Goal: Task Accomplishment & Management: Manage account settings

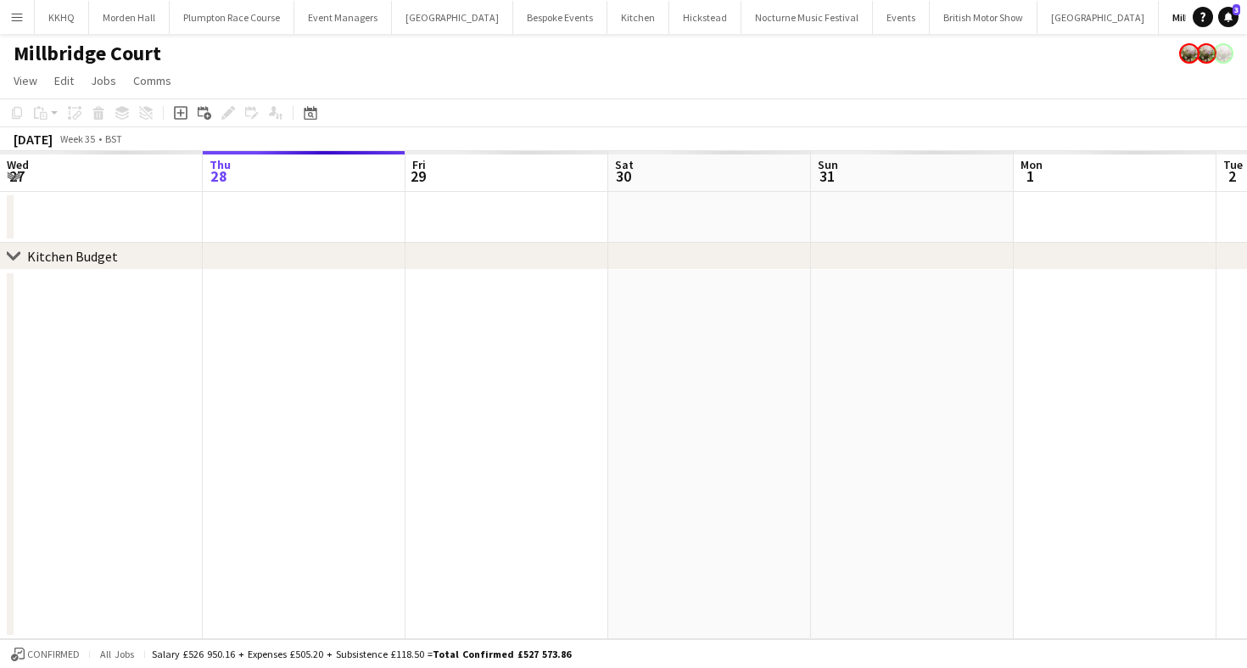
scroll to position [0, 379]
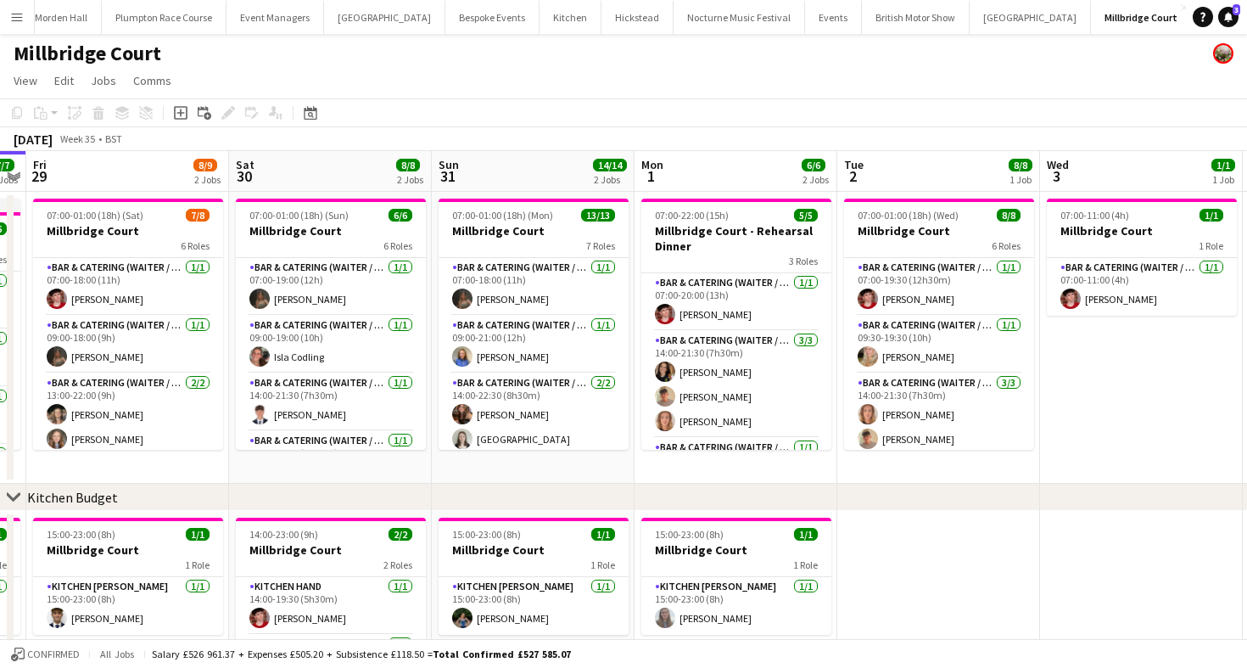
click at [1192, 24] on button "LIMEKILN Close" at bounding box center [1226, 17] width 69 height 33
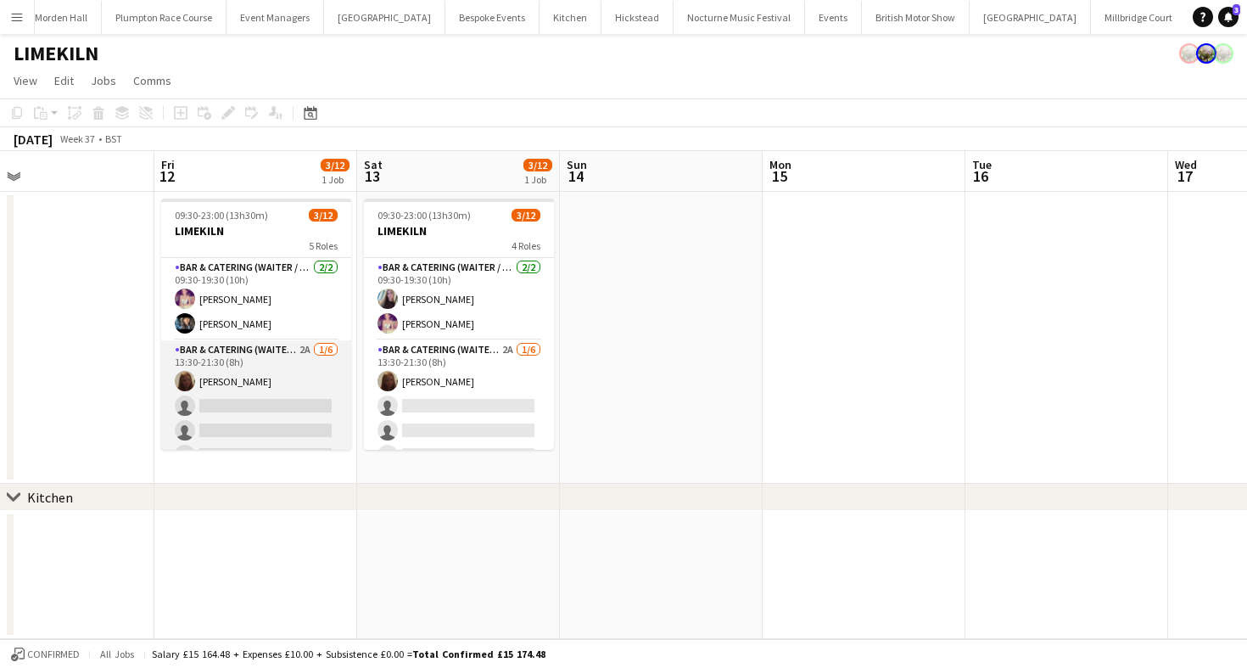
click at [253, 369] on app-card-role "Bar & Catering (Waiter / waitress) 2A [DATE] 13:30-21:30 (8h) [PERSON_NAME] sin…" at bounding box center [256, 430] width 190 height 181
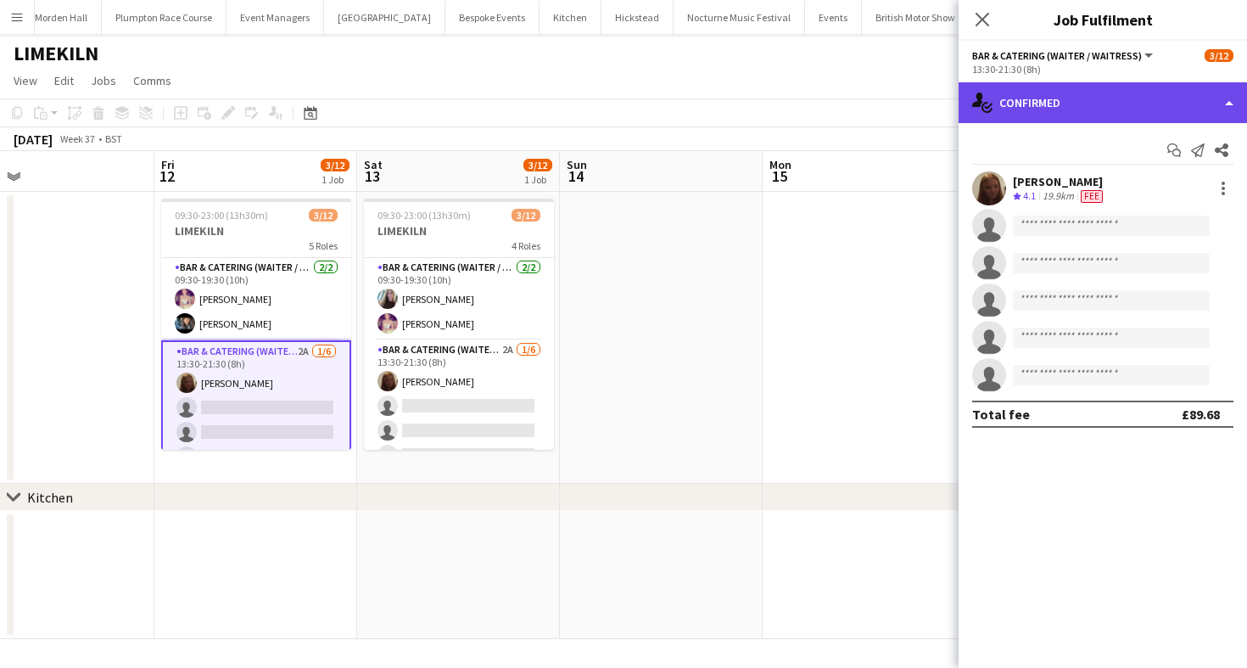
click at [1168, 109] on div "single-neutral-actions-check-2 Confirmed" at bounding box center [1103, 102] width 288 height 41
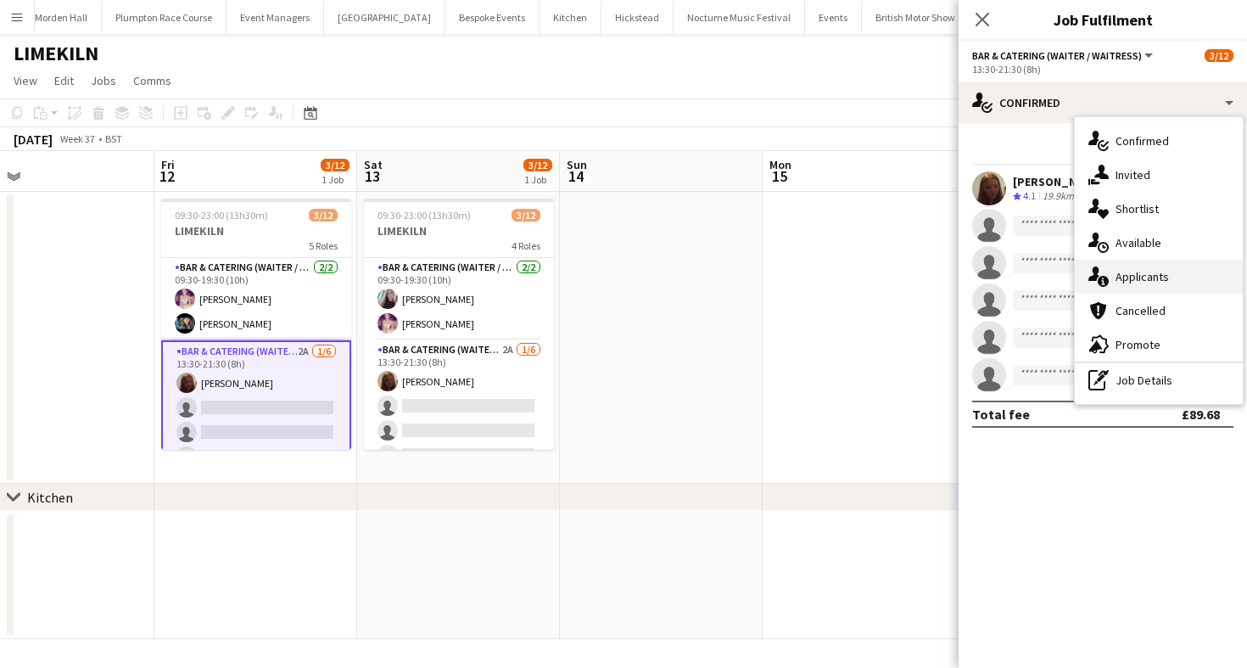
click at [1162, 283] on div "single-neutral-actions-information Applicants" at bounding box center [1159, 277] width 168 height 34
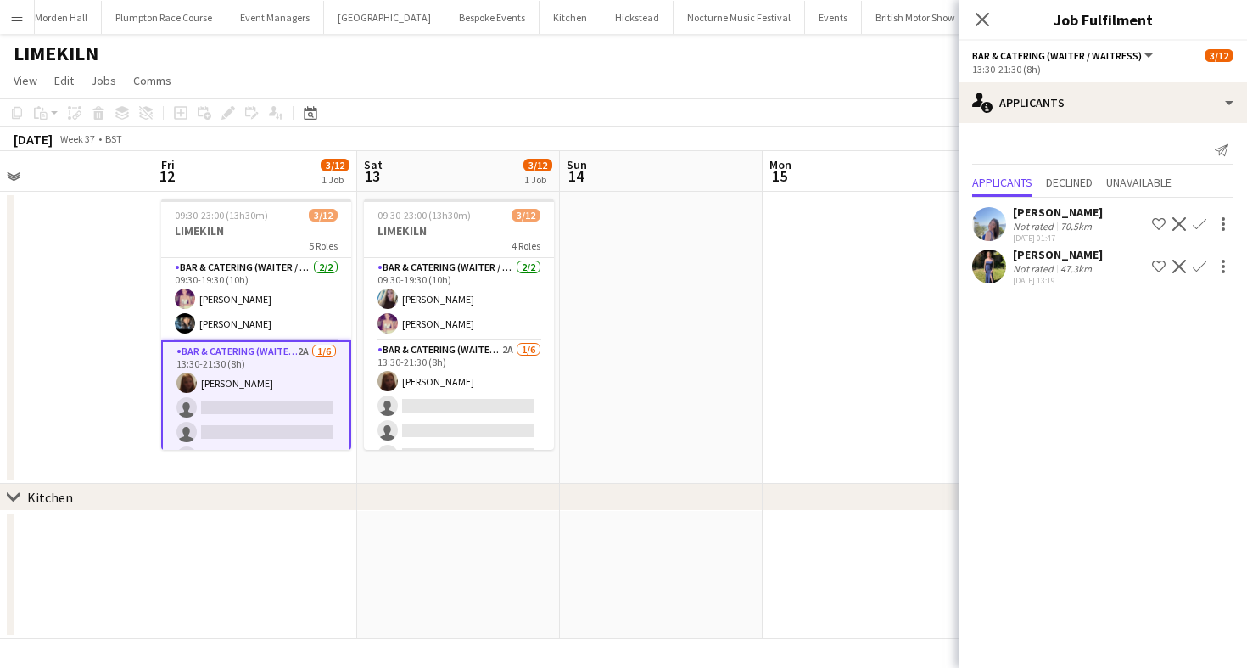
click at [889, 113] on app-toolbar "Copy Paste Paste Command V Paste with crew Command Shift V Paste linked Job [GE…" at bounding box center [623, 112] width 1247 height 29
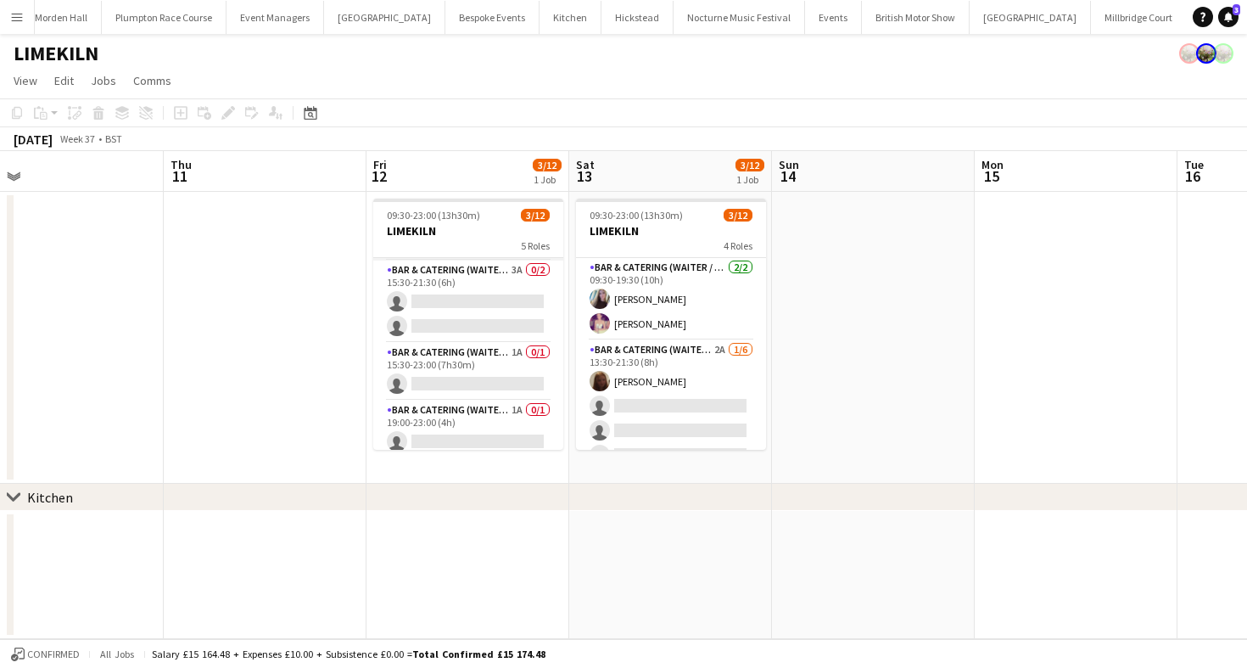
scroll to position [269, 0]
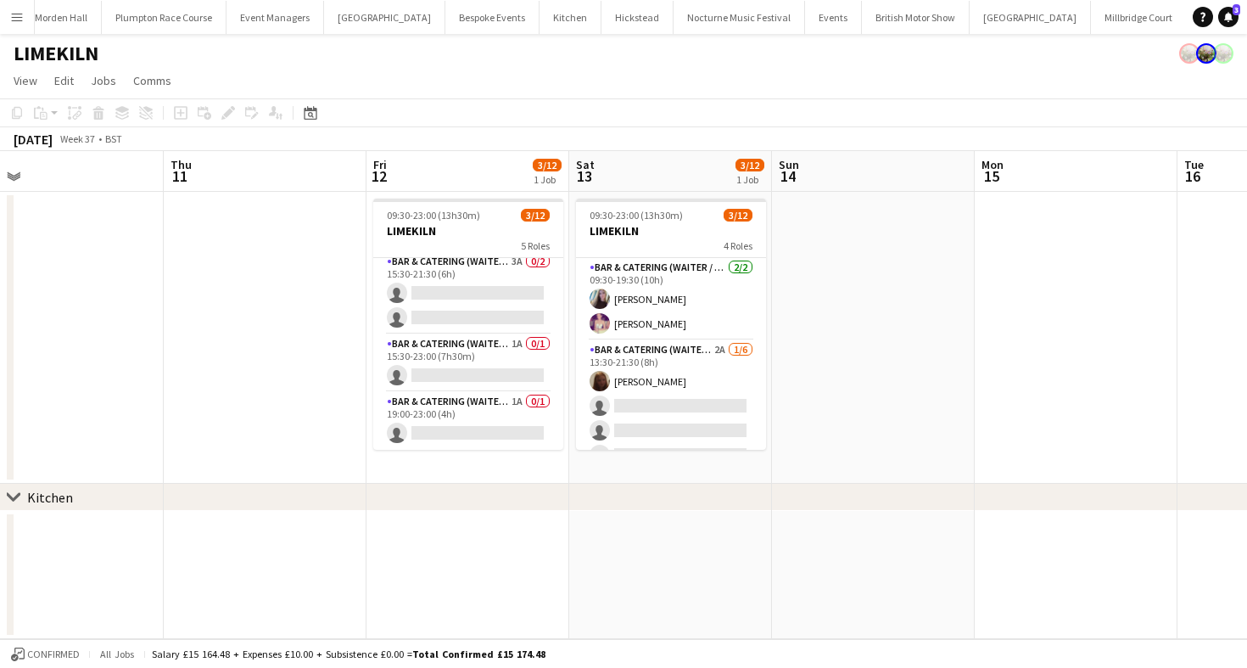
click at [470, 351] on app-card-role "Bar & Catering (Waiter / waitress) 1A 0/1 15:30-23:00 (7h30m) single-neutral-ac…" at bounding box center [468, 363] width 190 height 58
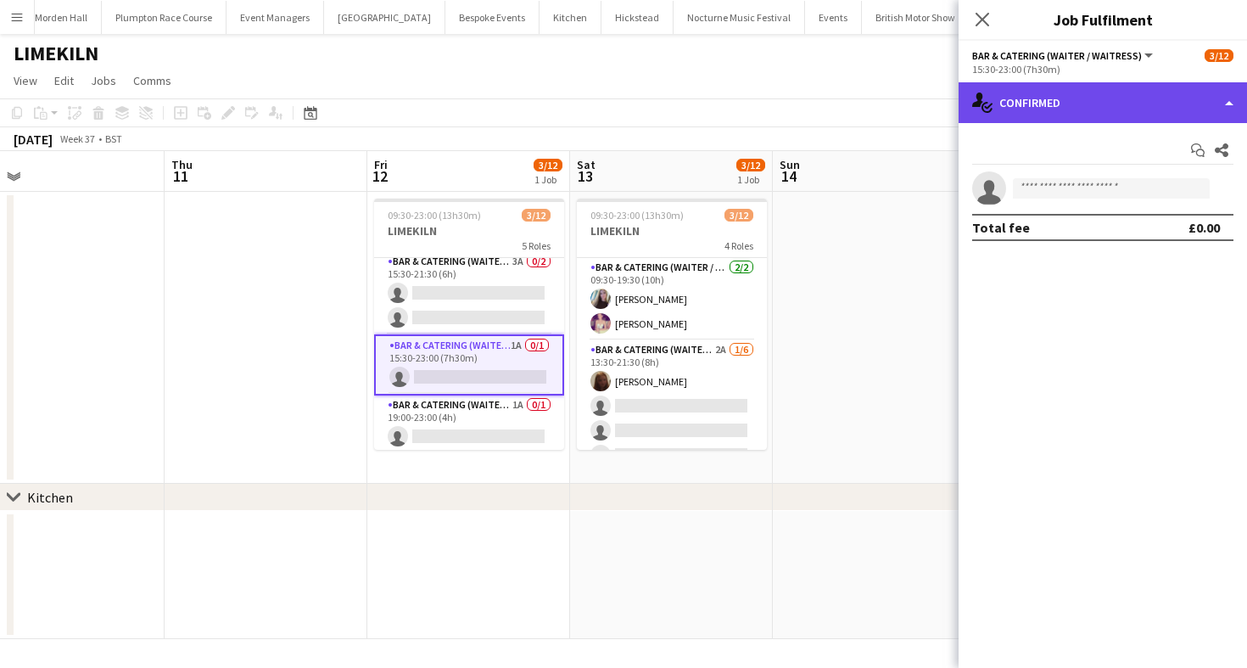
click at [1066, 107] on div "single-neutral-actions-check-2 Confirmed" at bounding box center [1103, 102] width 288 height 41
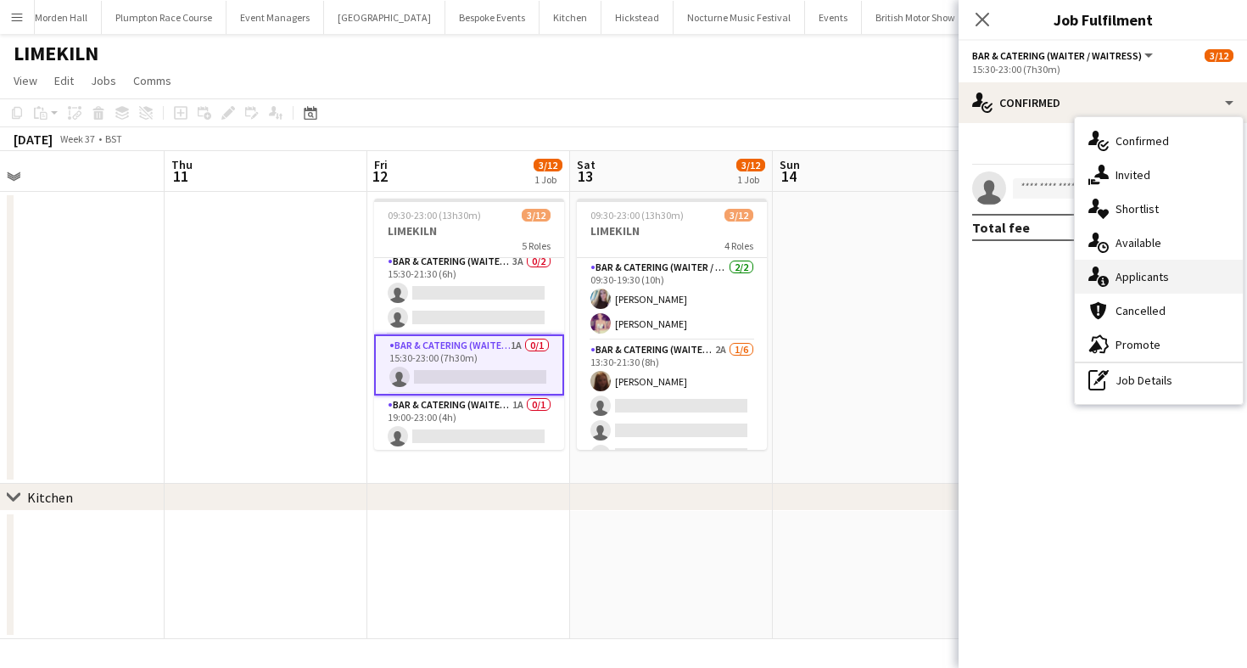
click at [1136, 279] on div "single-neutral-actions-information Applicants" at bounding box center [1159, 277] width 168 height 34
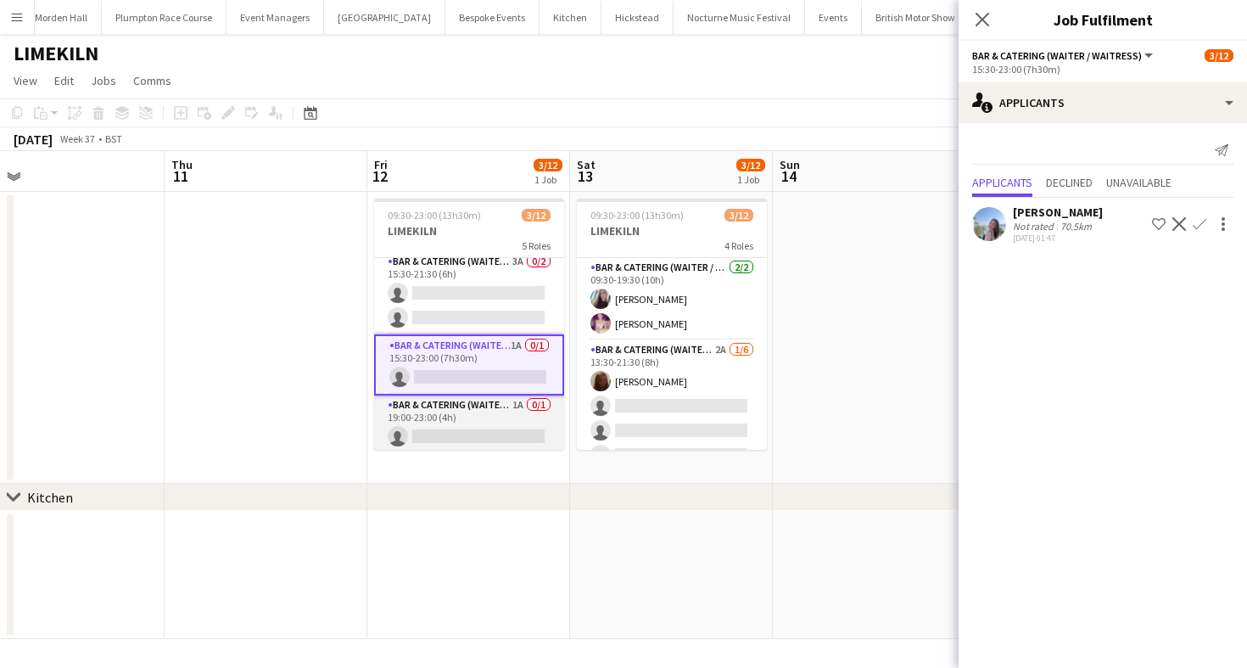
click at [409, 430] on app-card-role "Bar & Catering (Waiter / waitress) 1A 0/1 19:00-23:00 (4h) single-neutral-actio…" at bounding box center [469, 424] width 190 height 58
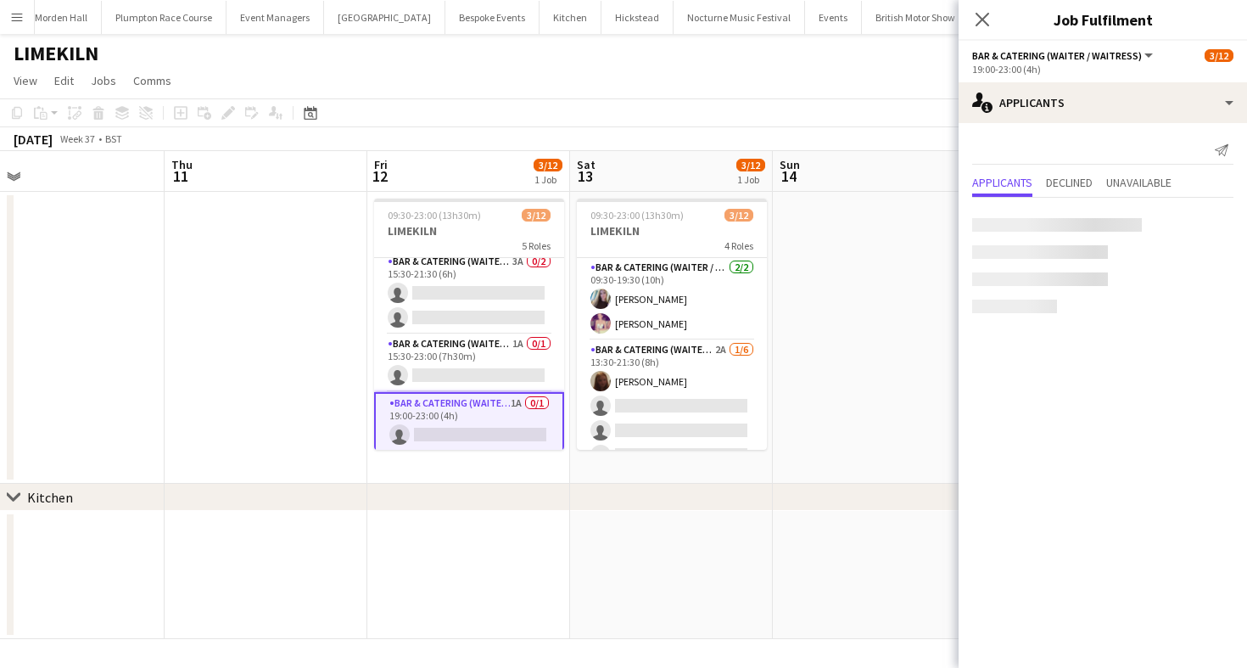
scroll to position [0, 443]
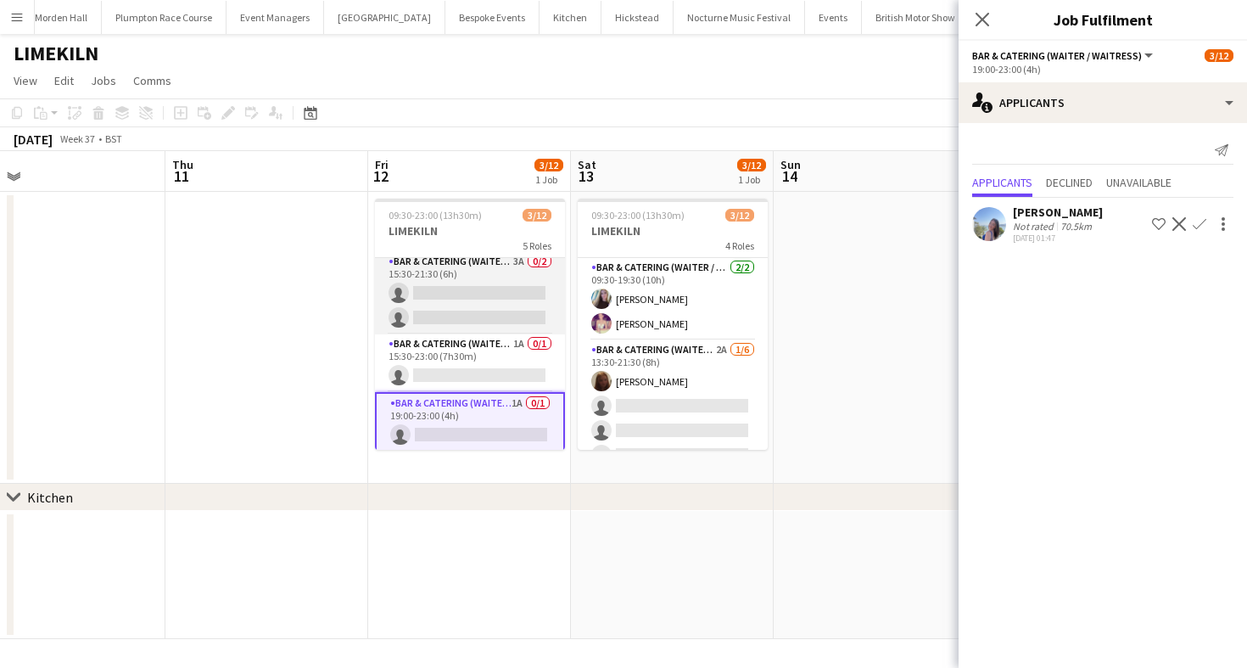
click at [408, 308] on app-card-role "Bar & Catering (Waiter / waitress) 3A 0/2 15:30-21:30 (6h) single-neutral-actio…" at bounding box center [470, 293] width 190 height 82
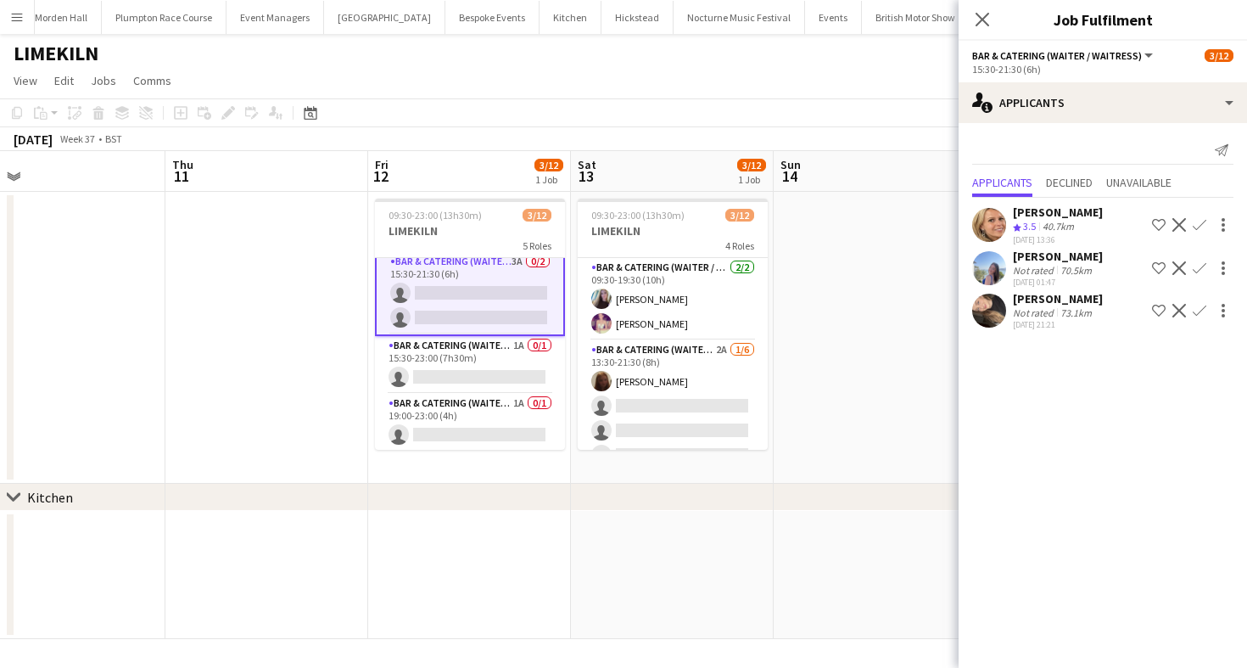
click at [1201, 312] on app-icon "Confirm" at bounding box center [1200, 311] width 14 height 14
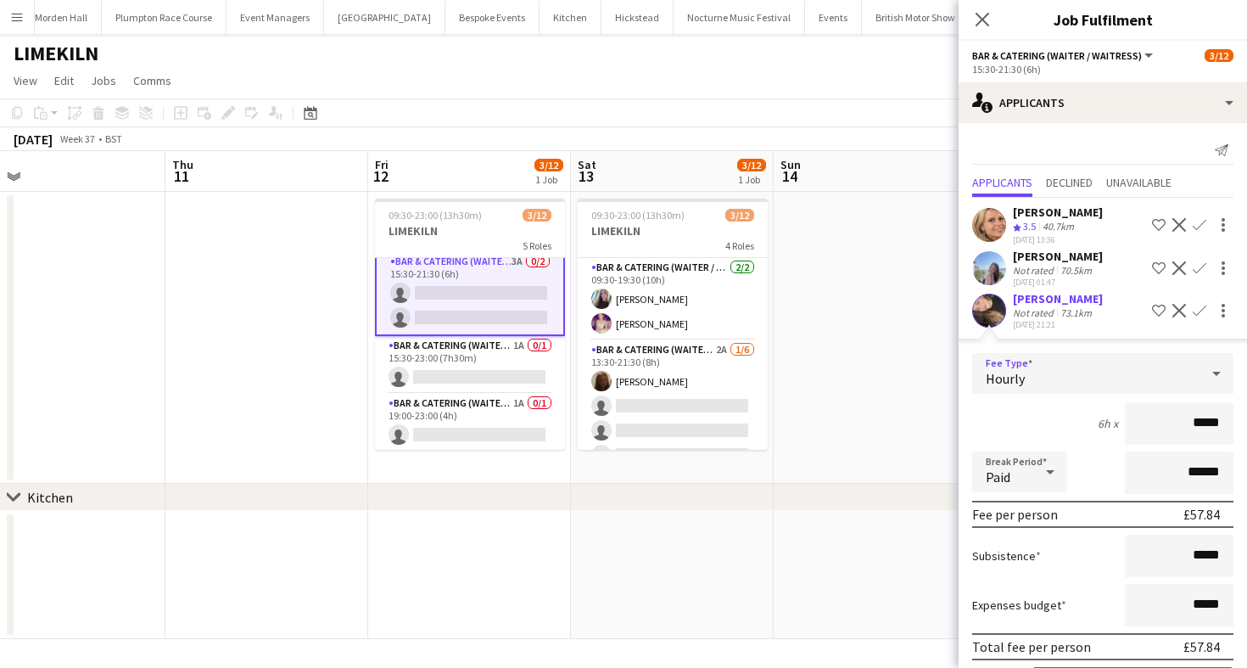
click at [1020, 376] on span "Hourly" at bounding box center [1005, 378] width 39 height 17
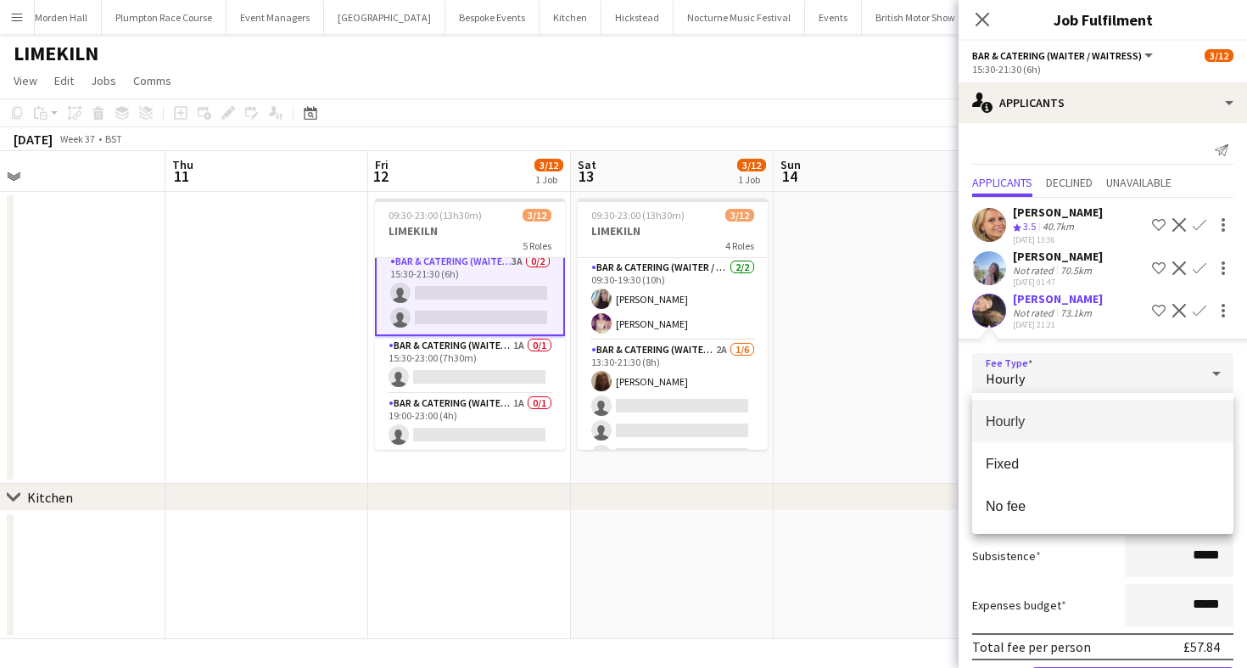
click at [1010, 378] on div at bounding box center [623, 334] width 1247 height 668
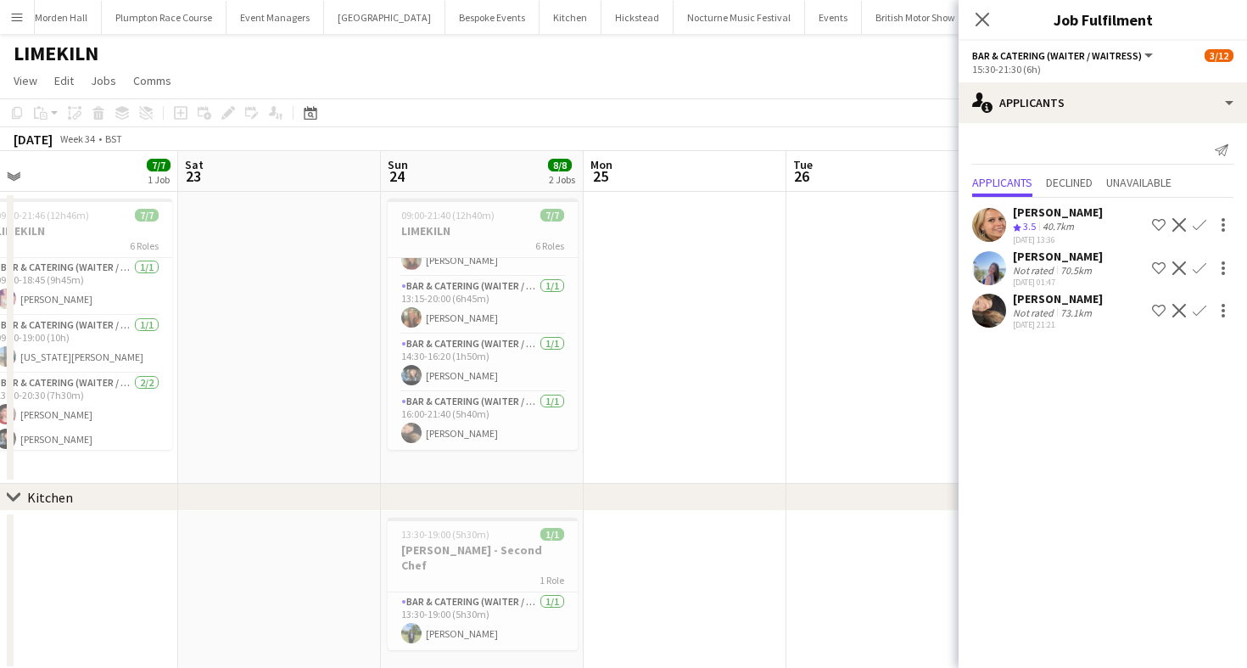
scroll to position [175, 0]
click at [472, 428] on app-card-role "Bar & Catering (Waiter / waitress) [DATE] 16:00-21:40 (5h40m) [PERSON_NAME]" at bounding box center [483, 425] width 190 height 58
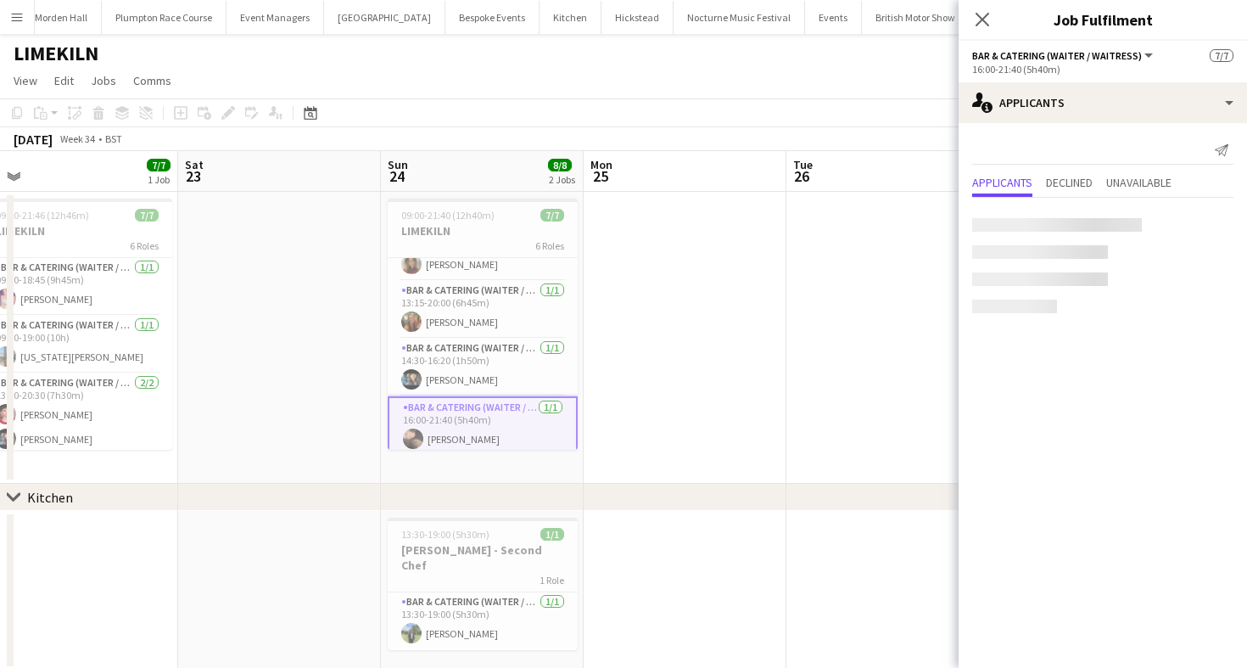
scroll to position [0, 429]
click at [486, 418] on app-card-role "Bar & Catering (Waiter / waitress) [DATE] 16:00-21:40 (5h40m) [PERSON_NAME]" at bounding box center [484, 426] width 190 height 61
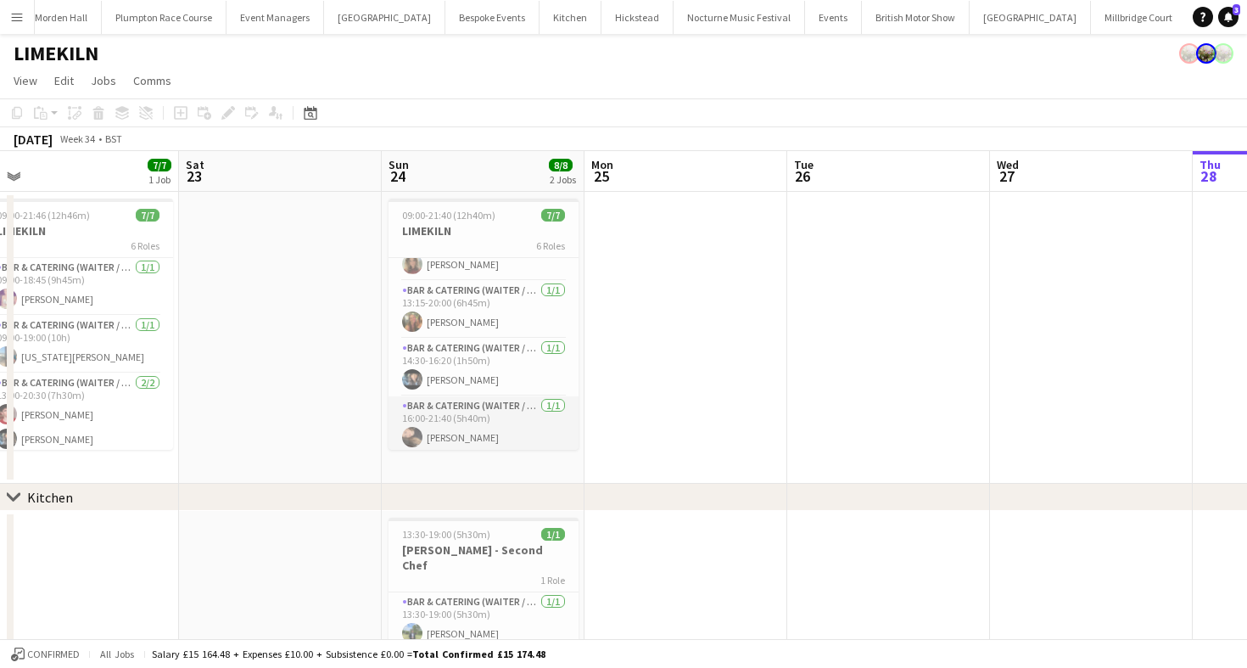
click at [486, 430] on app-card-role "Bar & Catering (Waiter / waitress) [DATE] 16:00-21:40 (5h40m) [PERSON_NAME]" at bounding box center [484, 425] width 190 height 58
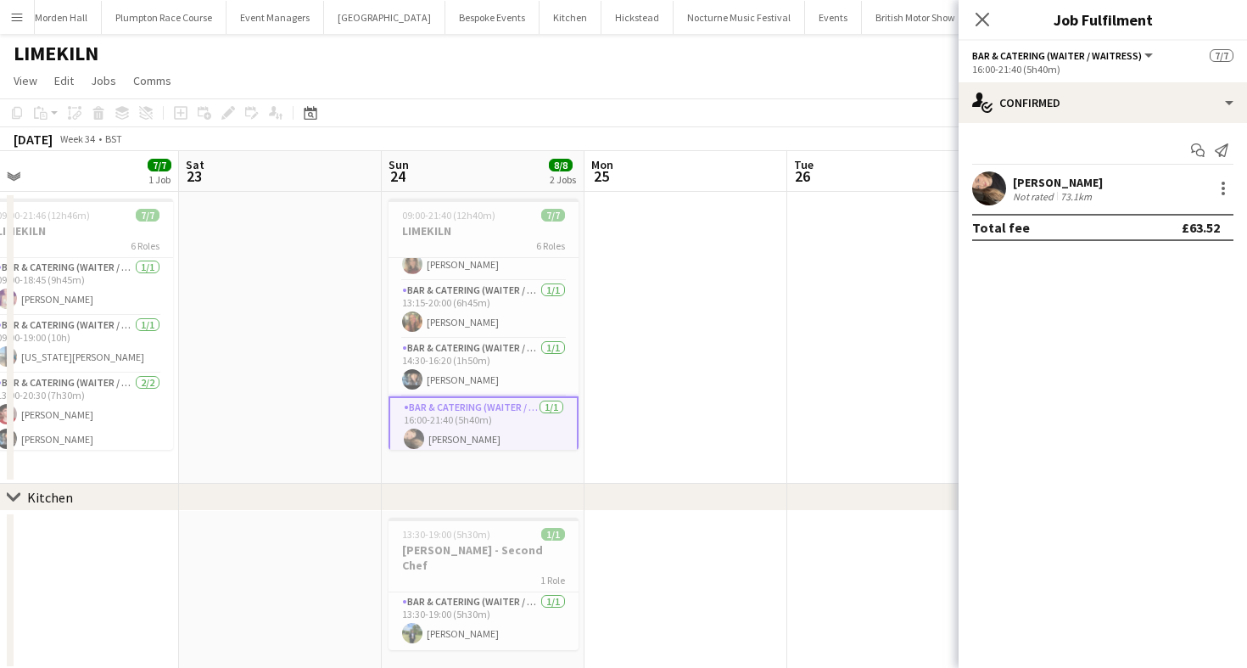
click at [1062, 194] on div "73.1km" at bounding box center [1076, 196] width 38 height 13
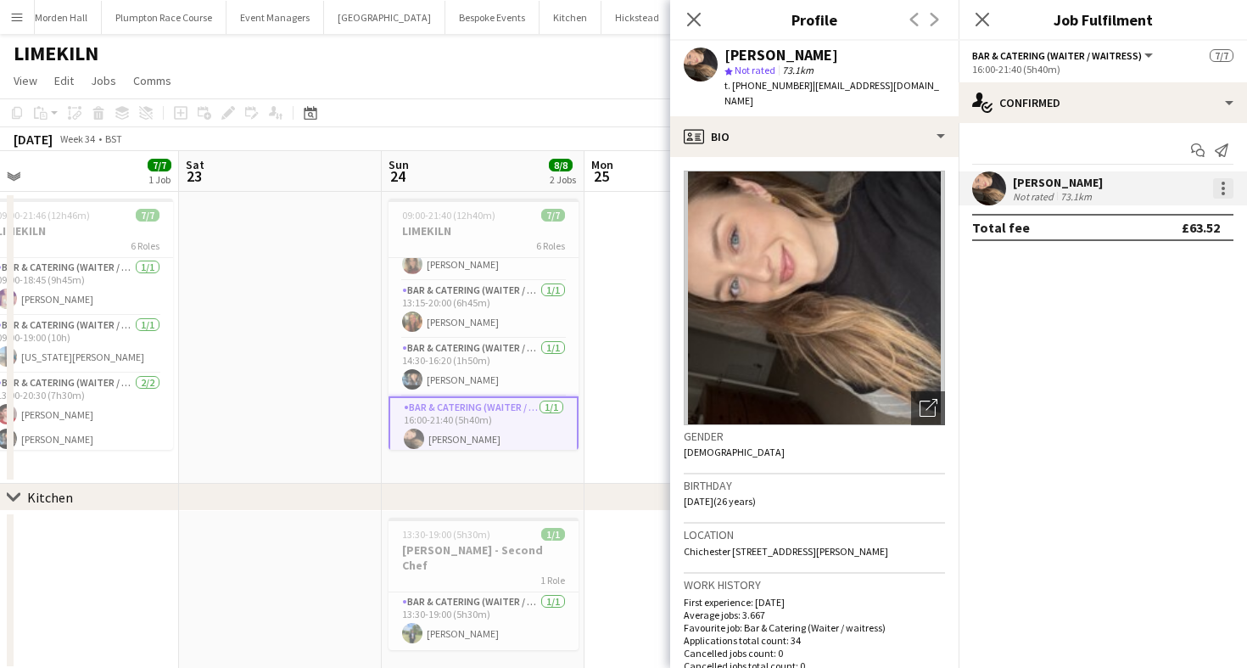
click at [1227, 183] on div at bounding box center [1223, 188] width 20 height 20
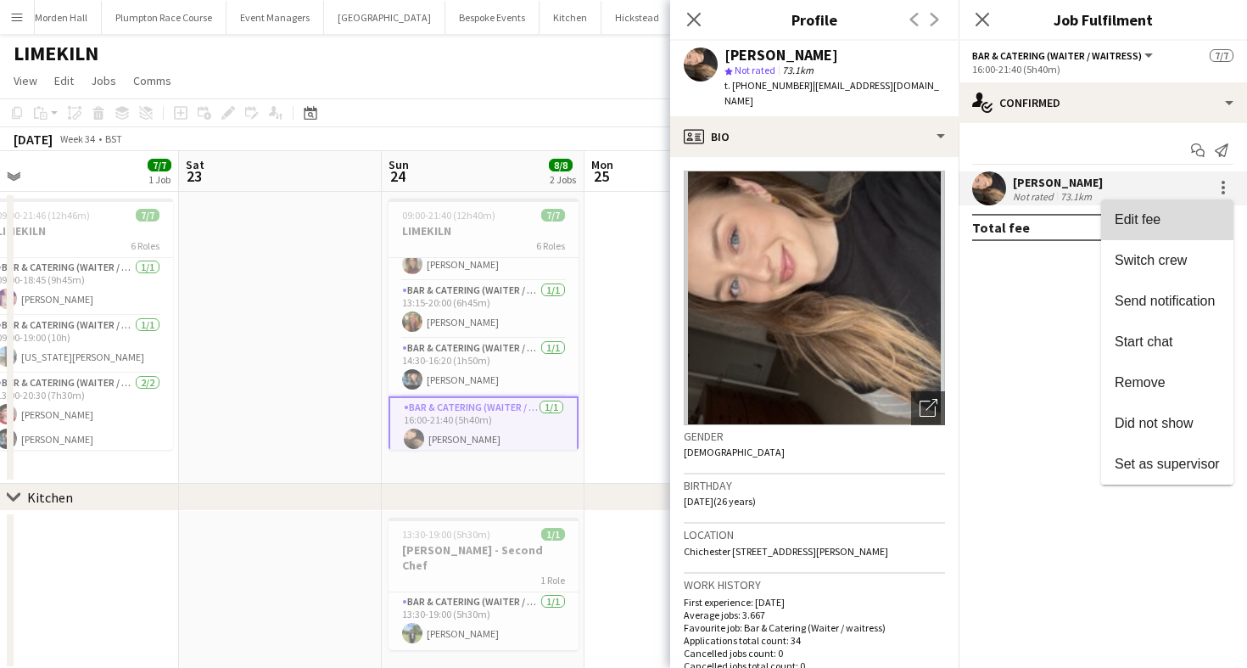
click at [1193, 218] on span "Edit fee" at bounding box center [1167, 219] width 105 height 15
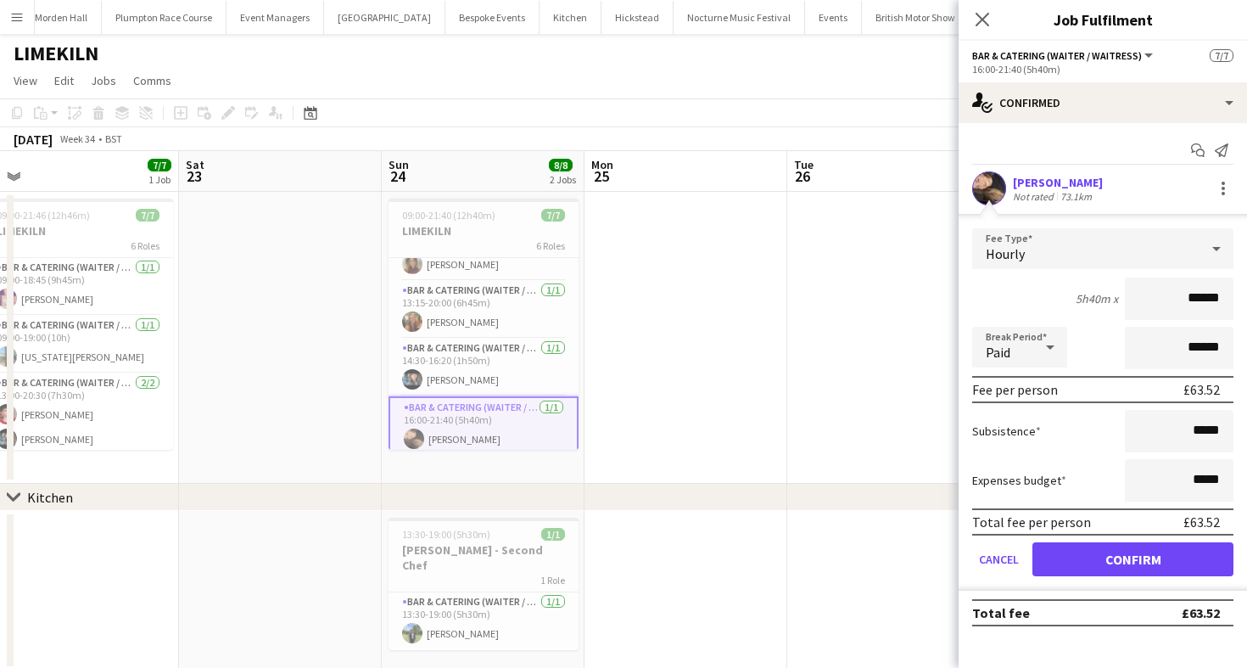
drag, startPoint x: 1223, startPoint y: 302, endPoint x: 1190, endPoint y: 300, distance: 33.1
click at [1190, 300] on input "******" at bounding box center [1179, 298] width 109 height 42
click at [1065, 186] on div "[PERSON_NAME]" at bounding box center [1058, 182] width 90 height 15
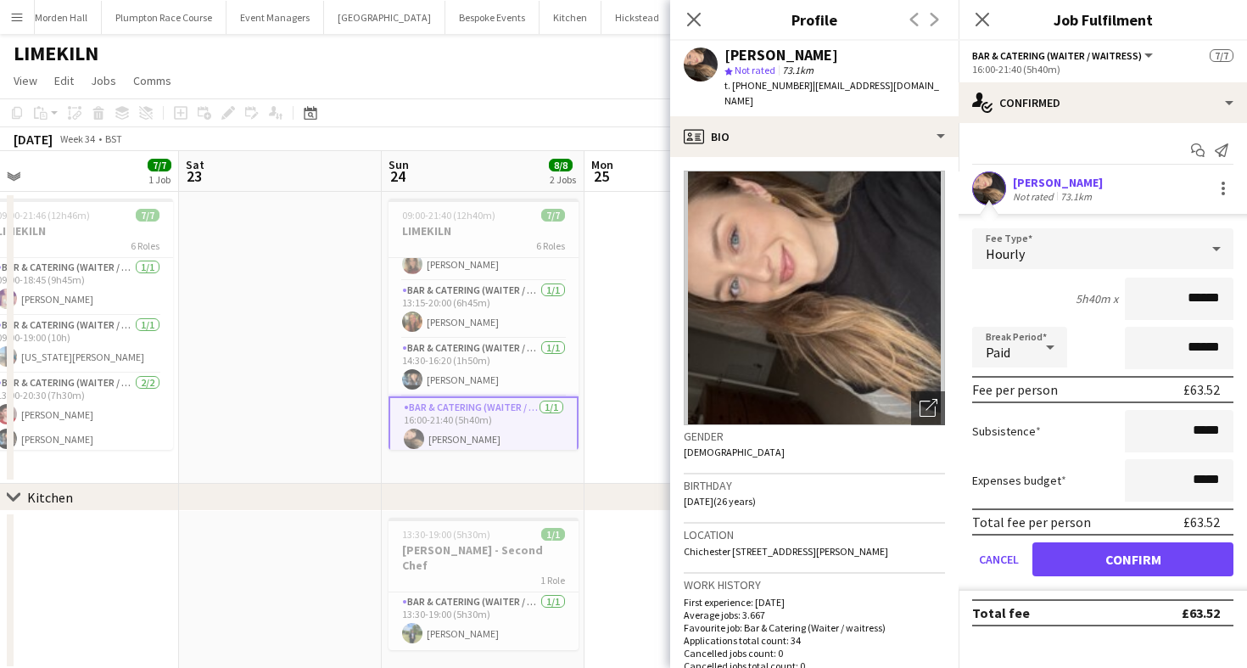
click at [515, 109] on app-toolbar "Copy Paste Paste Command V Paste with crew Command Shift V Paste linked Job [GE…" at bounding box center [623, 112] width 1247 height 29
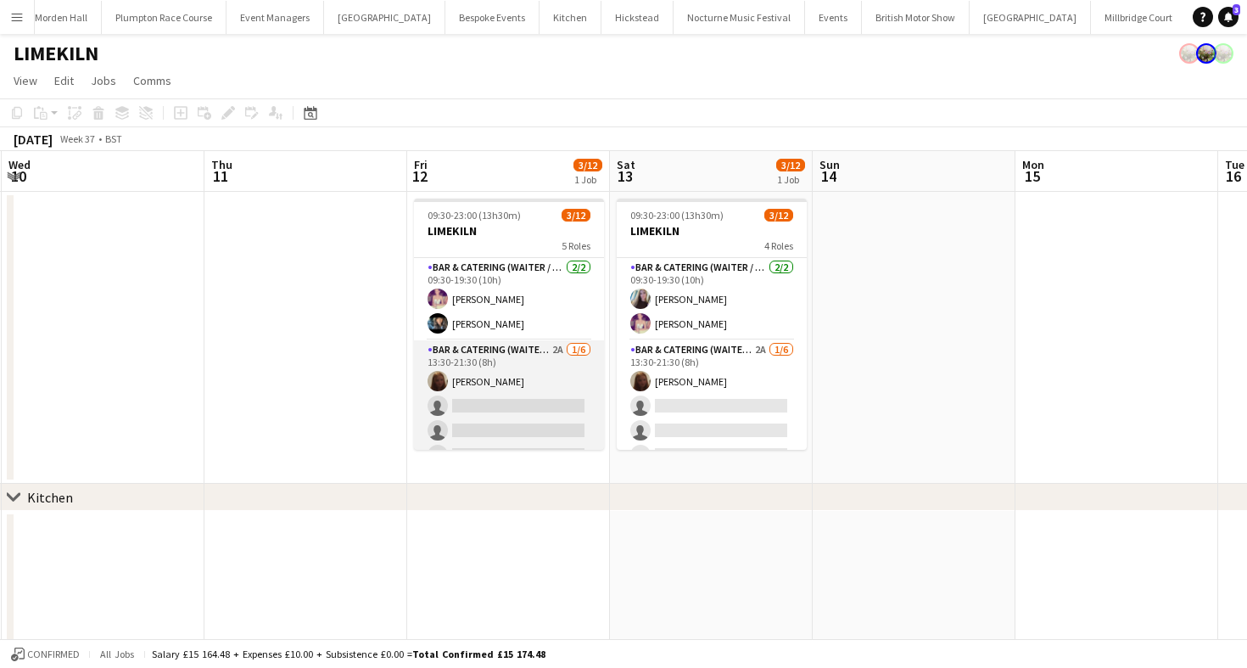
scroll to position [269, 0]
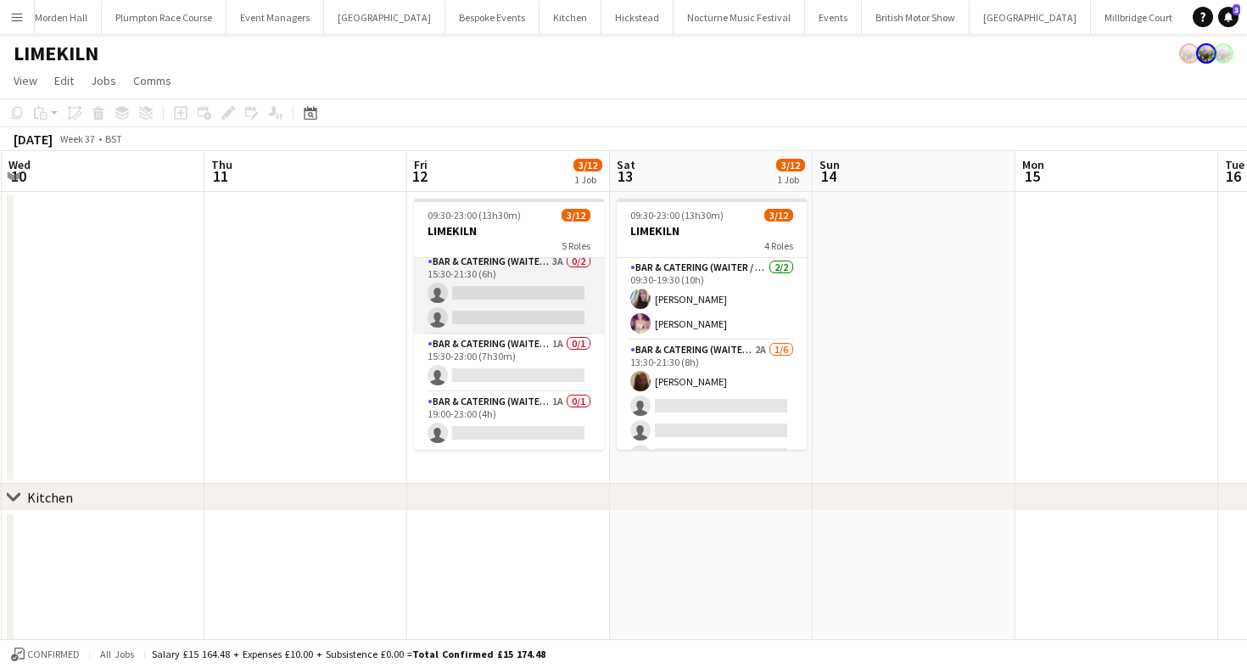
click at [485, 305] on app-card-role "Bar & Catering (Waiter / waitress) 3A 0/2 15:30-21:30 (6h) single-neutral-actio…" at bounding box center [509, 293] width 190 height 82
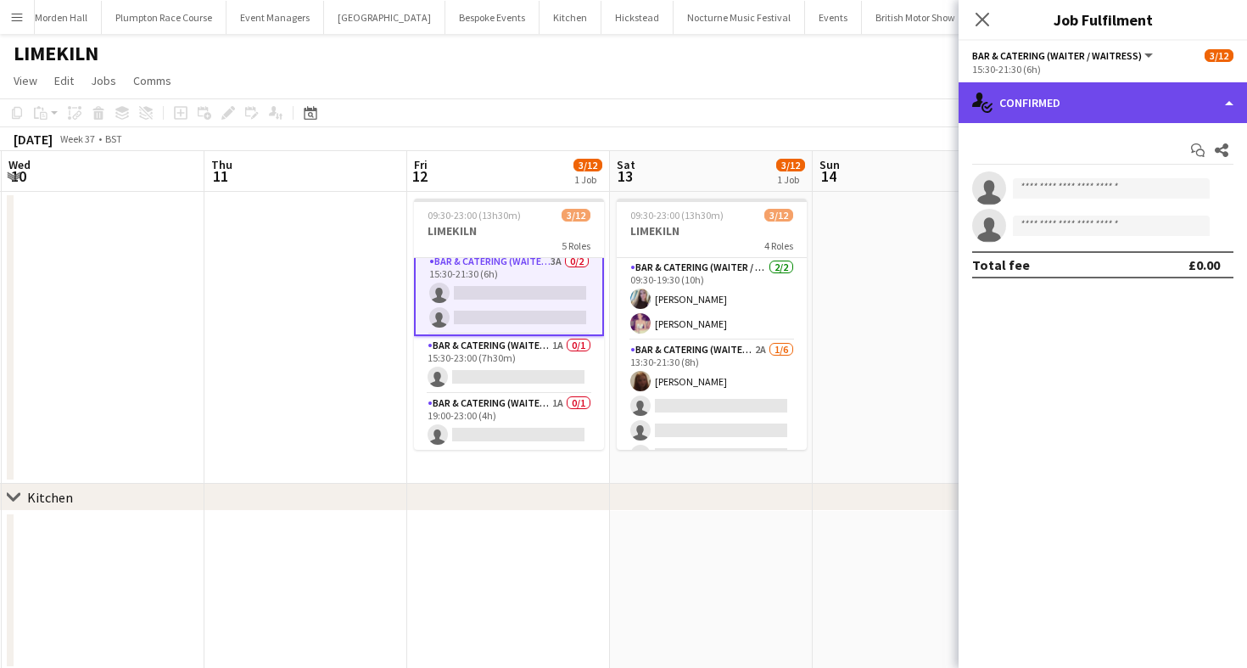
click at [1133, 107] on div "single-neutral-actions-check-2 Confirmed" at bounding box center [1103, 102] width 288 height 41
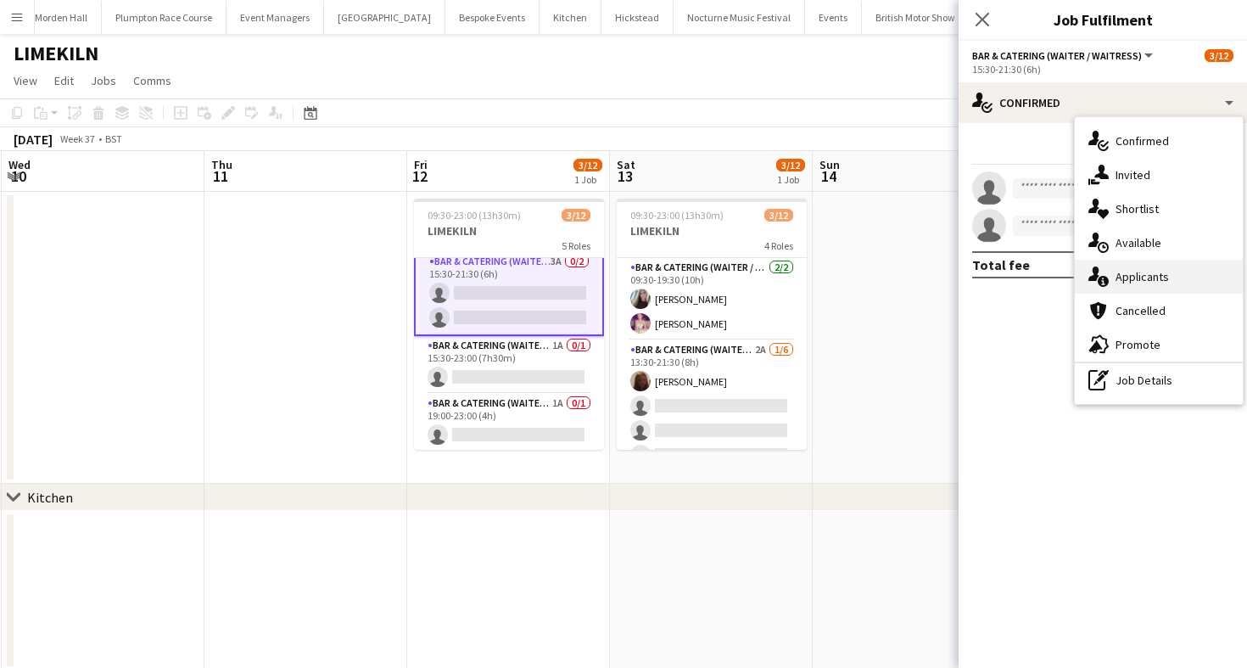
click at [1150, 288] on div "single-neutral-actions-information Applicants" at bounding box center [1159, 277] width 168 height 34
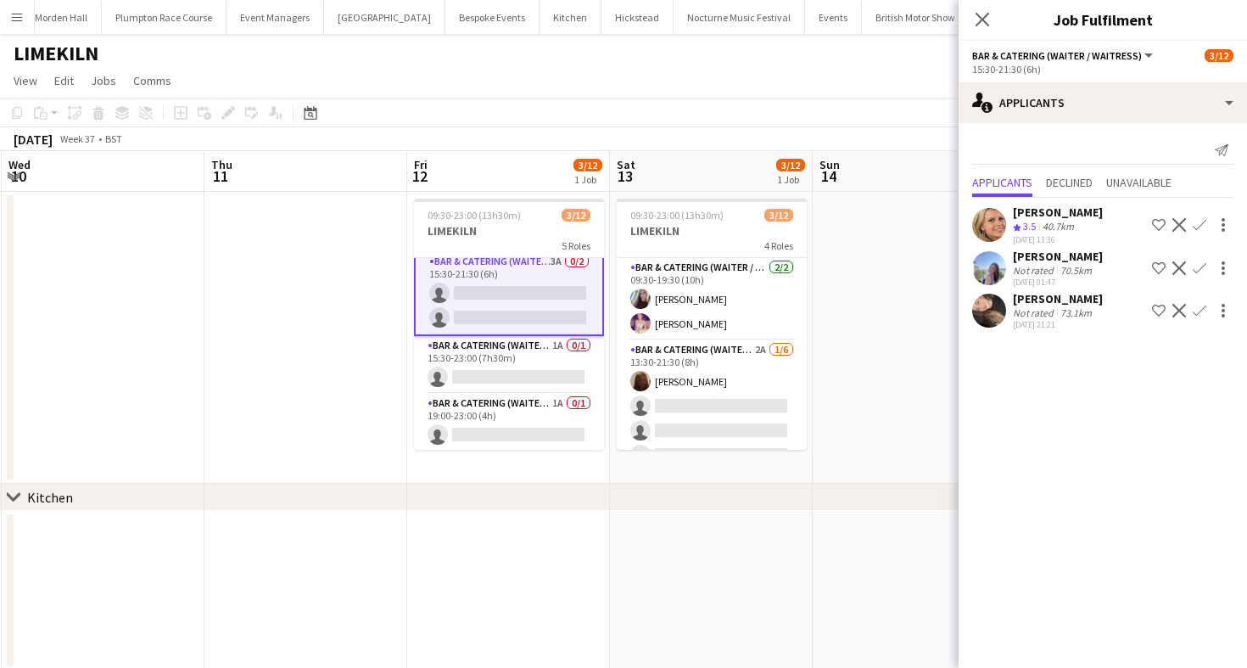
click at [1196, 310] on app-icon "Confirm" at bounding box center [1200, 311] width 14 height 14
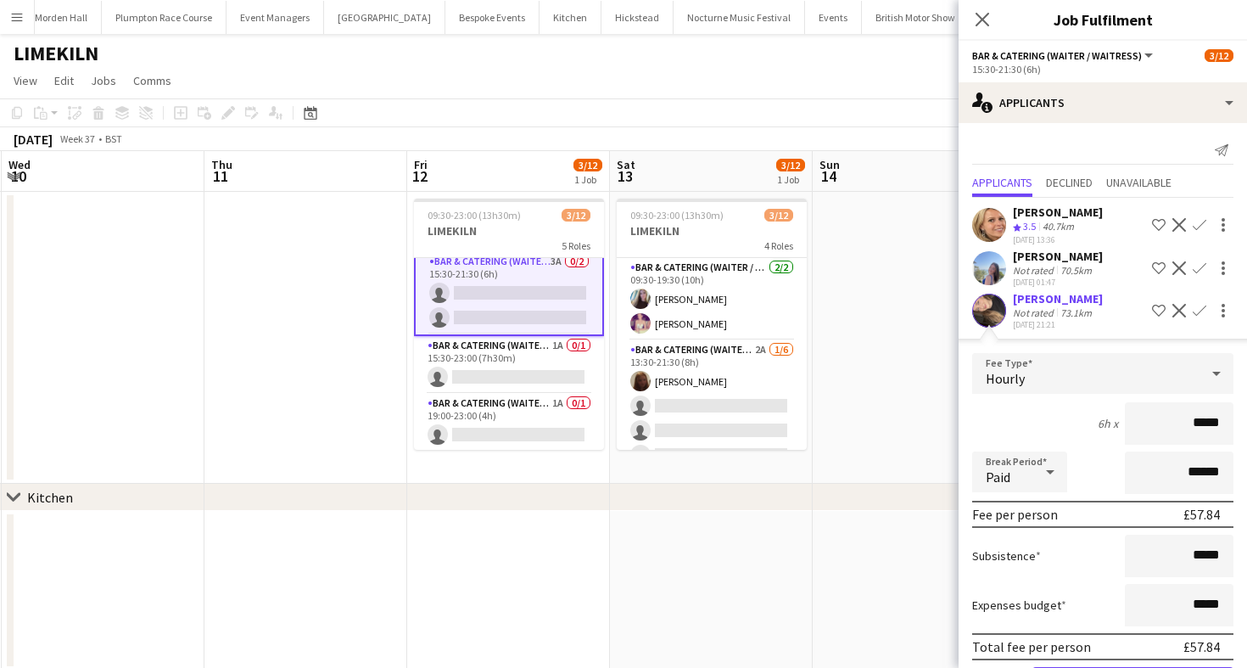
drag, startPoint x: 1225, startPoint y: 418, endPoint x: 1195, endPoint y: 418, distance: 29.7
click at [1195, 418] on input "*****" at bounding box center [1179, 423] width 109 height 42
type input "******"
click at [1062, 431] on div "6h x ******" at bounding box center [1102, 423] width 261 height 42
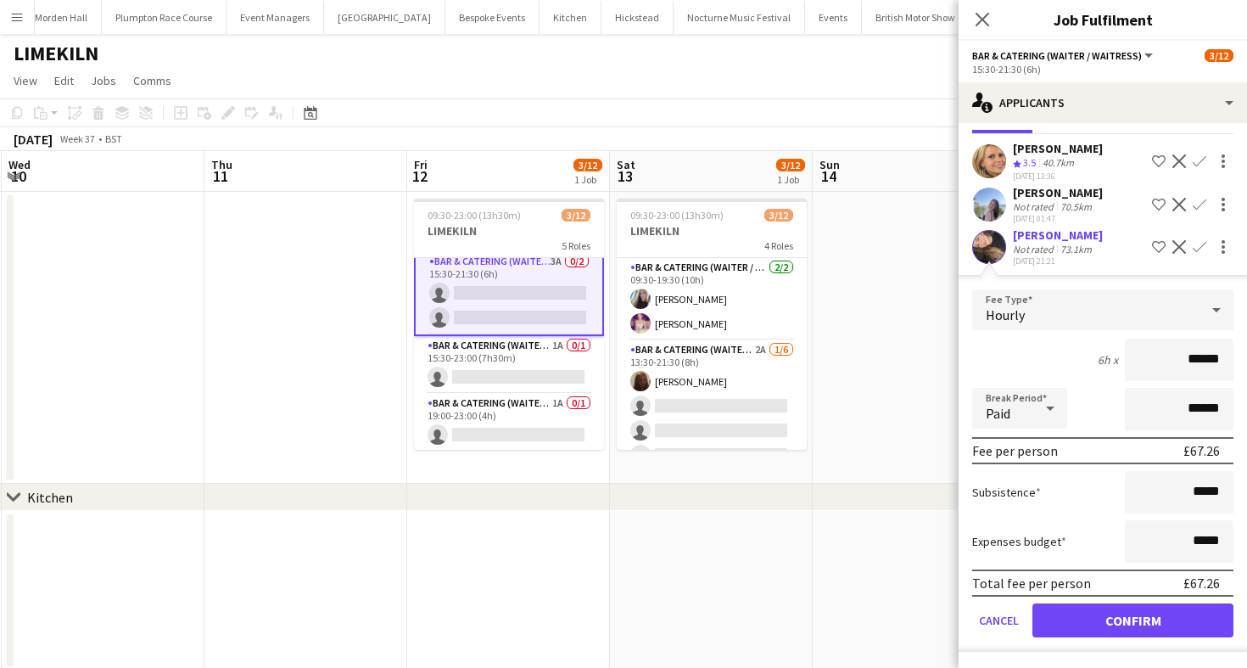
scroll to position [62, 0]
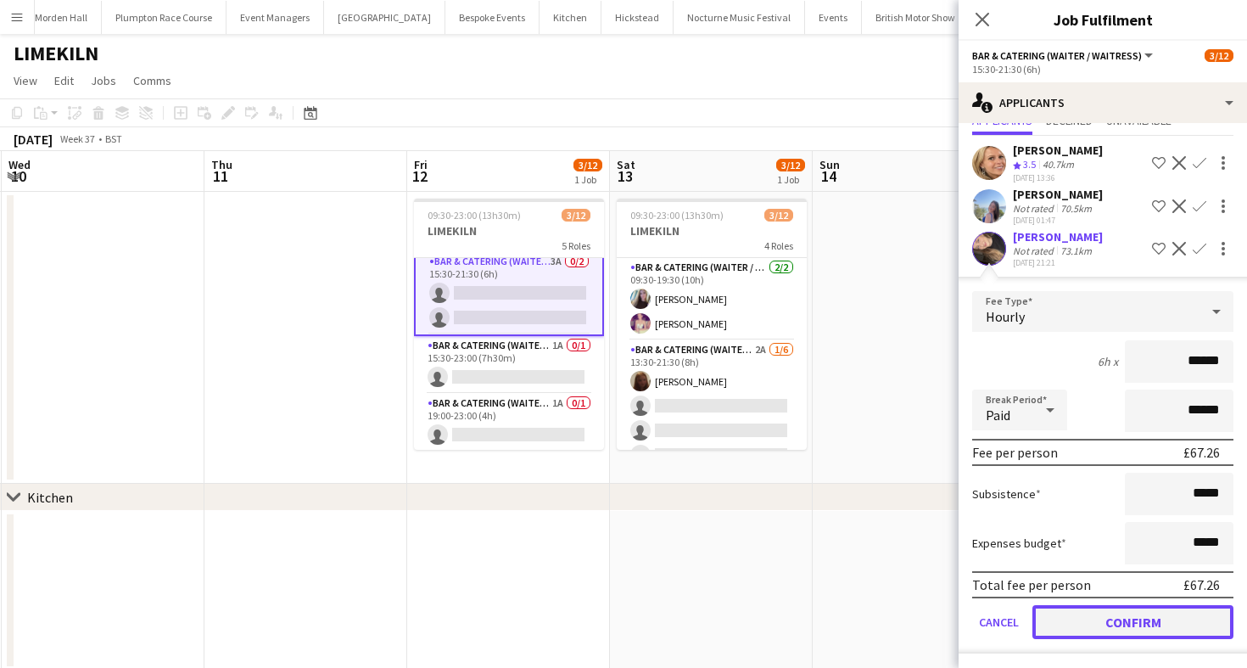
click at [1096, 620] on button "Confirm" at bounding box center [1133, 622] width 201 height 34
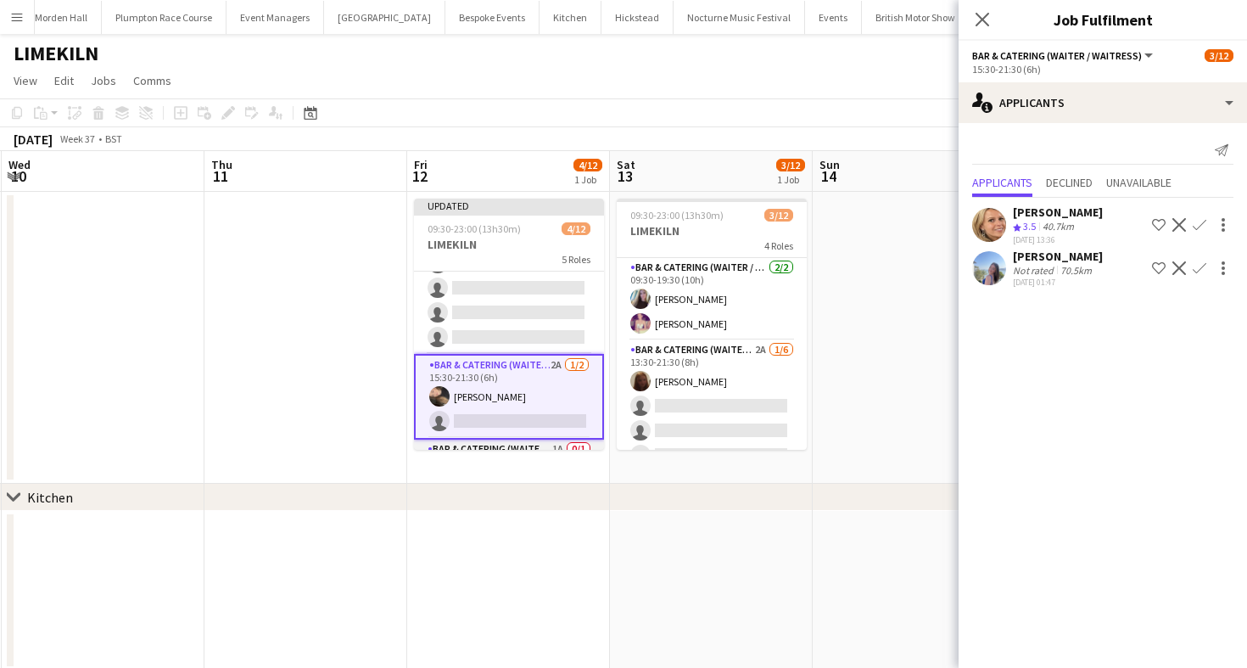
scroll to position [17, 0]
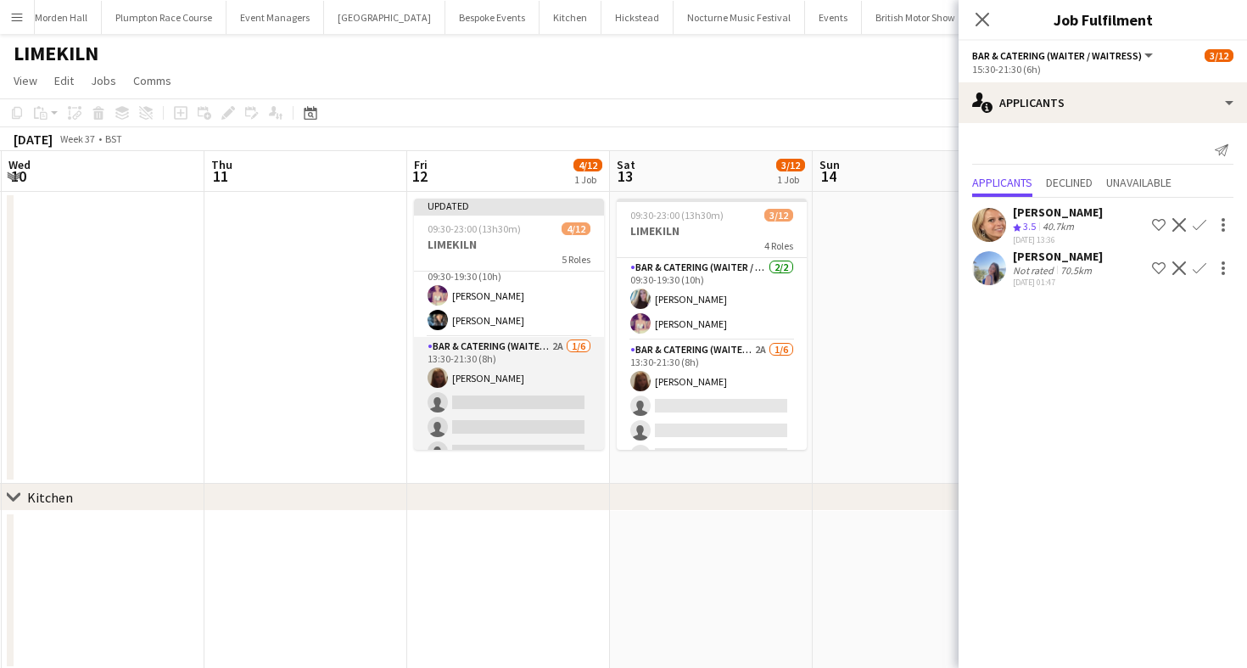
click at [500, 344] on app-card-role "Bar & Catering (Waiter / waitress) 2A [DATE] 13:30-21:30 (8h) [PERSON_NAME] sin…" at bounding box center [509, 427] width 190 height 181
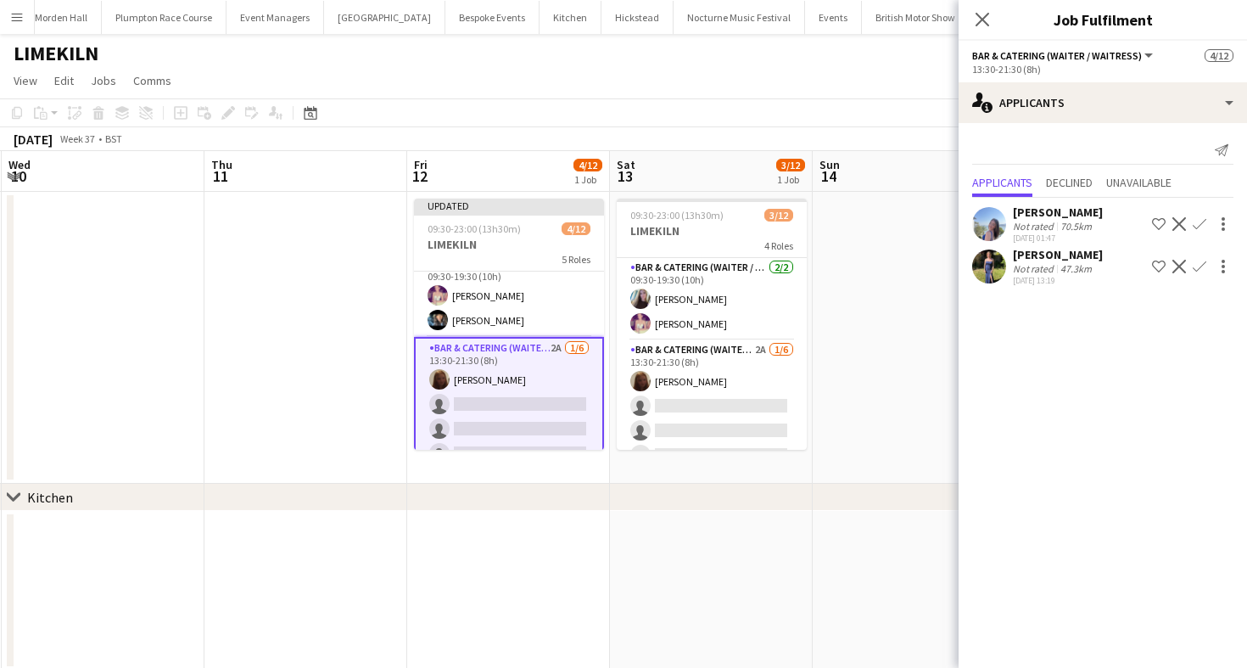
click at [1016, 250] on div "[PERSON_NAME]" at bounding box center [1058, 254] width 90 height 15
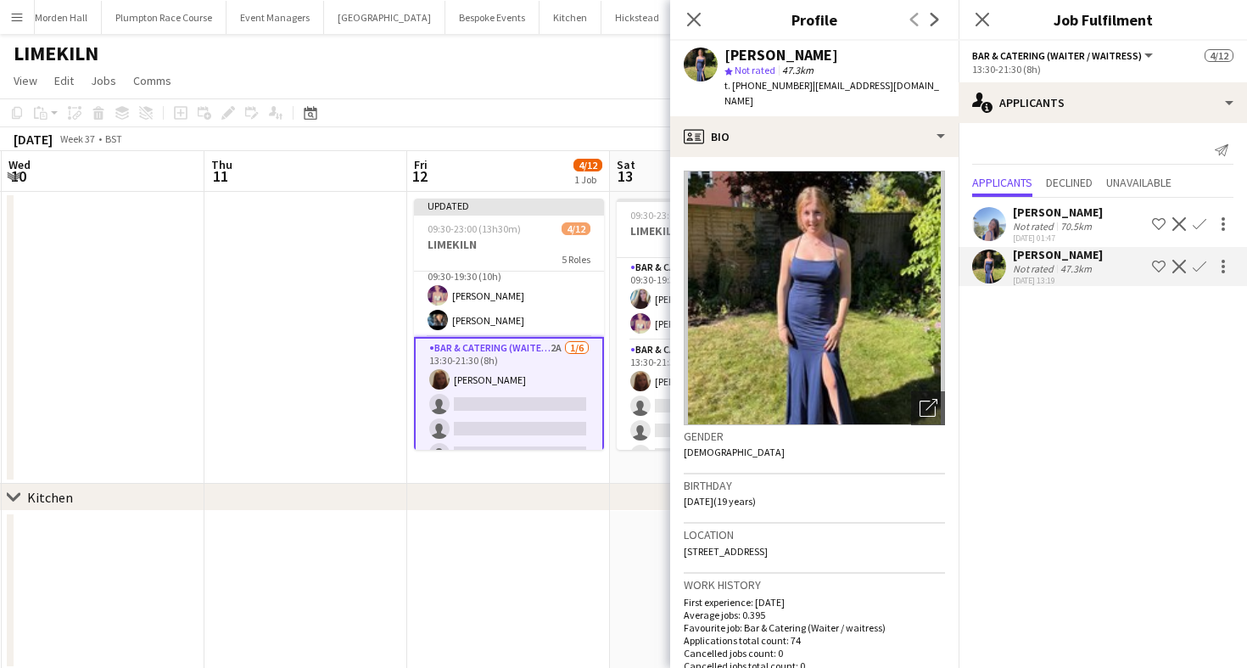
drag, startPoint x: 854, startPoint y: 540, endPoint x: 898, endPoint y: 537, distance: 44.2
click at [898, 537] on div "Location [STREET_ADDRESS]" at bounding box center [814, 547] width 261 height 49
click at [560, 90] on app-page-menu "View Day view expanded Day view collapsed Month view Date picker Jump to [DATE]…" at bounding box center [623, 82] width 1247 height 32
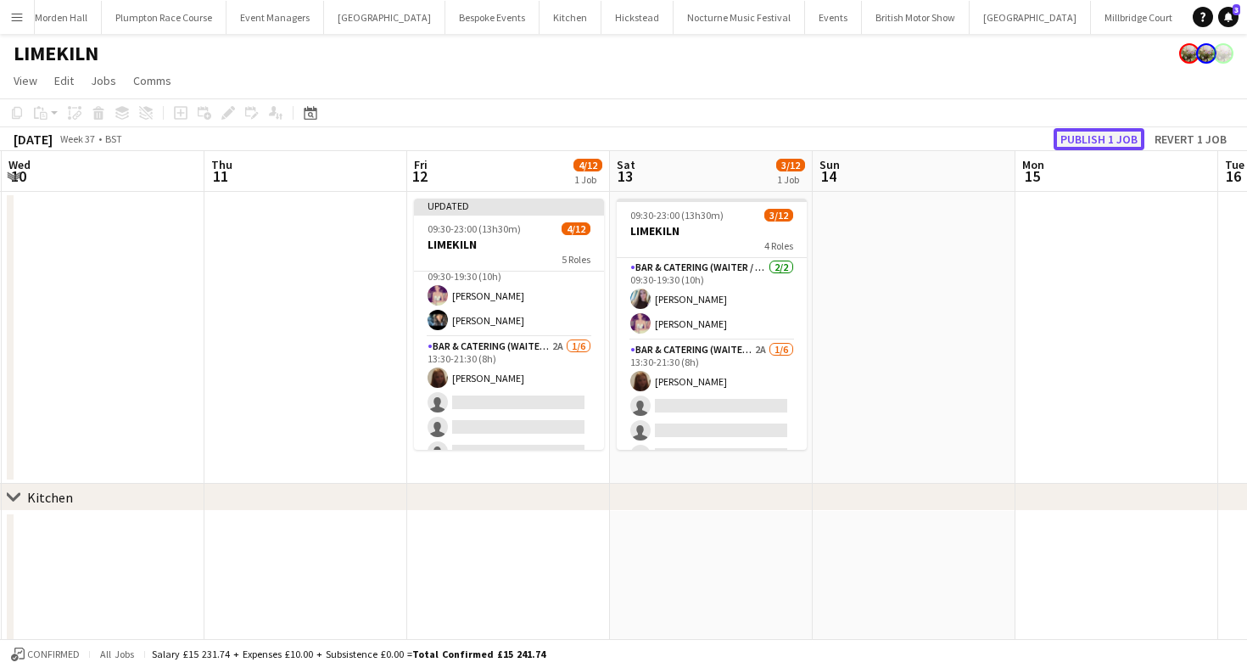
click at [1082, 137] on button "Publish 1 job" at bounding box center [1099, 139] width 91 height 22
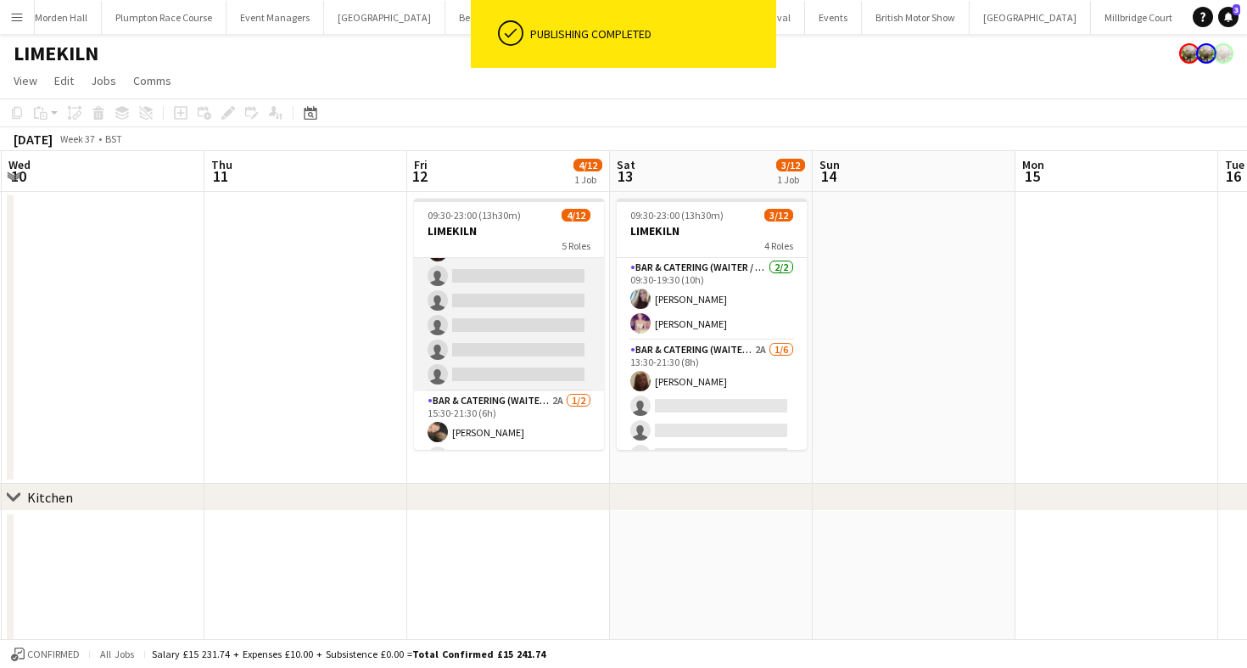
click at [489, 329] on app-card-role "Bar & Catering (Waiter / waitress) 2A [DATE] 13:30-21:30 (8h) [PERSON_NAME] sin…" at bounding box center [509, 300] width 190 height 181
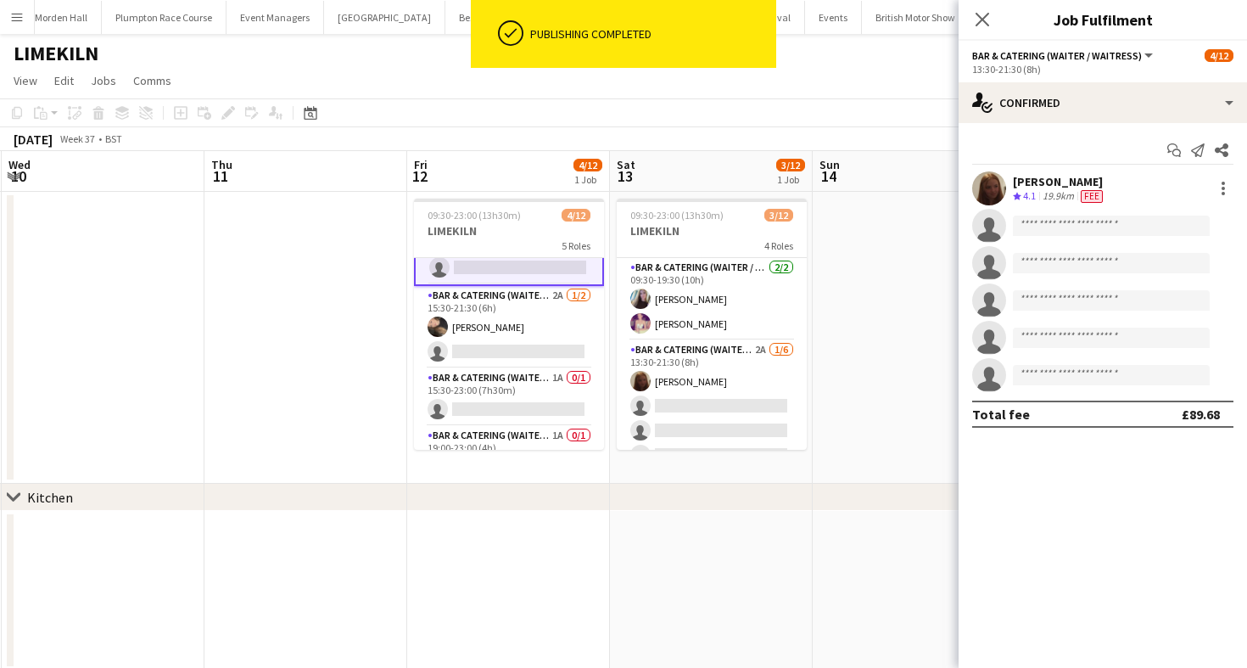
scroll to position [238, 0]
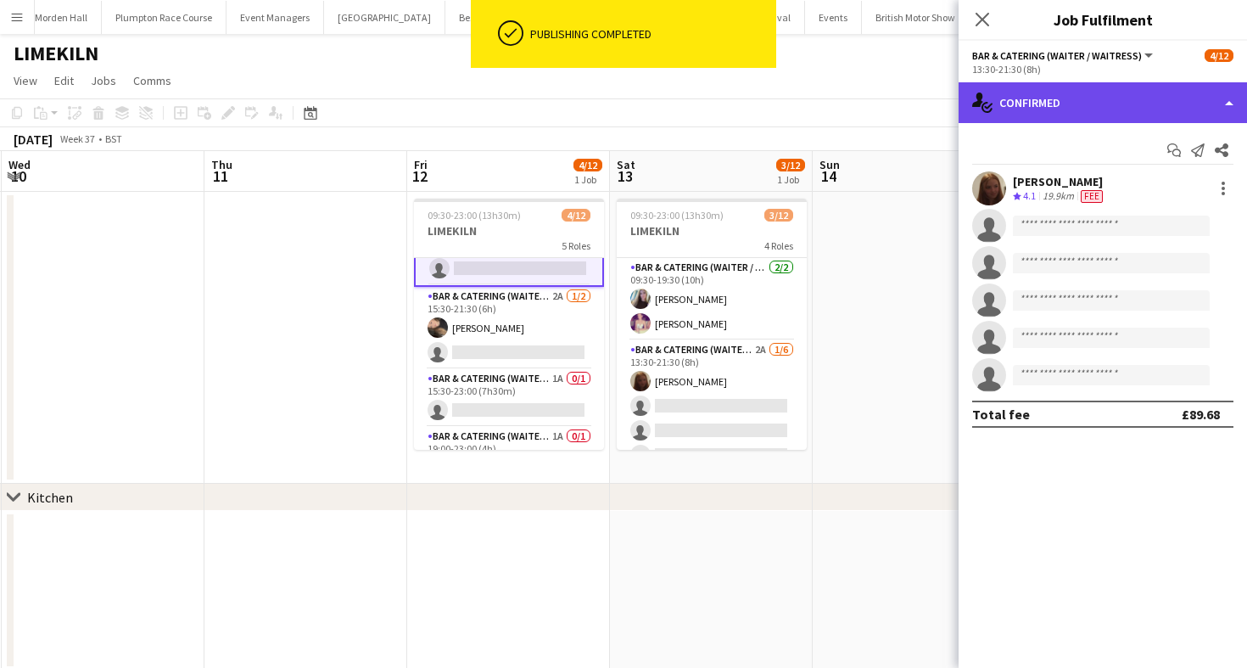
click at [1113, 109] on div "single-neutral-actions-check-2 Confirmed" at bounding box center [1103, 102] width 288 height 41
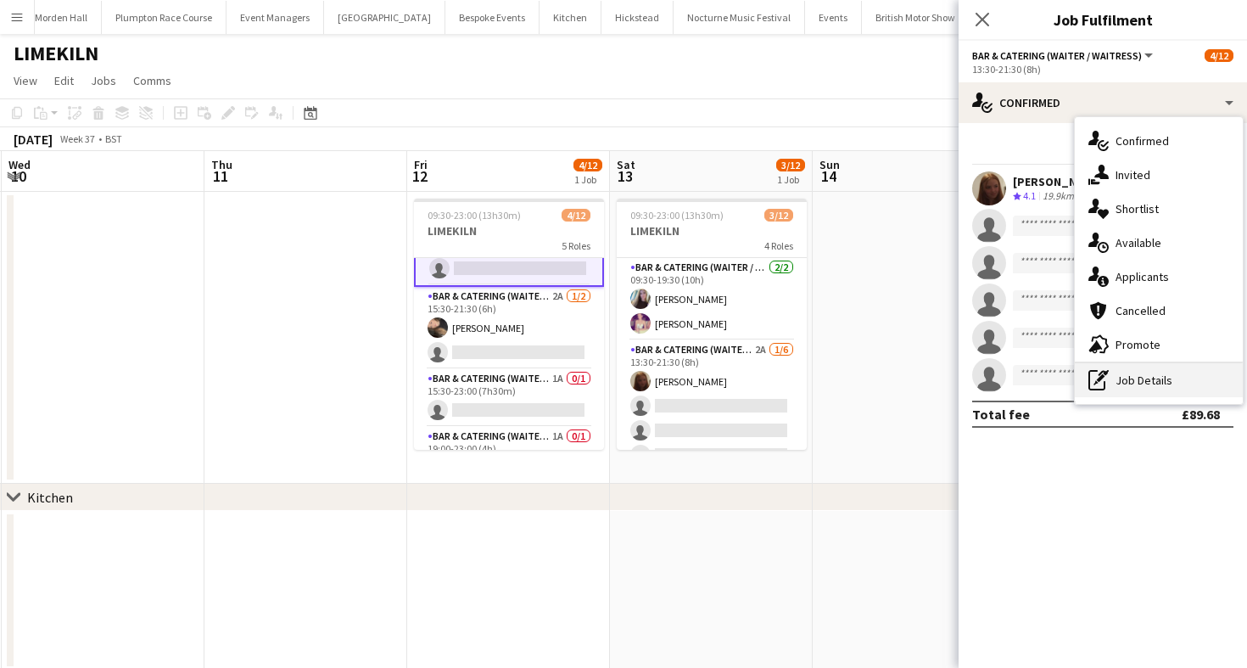
click at [1144, 374] on div "pen-write Job Details" at bounding box center [1159, 380] width 168 height 34
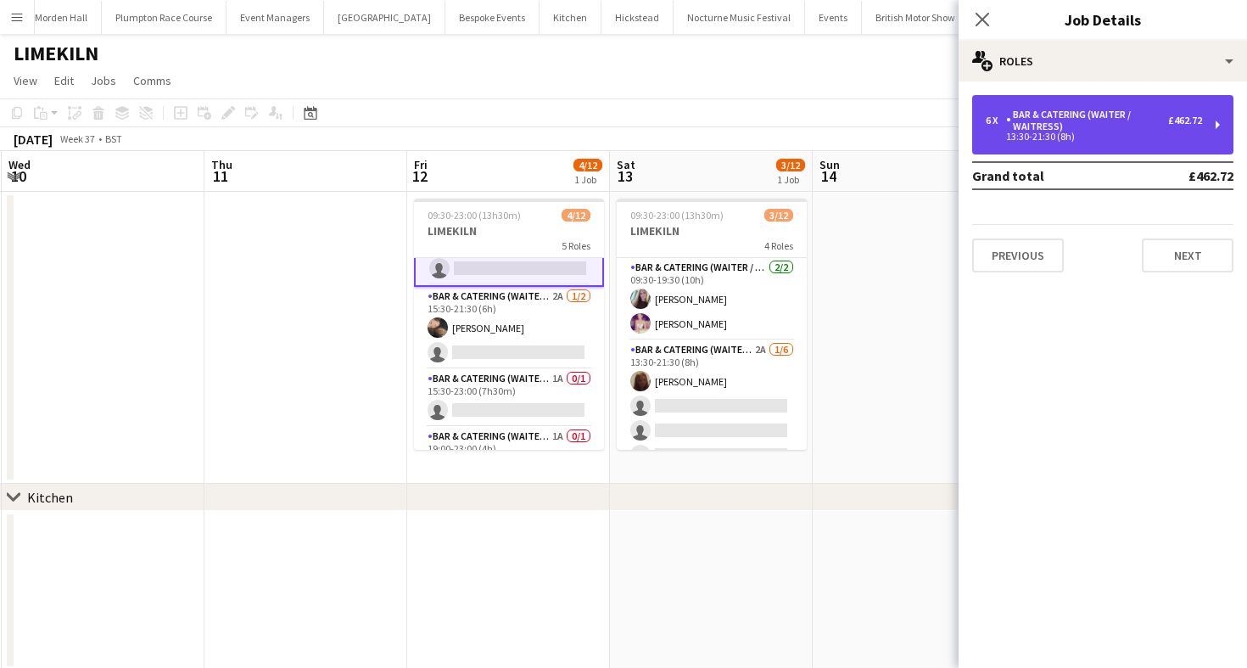
click at [1091, 125] on div "Bar & Catering (Waiter / waitress)" at bounding box center [1087, 121] width 162 height 24
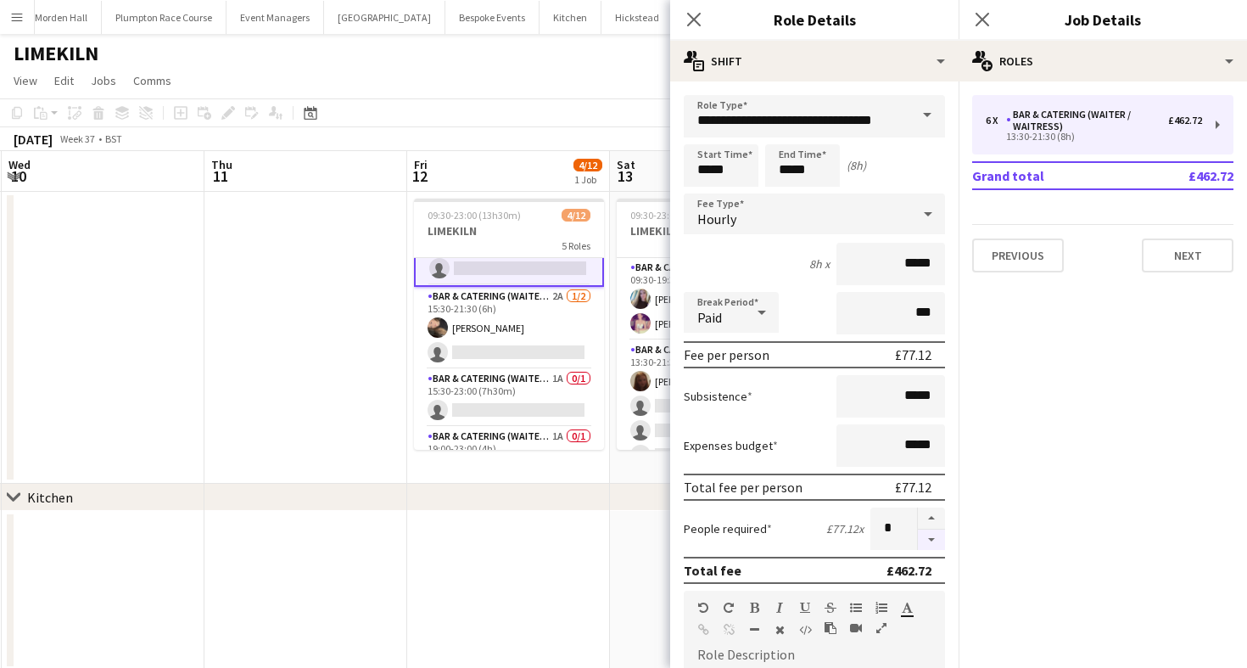
click at [932, 546] on button "button" at bounding box center [931, 539] width 27 height 21
type input "*"
click at [621, 118] on app-toolbar "Copy Paste Paste Command V Paste with crew Command Shift V Paste linked Job [GE…" at bounding box center [623, 112] width 1247 height 29
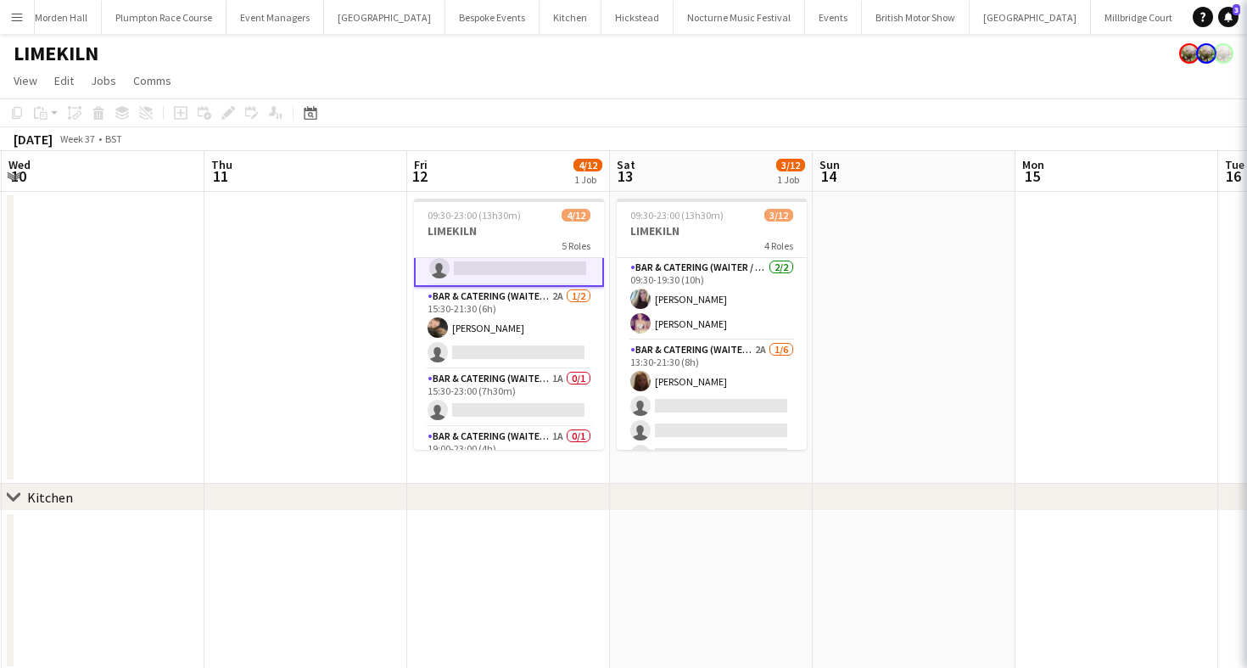
scroll to position [209, 0]
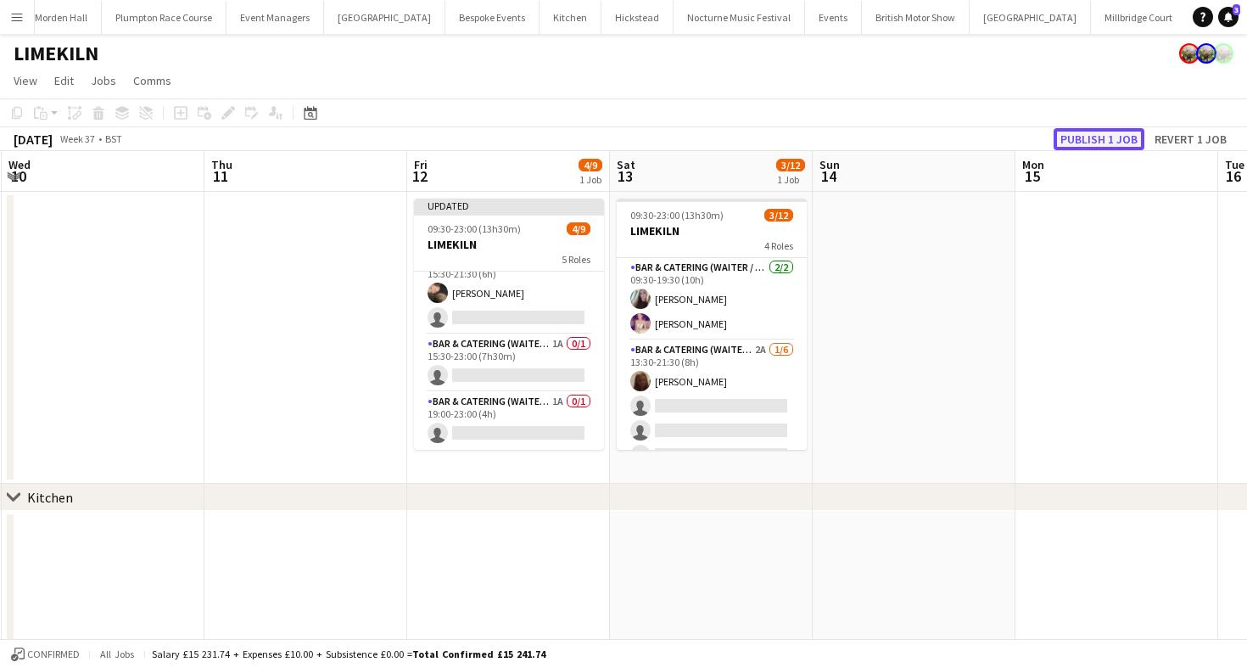
click at [1137, 137] on button "Publish 1 job" at bounding box center [1099, 139] width 91 height 22
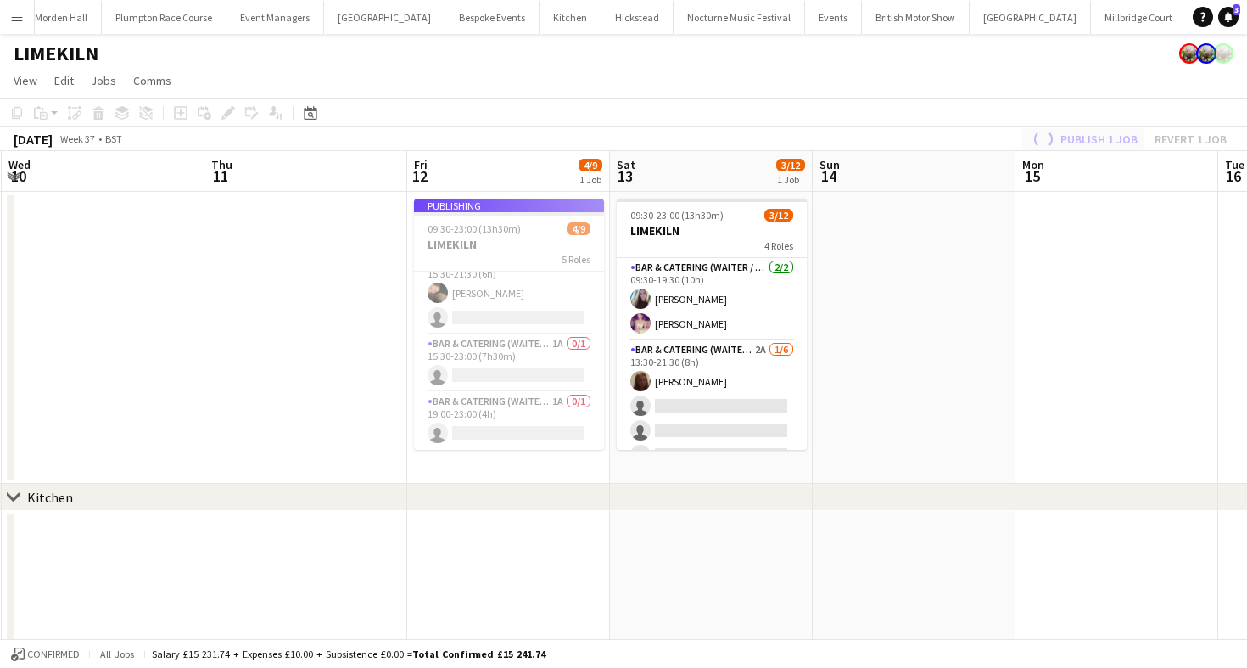
scroll to position [195, 0]
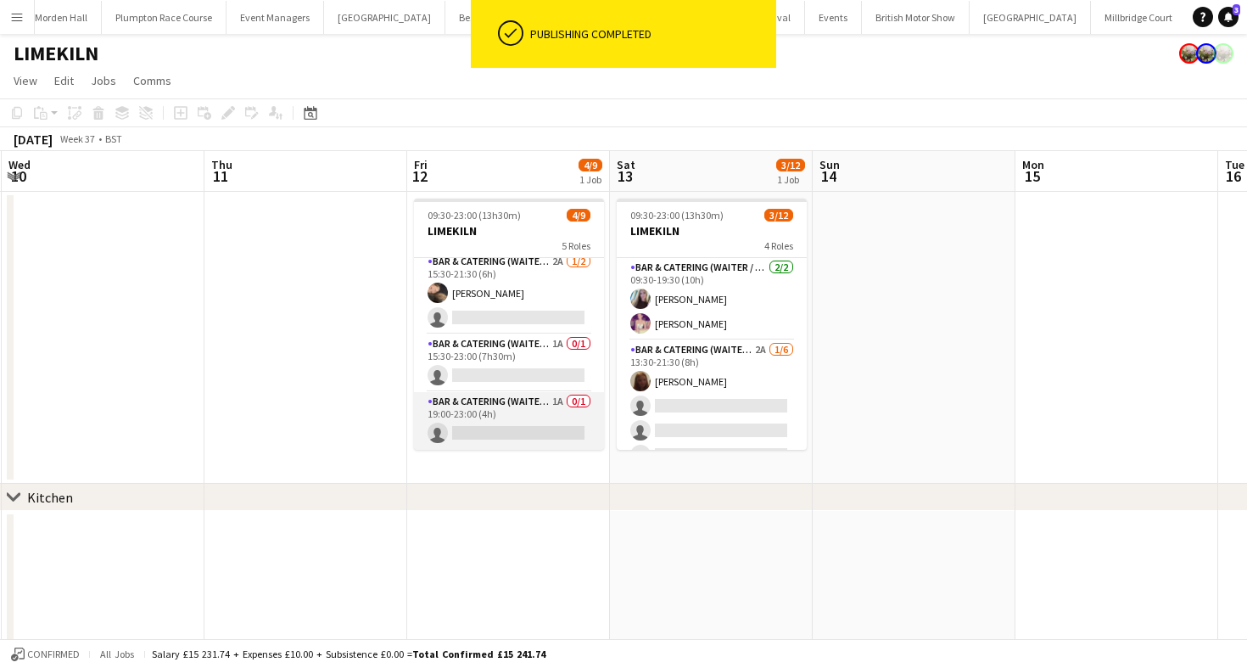
click at [503, 415] on app-card-role "Bar & Catering (Waiter / waitress) 1A 0/1 19:00-23:00 (4h) single-neutral-actio…" at bounding box center [509, 421] width 190 height 58
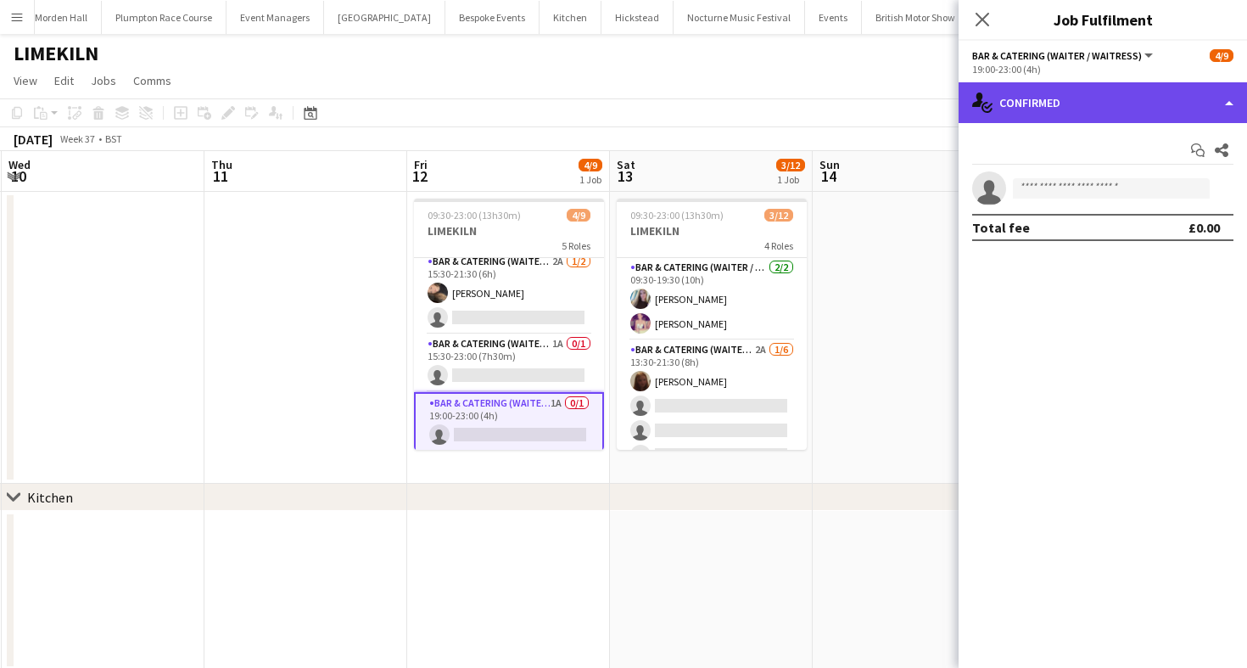
click at [1081, 121] on div "single-neutral-actions-check-2 Confirmed" at bounding box center [1103, 102] width 288 height 41
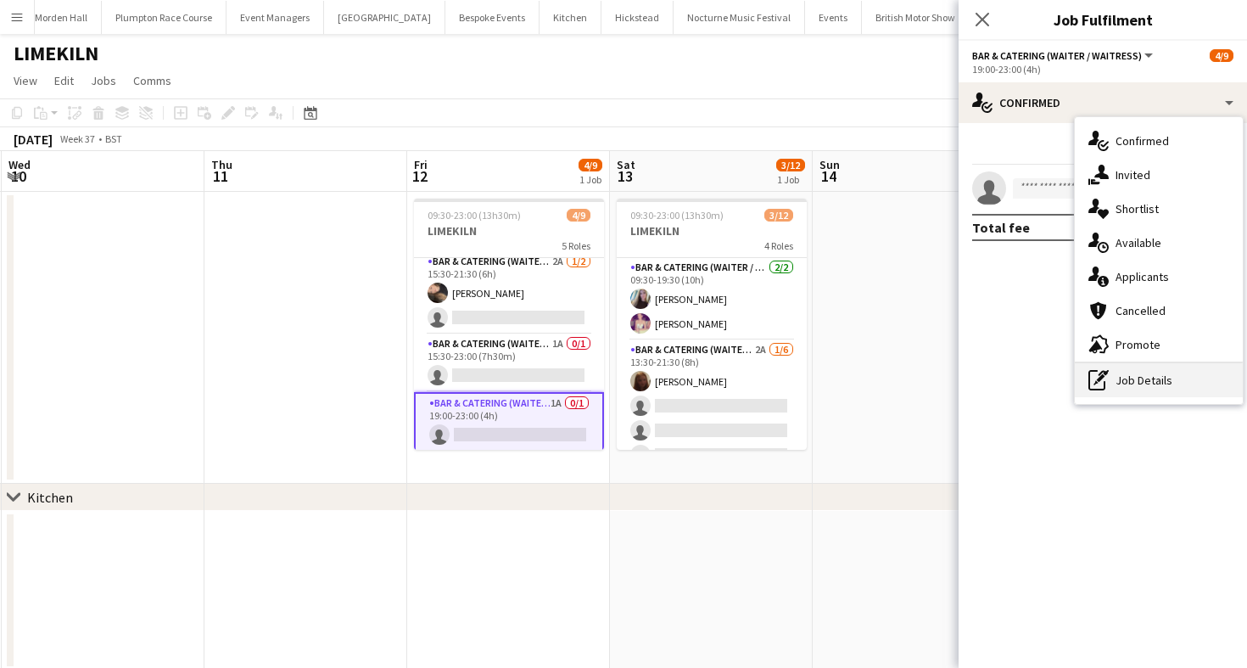
click at [1116, 372] on div "pen-write Job Details" at bounding box center [1159, 380] width 168 height 34
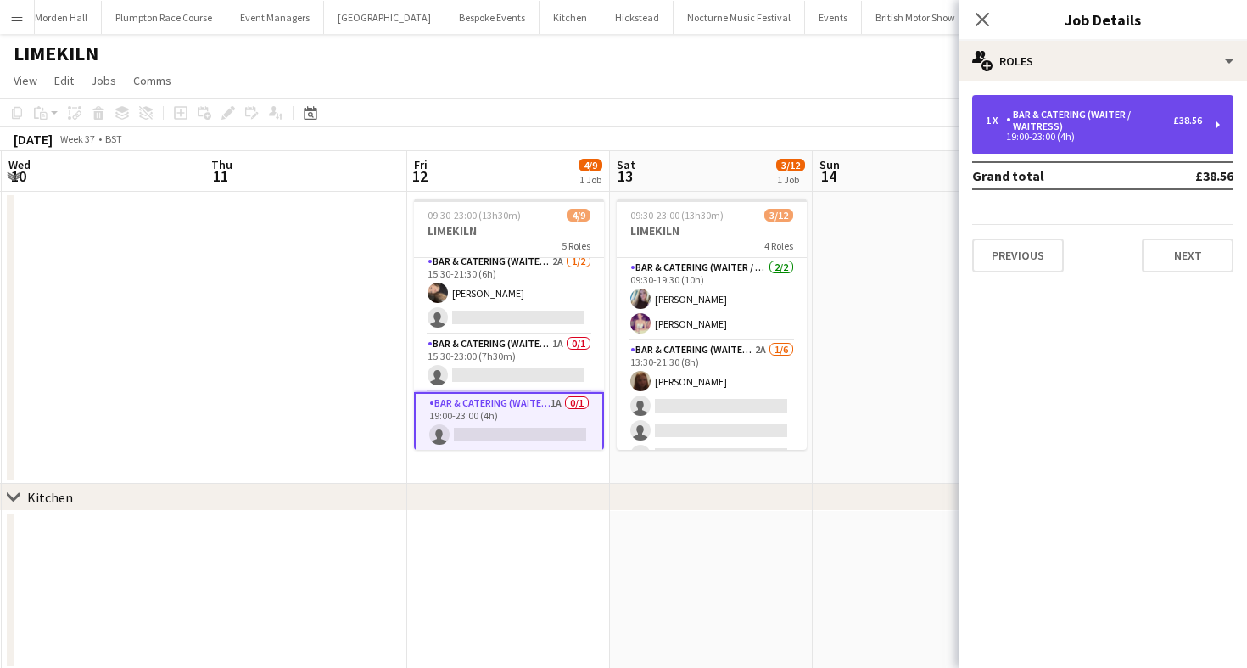
click at [1082, 148] on div "1 x Bar & Catering (Waiter / waitress) £38.56 19:00-23:00 (4h)" at bounding box center [1102, 124] width 261 height 59
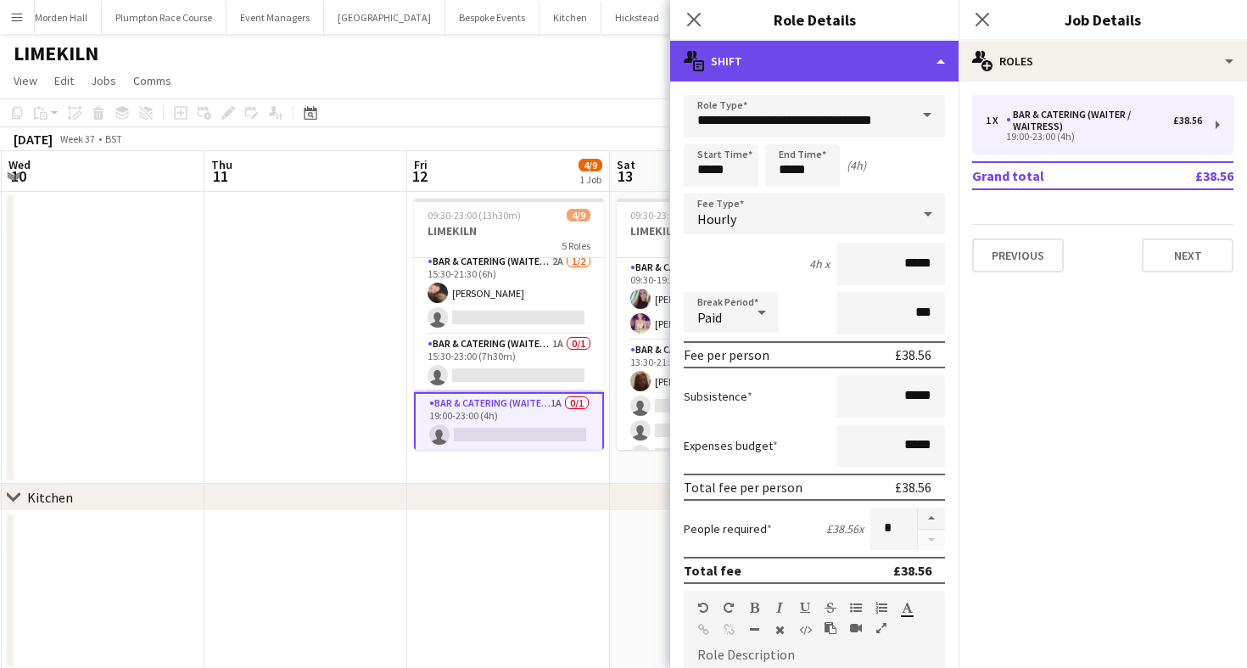
click at [786, 65] on div "multiple-actions-text Shift" at bounding box center [814, 61] width 288 height 41
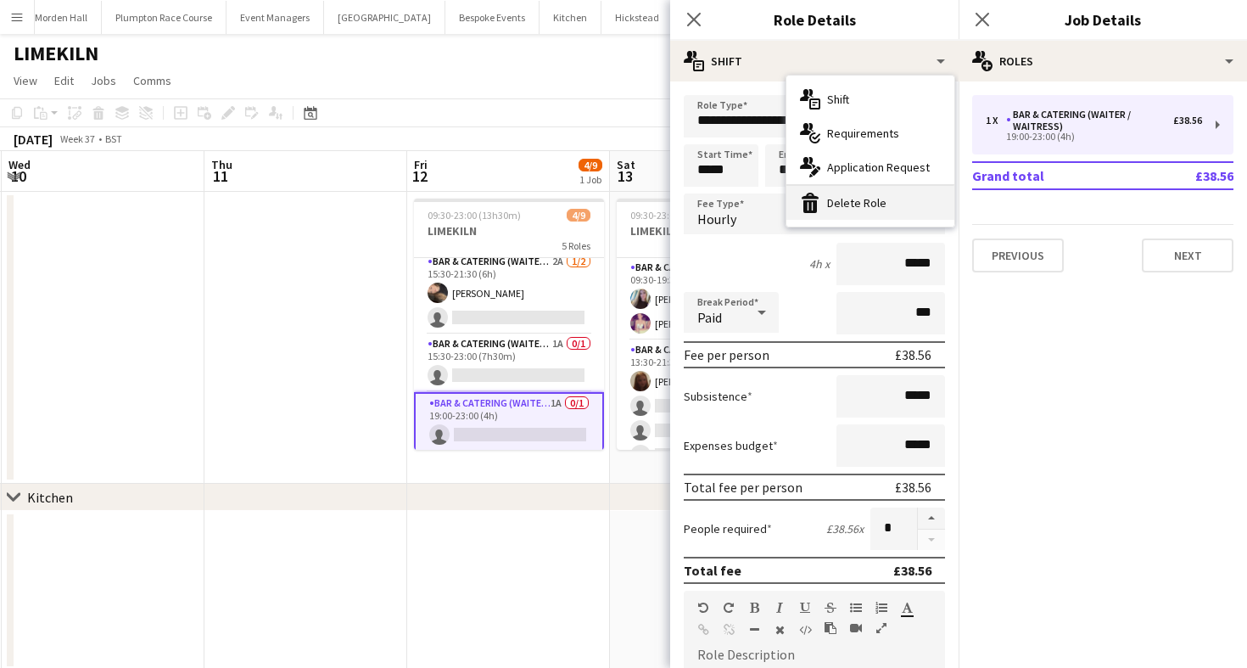
click at [809, 210] on icon at bounding box center [810, 206] width 14 height 13
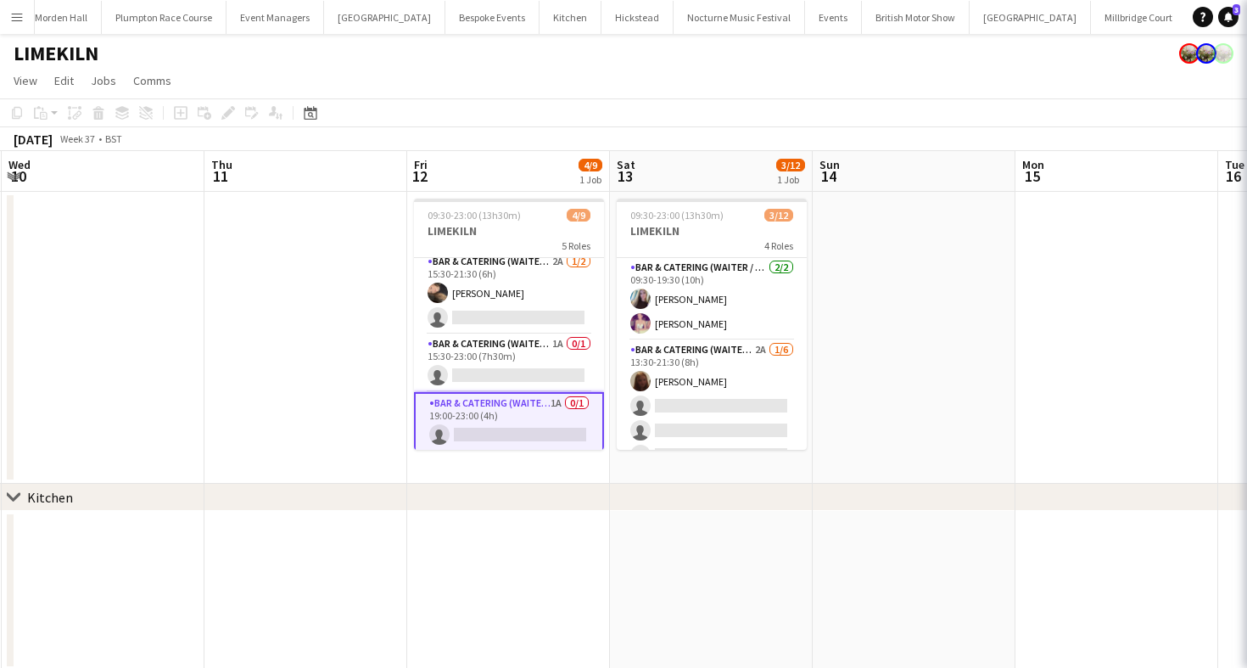
scroll to position [151, 0]
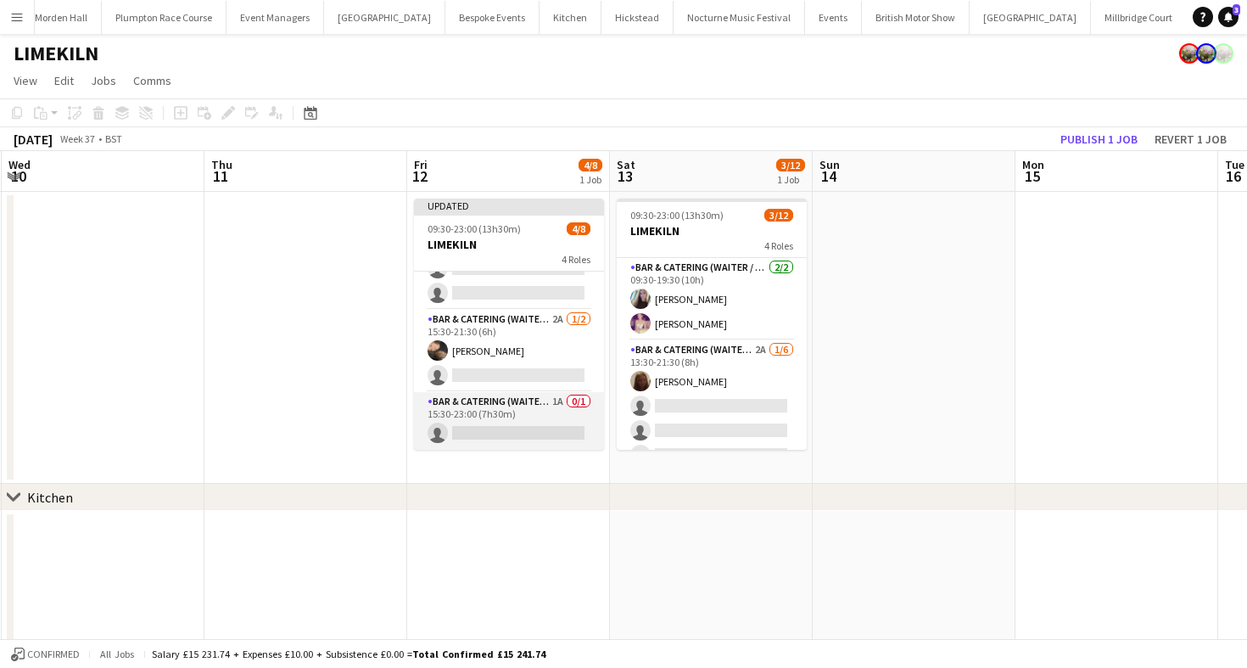
click at [521, 413] on app-card-role "Bar & Catering (Waiter / waitress) 1A 0/1 15:30-23:00 (7h30m) single-neutral-ac…" at bounding box center [509, 421] width 190 height 58
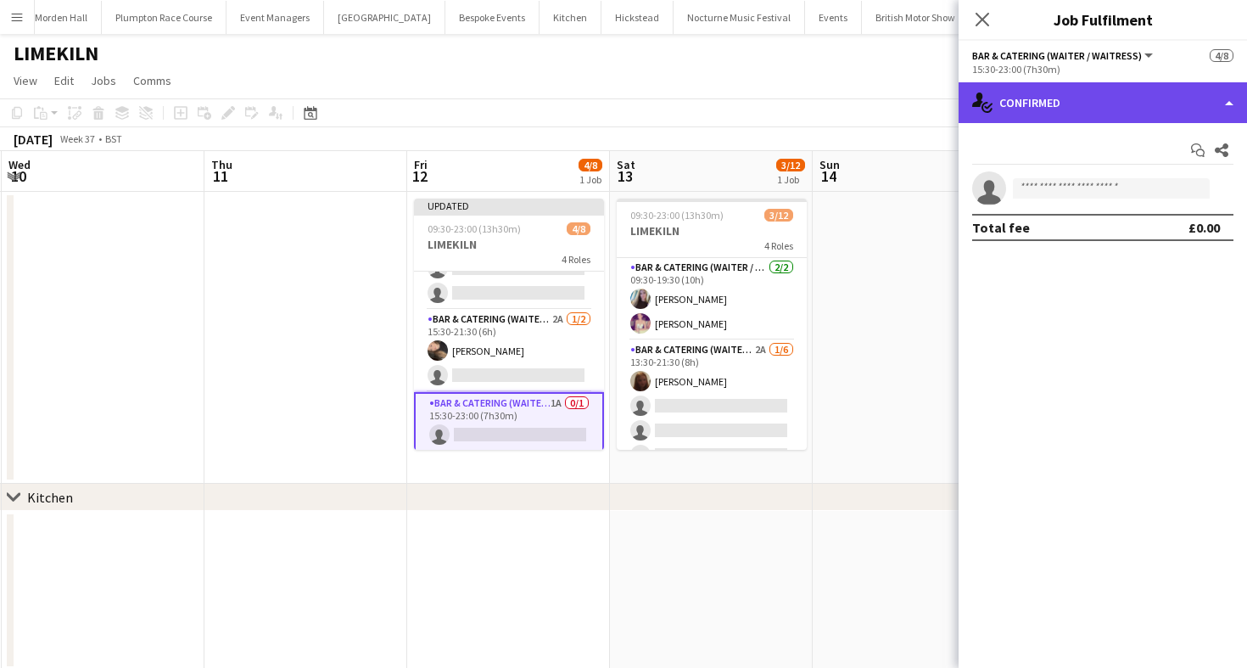
click at [1057, 108] on div "single-neutral-actions-check-2 Confirmed" at bounding box center [1103, 102] width 288 height 41
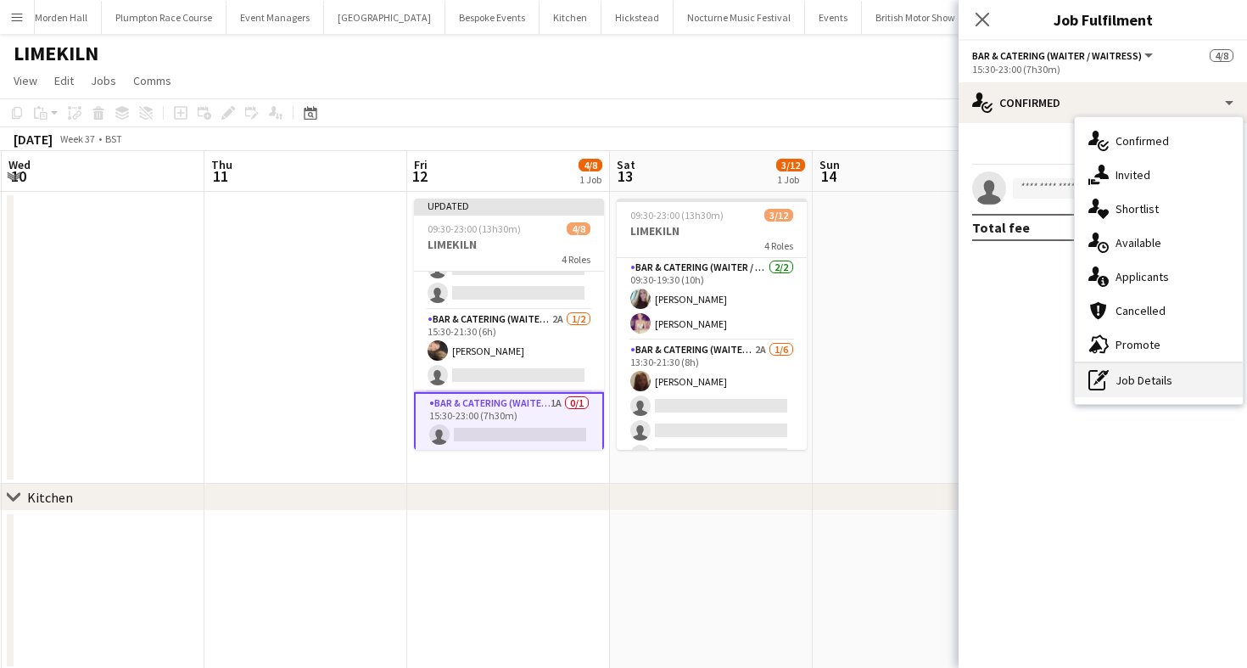
click at [1098, 372] on icon "pen-write" at bounding box center [1099, 380] width 20 height 20
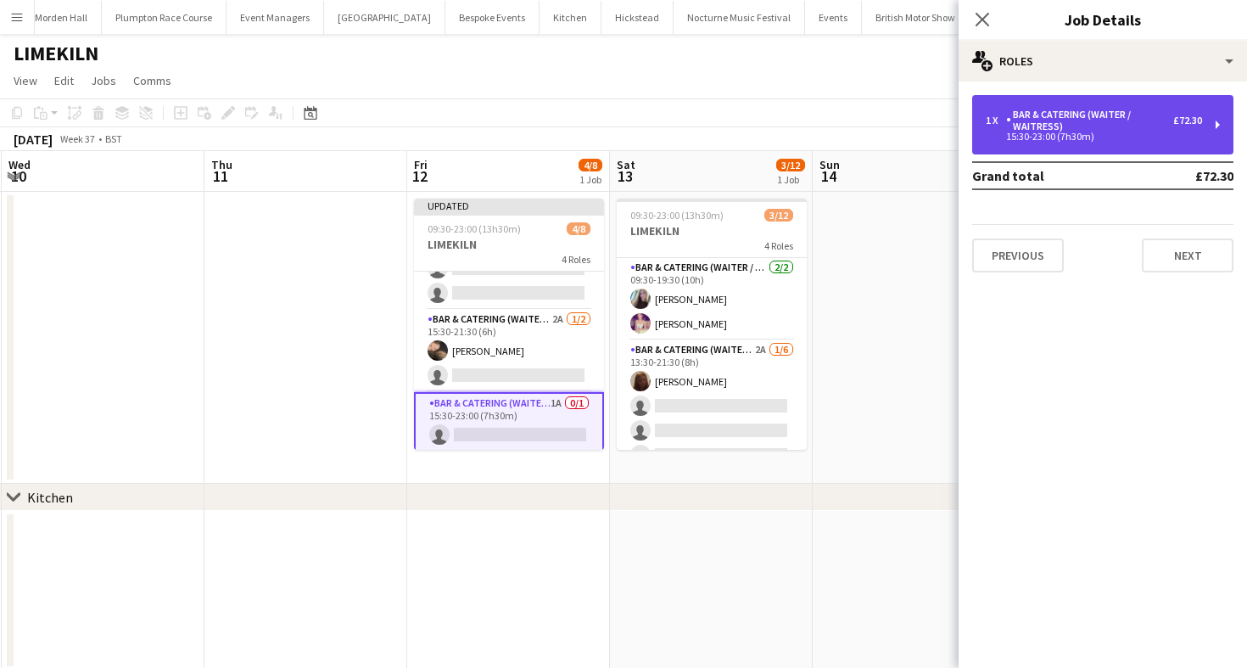
click at [1039, 127] on div "Bar & Catering (Waiter / waitress)" at bounding box center [1089, 121] width 167 height 24
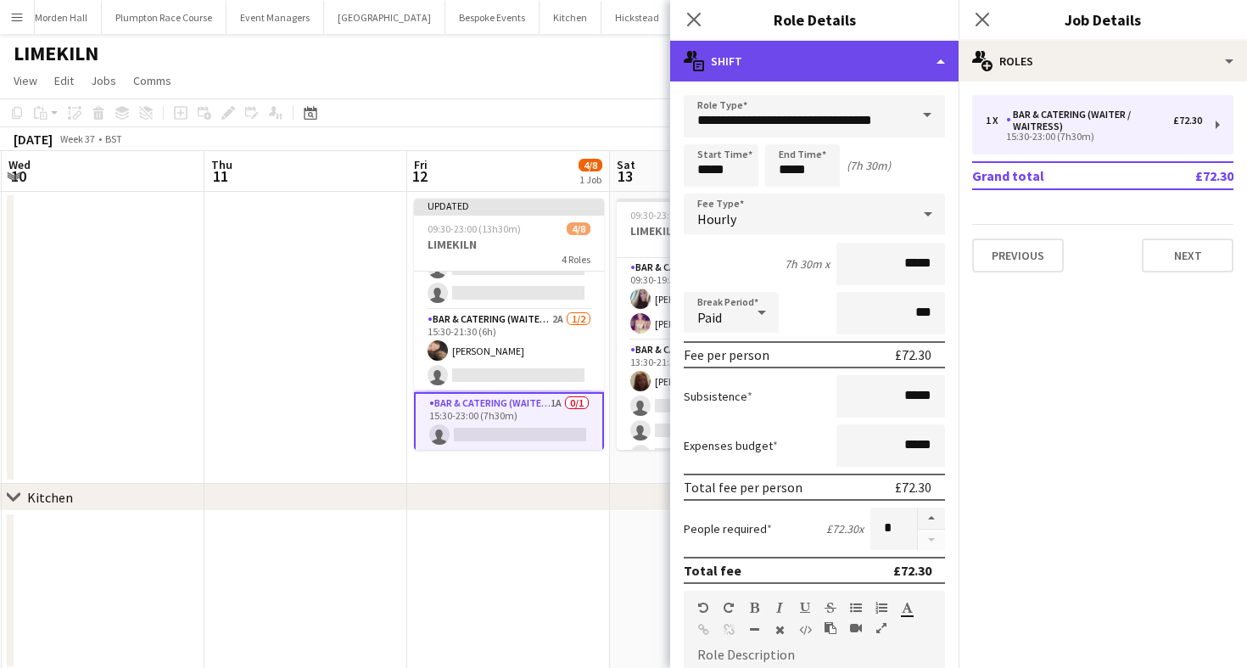
click at [782, 56] on div "multiple-actions-text Shift" at bounding box center [814, 61] width 288 height 41
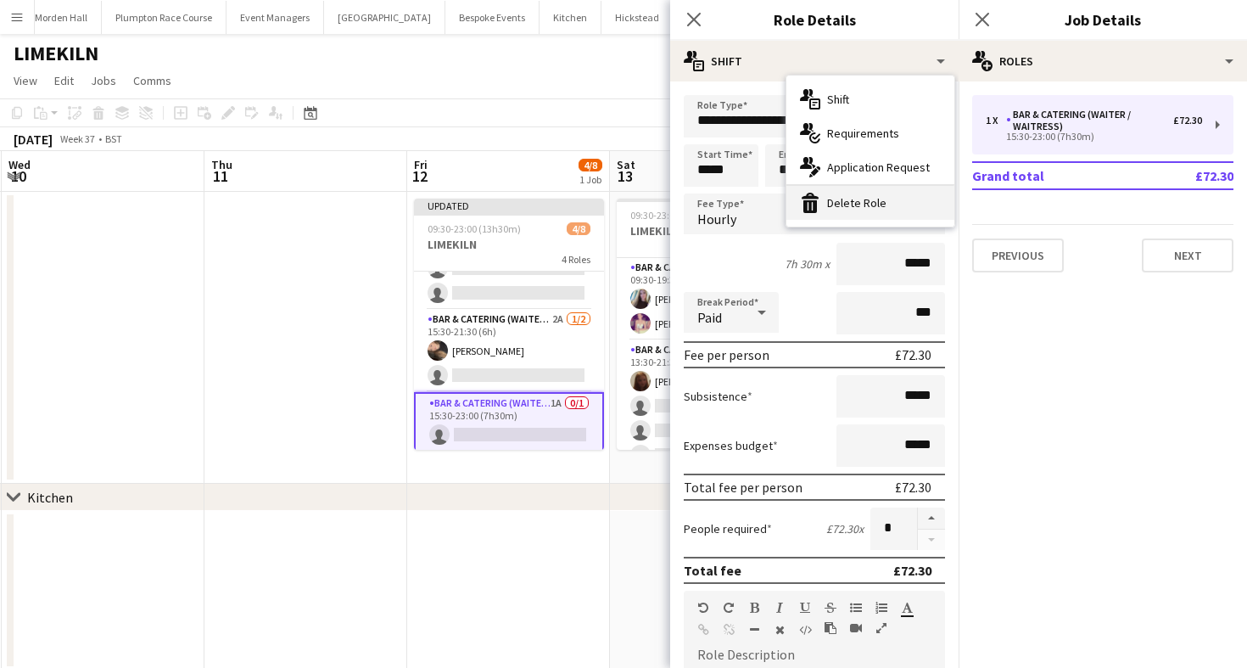
click at [814, 202] on icon at bounding box center [810, 206] width 14 height 13
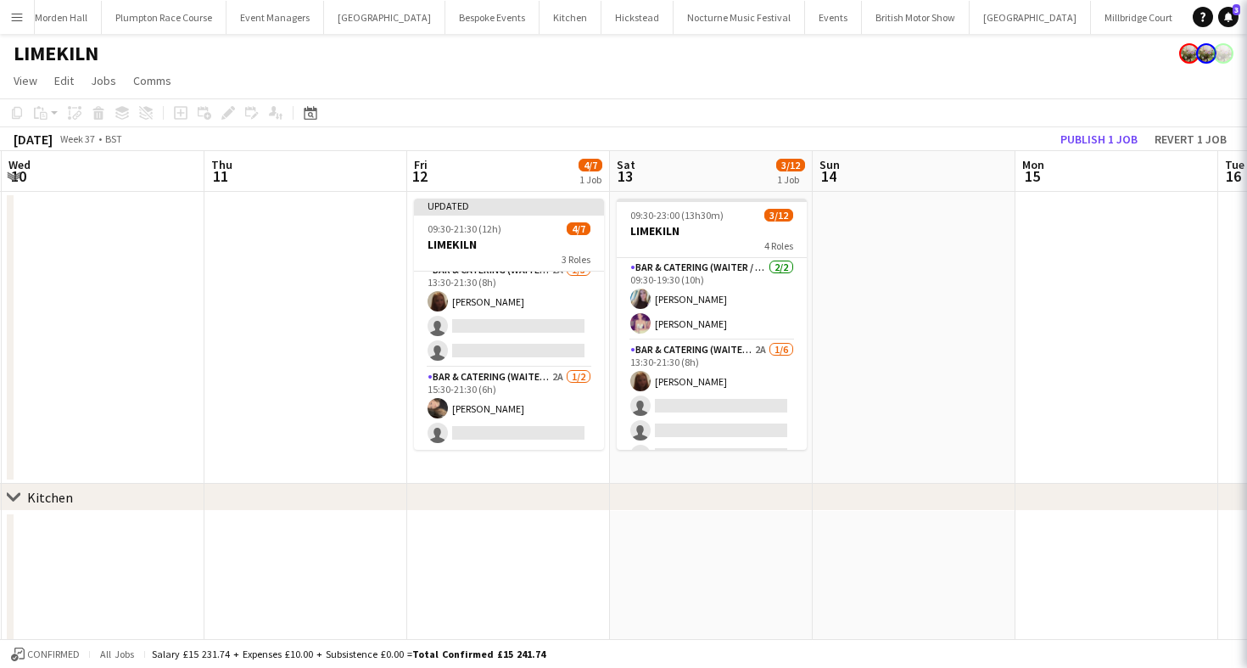
scroll to position [93, 0]
click at [620, 129] on div "[DATE] Week 37 • BST Publish 1 job Revert 1 job" at bounding box center [623, 139] width 1247 height 24
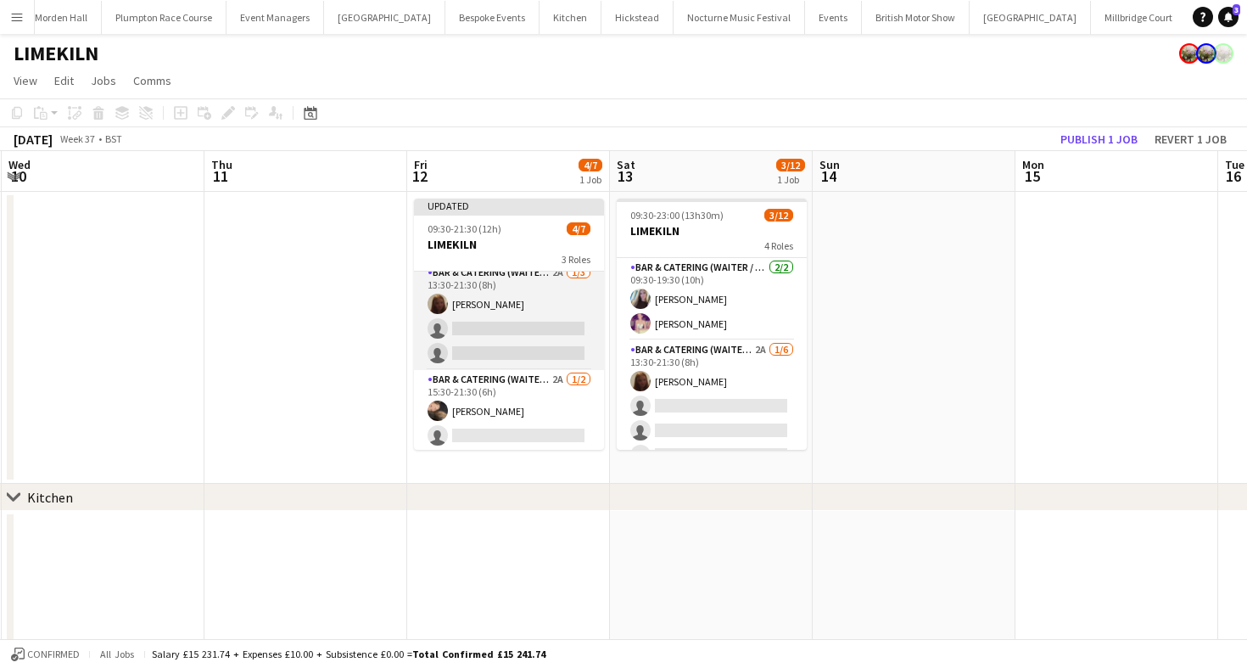
scroll to position [92, 0]
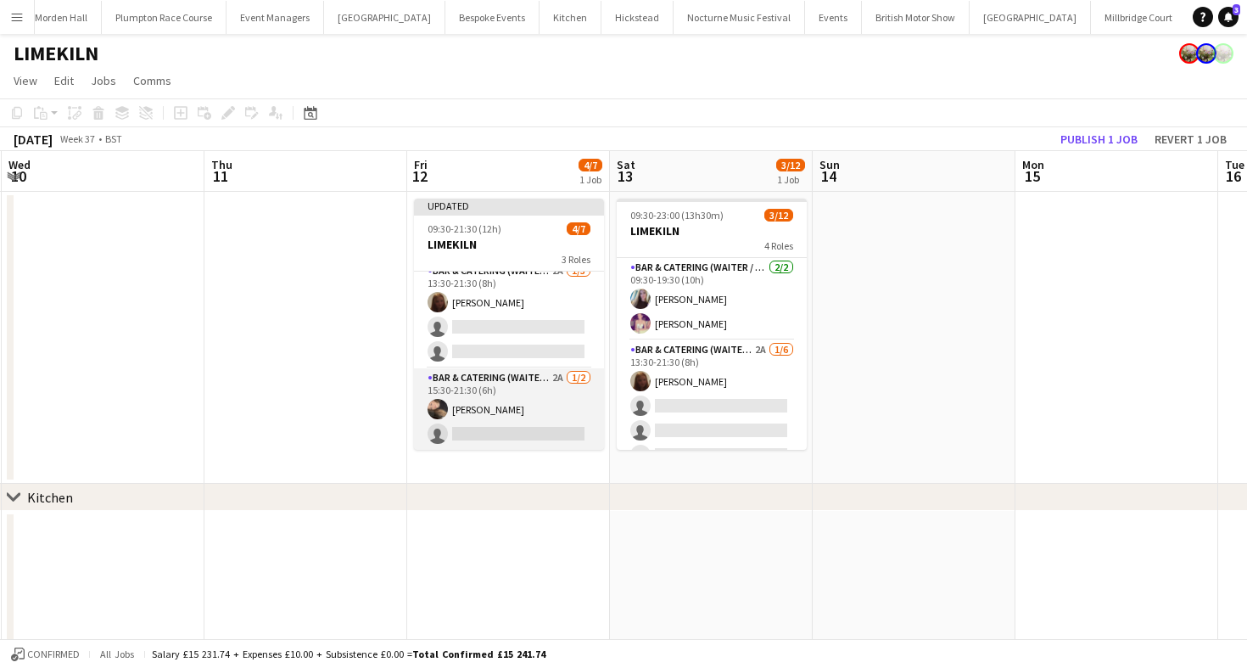
click at [509, 390] on app-card-role "Bar & Catering (Waiter / waitress) 2A [DATE] 15:30-21:30 (6h) [PERSON_NAME] sin…" at bounding box center [509, 409] width 190 height 82
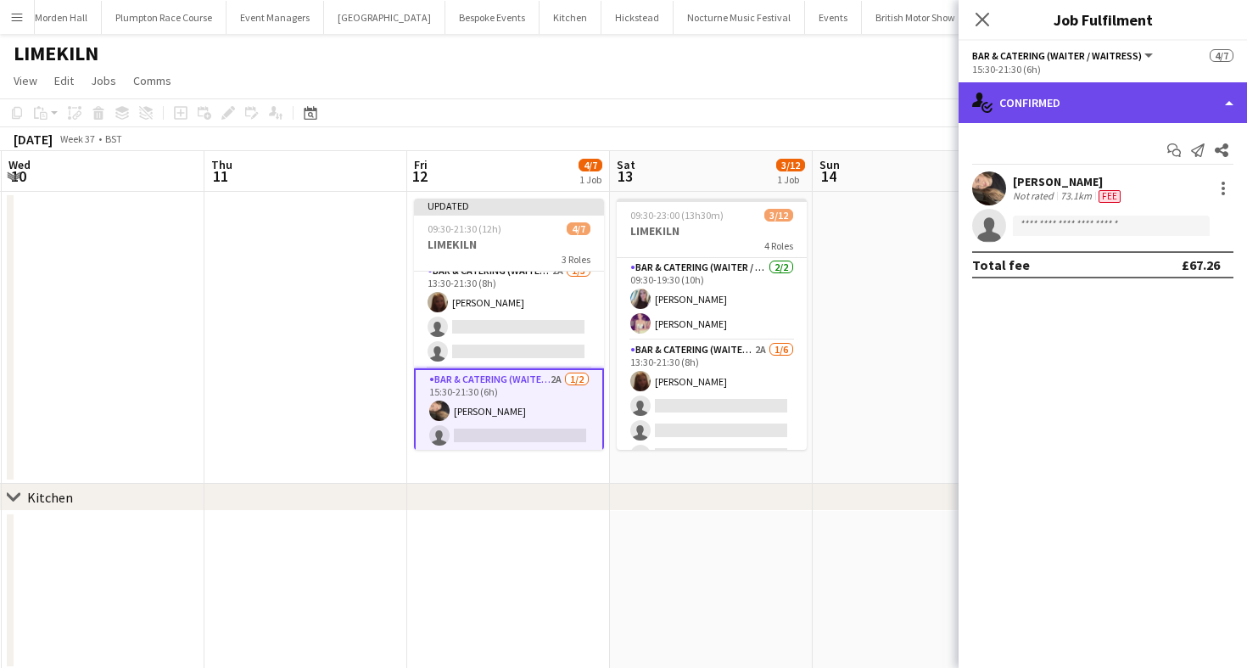
click at [1095, 108] on div "single-neutral-actions-check-2 Confirmed" at bounding box center [1103, 102] width 288 height 41
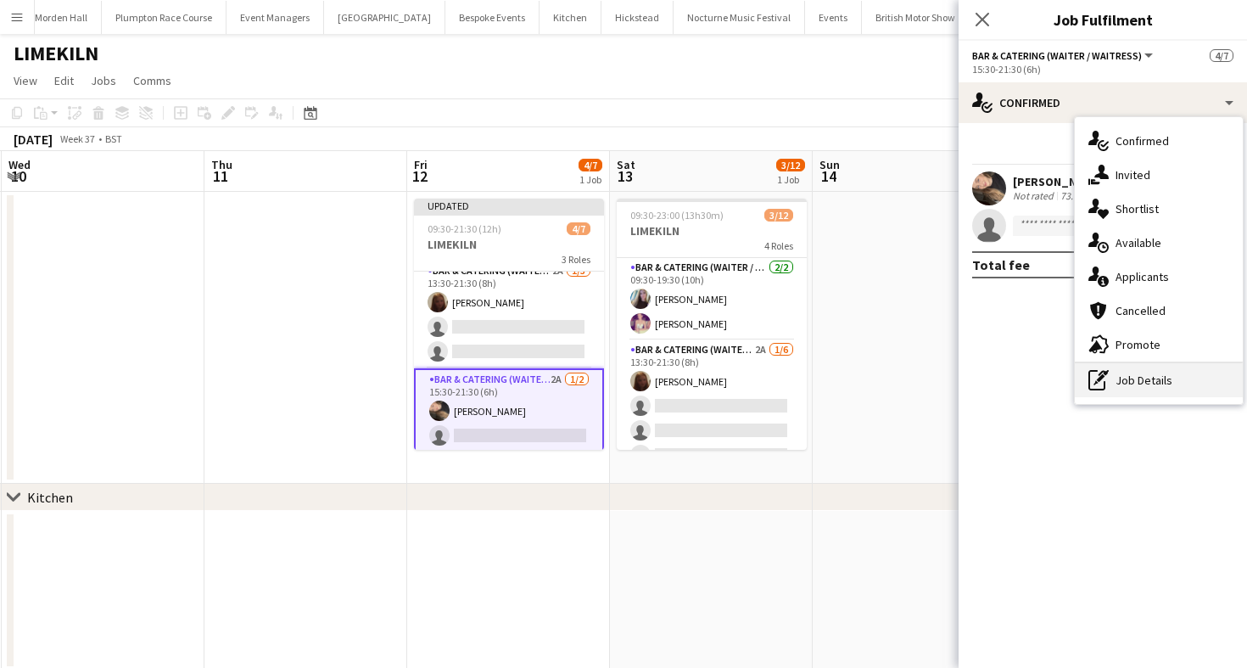
click at [1143, 390] on div "pen-write Job Details" at bounding box center [1159, 380] width 168 height 34
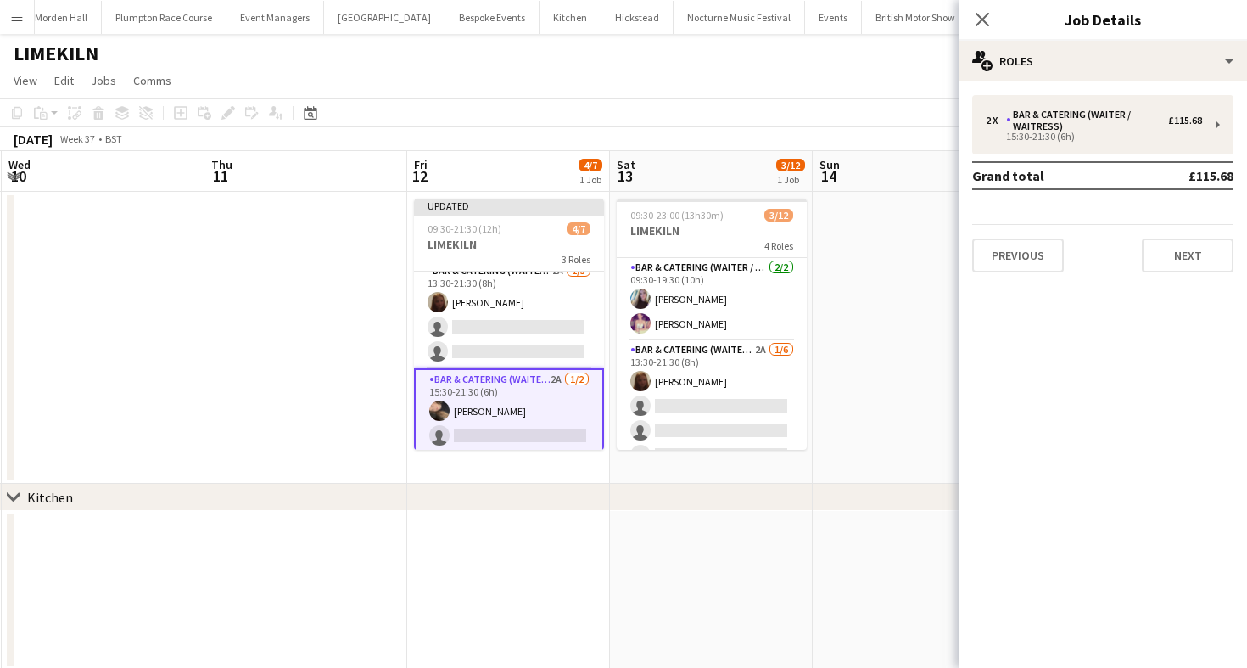
click at [1106, 159] on div "2 x Bar & Catering (Waiter / waitress) £115.68 15:30-21:30 (6h) Grand total £11…" at bounding box center [1103, 183] width 288 height 177
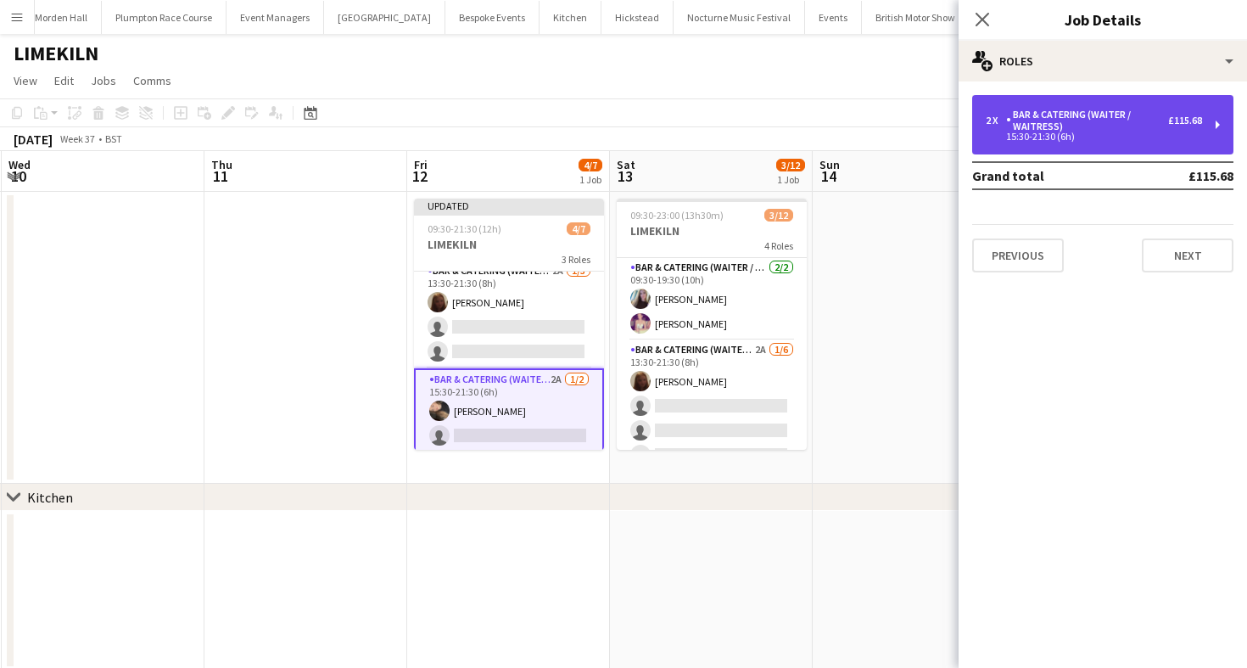
click at [1077, 122] on div "Bar & Catering (Waiter / waitress)" at bounding box center [1087, 121] width 162 height 24
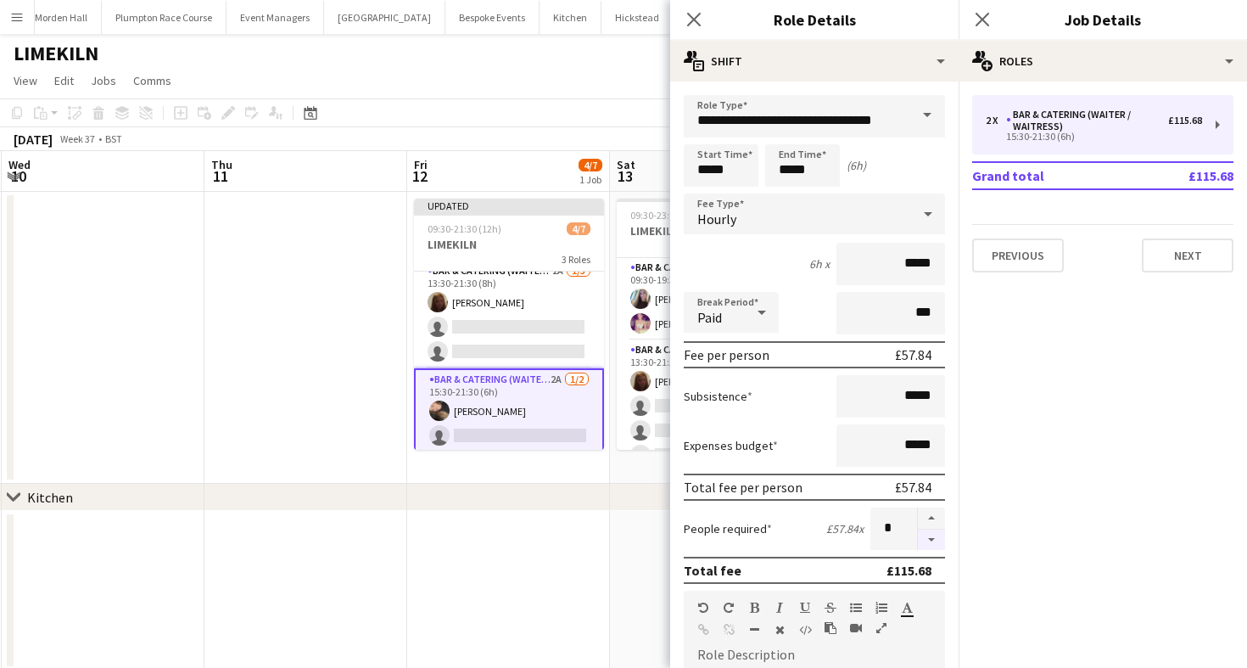
click at [941, 546] on button "button" at bounding box center [931, 539] width 27 height 21
type input "*"
click at [557, 116] on app-toolbar "Copy Paste Paste Command V Paste with crew Command Shift V Paste linked Job [GE…" at bounding box center [623, 112] width 1247 height 29
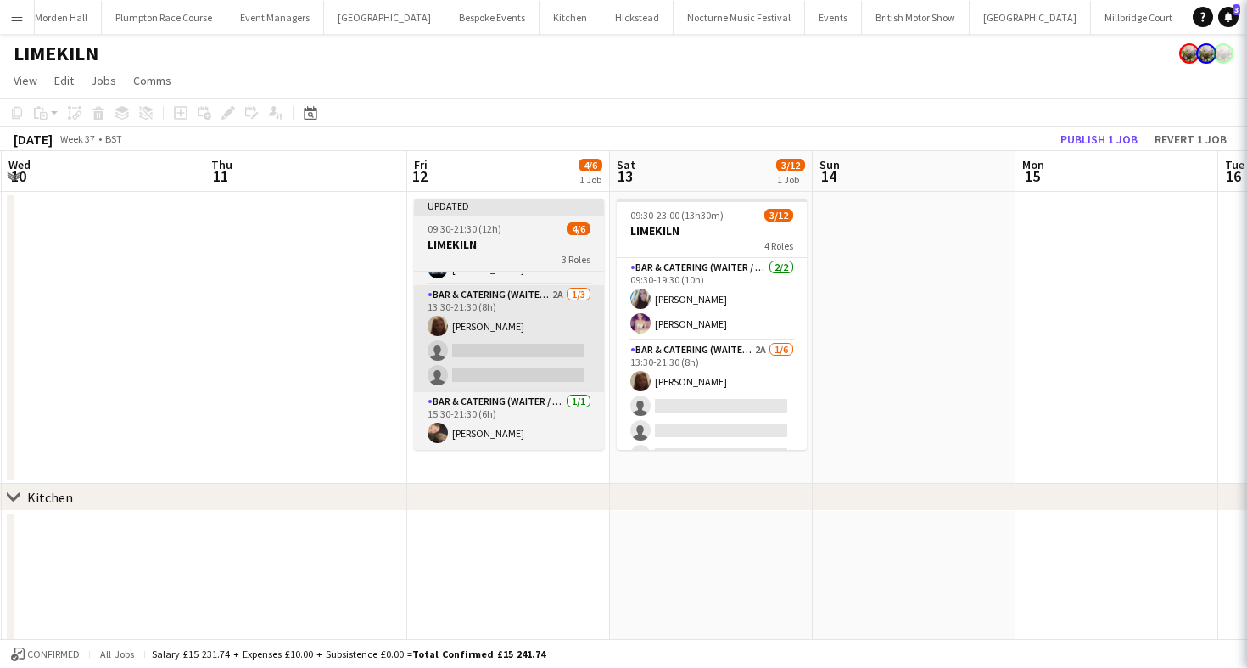
scroll to position [69, 0]
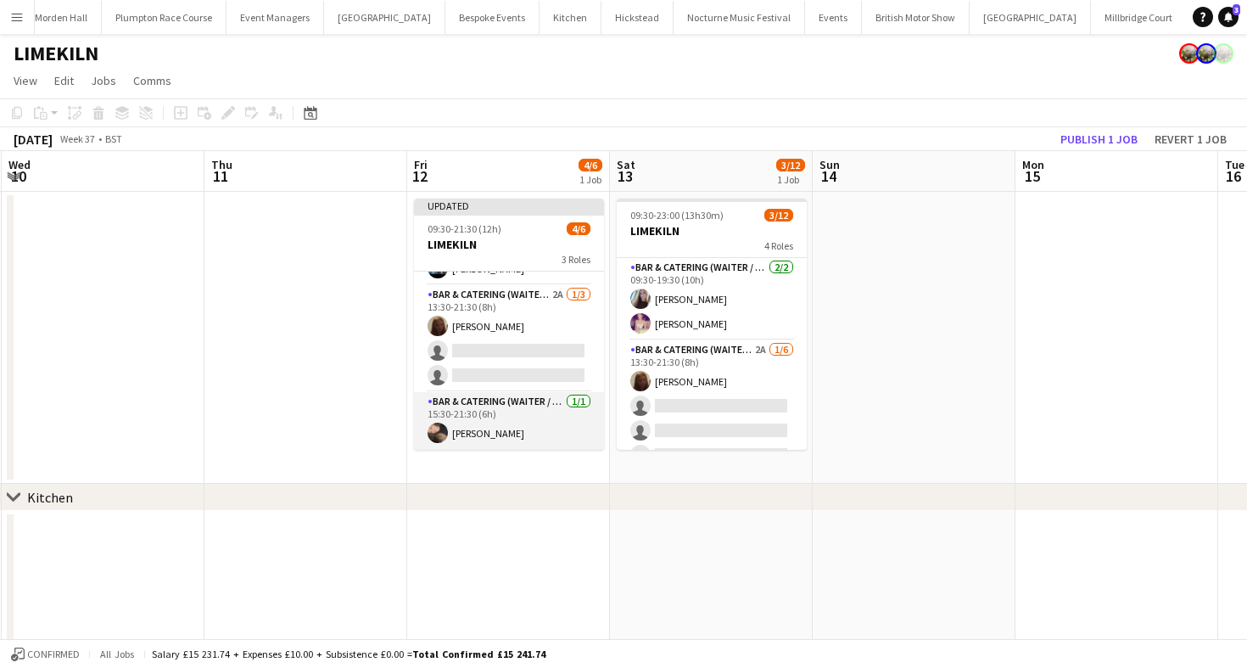
click at [501, 425] on app-card-role "Bar & Catering (Waiter / waitress) [DATE] 15:30-21:30 (6h) [PERSON_NAME]" at bounding box center [509, 421] width 190 height 58
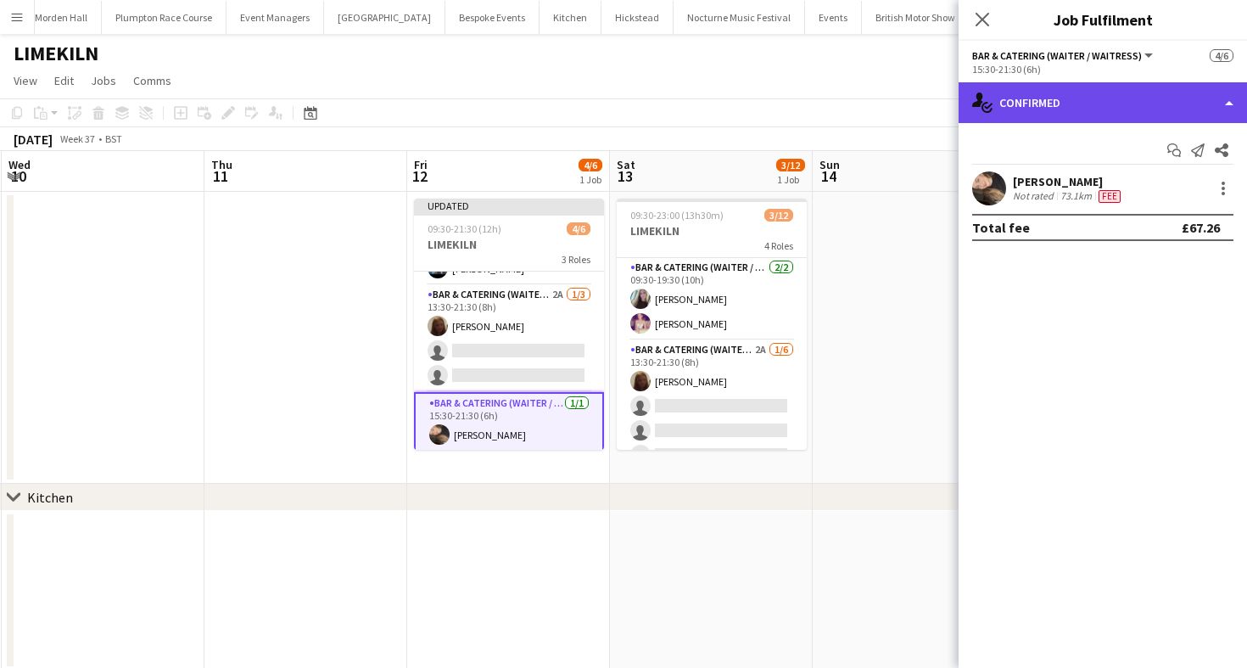
click at [1031, 117] on div "single-neutral-actions-check-2 Confirmed" at bounding box center [1103, 102] width 288 height 41
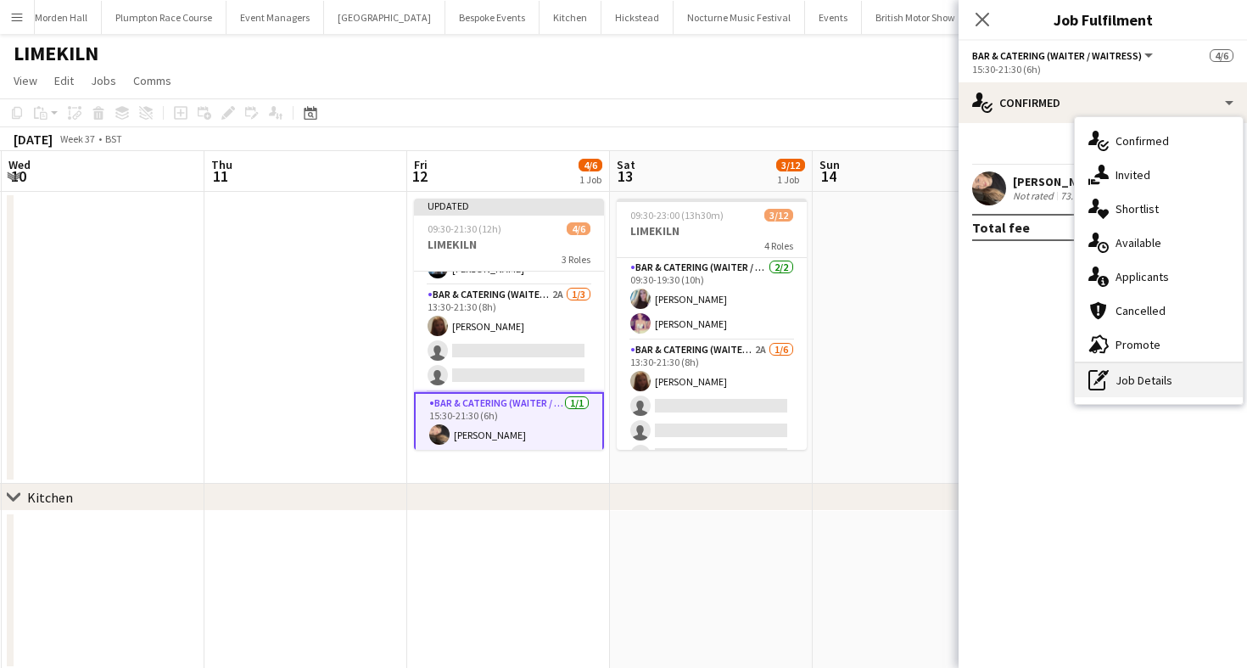
click at [1100, 382] on icon "pen-write" at bounding box center [1099, 380] width 20 height 20
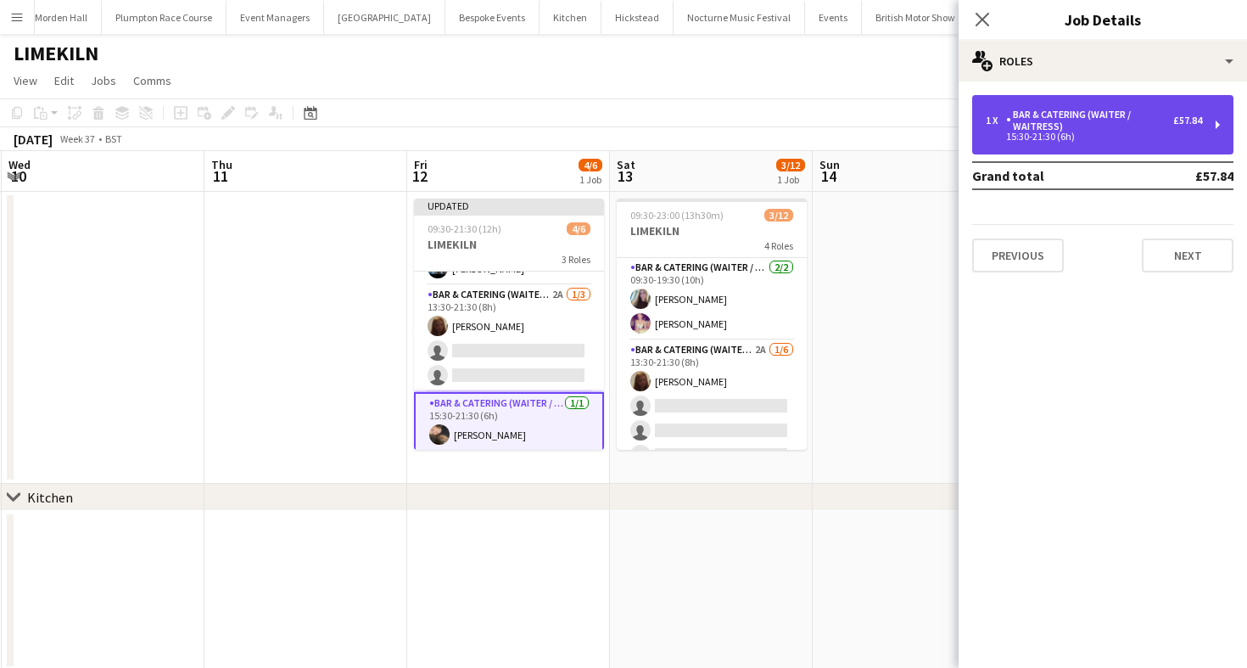
click at [1044, 101] on div "1 x Bar & Catering (Waiter / waitress) £57.84 15:30-21:30 (6h)" at bounding box center [1102, 124] width 261 height 59
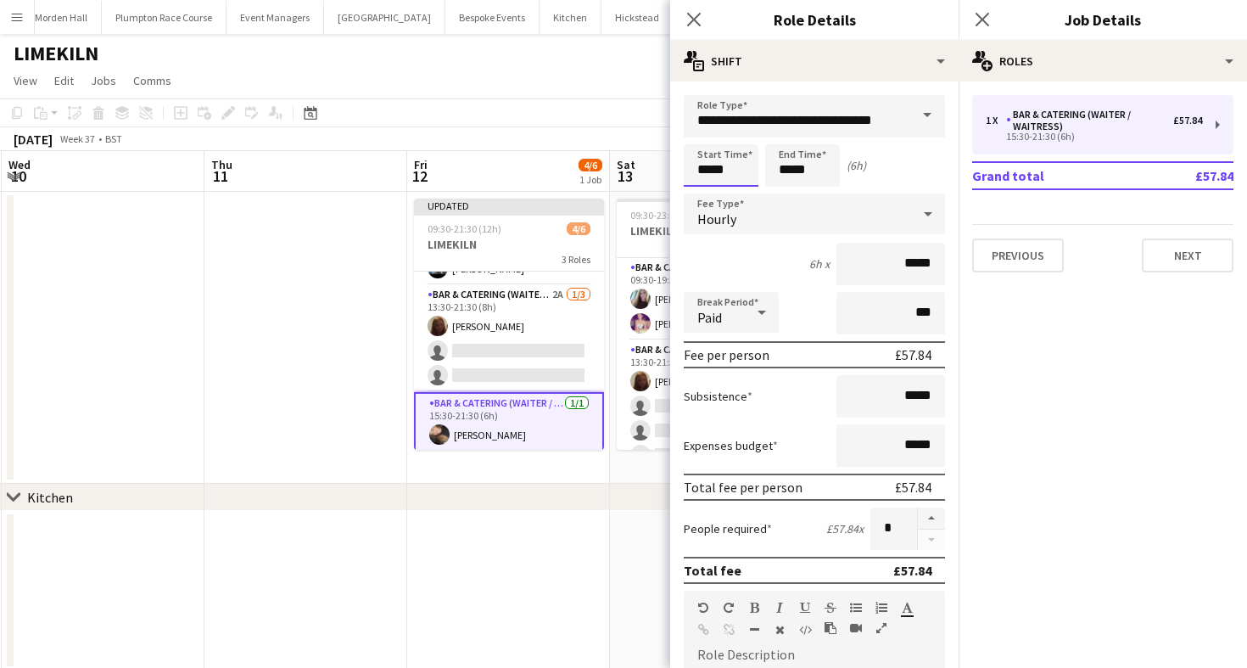
click at [723, 175] on input "*****" at bounding box center [721, 165] width 75 height 42
click at [703, 198] on div at bounding box center [704, 195] width 34 height 17
type input "*****"
click at [703, 198] on div at bounding box center [704, 195] width 34 height 17
click at [596, 112] on app-toolbar "Copy Paste Paste Command V Paste with crew Command Shift V Paste linked Job [GE…" at bounding box center [623, 112] width 1247 height 29
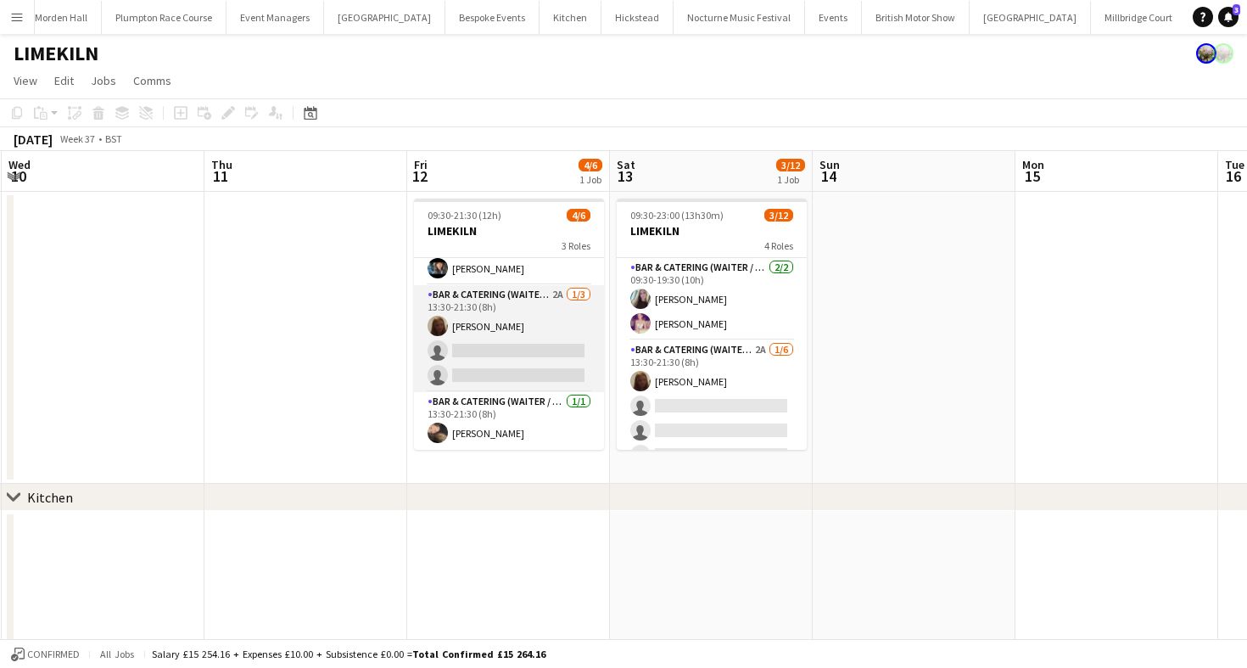
scroll to position [0, 0]
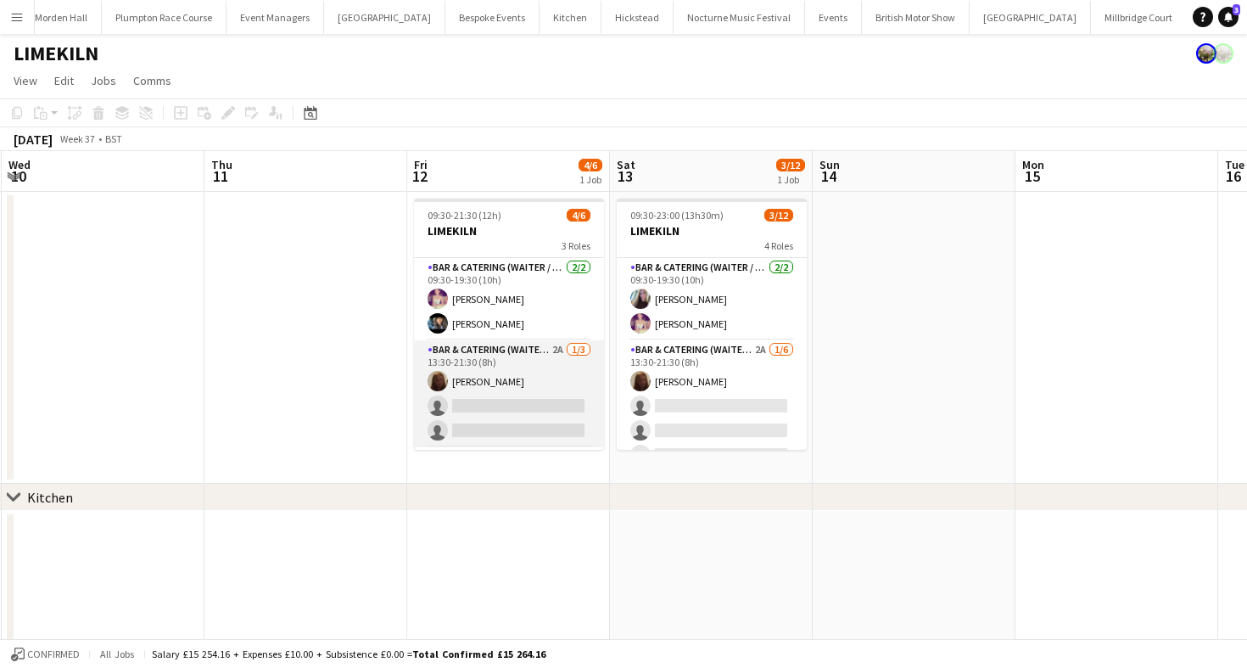
click at [458, 393] on app-card-role "Bar & Catering (Waiter / waitress) 2A [DATE] 13:30-21:30 (8h) [PERSON_NAME] sin…" at bounding box center [509, 393] width 190 height 107
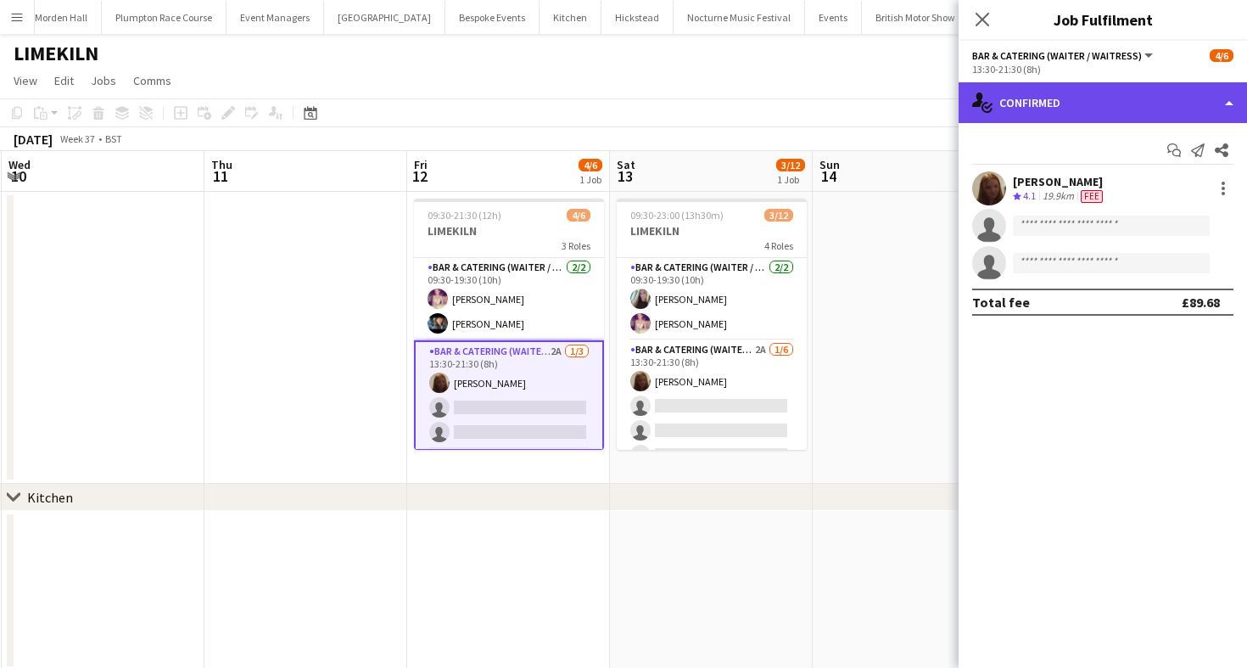
click at [1106, 105] on div "single-neutral-actions-check-2 Confirmed" at bounding box center [1103, 102] width 288 height 41
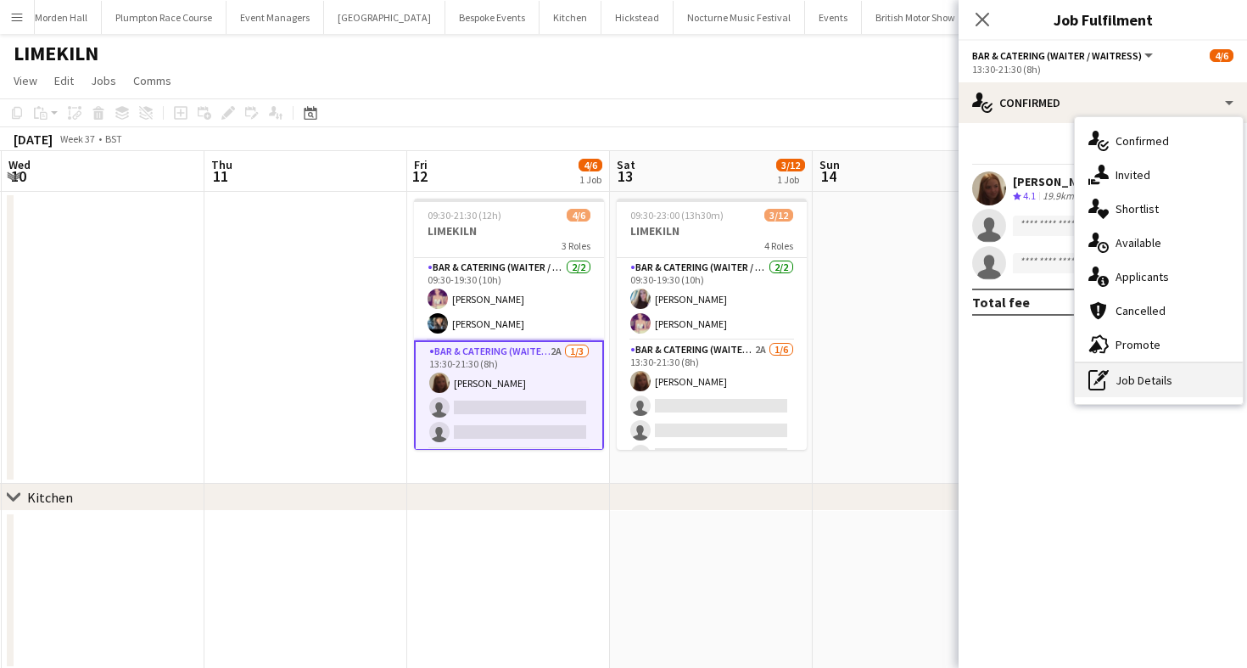
click at [1111, 388] on div "pen-write Job Details" at bounding box center [1159, 380] width 168 height 34
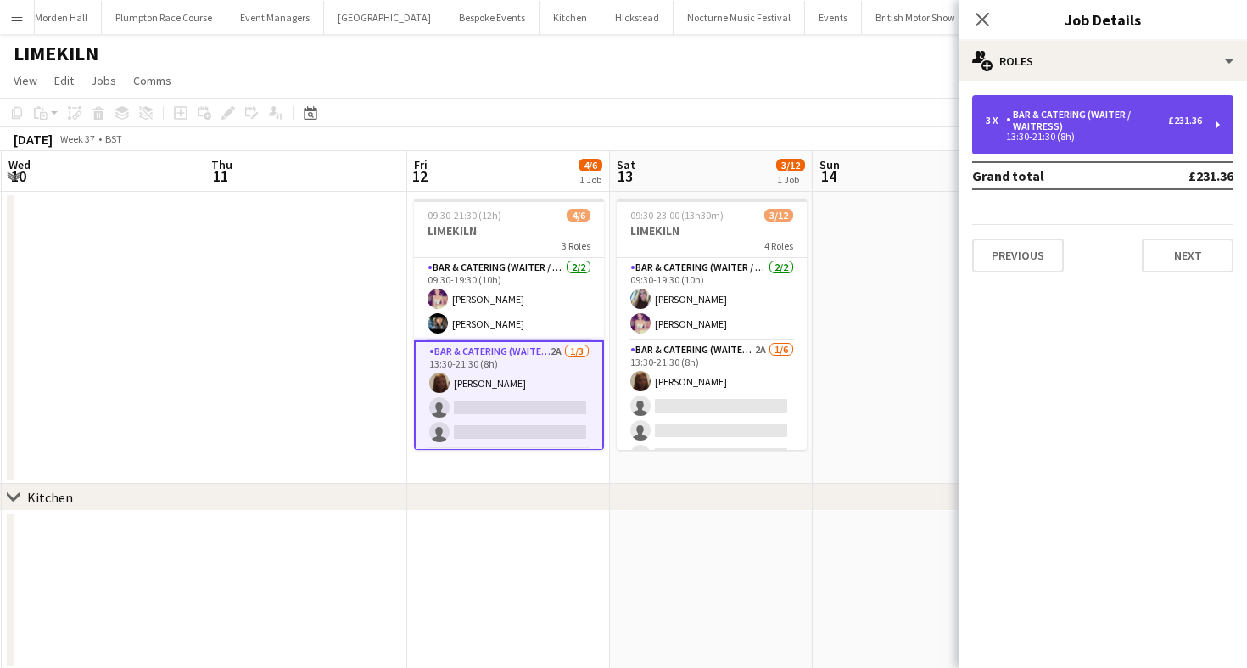
click at [1104, 124] on div "Bar & Catering (Waiter / waitress)" at bounding box center [1087, 121] width 162 height 24
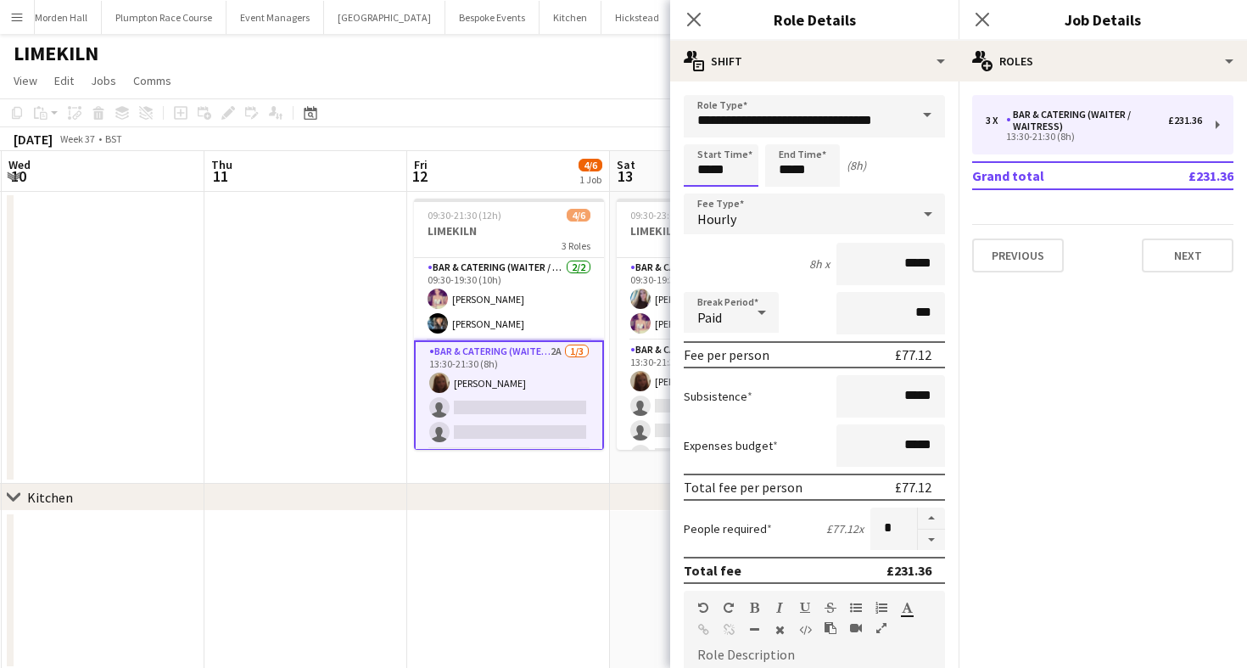
click at [733, 169] on input "*****" at bounding box center [721, 165] width 75 height 42
click at [702, 139] on div at bounding box center [704, 135] width 34 height 17
click at [740, 193] on div at bounding box center [738, 195] width 34 height 17
type input "*****"
click at [740, 193] on div at bounding box center [738, 195] width 34 height 17
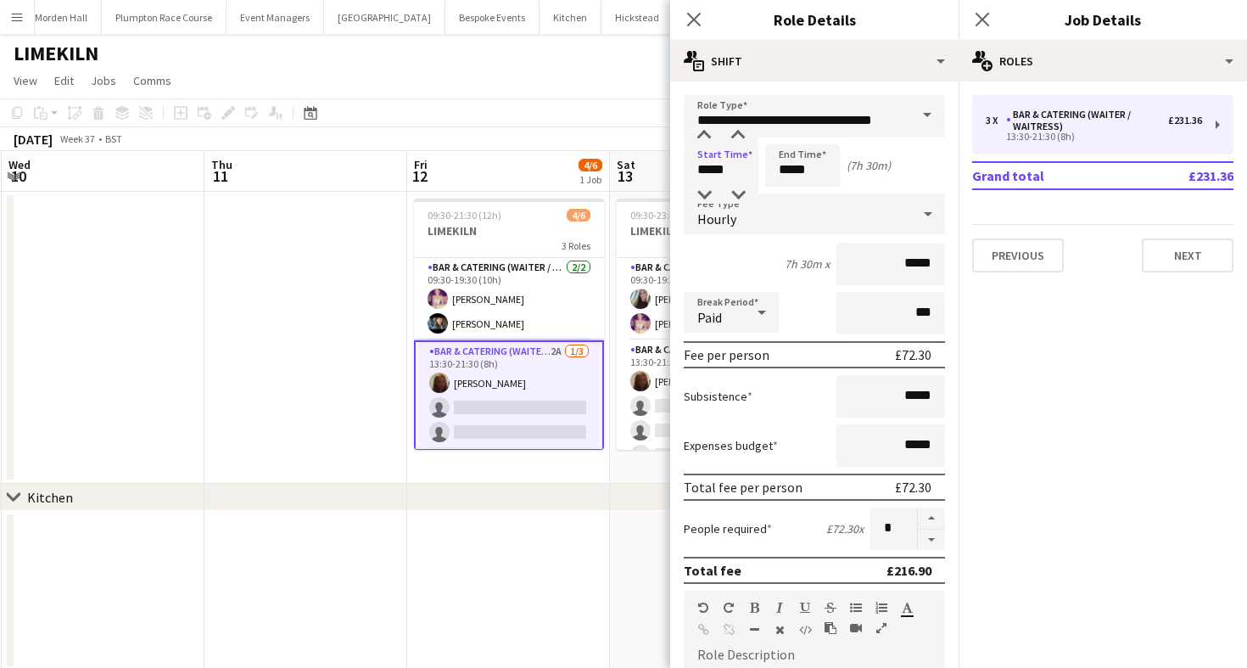
click at [579, 109] on app-toolbar "Copy Paste Paste Command V Paste with crew Command Shift V Paste linked Job [GE…" at bounding box center [623, 112] width 1247 height 29
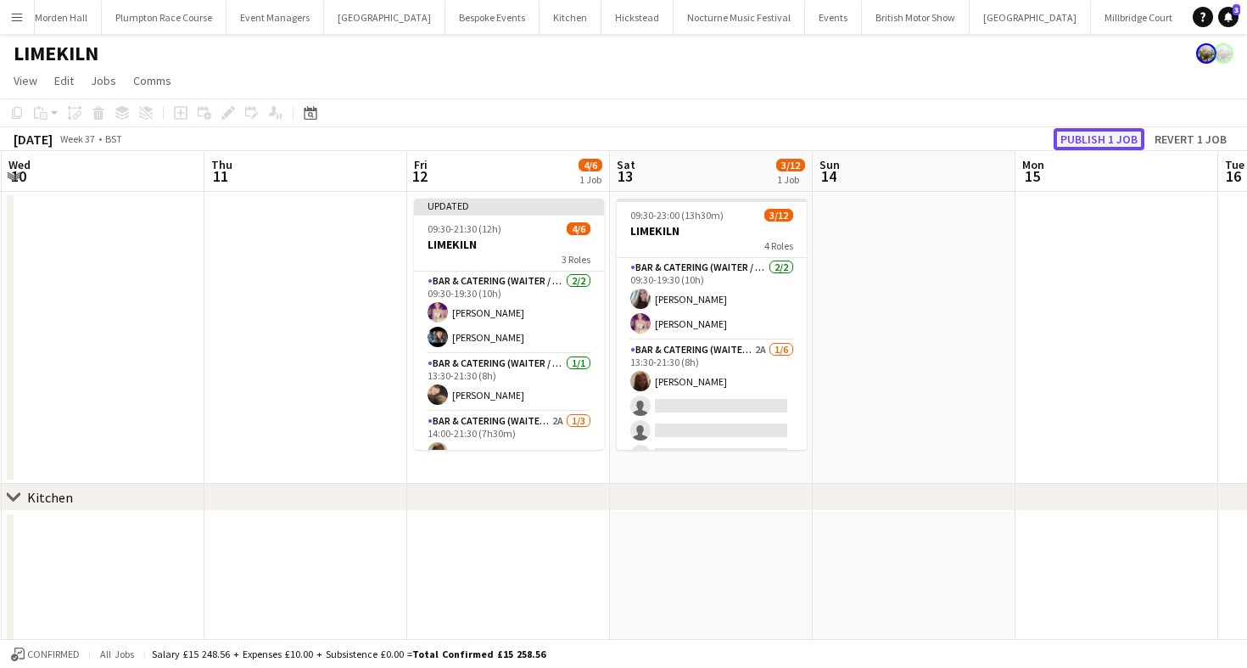
click at [1118, 139] on button "Publish 1 job" at bounding box center [1099, 139] width 91 height 22
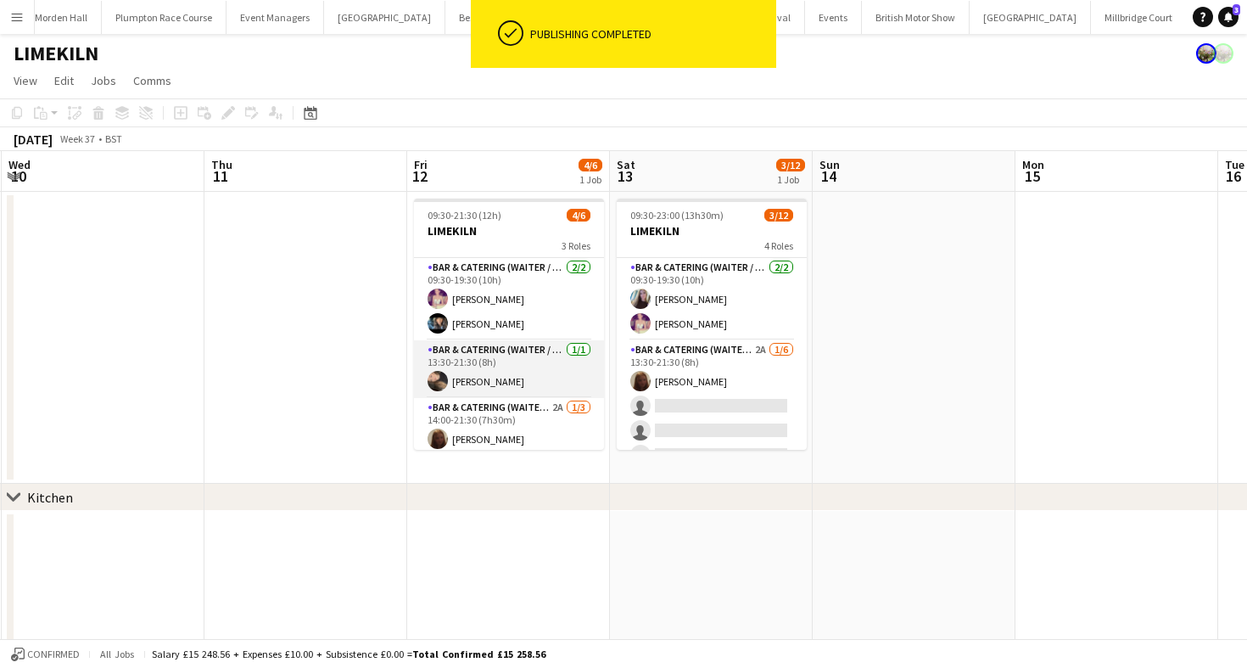
click at [512, 378] on app-card-role "Bar & Catering (Waiter / waitress) [DATE] 13:30-21:30 (8h) [PERSON_NAME]" at bounding box center [509, 369] width 190 height 58
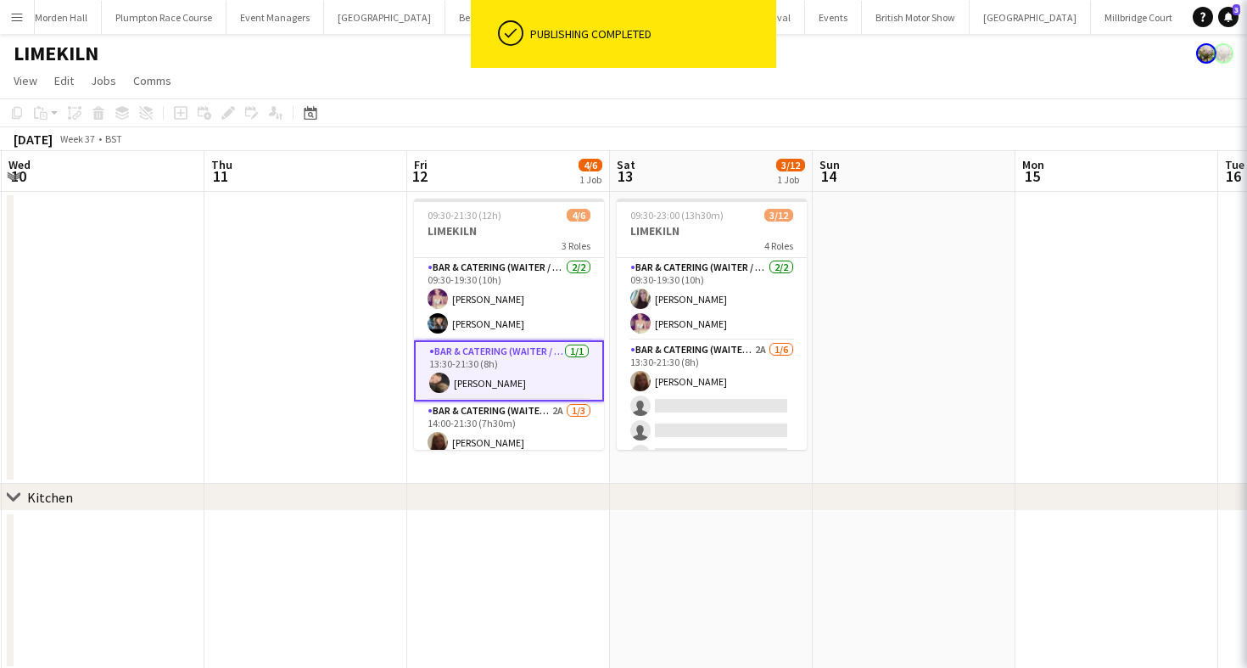
scroll to position [11, 0]
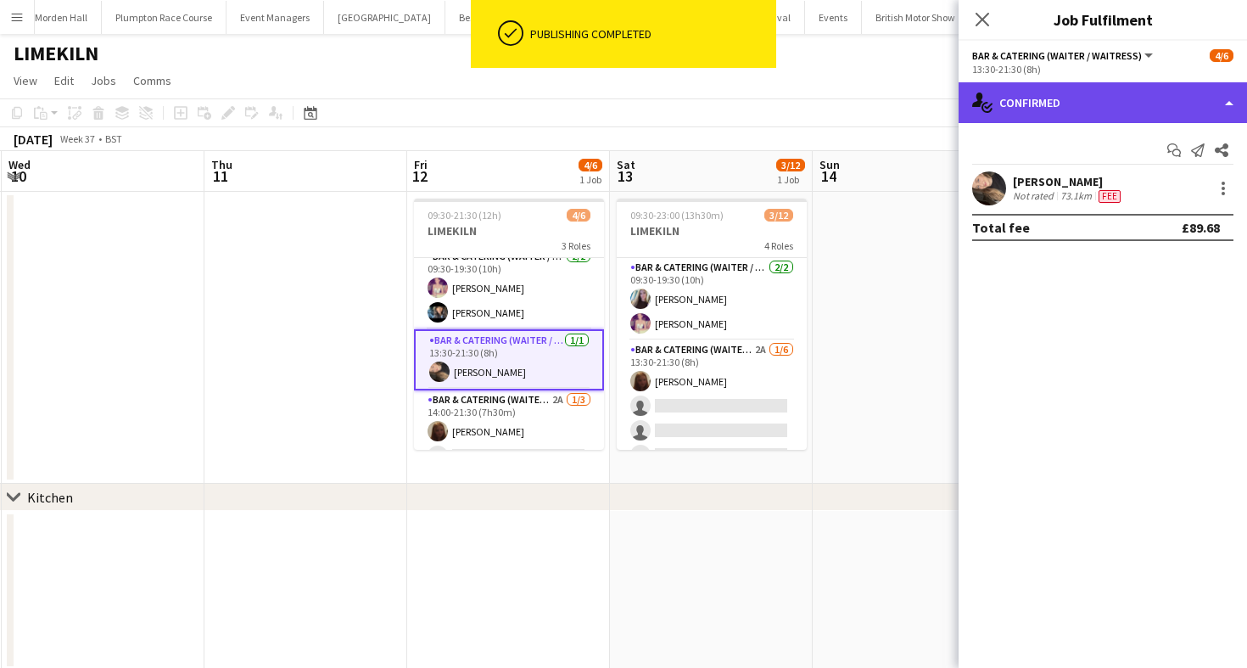
click at [1066, 102] on div "single-neutral-actions-check-2 Confirmed" at bounding box center [1103, 102] width 288 height 41
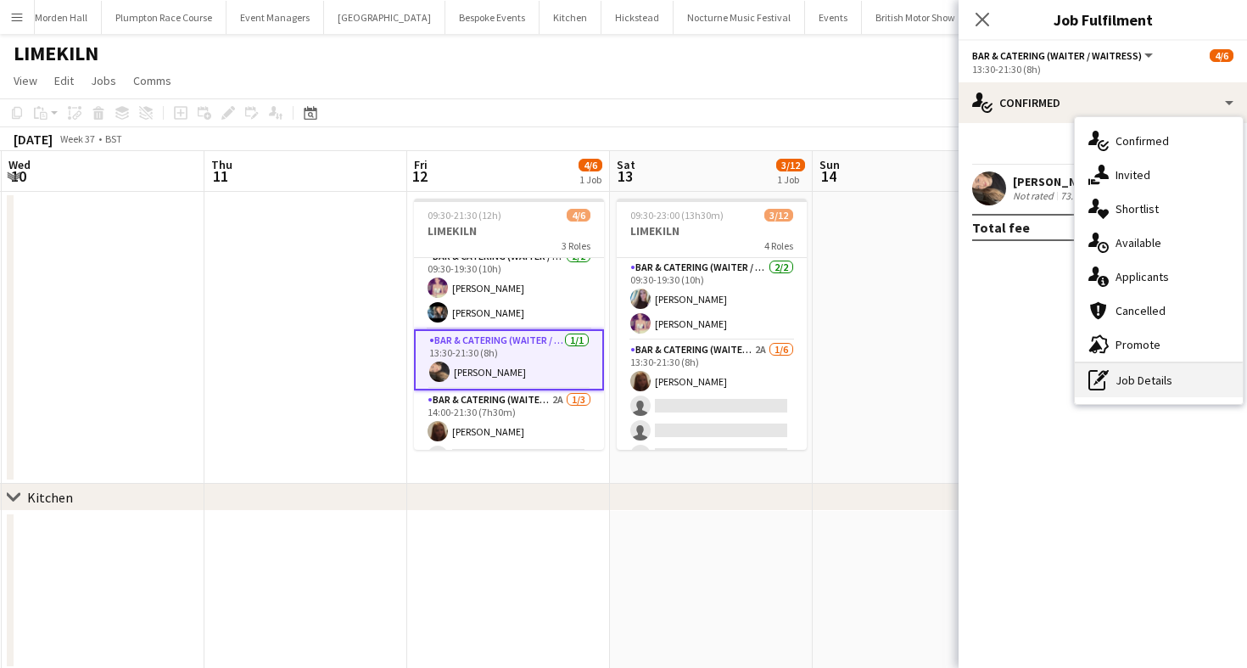
click at [1106, 387] on icon "pen-write" at bounding box center [1099, 380] width 20 height 20
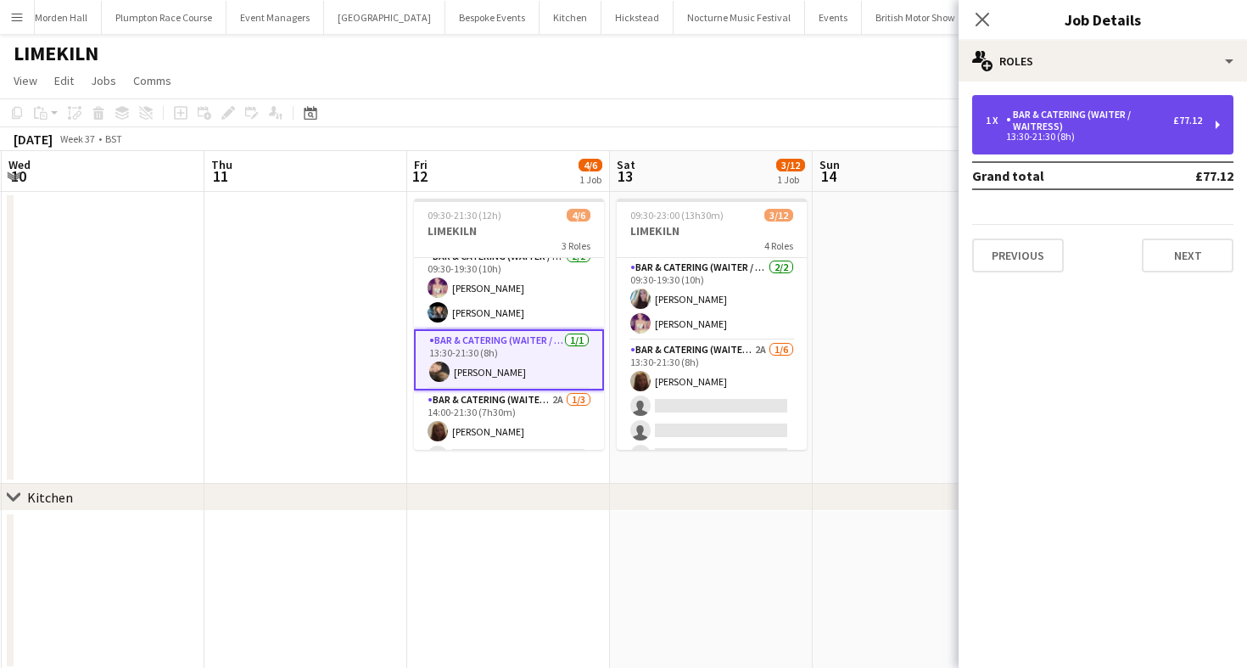
click at [1056, 128] on div "Bar & Catering (Waiter / waitress)" at bounding box center [1089, 121] width 167 height 24
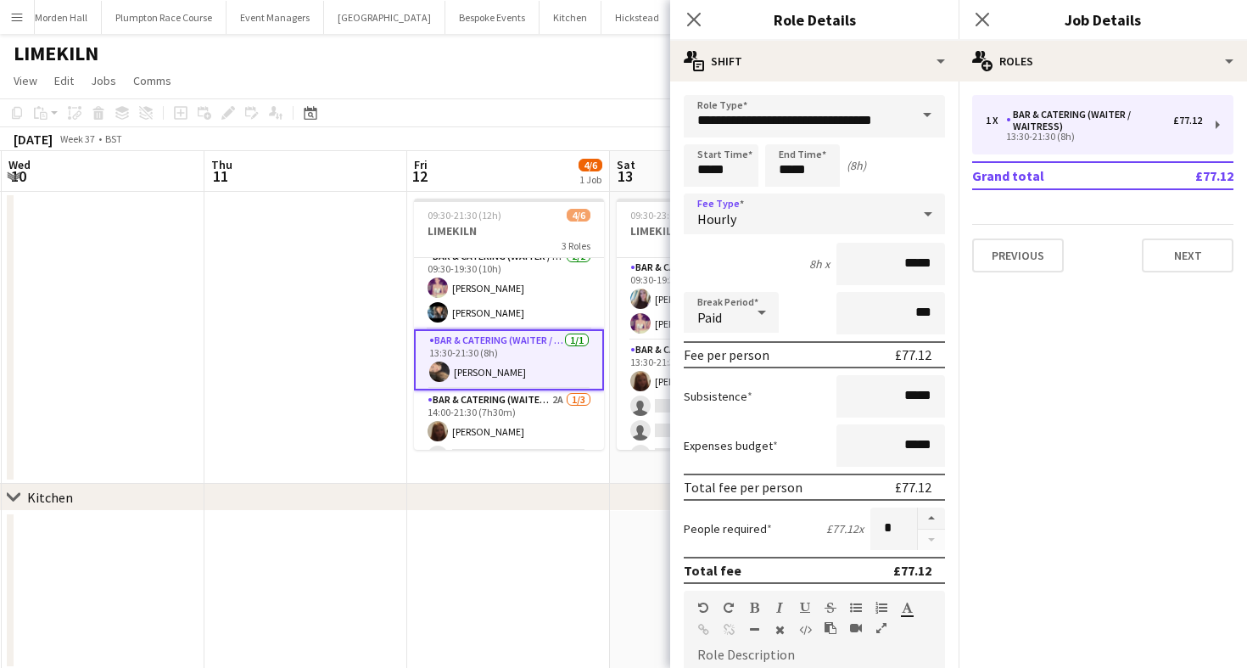
click at [703, 195] on div "Hourly" at bounding box center [797, 213] width 227 height 41
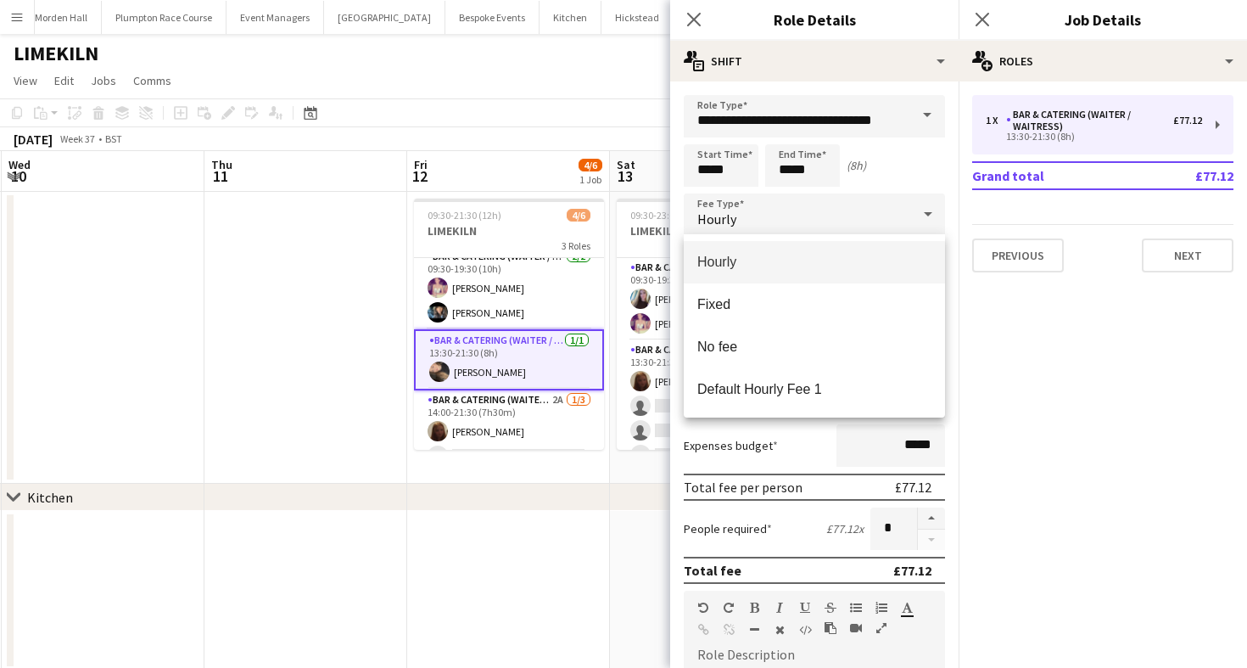
click at [704, 171] on div at bounding box center [623, 334] width 1247 height 668
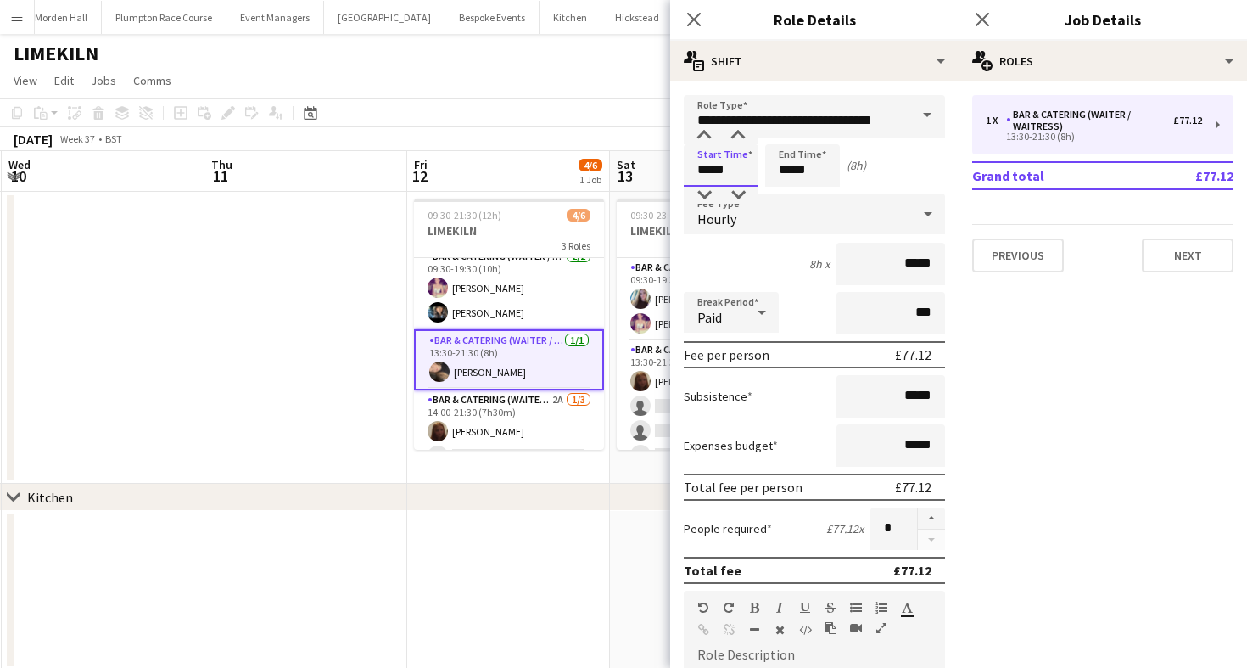
click at [701, 152] on input "*****" at bounding box center [721, 165] width 75 height 42
click at [702, 135] on div at bounding box center [704, 135] width 34 height 17
click at [733, 185] on input "*****" at bounding box center [721, 165] width 75 height 42
click at [738, 193] on div at bounding box center [738, 195] width 34 height 17
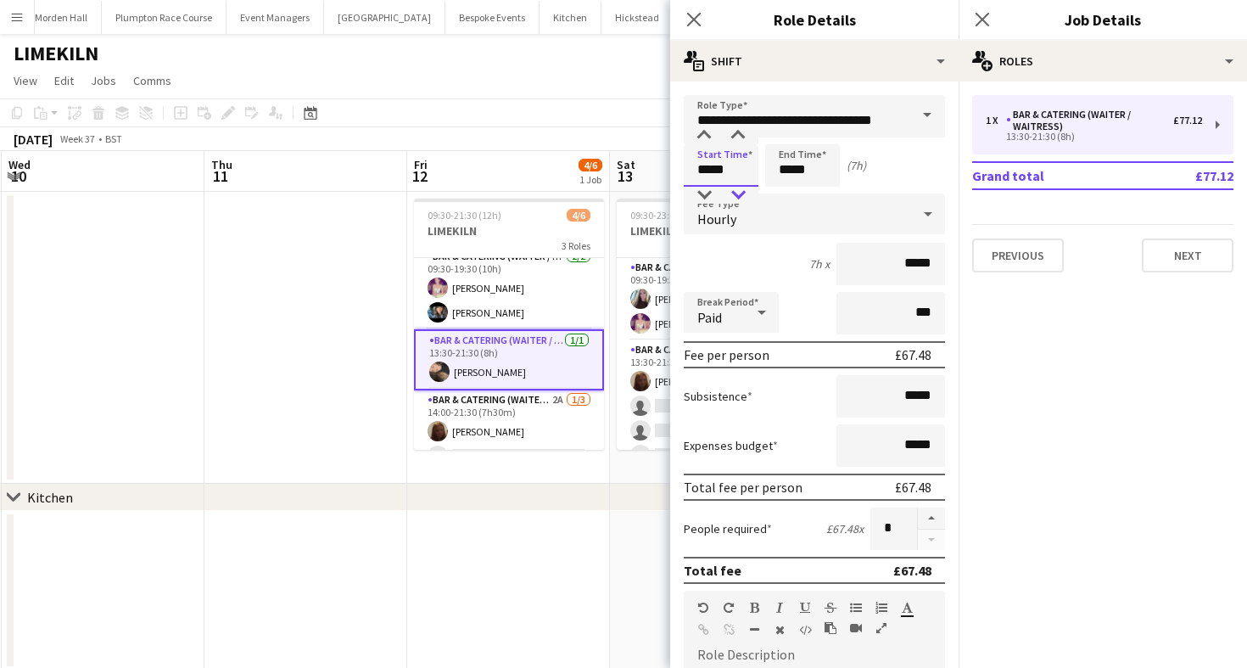
type input "*****"
click at [738, 193] on div at bounding box center [738, 195] width 34 height 17
click at [467, 115] on app-toolbar "Copy Paste Paste Command V Paste with crew Command Shift V Paste linked Job [GE…" at bounding box center [623, 112] width 1247 height 29
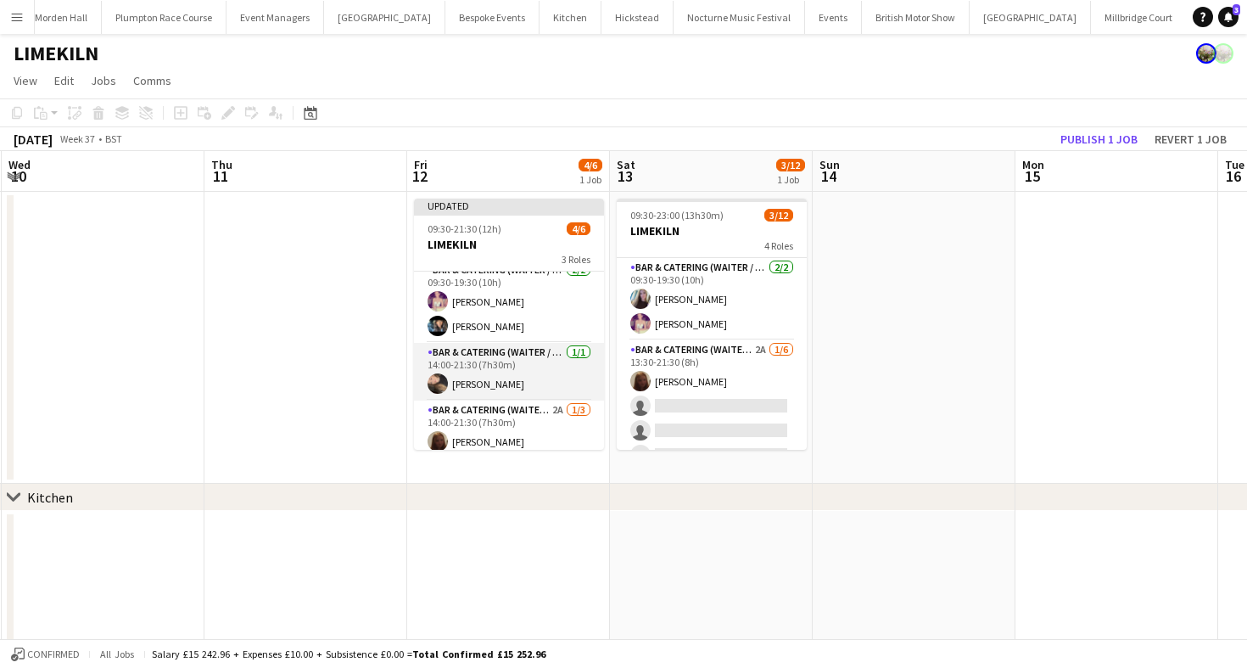
scroll to position [69, 0]
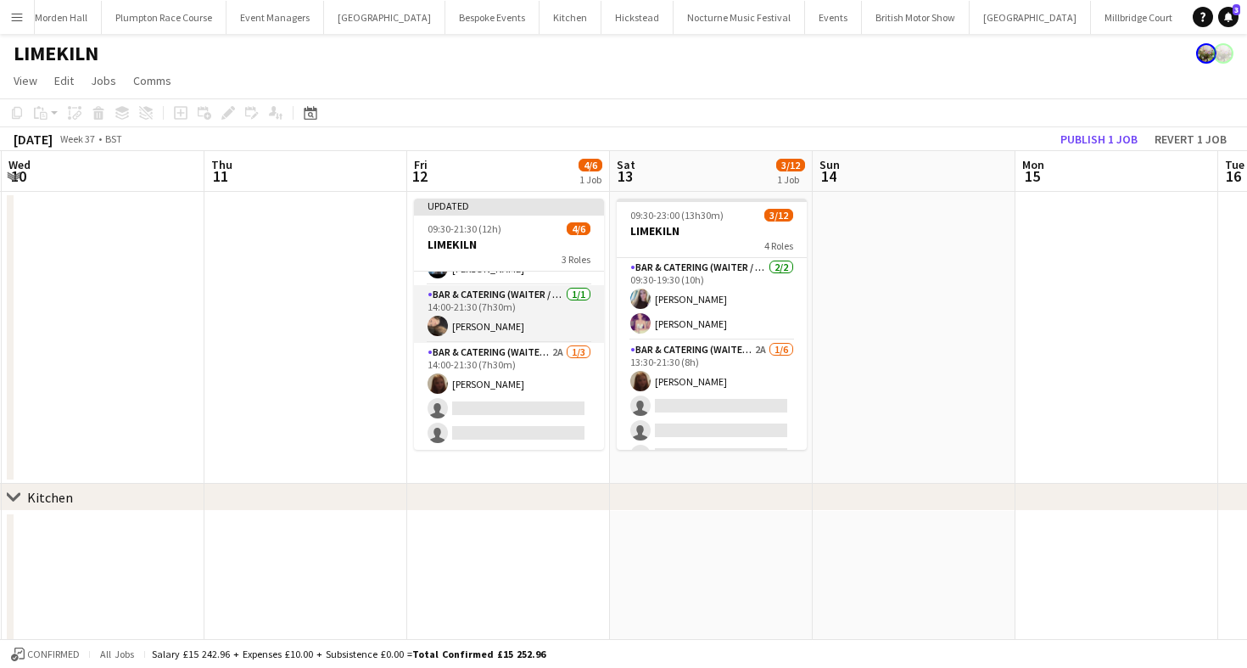
click at [546, 304] on app-card-role "Bar & Catering (Waiter / waitress) [DATE] 14:00-21:30 (7h30m) [PERSON_NAME]" at bounding box center [509, 314] width 190 height 58
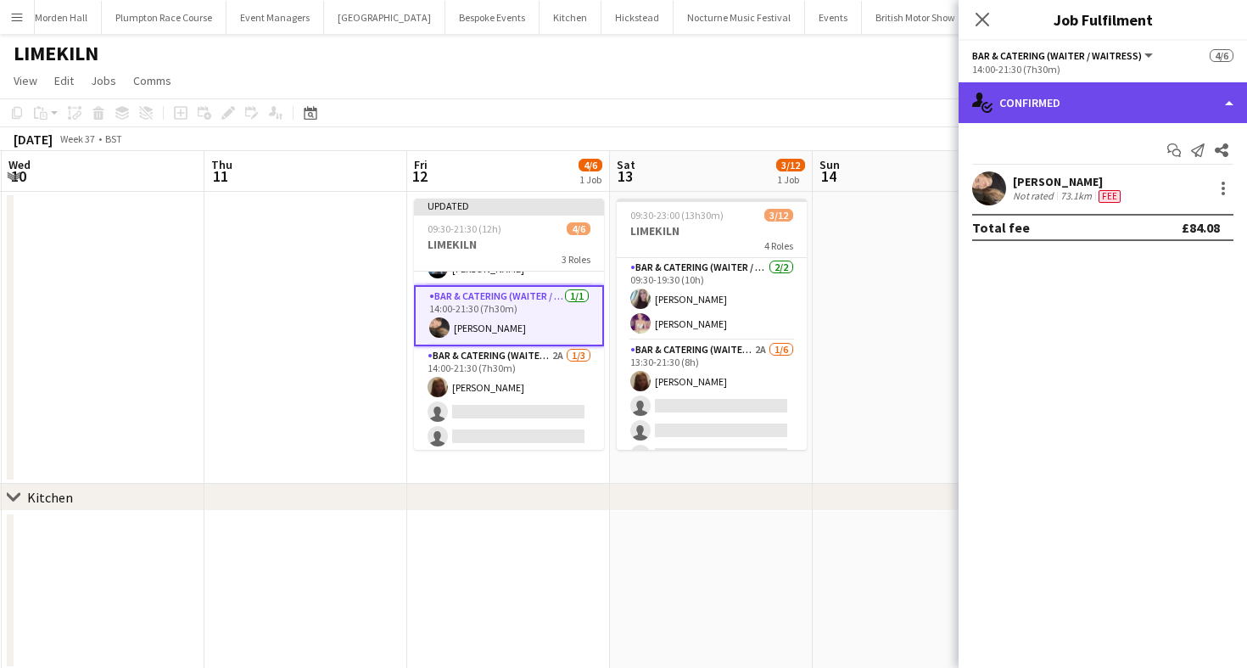
click at [1133, 97] on div "single-neutral-actions-check-2 Confirmed" at bounding box center [1103, 102] width 288 height 41
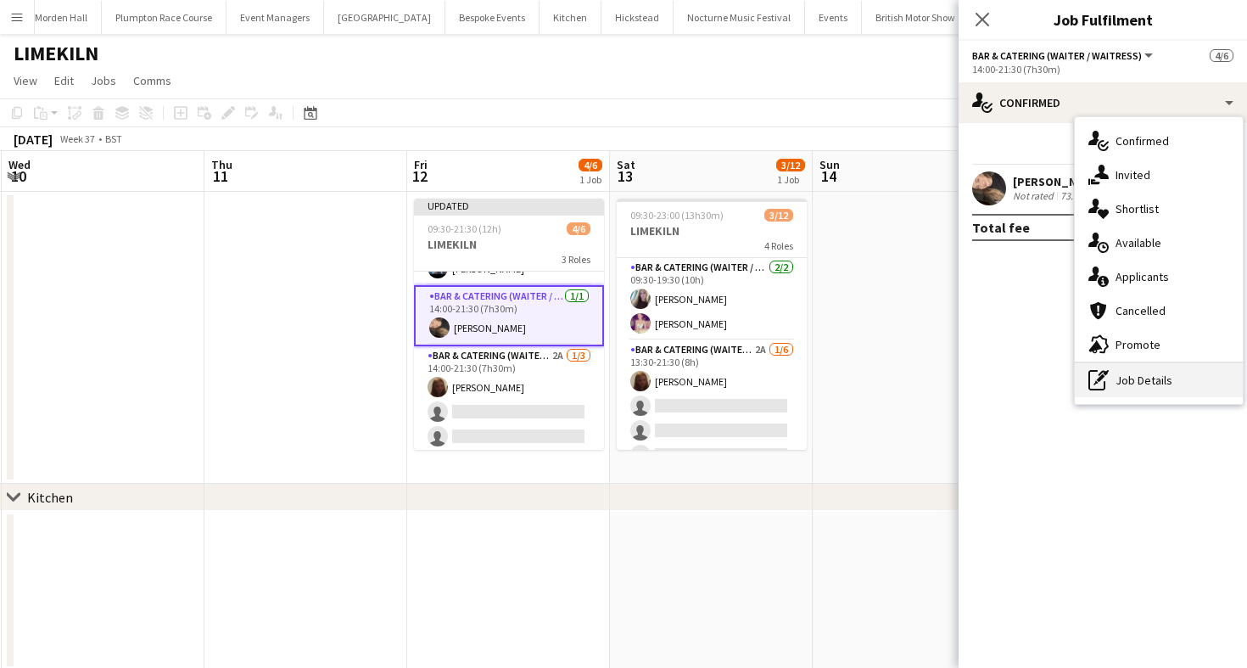
click at [1139, 383] on div "pen-write Job Details" at bounding box center [1159, 380] width 168 height 34
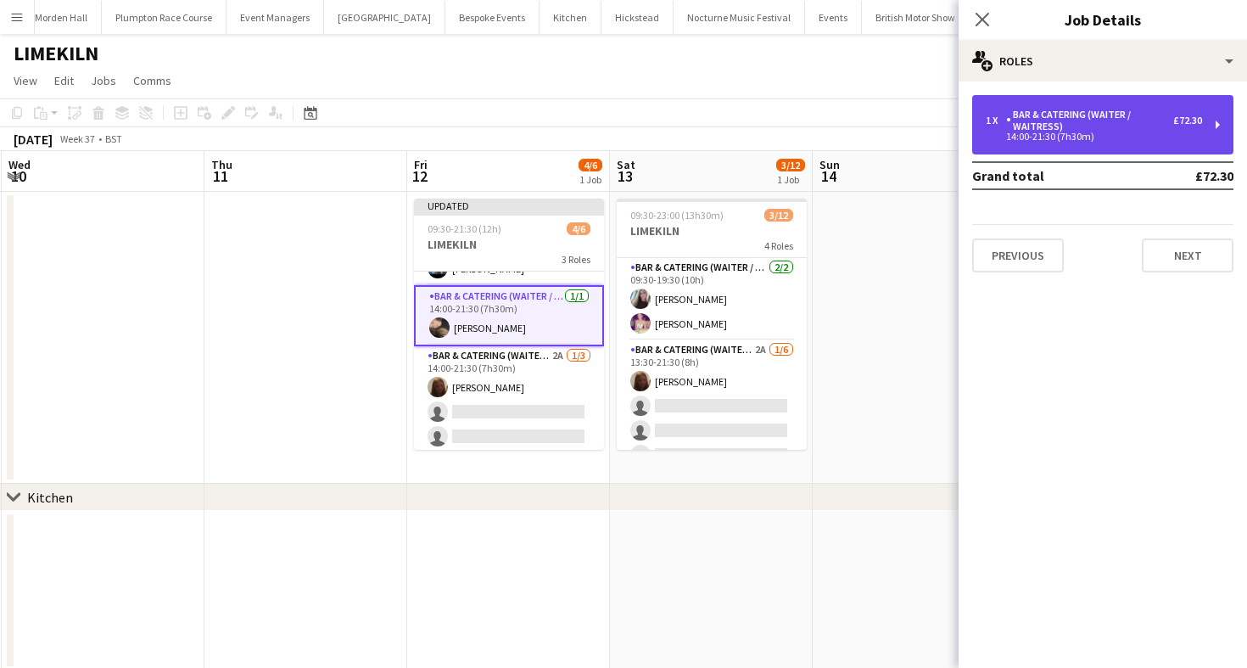
click at [1123, 126] on div "Bar & Catering (Waiter / waitress)" at bounding box center [1089, 121] width 167 height 24
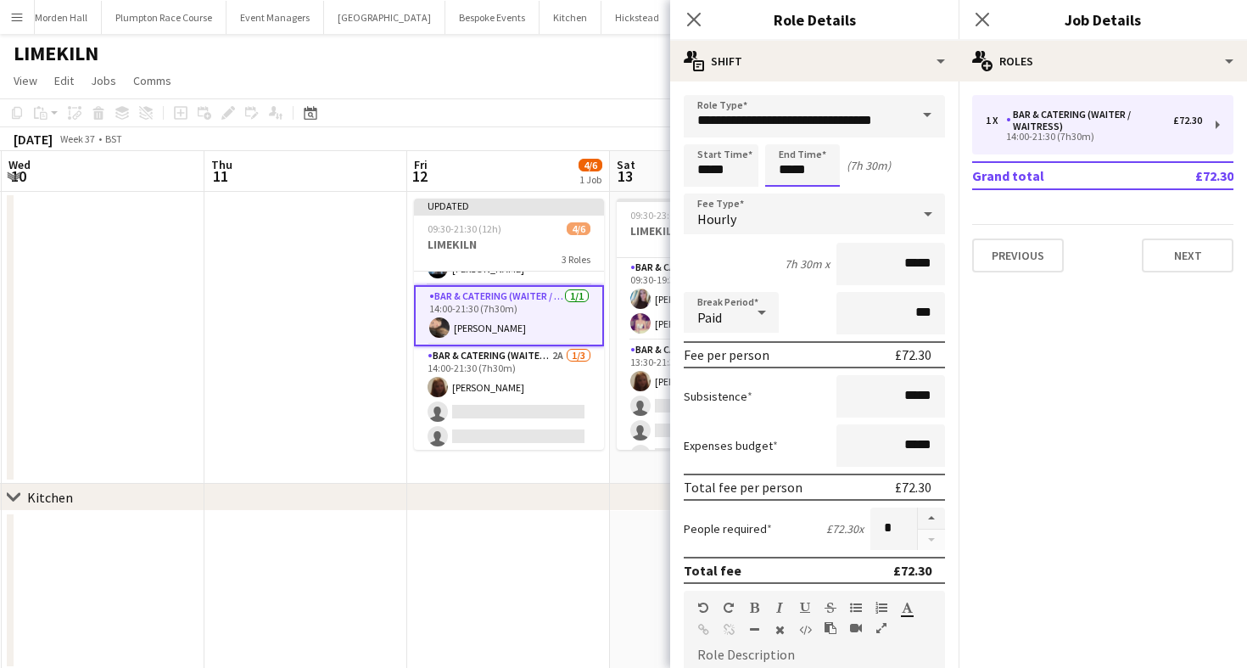
click at [819, 169] on input "*****" at bounding box center [802, 165] width 75 height 42
type input "*****"
click at [789, 137] on div at bounding box center [786, 135] width 34 height 17
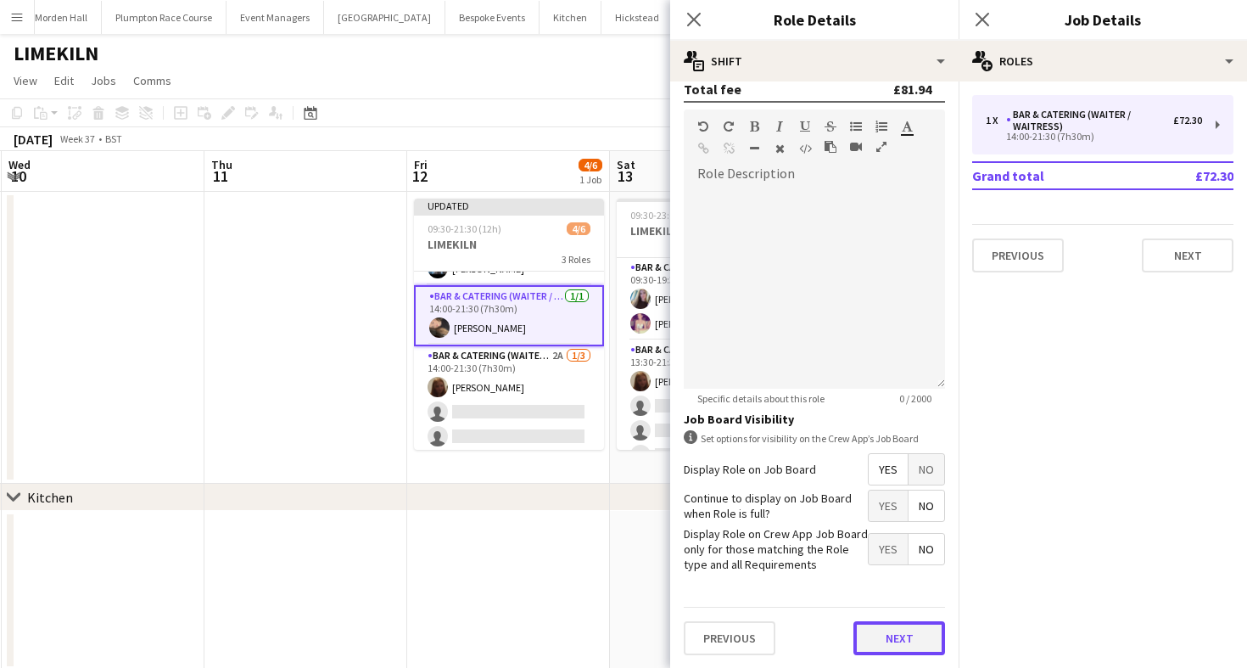
click at [876, 636] on button "Next" at bounding box center [900, 638] width 92 height 34
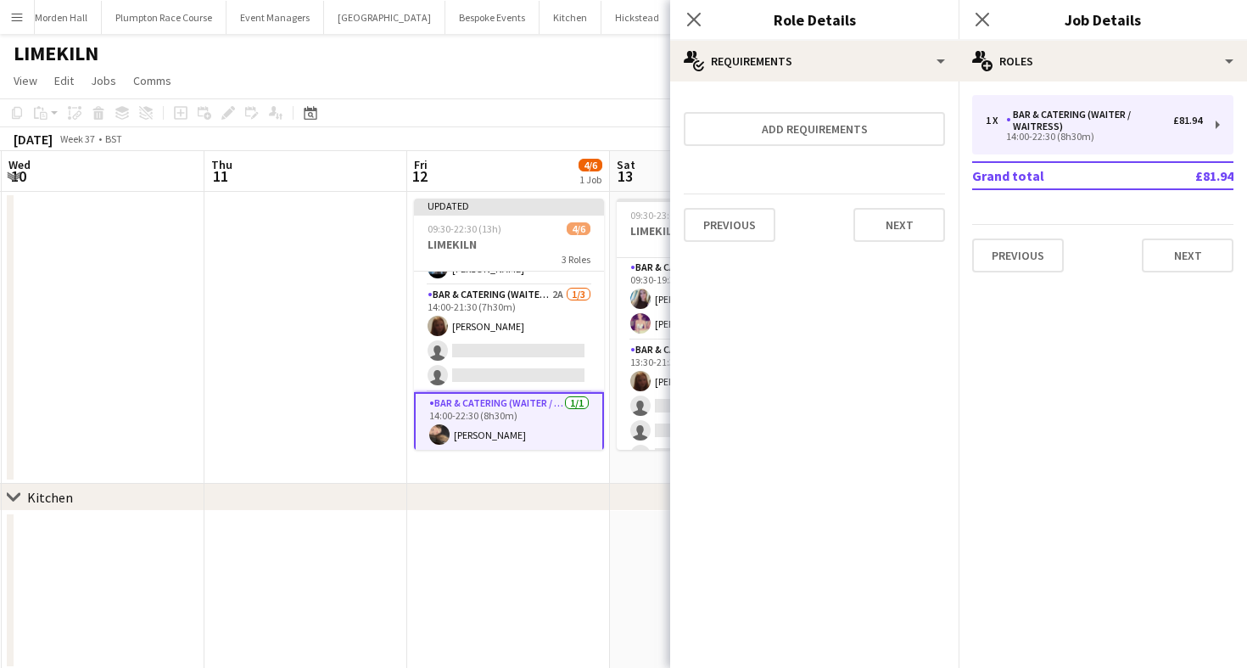
click at [510, 97] on app-page-menu "View Day view expanded Day view collapsed Month view Date picker Jump to [DATE]…" at bounding box center [623, 82] width 1247 height 32
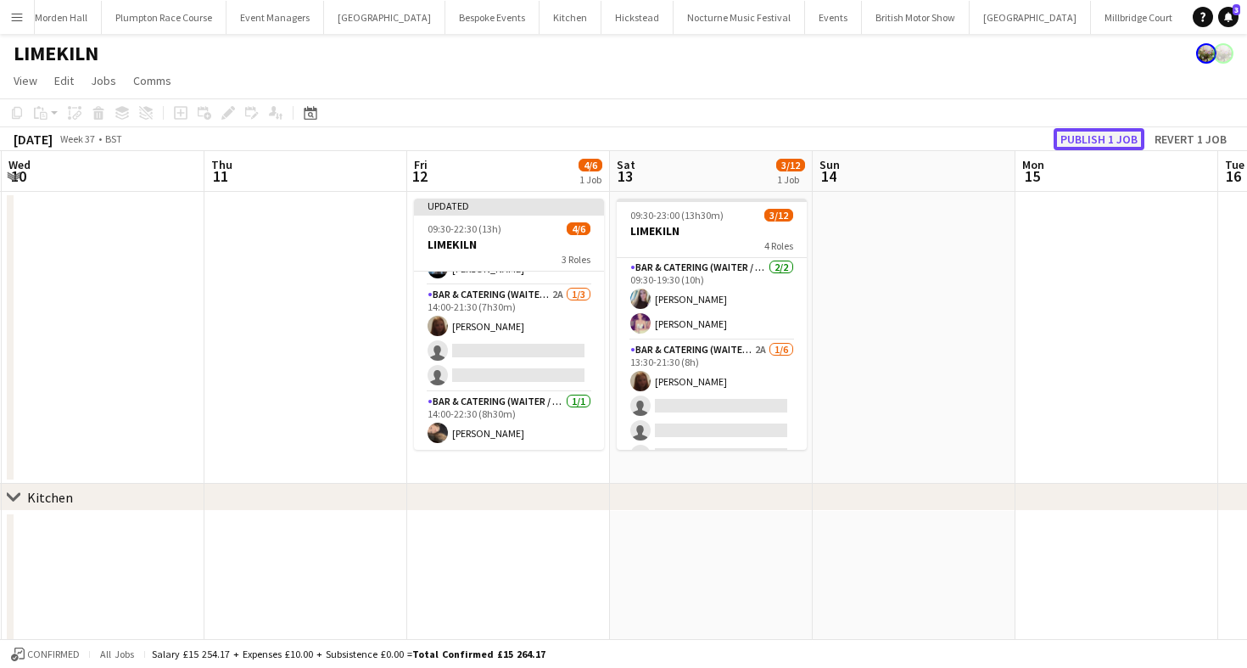
click at [1105, 144] on button "Publish 1 job" at bounding box center [1099, 139] width 91 height 22
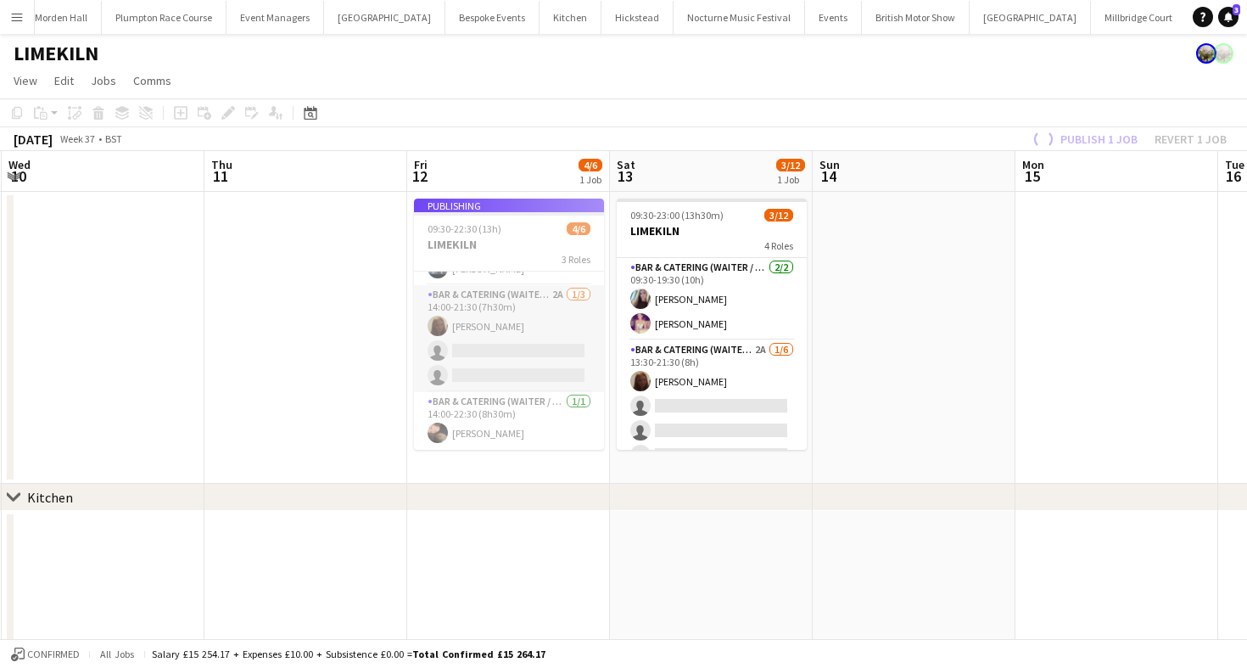
scroll to position [55, 0]
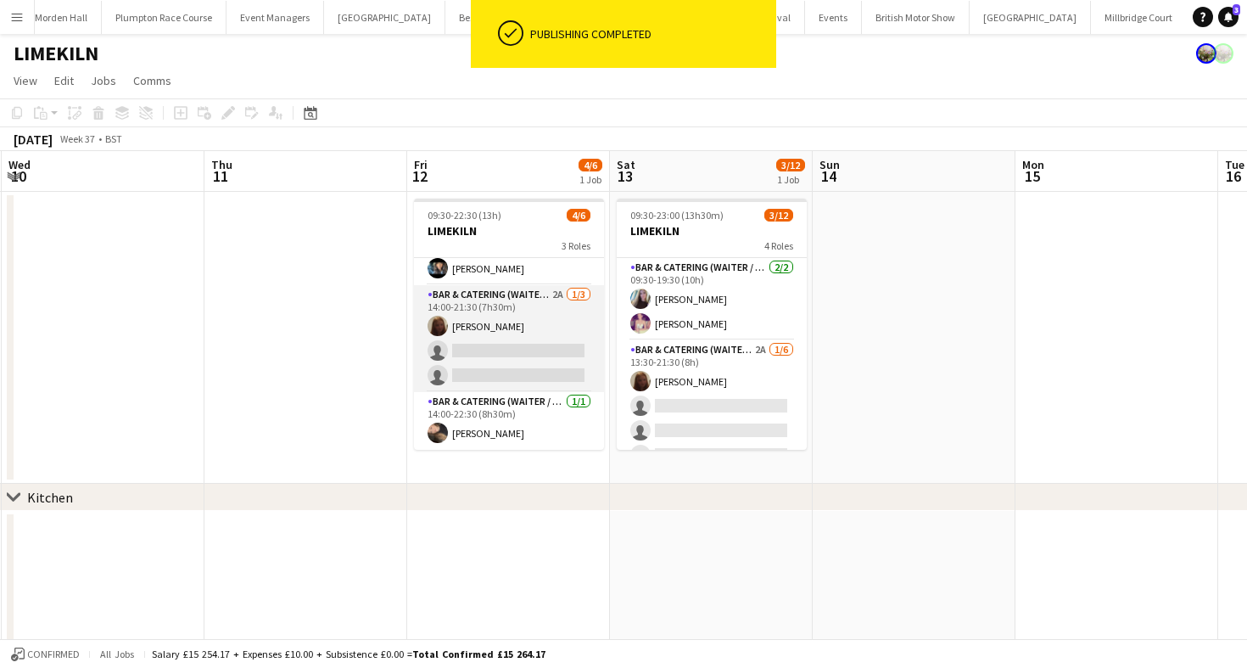
click at [526, 355] on app-card-role "Bar & Catering (Waiter / waitress) 2A [DATE] 14:00-21:30 (7h30m) [PERSON_NAME] …" at bounding box center [509, 338] width 190 height 107
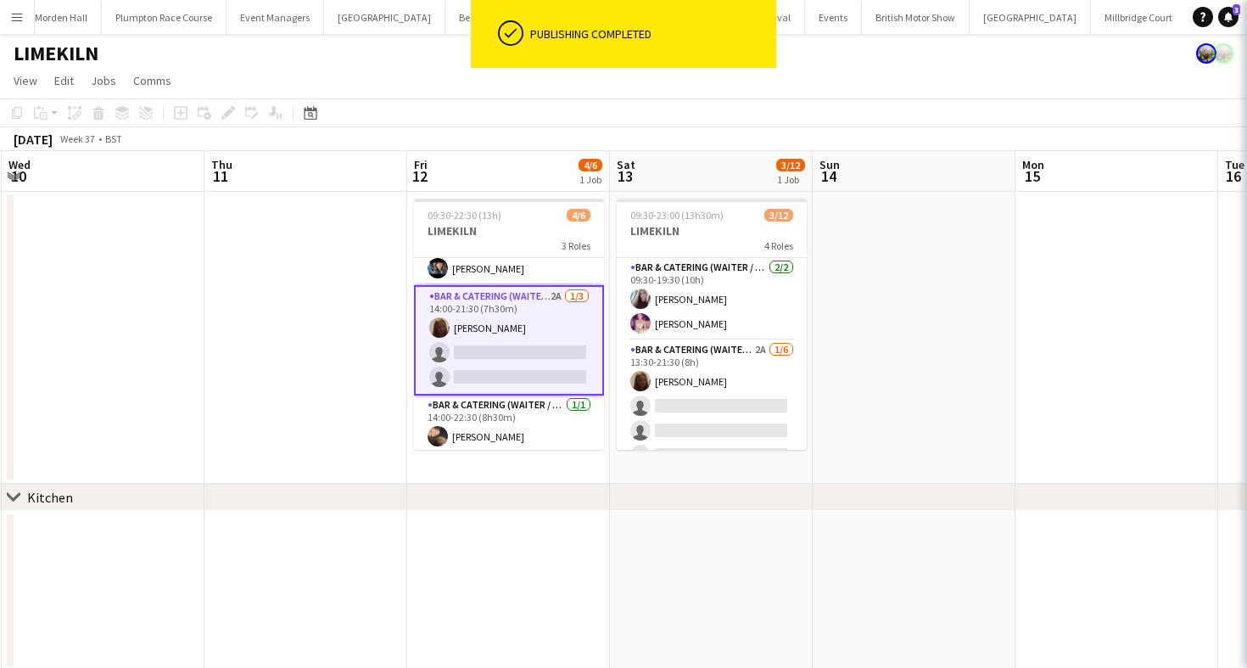
scroll to position [0, 0]
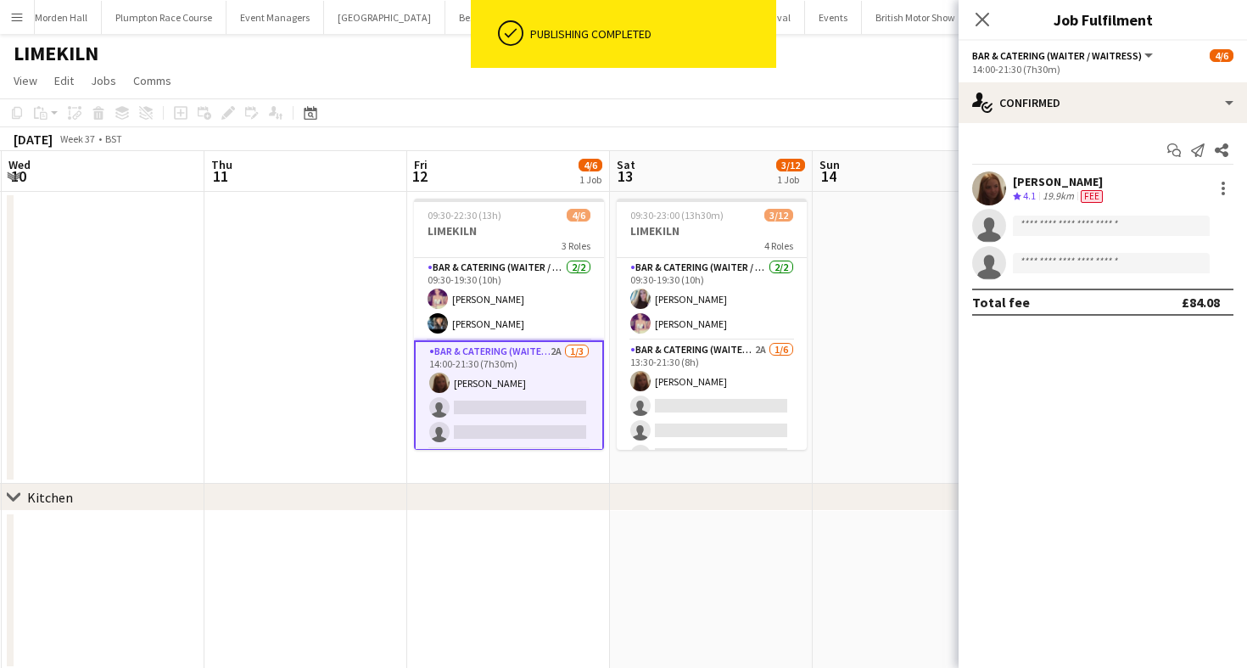
click at [647, 112] on app-toolbar "Copy Paste Paste Command V Paste with crew Command Shift V Paste linked Job [GE…" at bounding box center [623, 112] width 1247 height 29
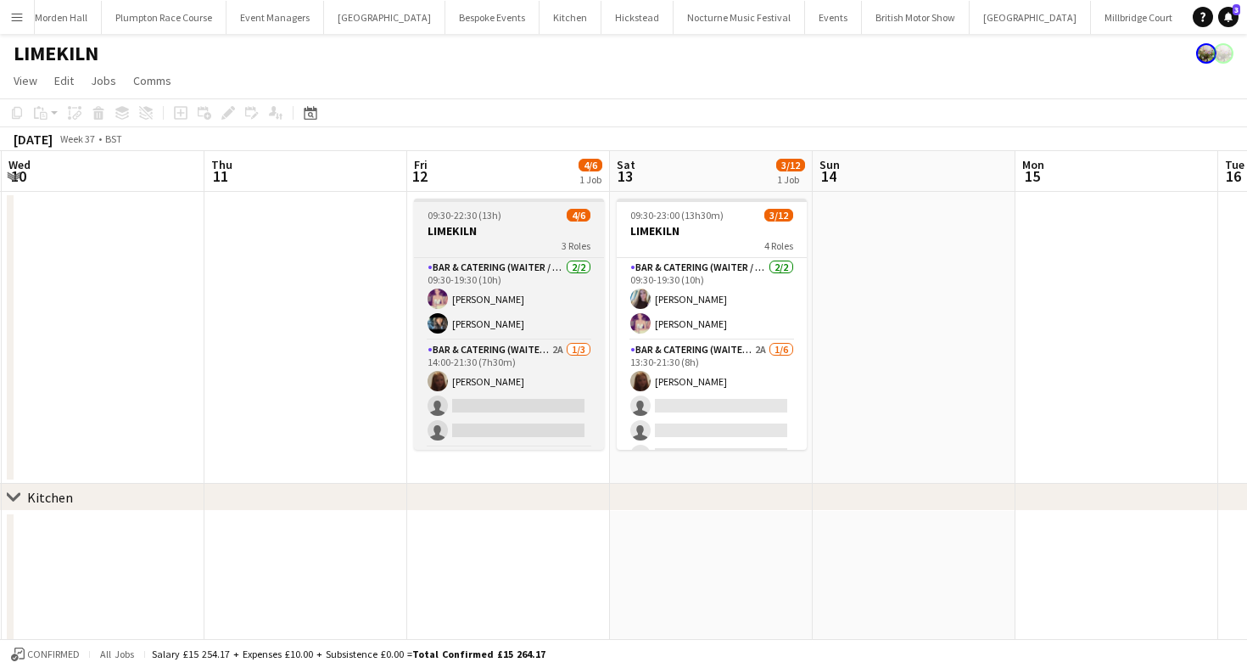
click at [525, 243] on div "3 Roles" at bounding box center [509, 245] width 190 height 14
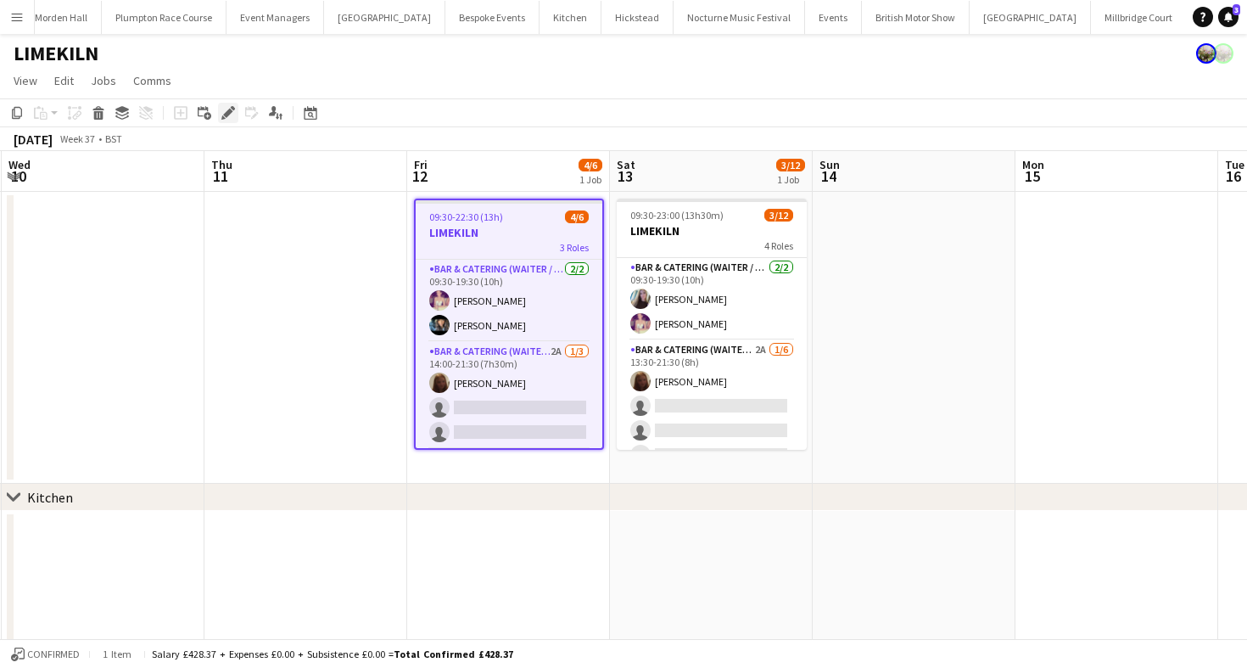
click at [226, 122] on div "Edit" at bounding box center [228, 113] width 20 height 20
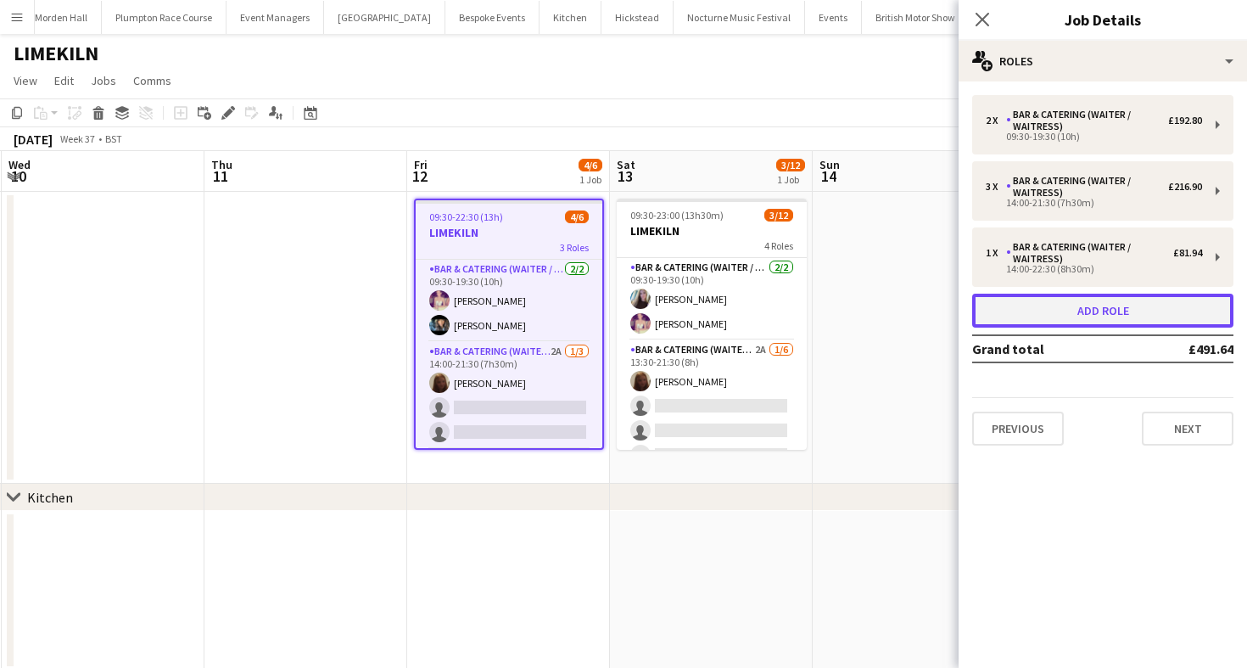
click at [1046, 309] on button "Add role" at bounding box center [1102, 311] width 261 height 34
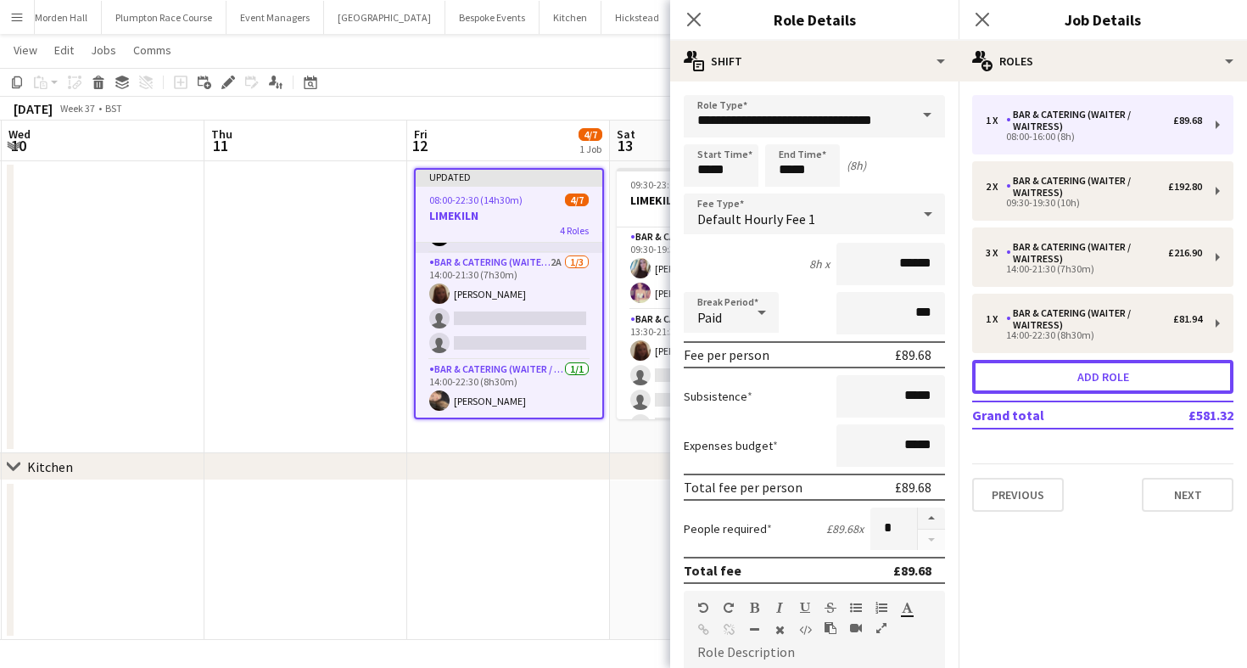
scroll to position [129, 0]
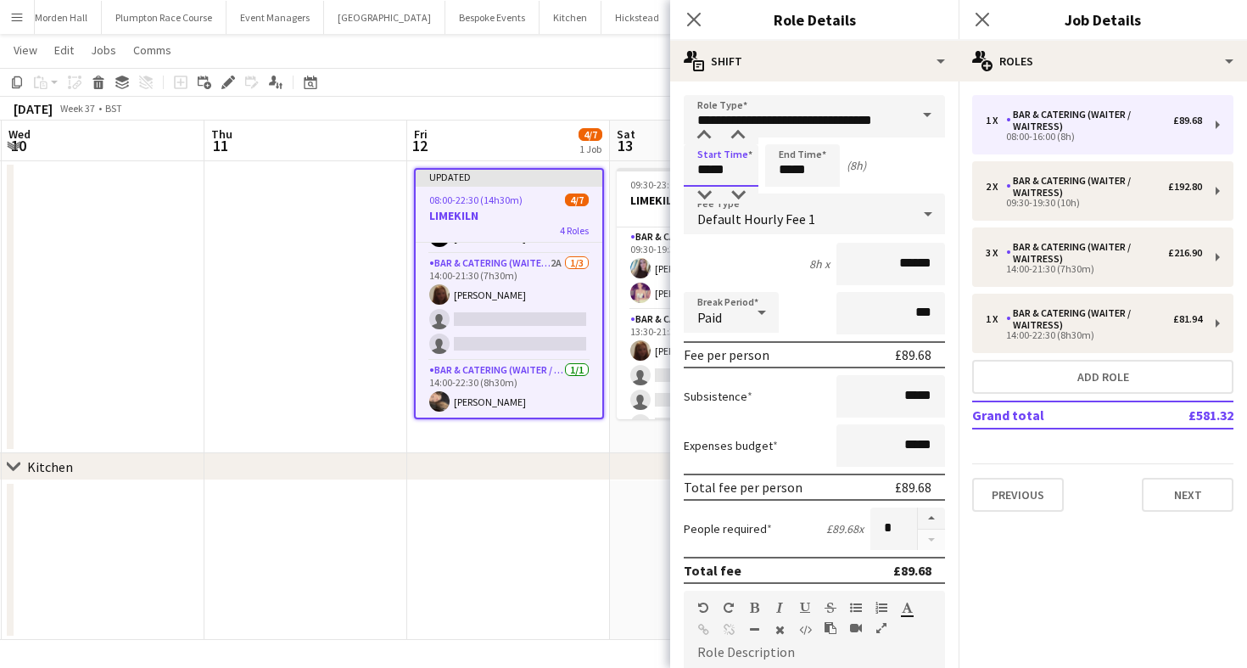
click at [716, 171] on input "*****" at bounding box center [721, 165] width 75 height 42
click at [706, 132] on div at bounding box center [704, 135] width 34 height 17
click at [707, 140] on div at bounding box center [704, 135] width 34 height 17
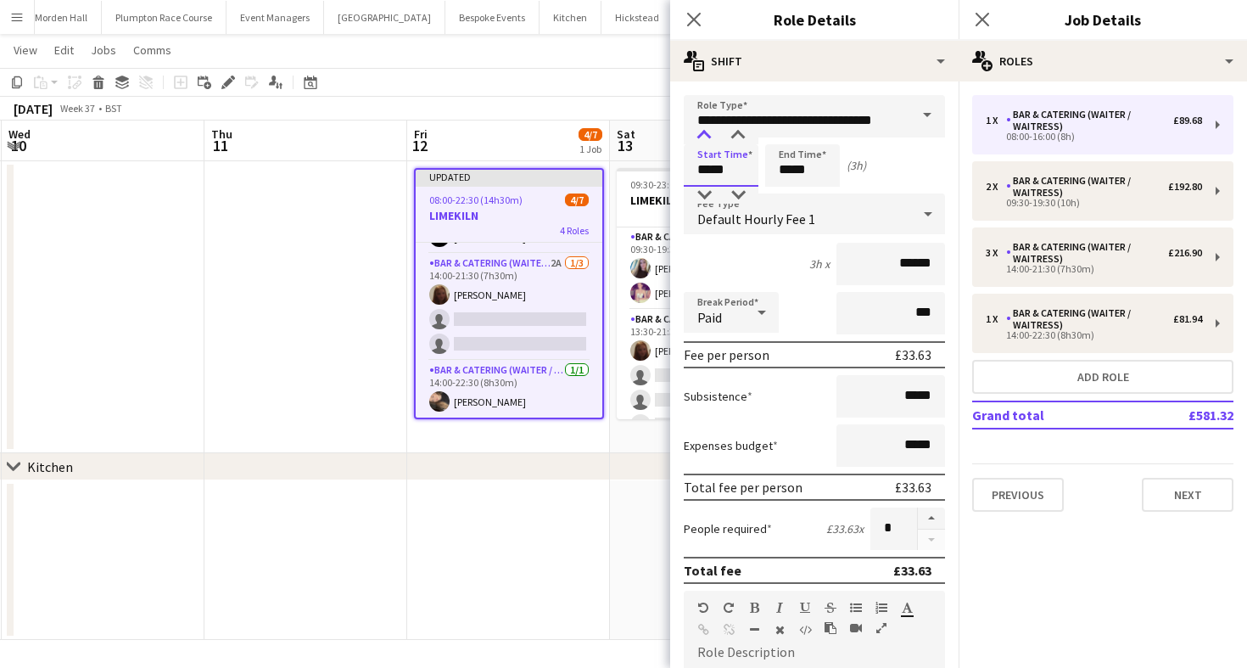
click at [707, 140] on div at bounding box center [704, 135] width 34 height 17
click at [736, 137] on div at bounding box center [738, 135] width 34 height 17
type input "*****"
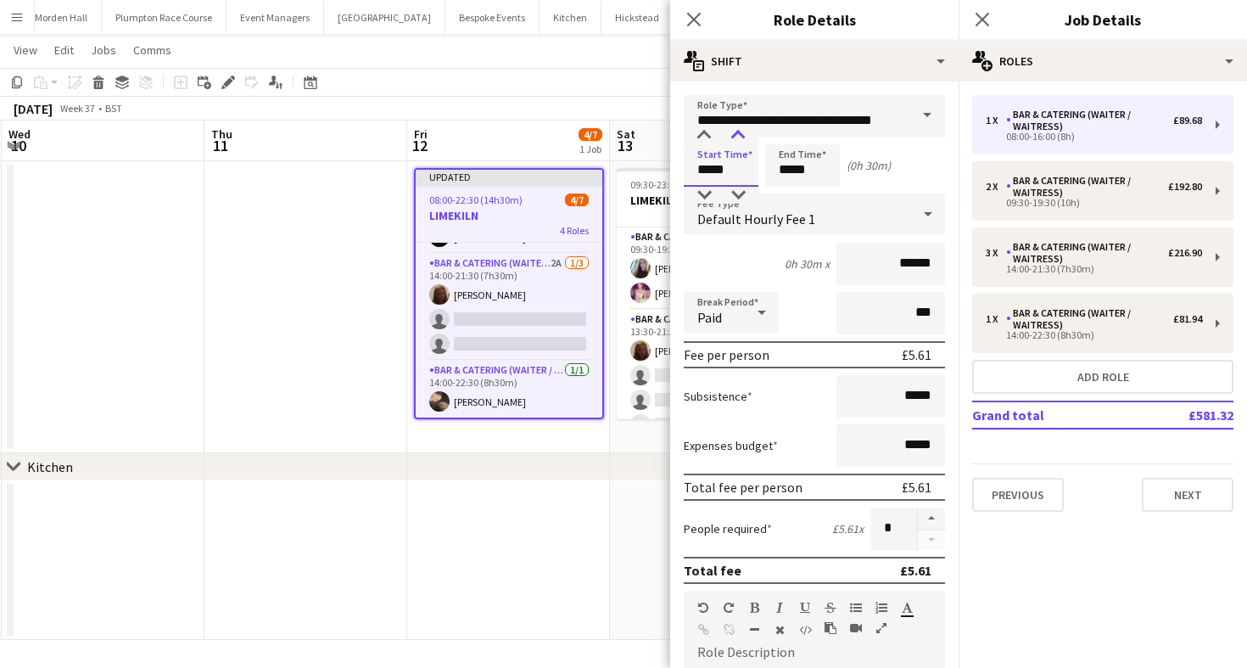
click at [736, 137] on div at bounding box center [738, 135] width 34 height 17
click at [810, 168] on input "*****" at bounding box center [802, 165] width 75 height 42
click at [789, 132] on div at bounding box center [786, 135] width 34 height 17
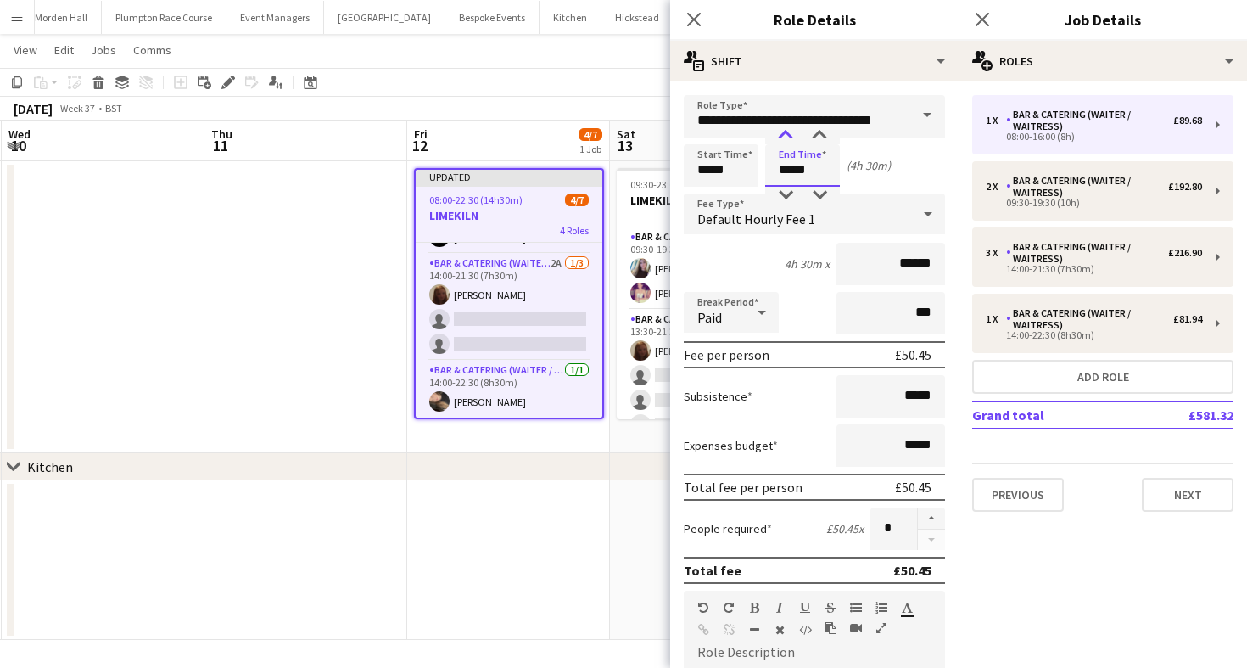
click at [789, 132] on div at bounding box center [786, 135] width 34 height 17
click at [817, 135] on div at bounding box center [820, 135] width 34 height 17
type input "*****"
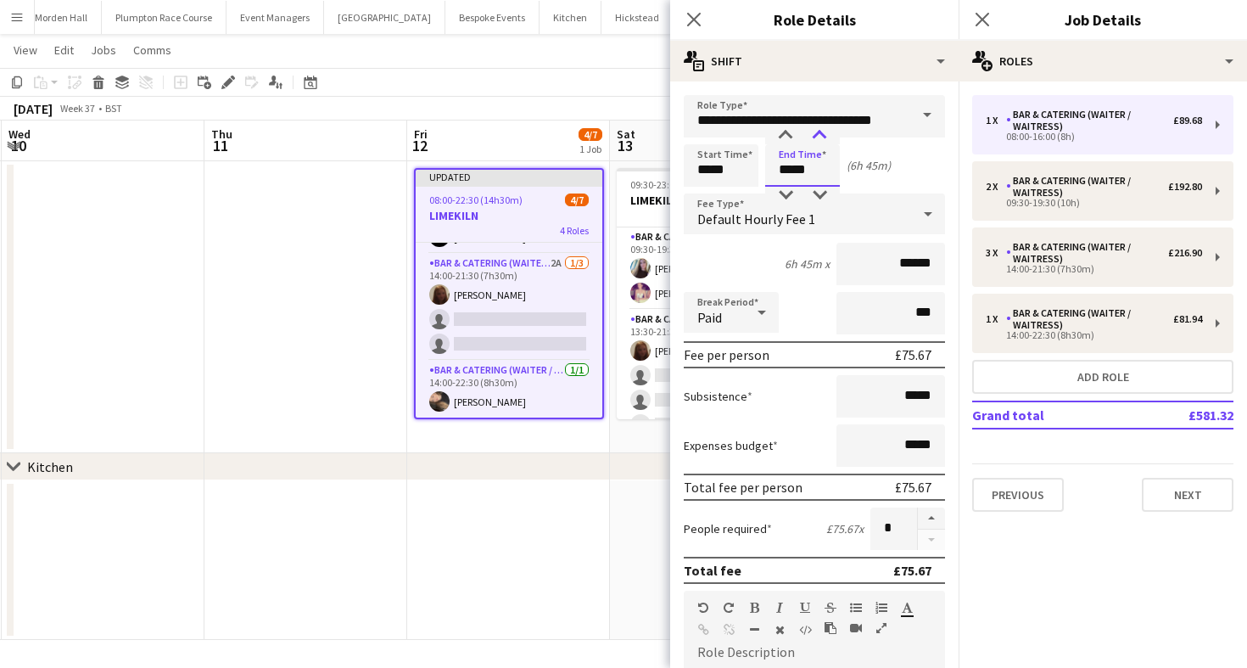
click at [817, 135] on div at bounding box center [820, 135] width 34 height 17
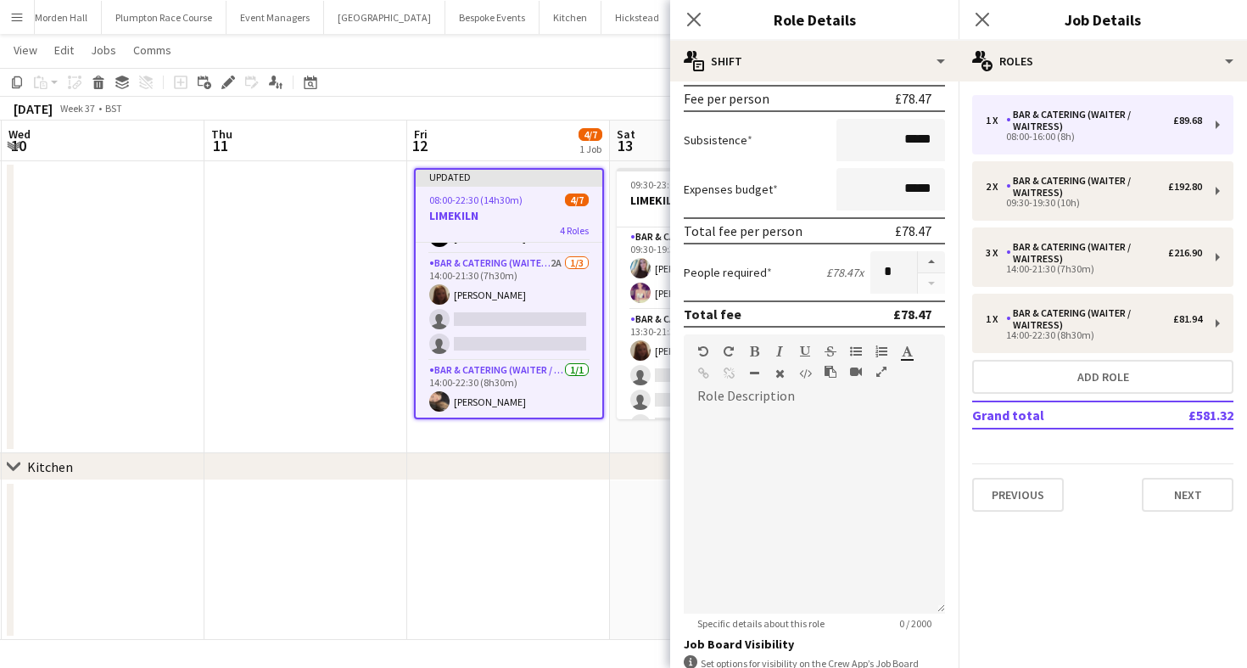
scroll to position [481, 0]
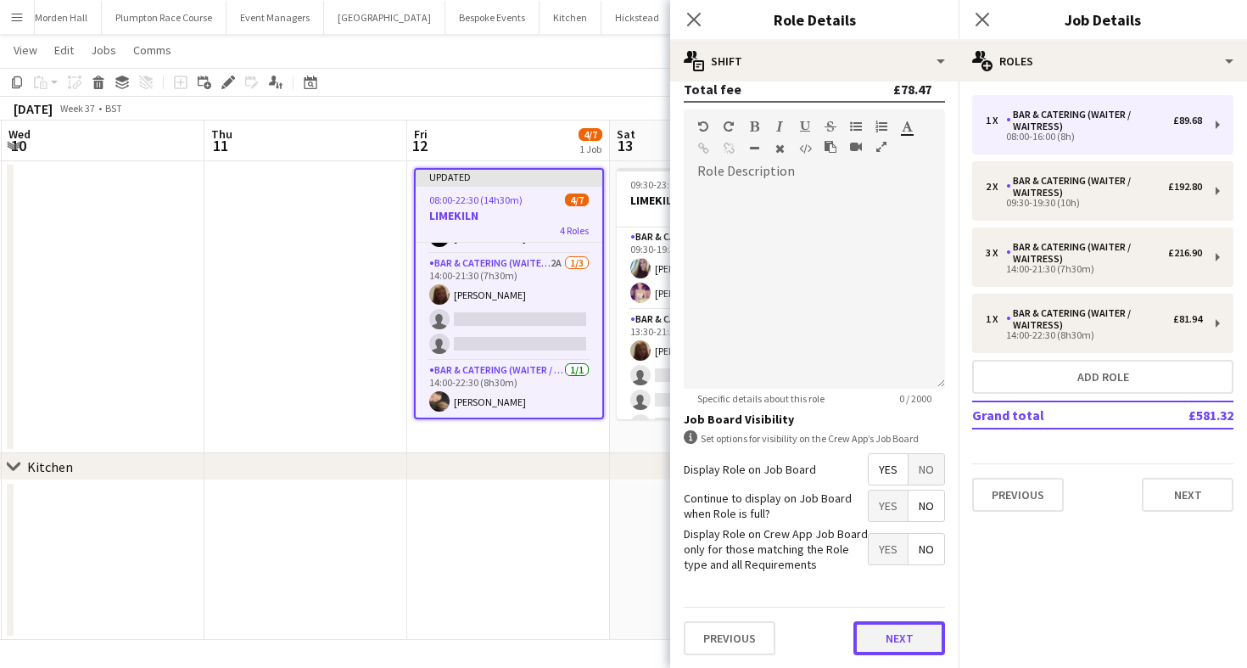
click at [917, 639] on button "Next" at bounding box center [900, 638] width 92 height 34
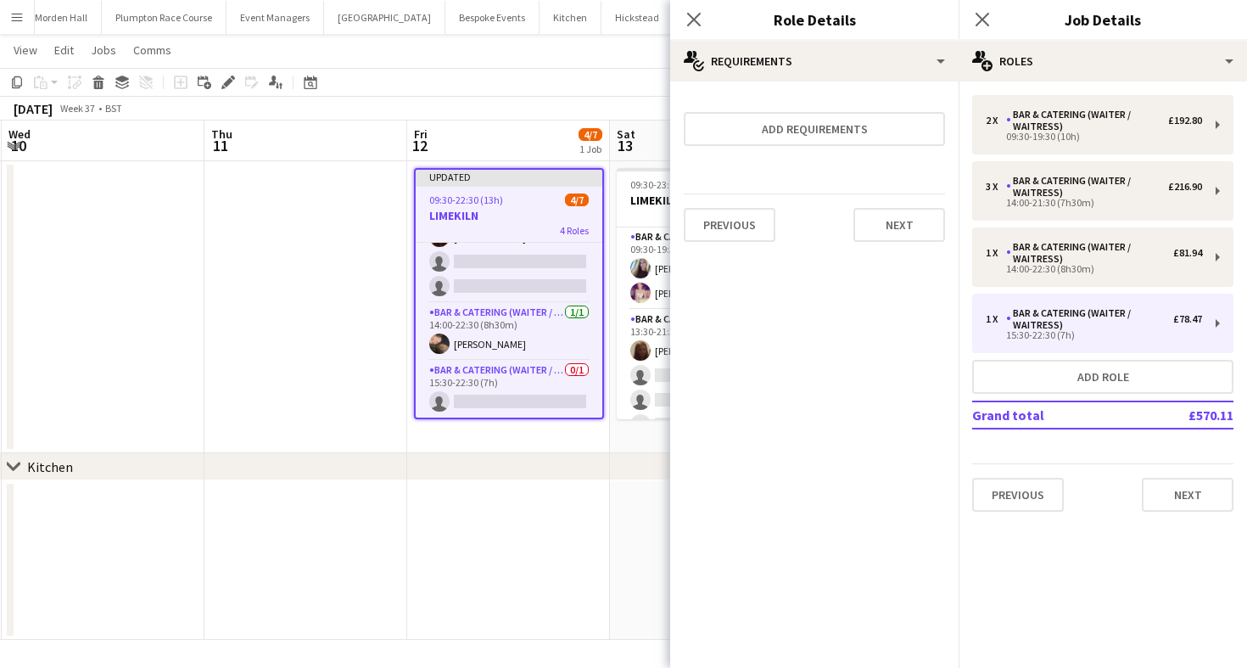
click at [516, 93] on app-toolbar "Copy Paste Paste Command V Paste with crew Command Shift V Paste linked Job [GE…" at bounding box center [623, 82] width 1247 height 29
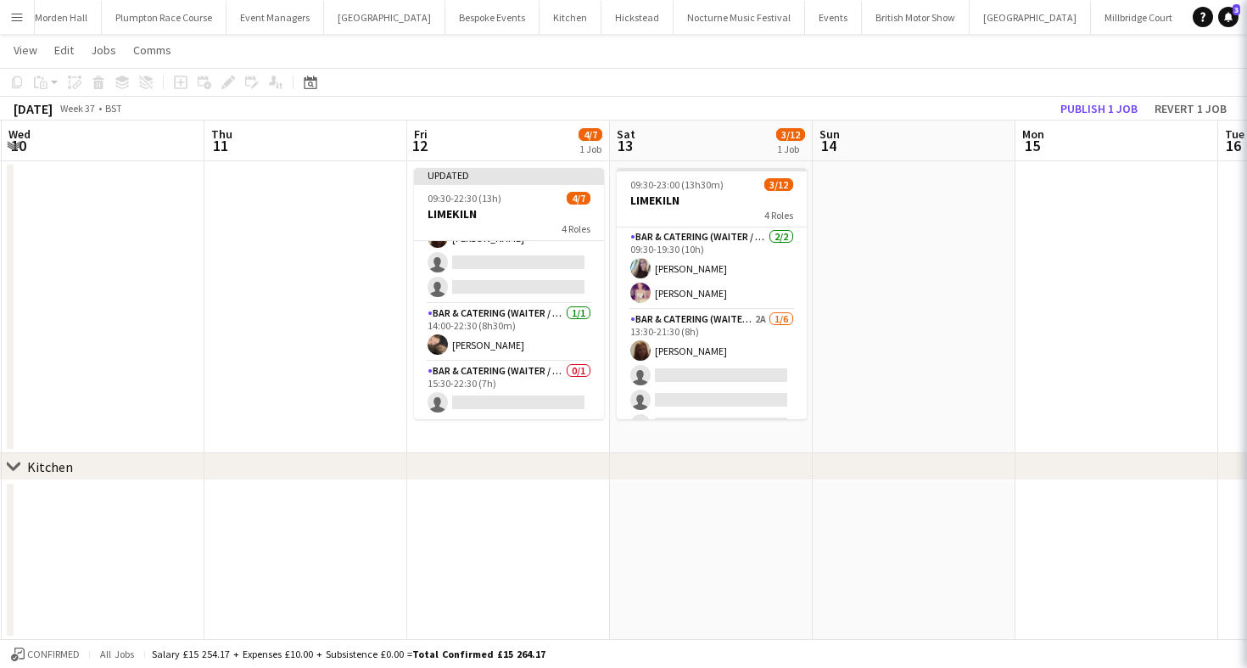
scroll to position [126, 0]
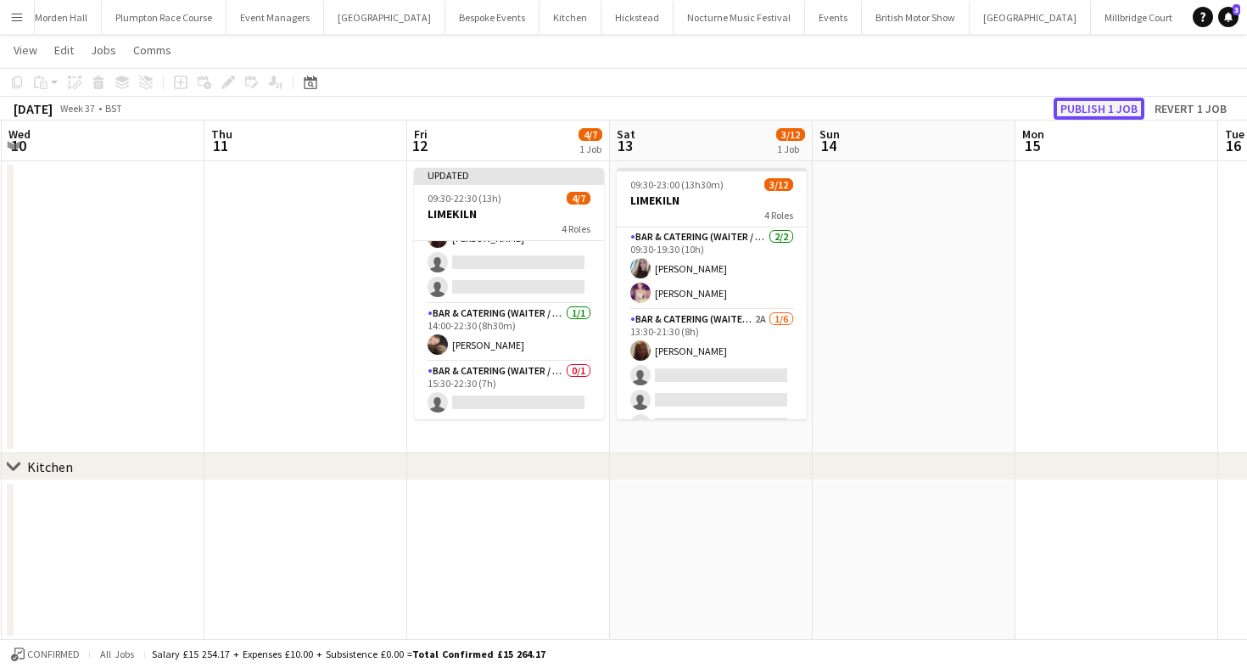
click at [1107, 109] on button "Publish 1 job" at bounding box center [1099, 109] width 91 height 22
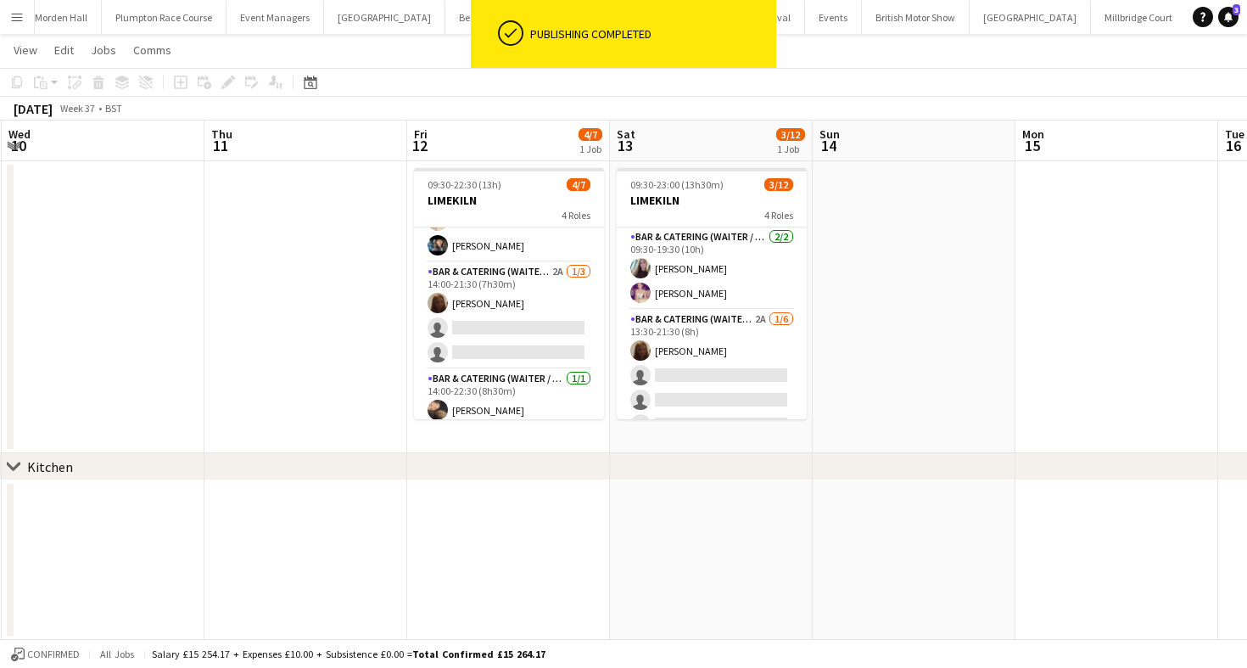
scroll to position [0, 0]
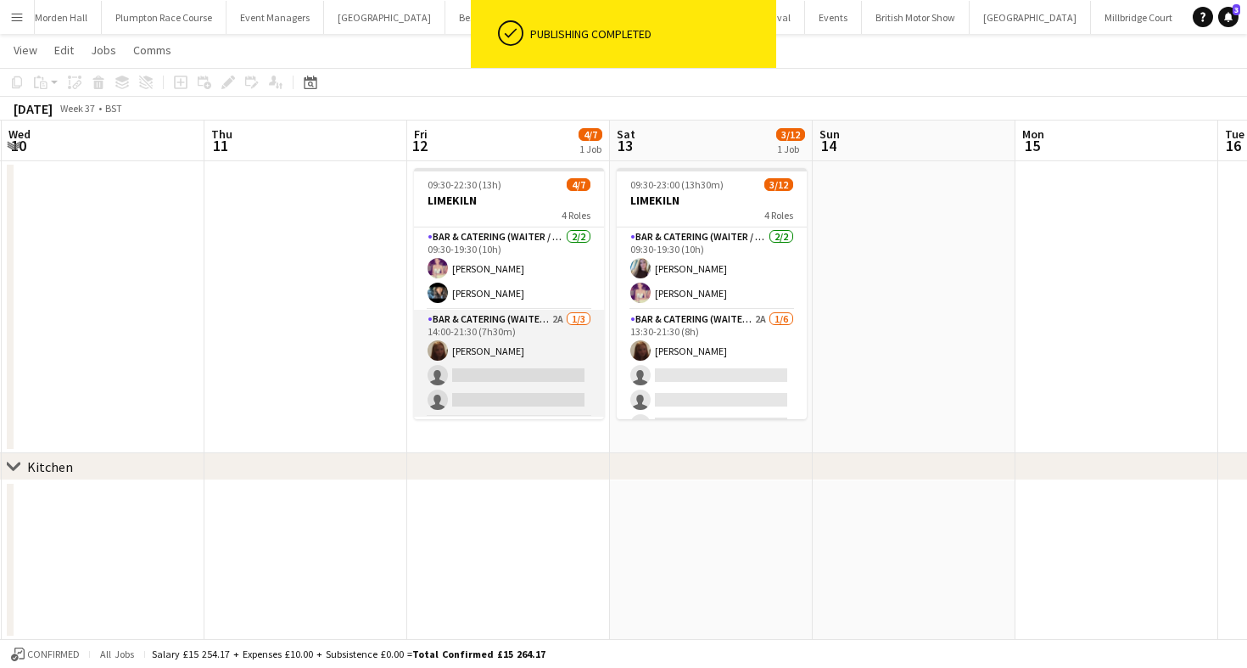
click at [502, 378] on app-card-role "Bar & Catering (Waiter / waitress) 2A [DATE] 14:00-21:30 (7h30m) [PERSON_NAME] …" at bounding box center [509, 363] width 190 height 107
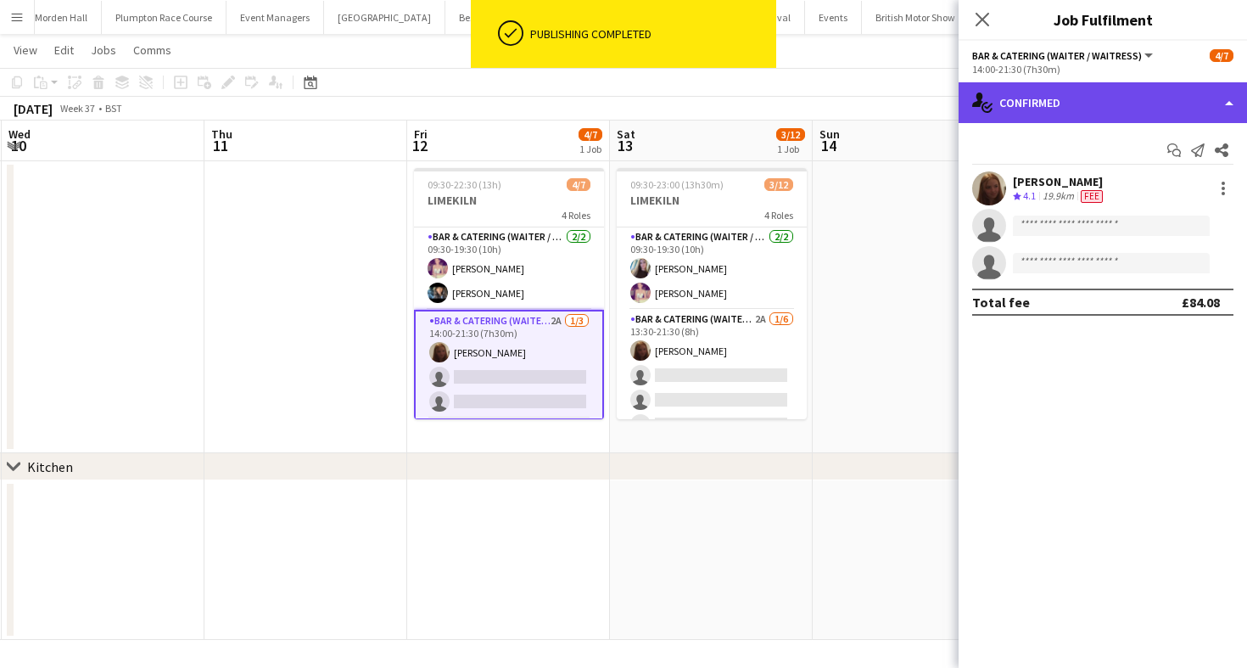
click at [1122, 110] on div "single-neutral-actions-check-2 Confirmed" at bounding box center [1103, 102] width 288 height 41
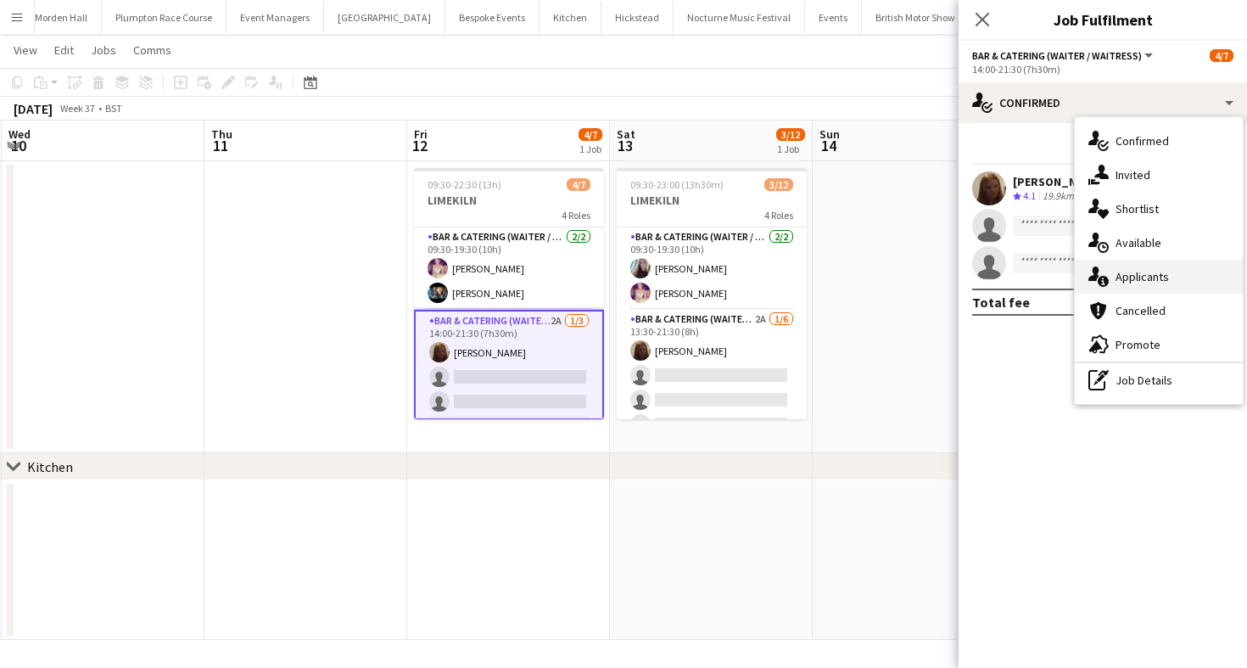
click at [1153, 278] on div "single-neutral-actions-information Applicants" at bounding box center [1159, 277] width 168 height 34
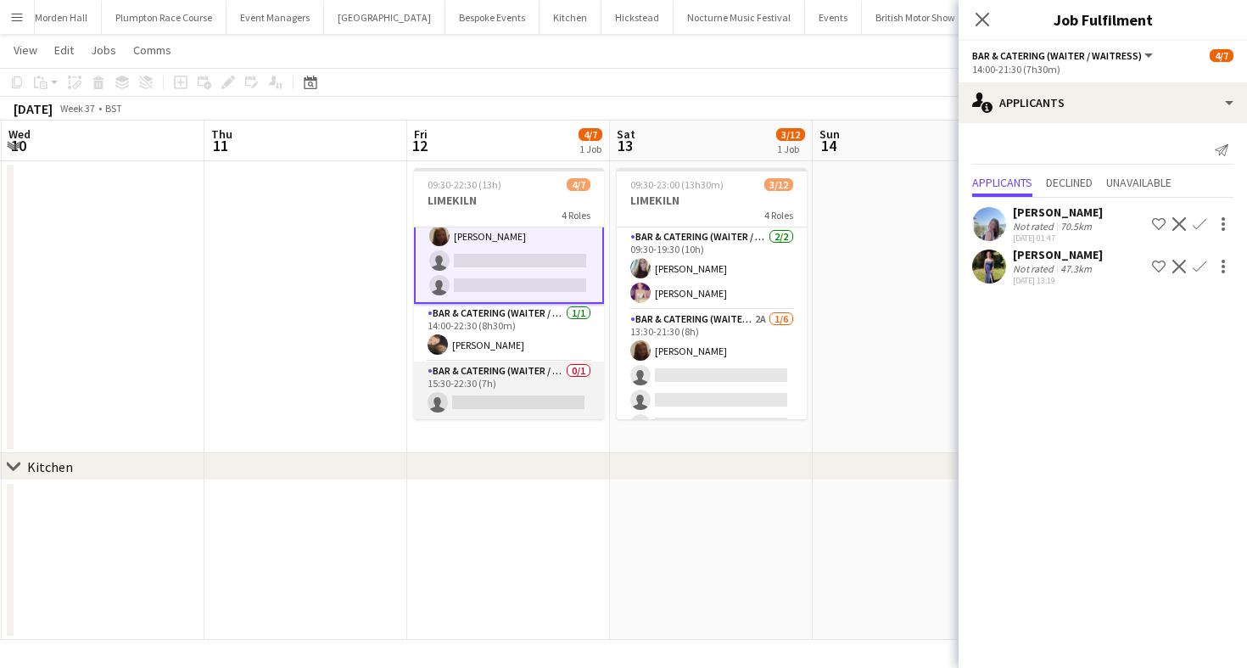
click at [522, 385] on app-card-role "Bar & Catering (Waiter / waitress) 0/1 15:30-22:30 (7h) single-neutral-actions" at bounding box center [509, 390] width 190 height 58
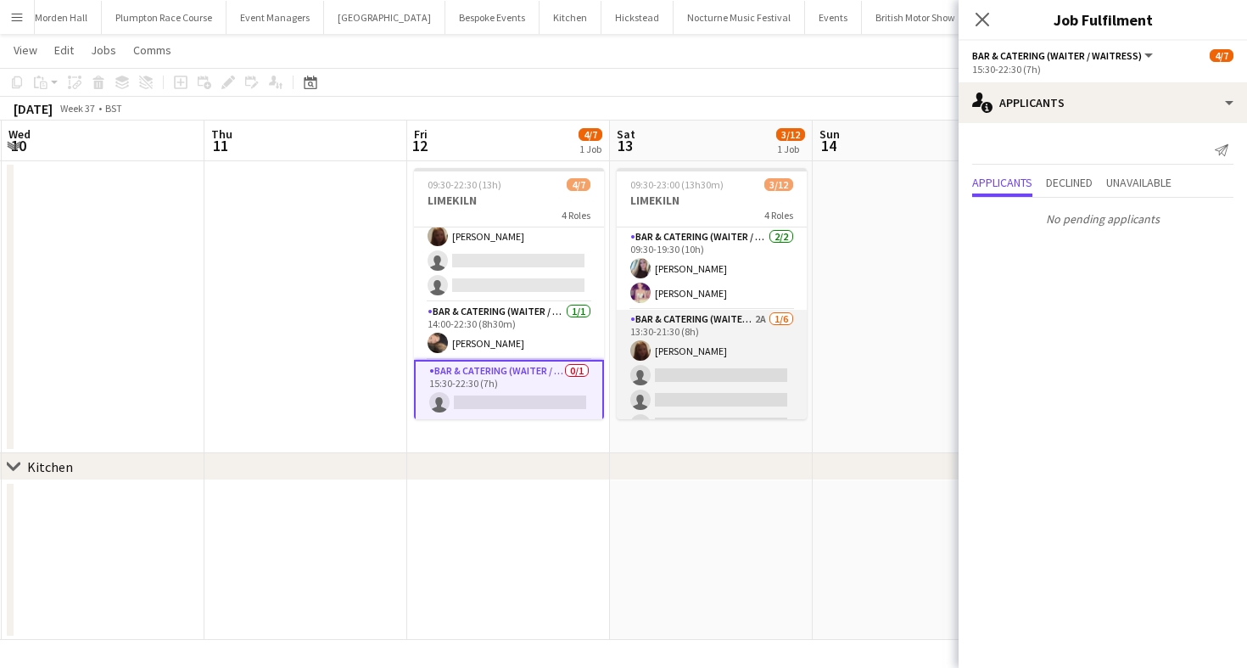
click at [715, 378] on app-card-role "Bar & Catering (Waiter / waitress) 2A [DATE] 13:30-21:30 (8h) [PERSON_NAME] sin…" at bounding box center [712, 400] width 190 height 181
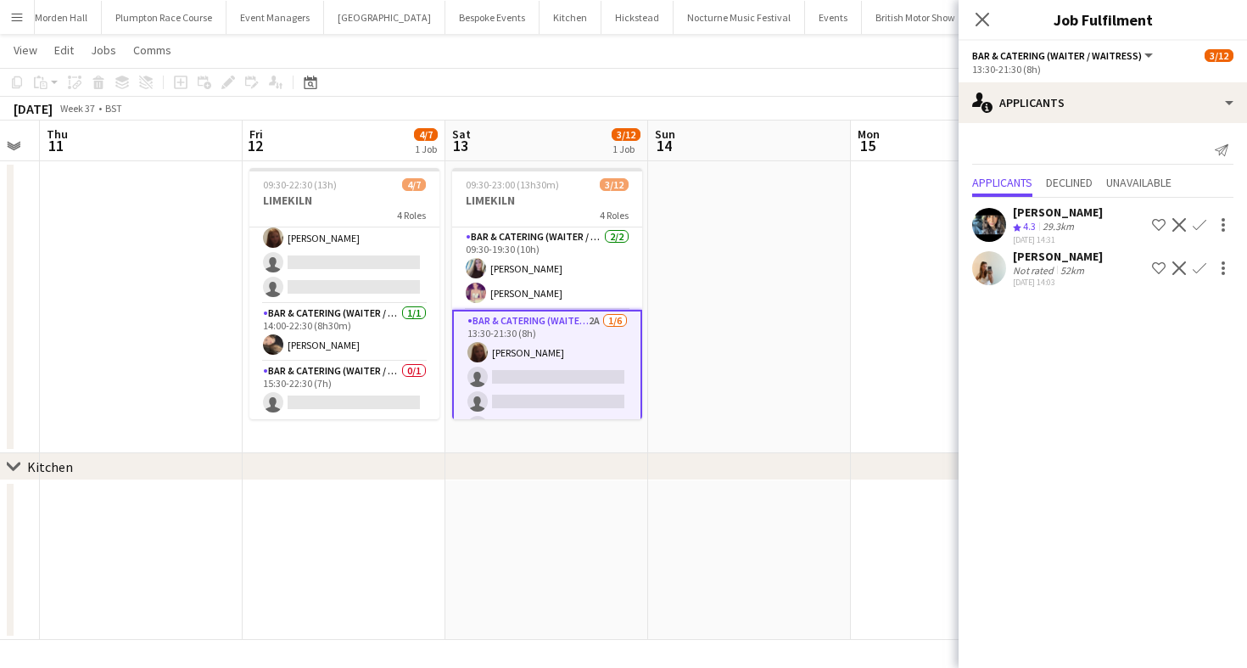
scroll to position [0, 374]
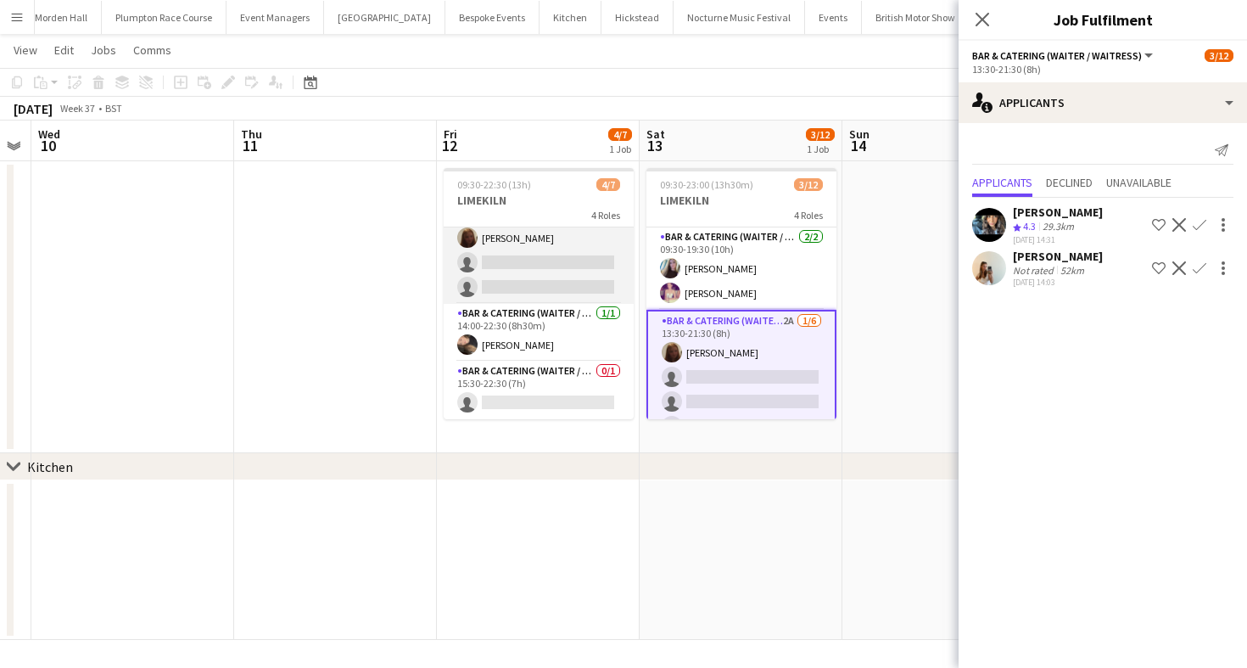
click at [555, 261] on app-card-role "Bar & Catering (Waiter / waitress) 2A [DATE] 14:00-21:30 (7h30m) [PERSON_NAME] …" at bounding box center [539, 250] width 190 height 107
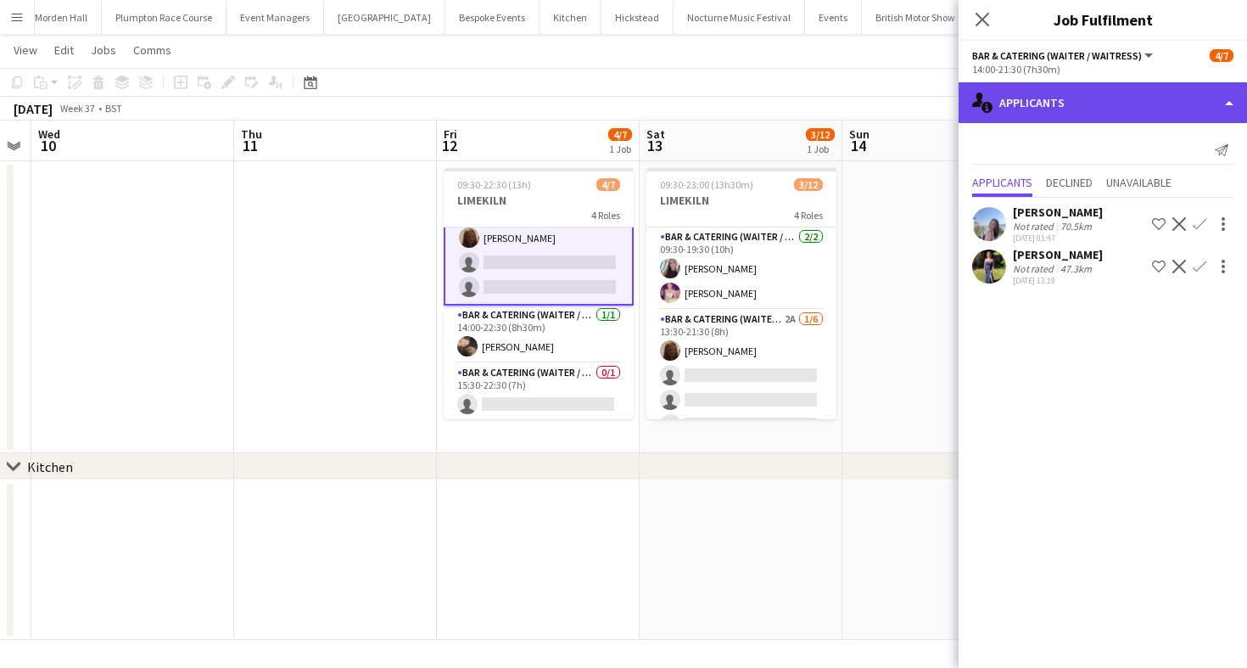
click at [1160, 107] on div "single-neutral-actions-information Applicants" at bounding box center [1103, 102] width 288 height 41
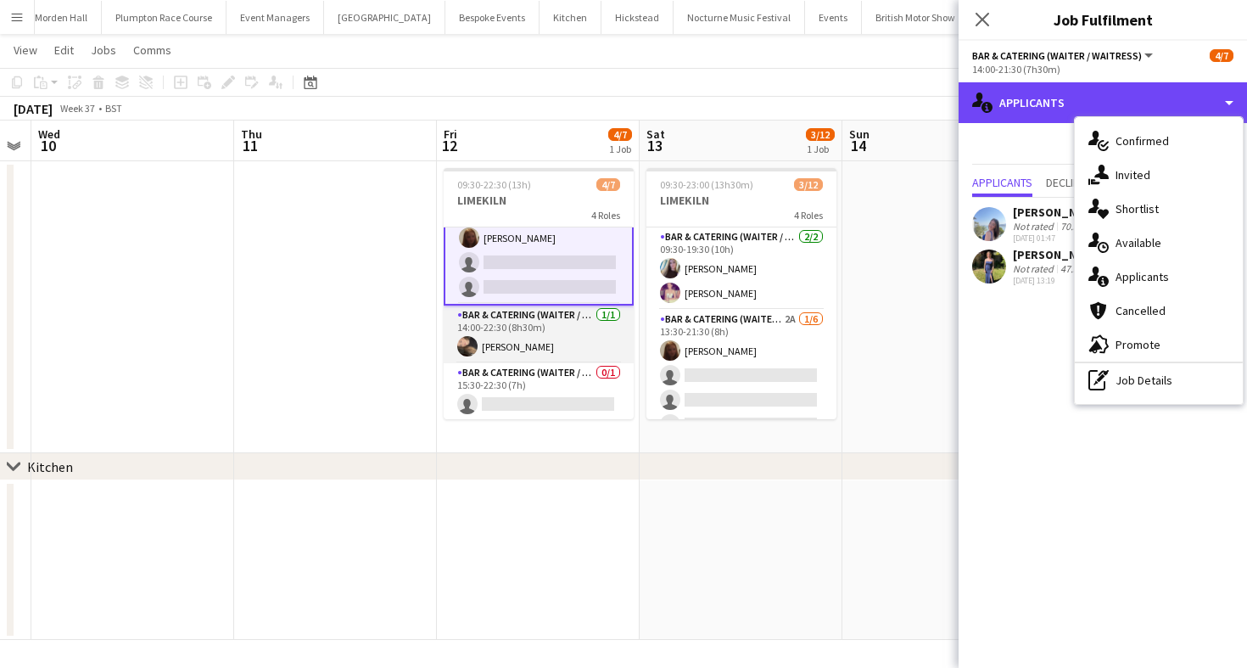
scroll to position [63, 0]
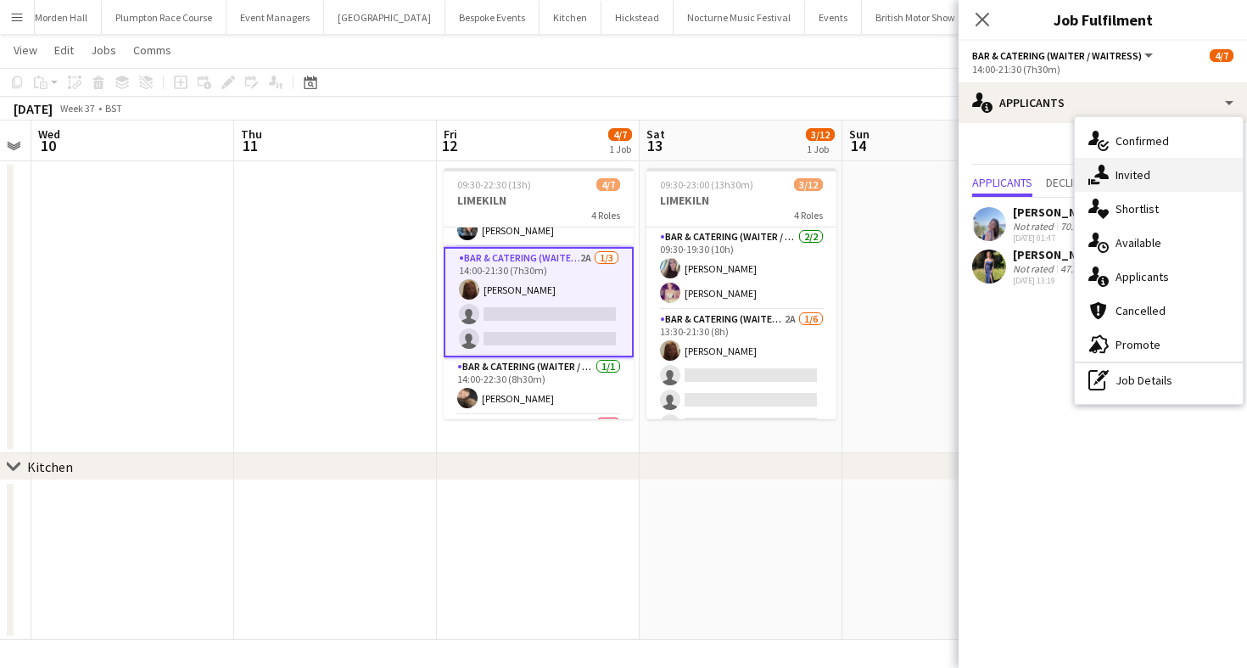
click at [1183, 174] on div "single-neutral-actions-share-1 Invited" at bounding box center [1159, 175] width 168 height 34
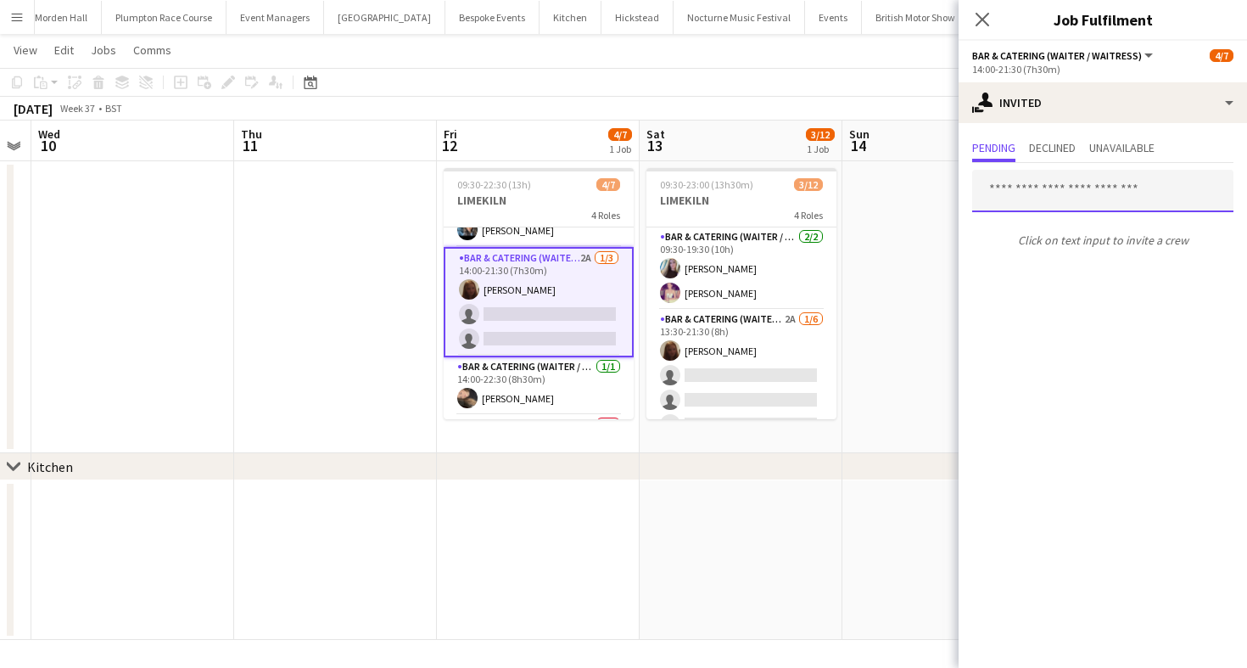
click at [1057, 199] on input "text" at bounding box center [1102, 191] width 261 height 42
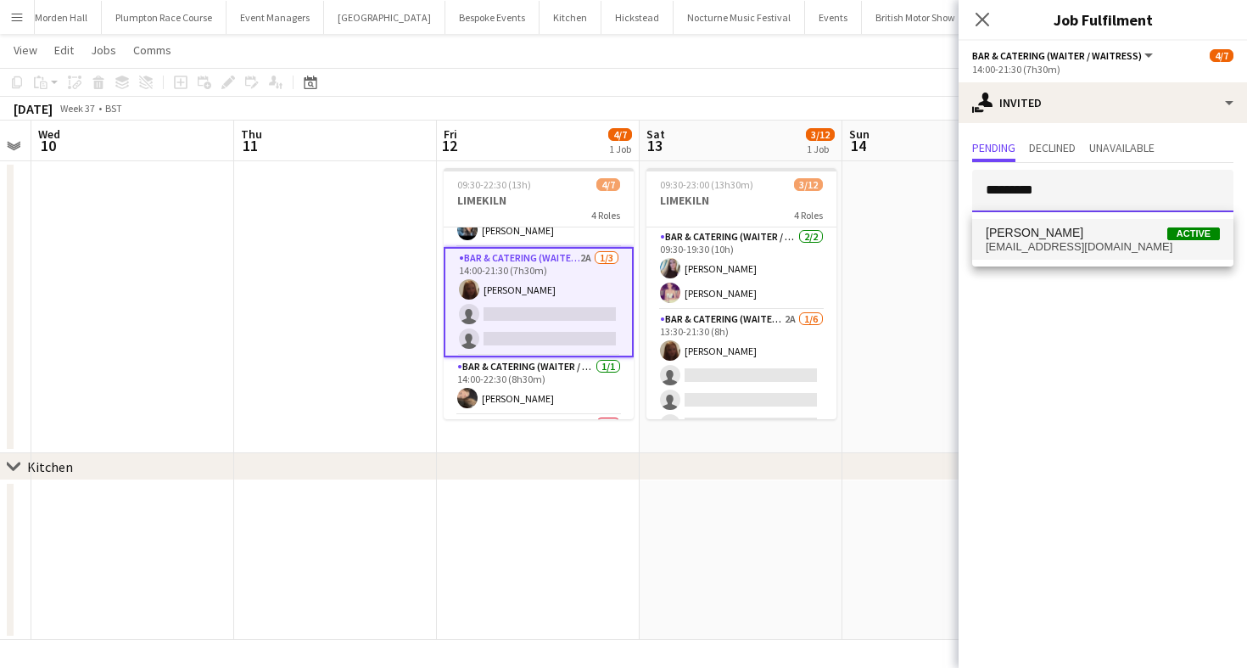
type input "*********"
click at [1064, 245] on span "[EMAIL_ADDRESS][DOMAIN_NAME]" at bounding box center [1103, 247] width 234 height 14
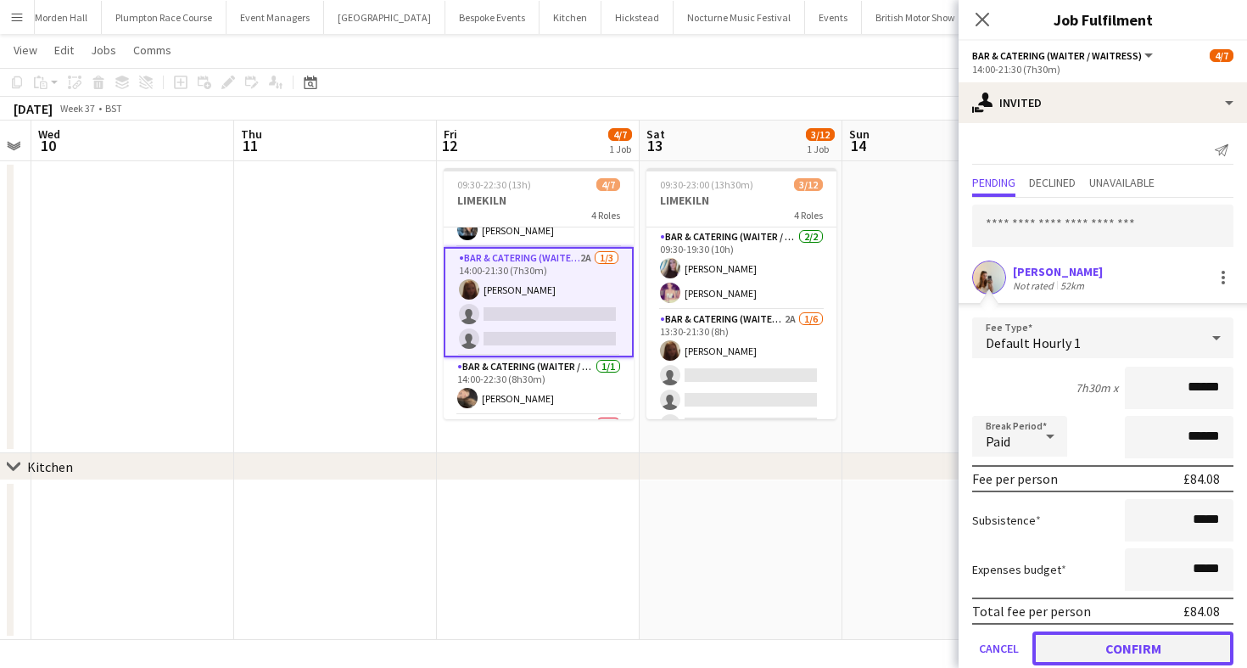
click at [1082, 656] on button "Confirm" at bounding box center [1133, 648] width 201 height 34
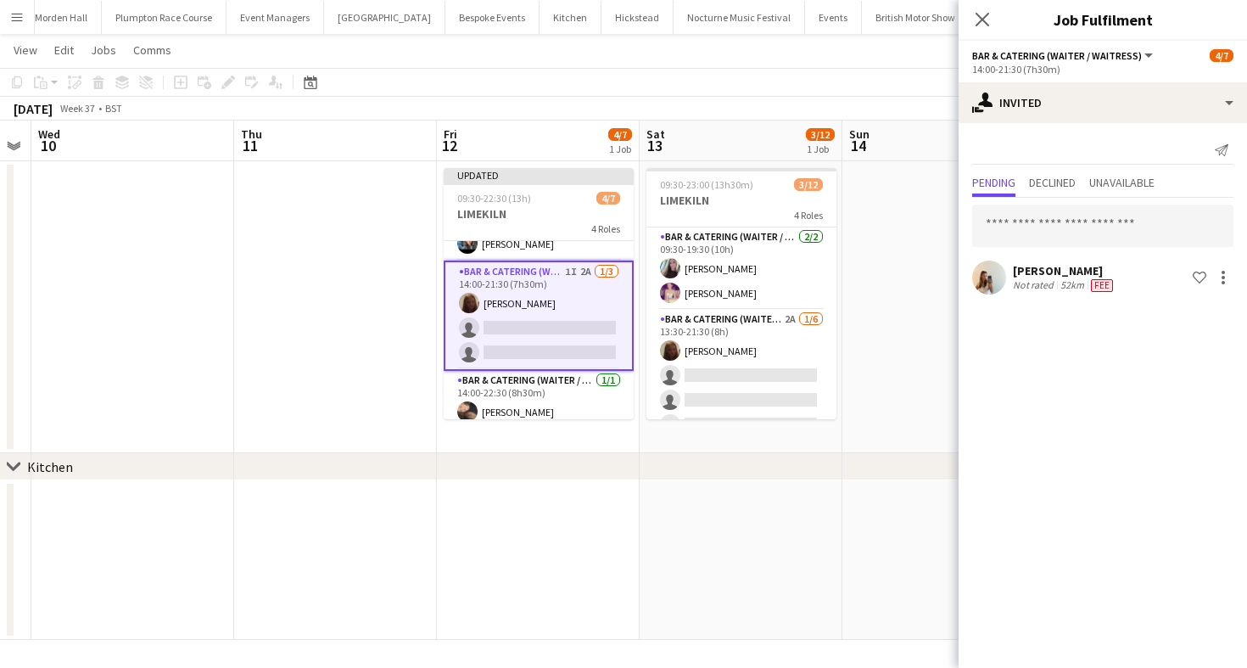
click at [744, 73] on app-toolbar "Copy Paste Paste Command V Paste with crew Command Shift V Paste linked Job [GE…" at bounding box center [623, 82] width 1247 height 29
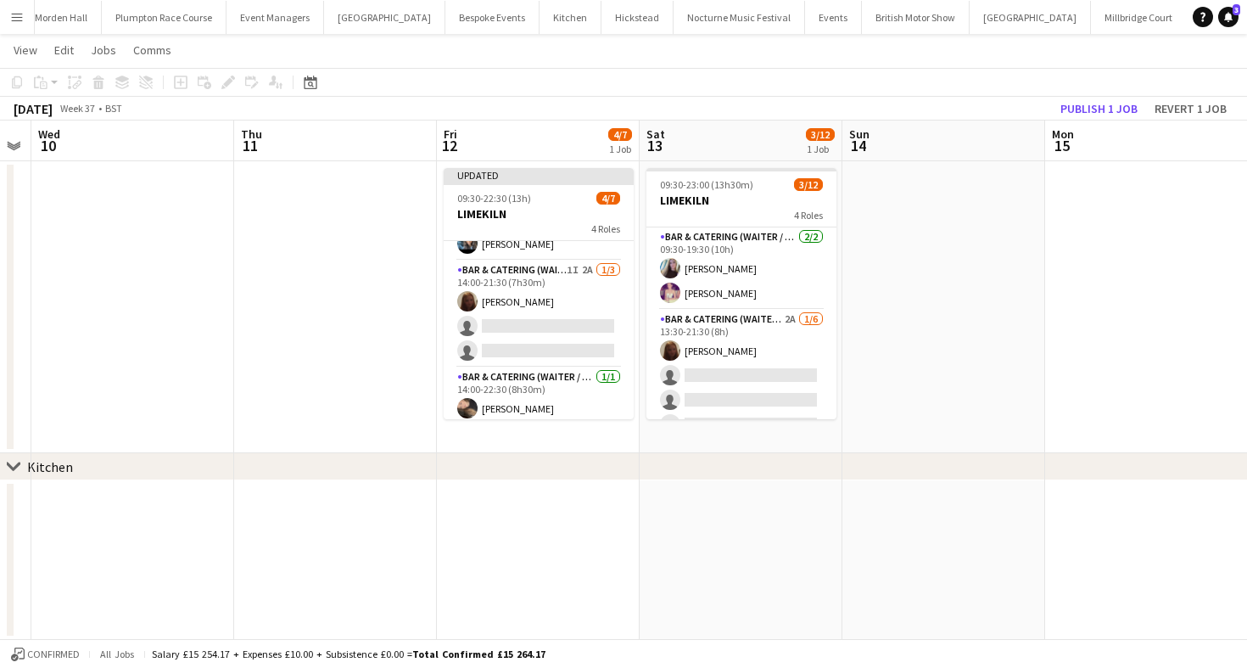
click at [1077, 119] on div "Publish 1 job Revert 1 job" at bounding box center [1143, 109] width 207 height 22
click at [1110, 114] on button "Publish 1 job" at bounding box center [1099, 109] width 91 height 22
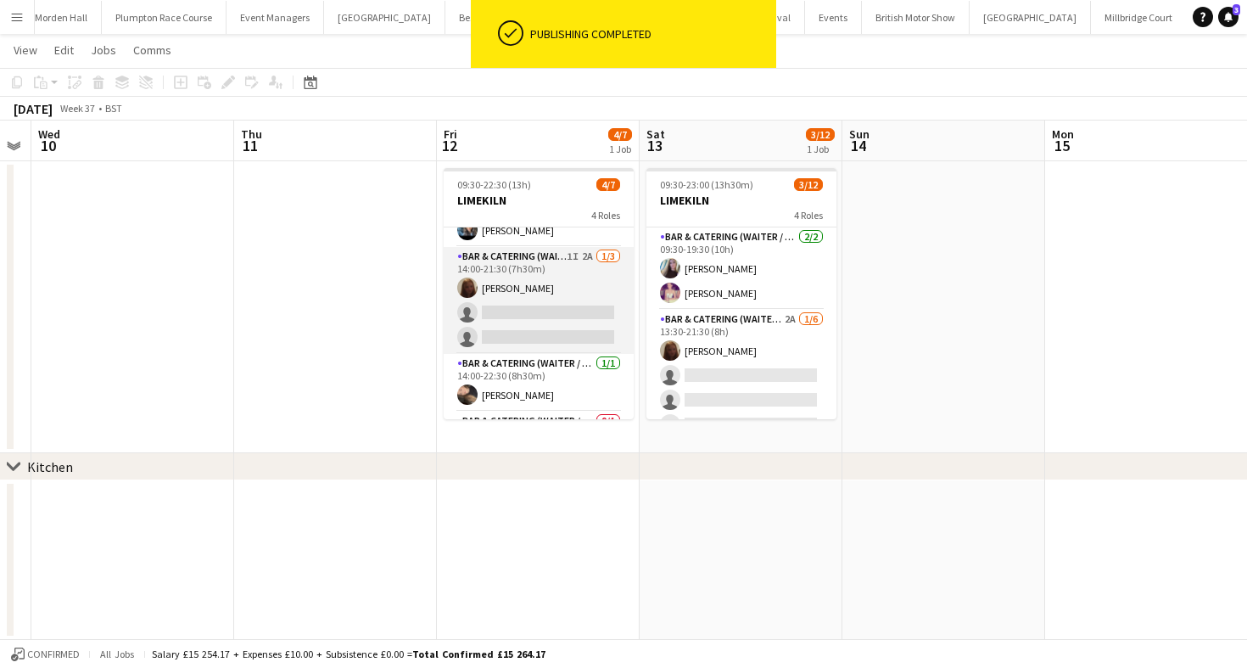
click at [473, 311] on app-card-role "Bar & Catering (Waiter / waitress) 1I 2A [DATE] 14:00-21:30 (7h30m) [PERSON_NAM…" at bounding box center [539, 300] width 190 height 107
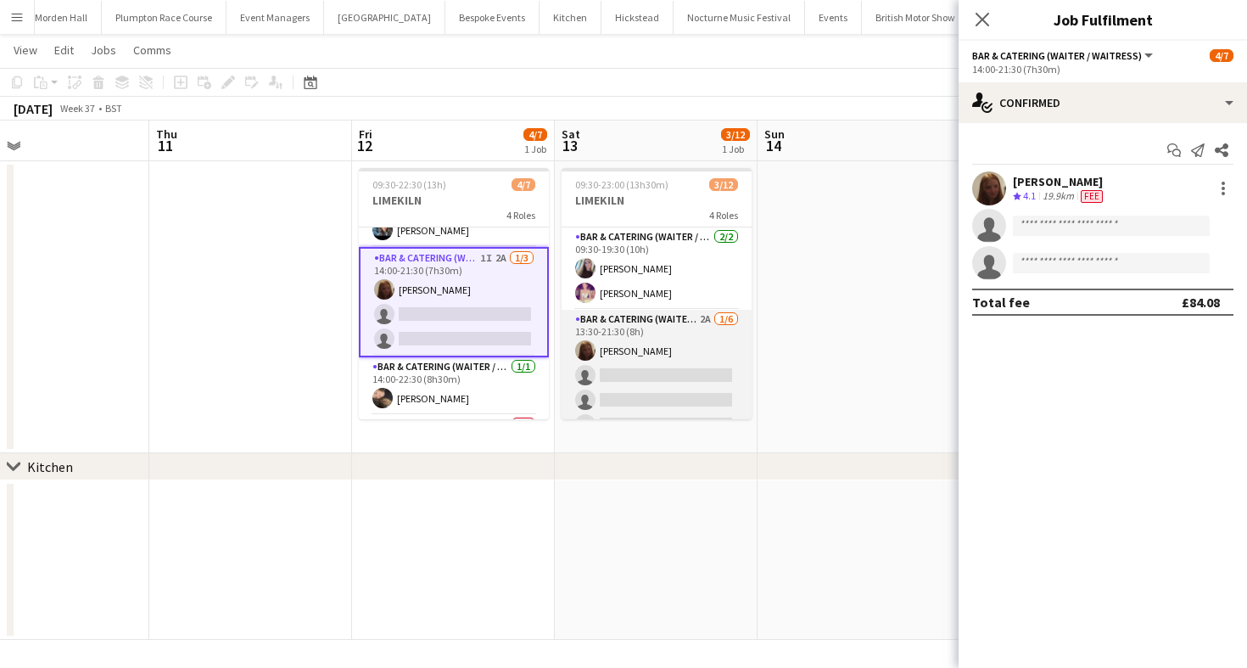
scroll to position [0, 518]
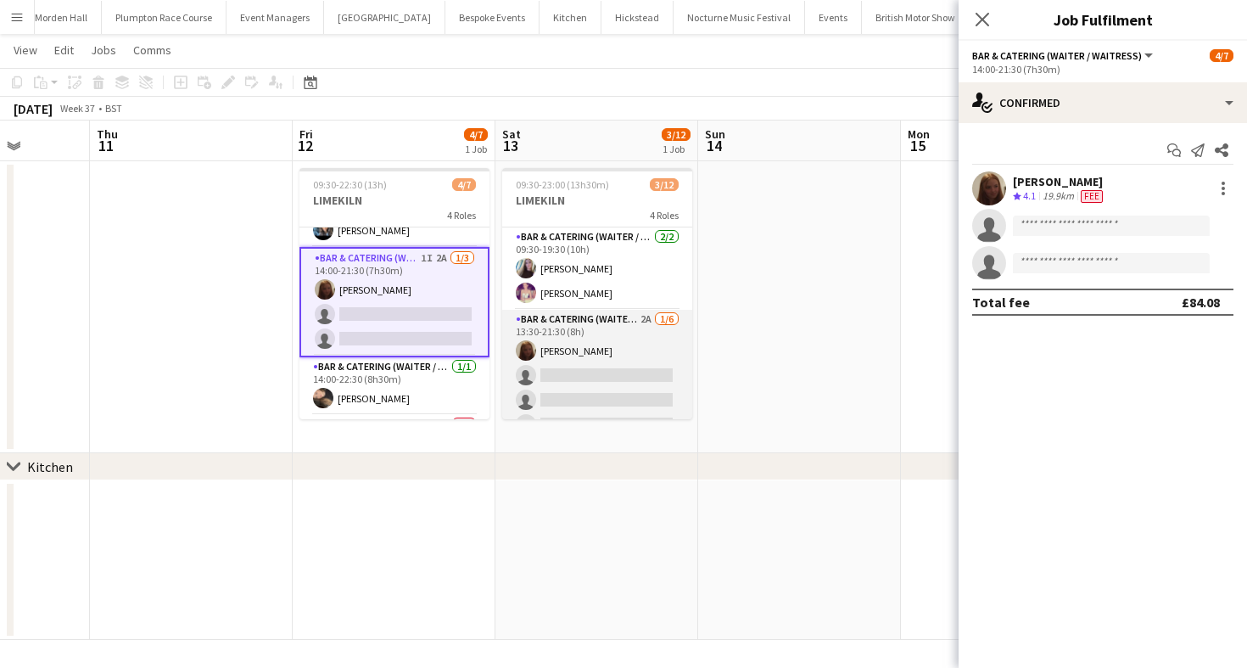
click at [602, 335] on app-card-role "Bar & Catering (Waiter / waitress) 2A [DATE] 13:30-21:30 (8h) [PERSON_NAME] sin…" at bounding box center [597, 400] width 190 height 181
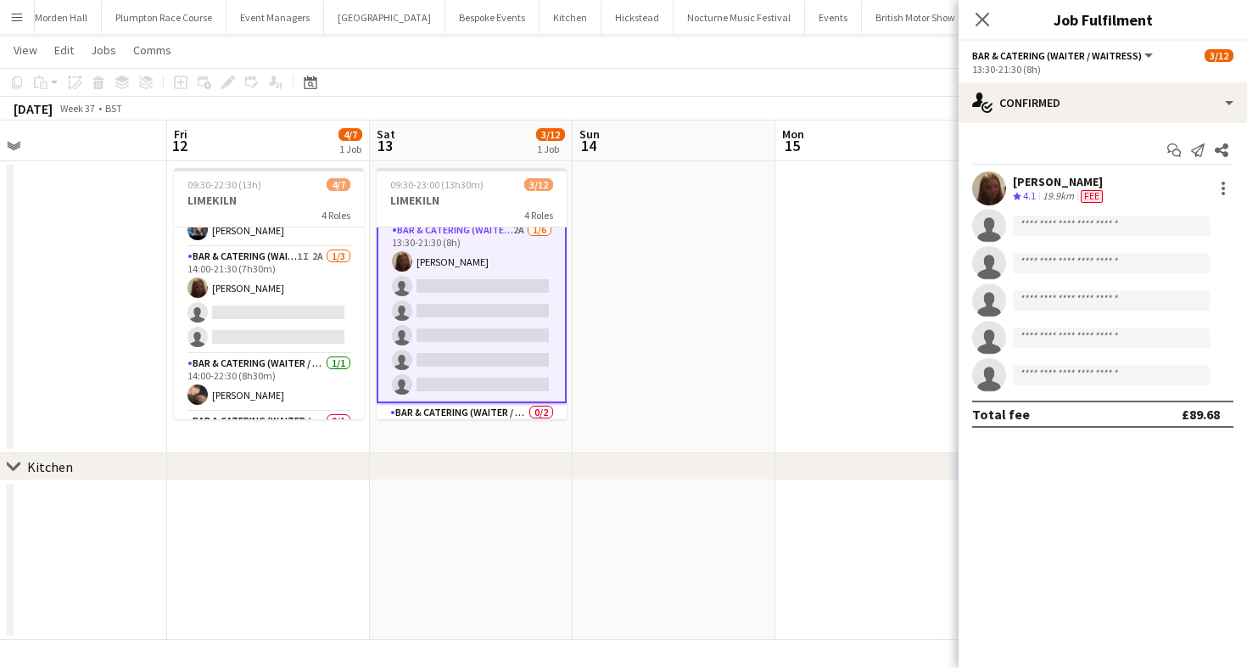
scroll to position [96, 0]
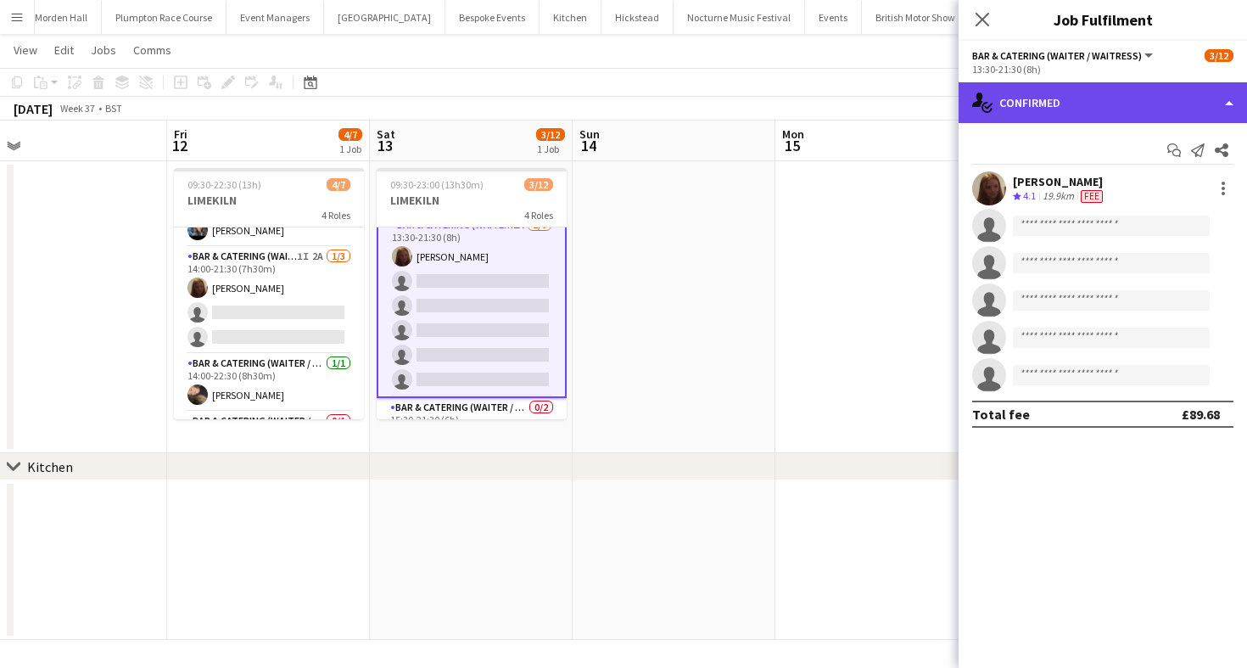
click at [1101, 98] on div "single-neutral-actions-check-2 Confirmed" at bounding box center [1103, 102] width 288 height 41
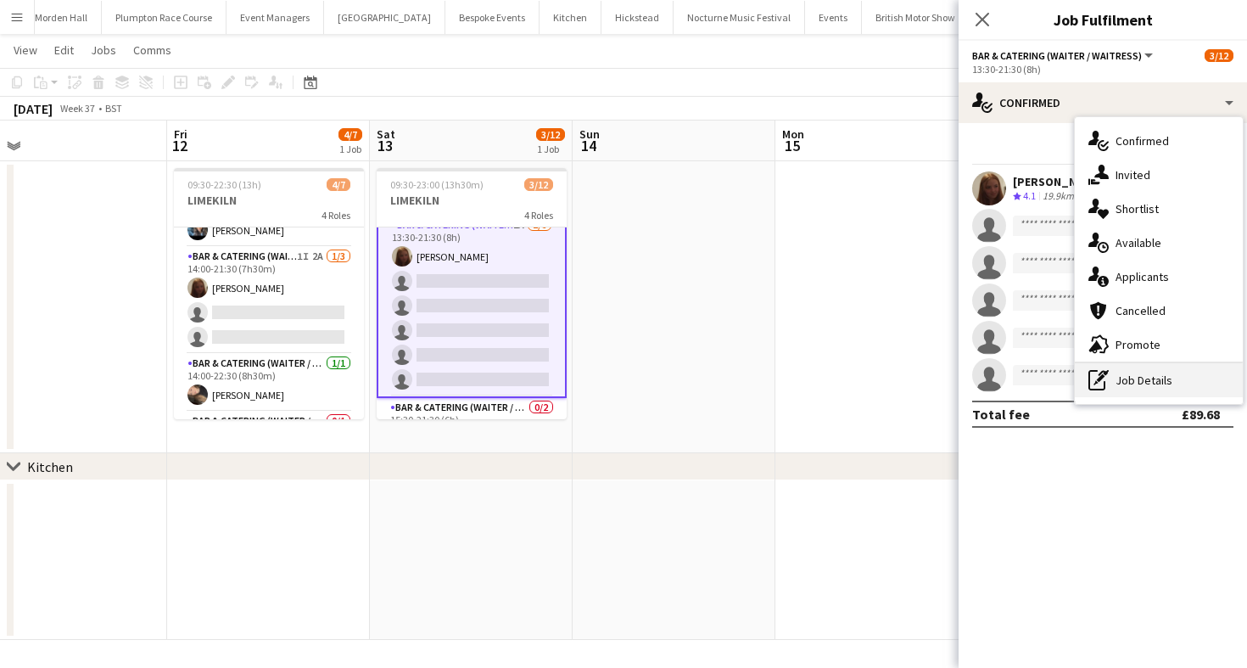
click at [1151, 376] on div "pen-write Job Details" at bounding box center [1159, 380] width 168 height 34
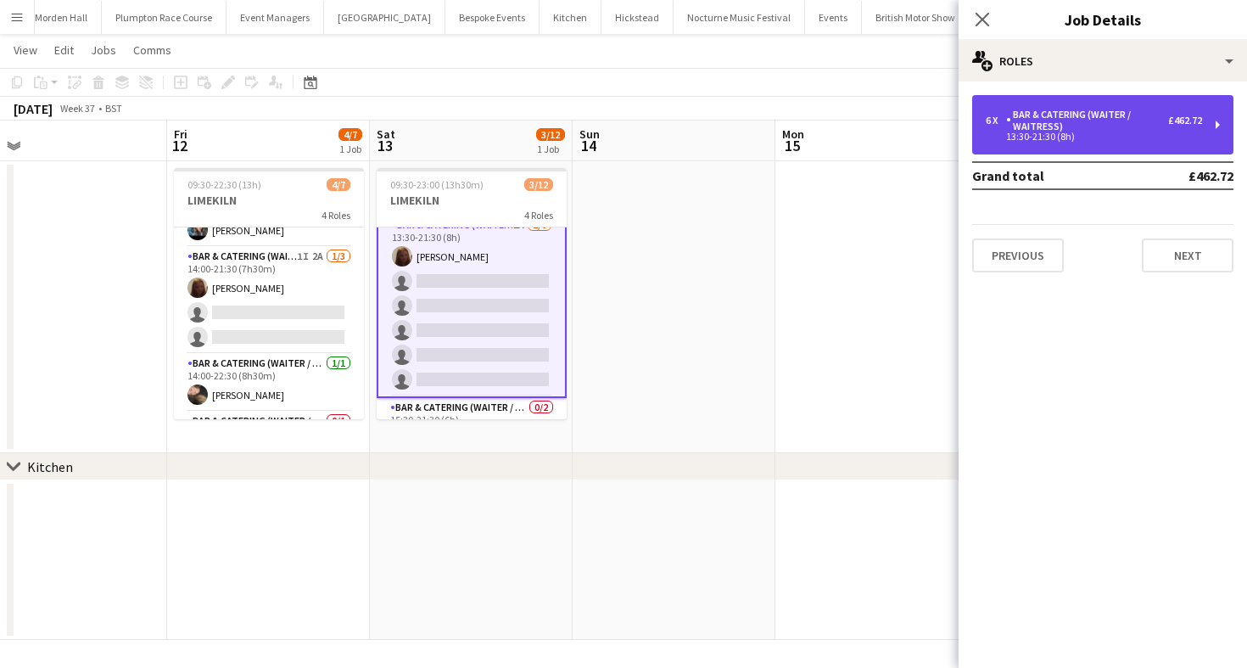
click at [1131, 103] on div "6 x Bar & Catering (Waiter / waitress) £462.72 13:30-21:30 (8h)" at bounding box center [1102, 124] width 261 height 59
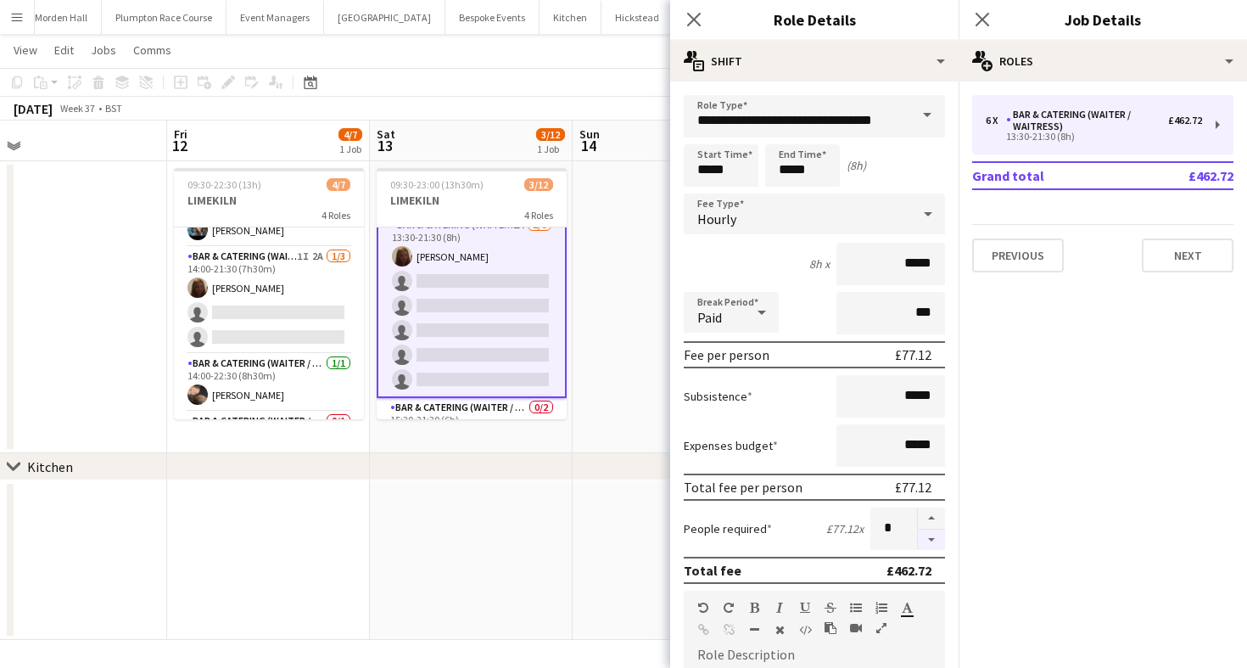
click at [928, 540] on button "button" at bounding box center [931, 539] width 27 height 21
type input "*"
click at [593, 86] on app-toolbar "Copy Paste Paste Command V Paste with crew Command Shift V Paste linked Job [GE…" at bounding box center [623, 82] width 1247 height 29
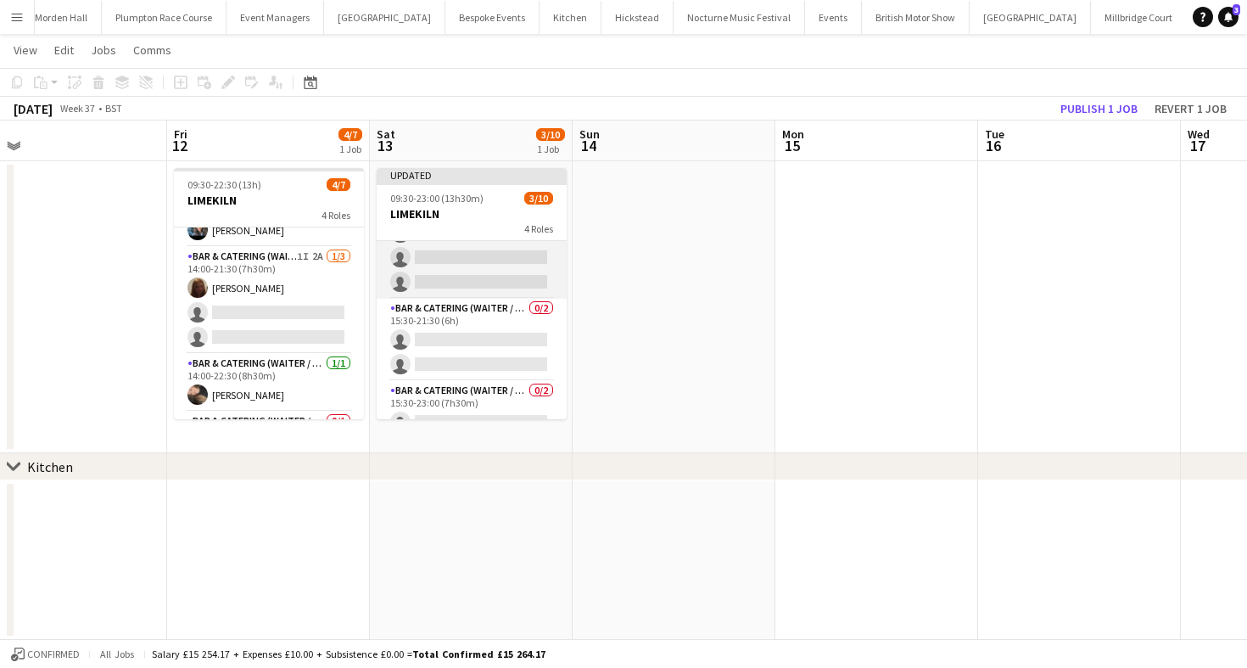
scroll to position [187, 0]
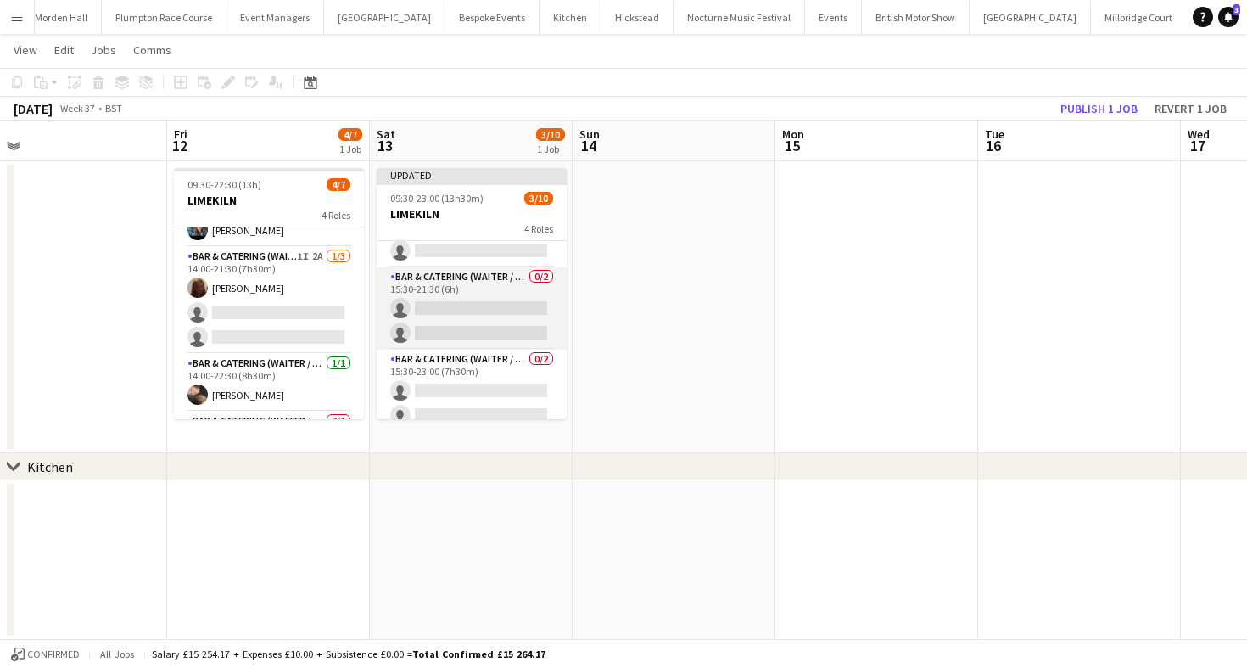
click at [451, 306] on app-card-role "Bar & Catering (Waiter / waitress) 0/2 15:30-21:30 (6h) single-neutral-actions …" at bounding box center [472, 308] width 190 height 82
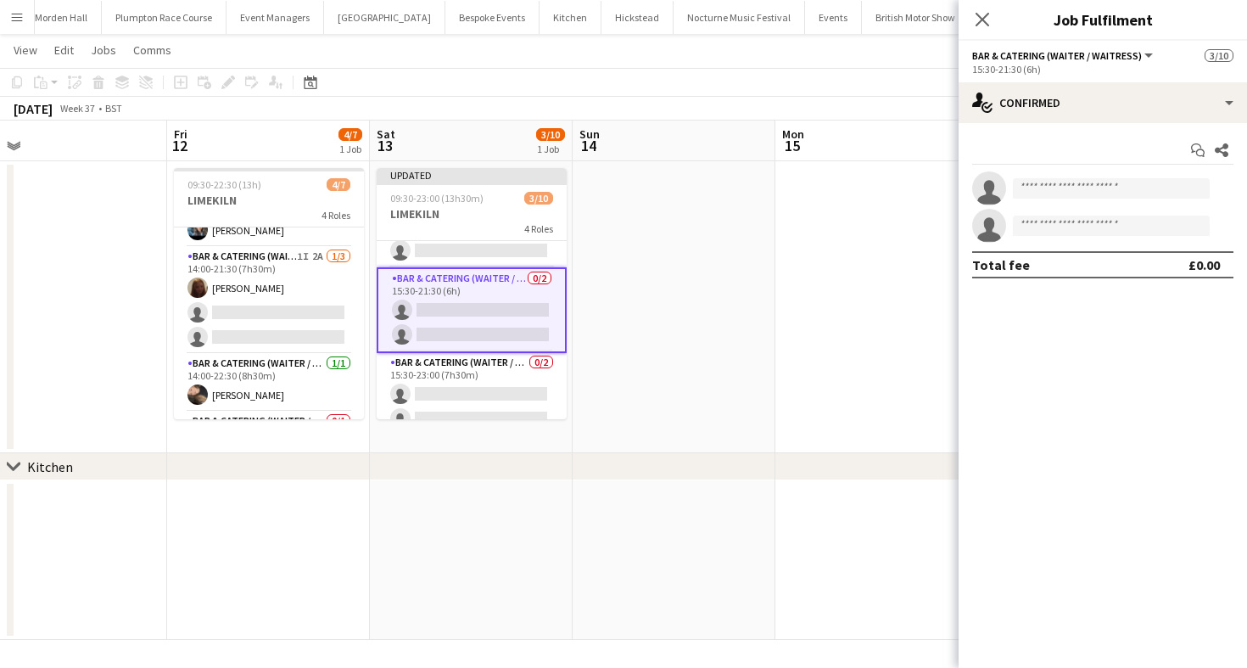
scroll to position [204, 0]
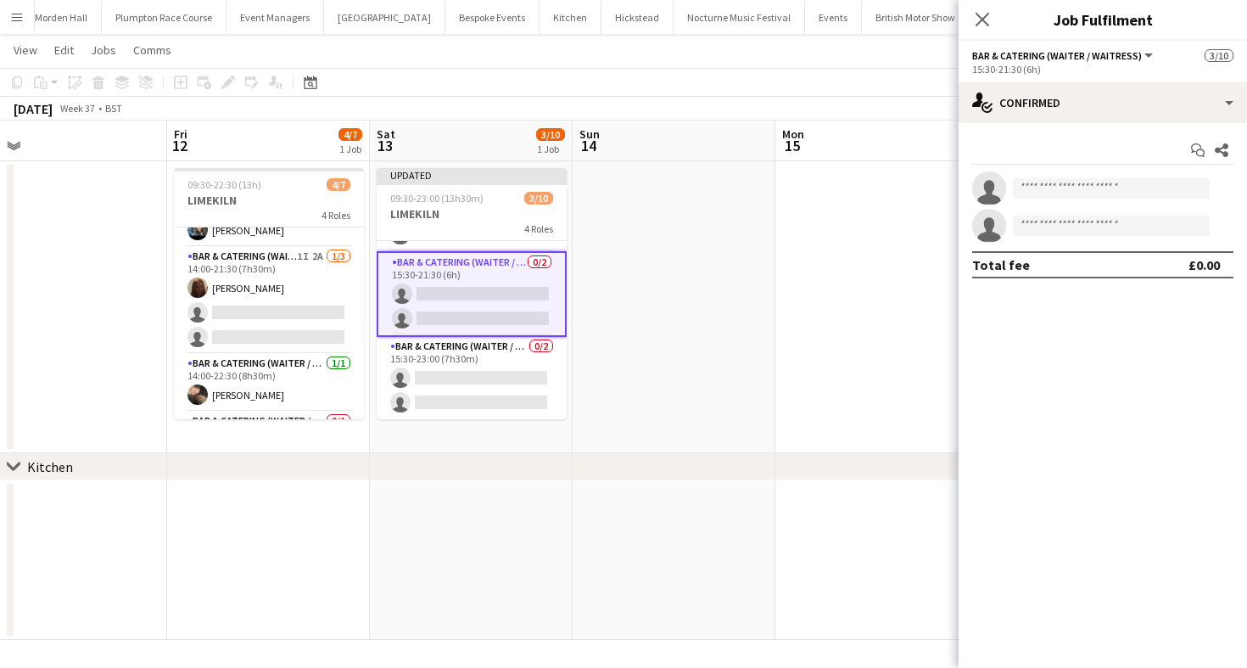
click at [1086, 125] on div "Start chat Share single-neutral-actions single-neutral-actions Total fee £0.00" at bounding box center [1103, 207] width 288 height 169
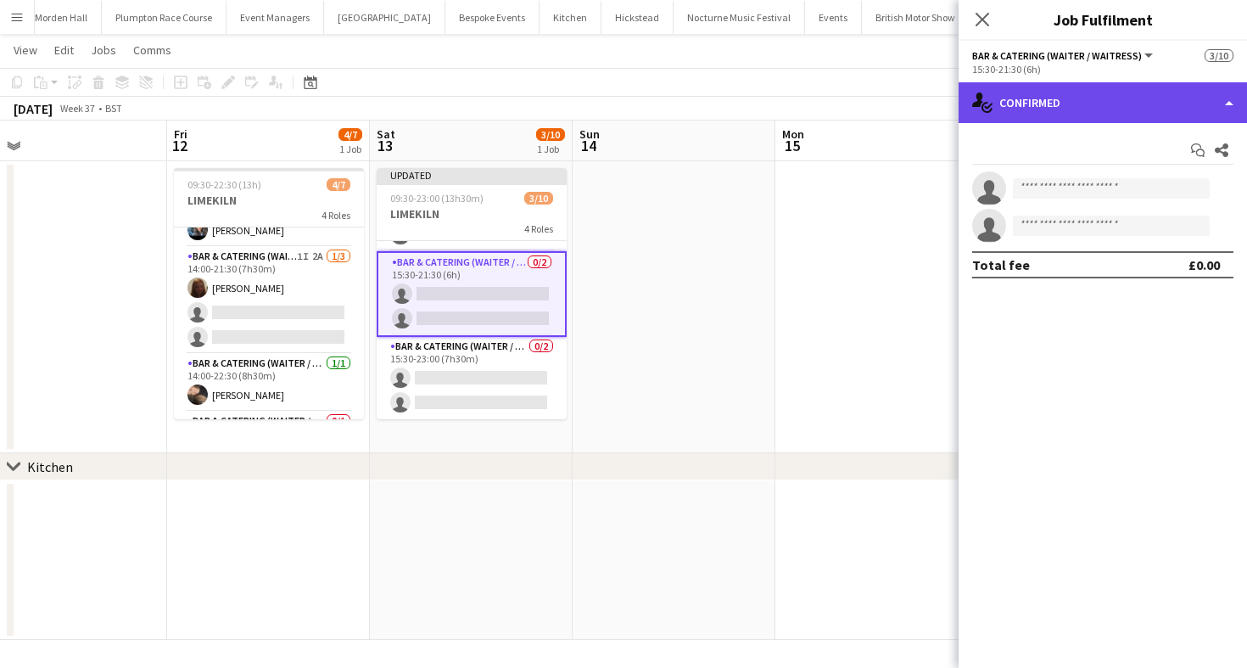
click at [1070, 109] on div "single-neutral-actions-check-2 Confirmed" at bounding box center [1103, 102] width 288 height 41
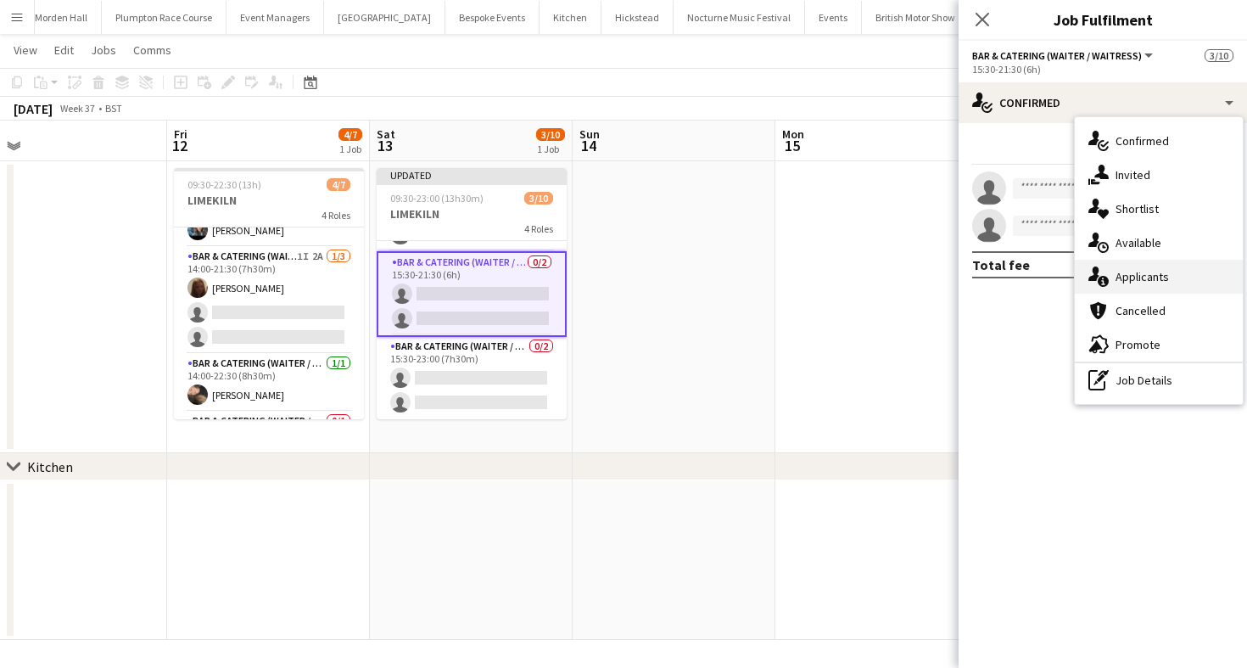
click at [1112, 279] on div "single-neutral-actions-information Applicants" at bounding box center [1159, 277] width 168 height 34
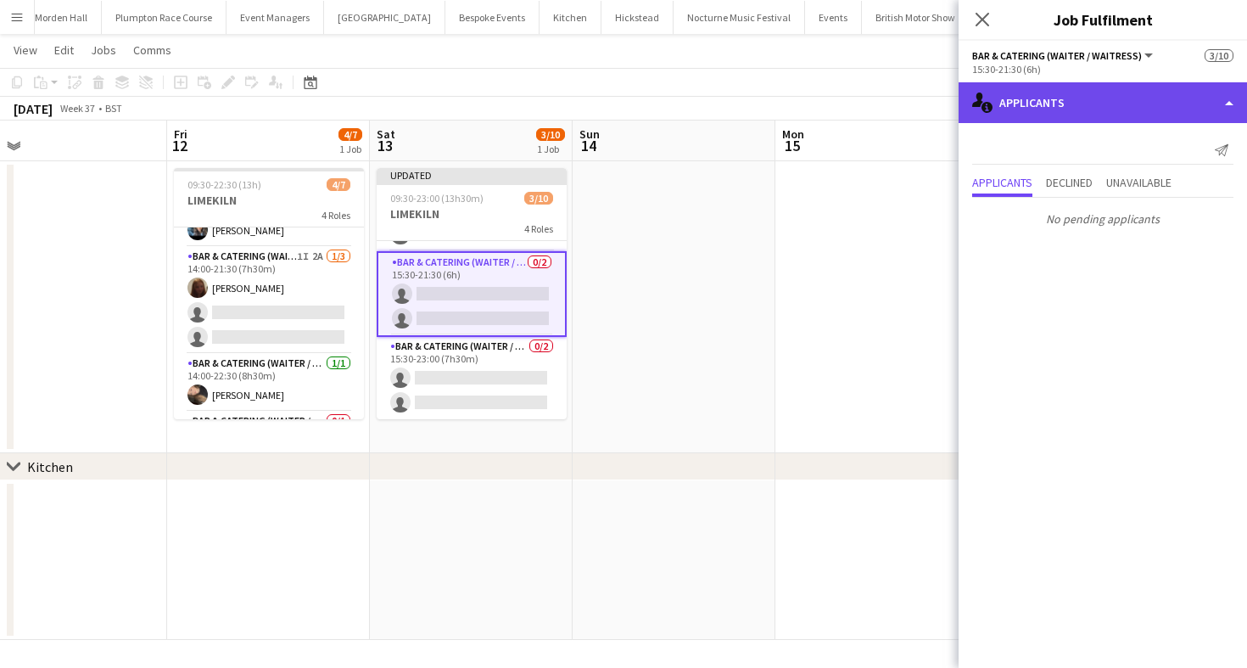
click at [1013, 106] on div "single-neutral-actions-information Applicants" at bounding box center [1103, 102] width 288 height 41
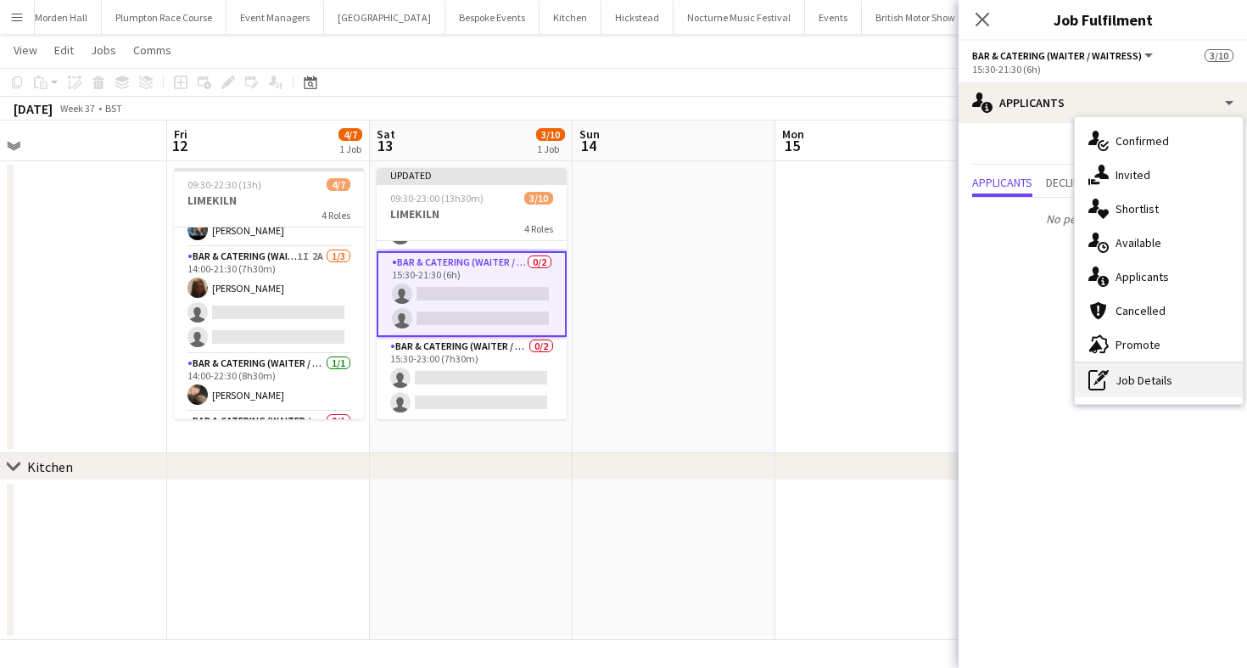
click at [1105, 395] on div "pen-write Job Details" at bounding box center [1159, 380] width 168 height 34
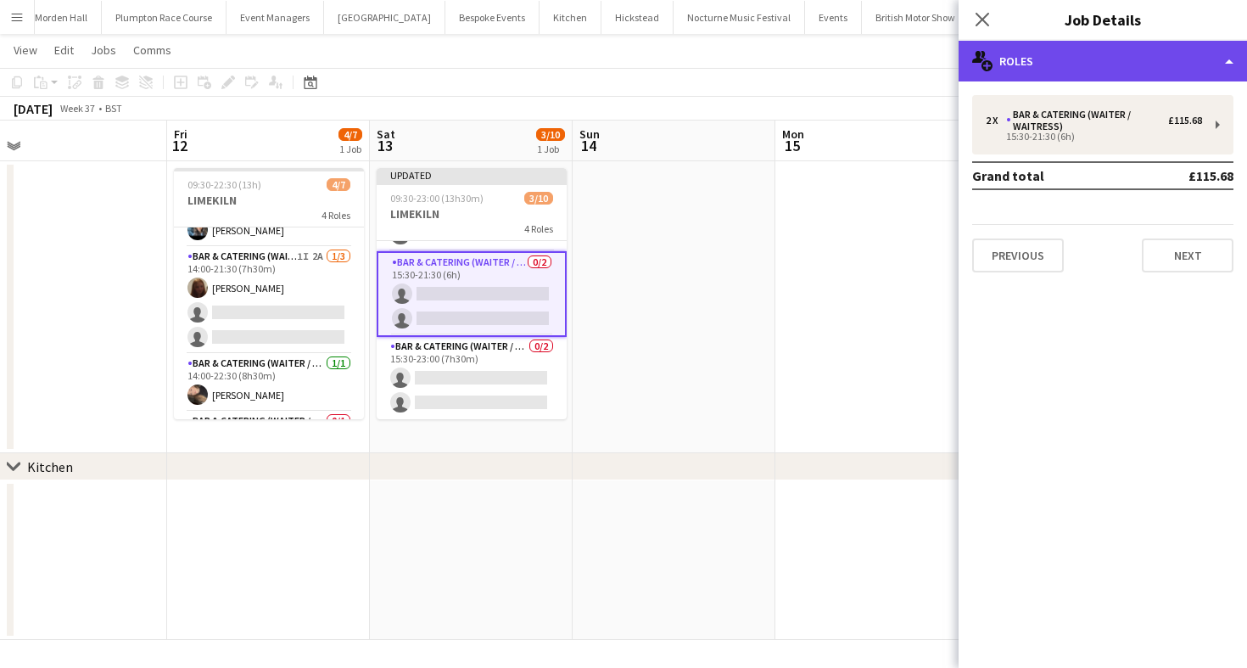
click at [1089, 78] on div "multiple-users-add Roles" at bounding box center [1103, 61] width 288 height 41
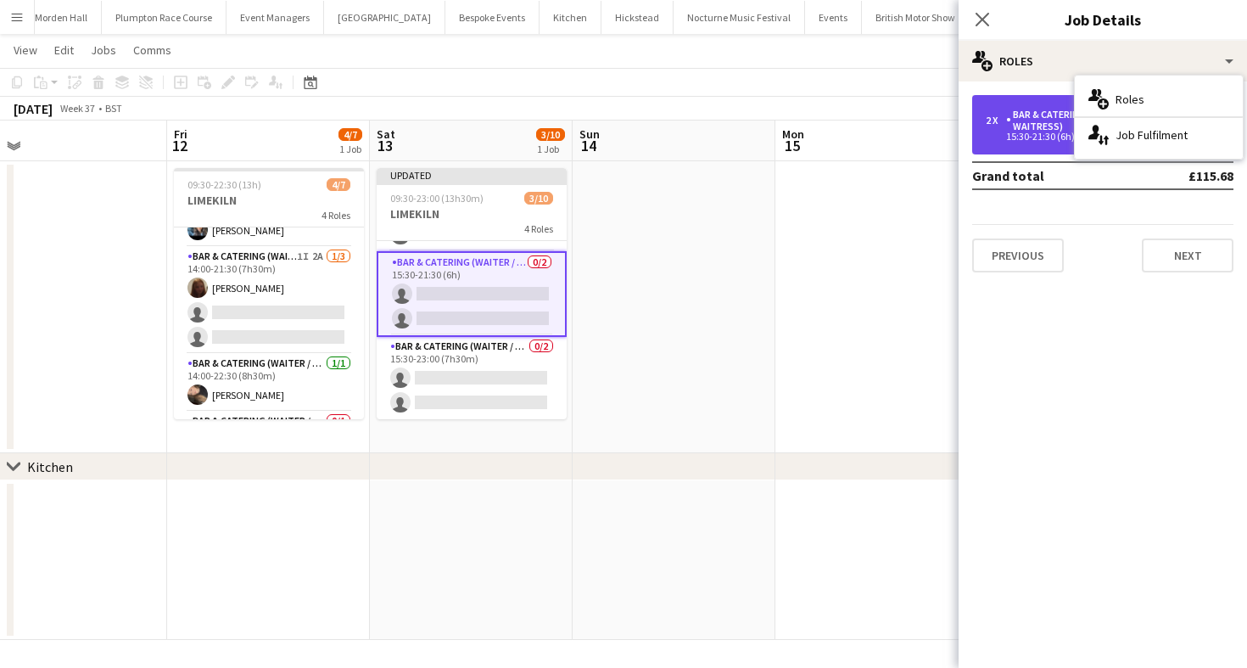
click at [1048, 122] on div "Bar & Catering (Waiter / waitress)" at bounding box center [1087, 121] width 162 height 24
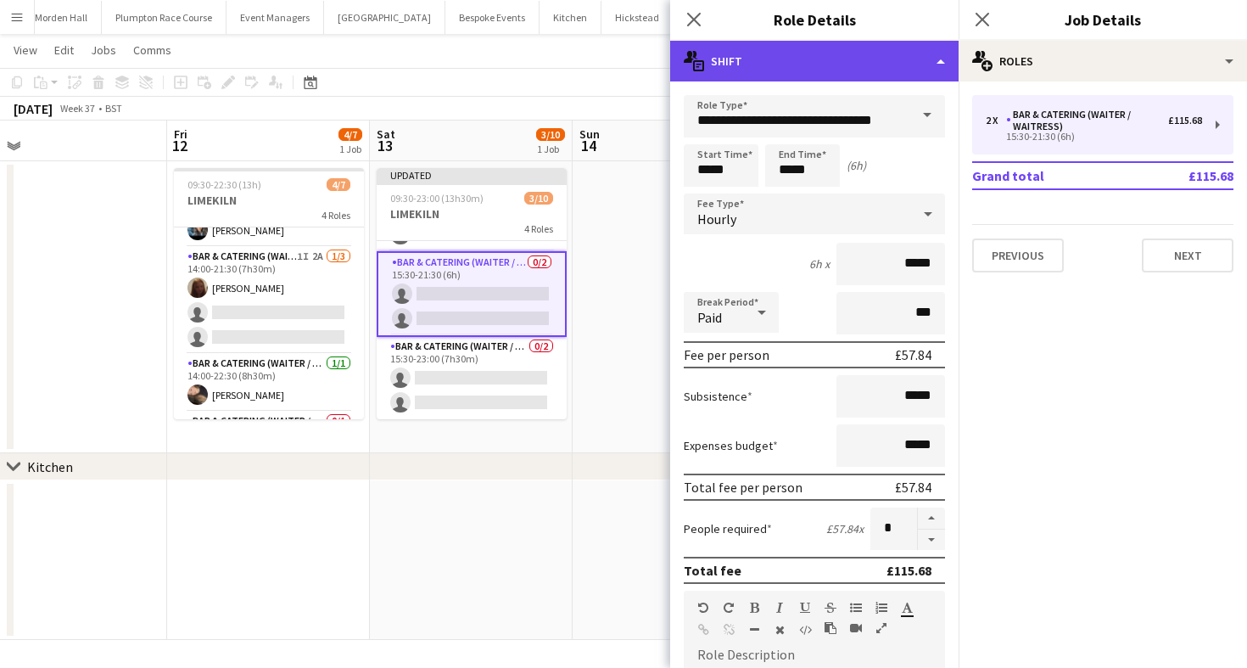
click at [898, 76] on div "multiple-actions-text Shift" at bounding box center [814, 61] width 288 height 41
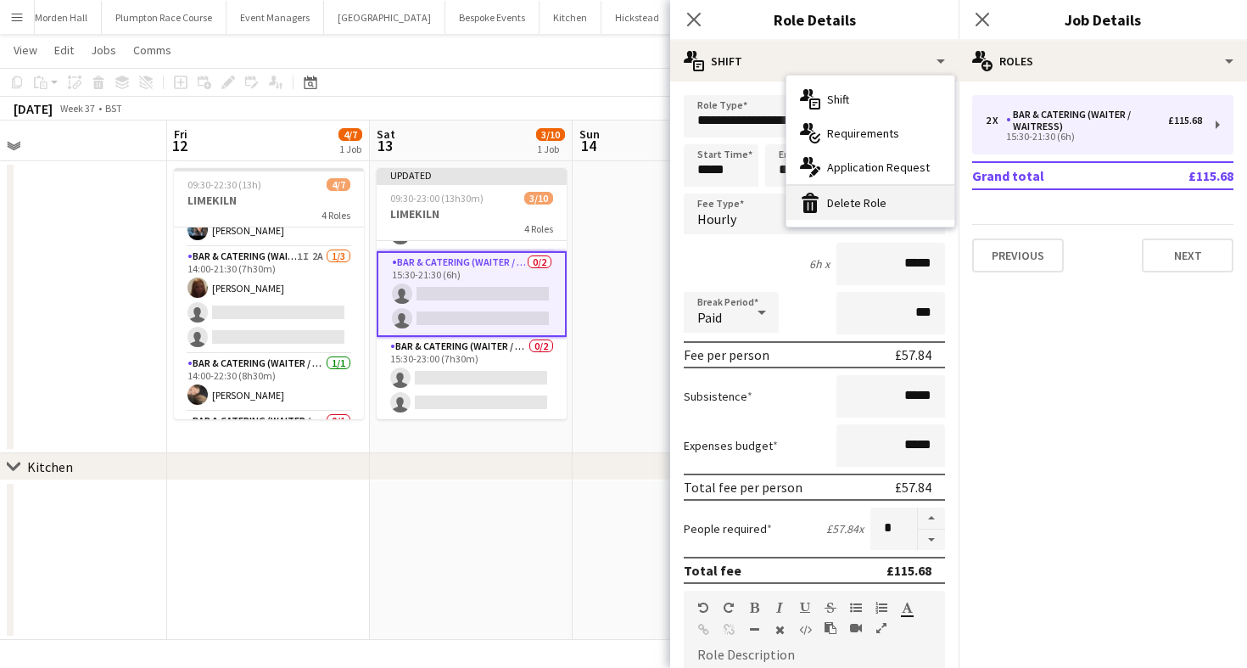
click at [893, 201] on div "bin-2 Delete Role" at bounding box center [870, 203] width 168 height 34
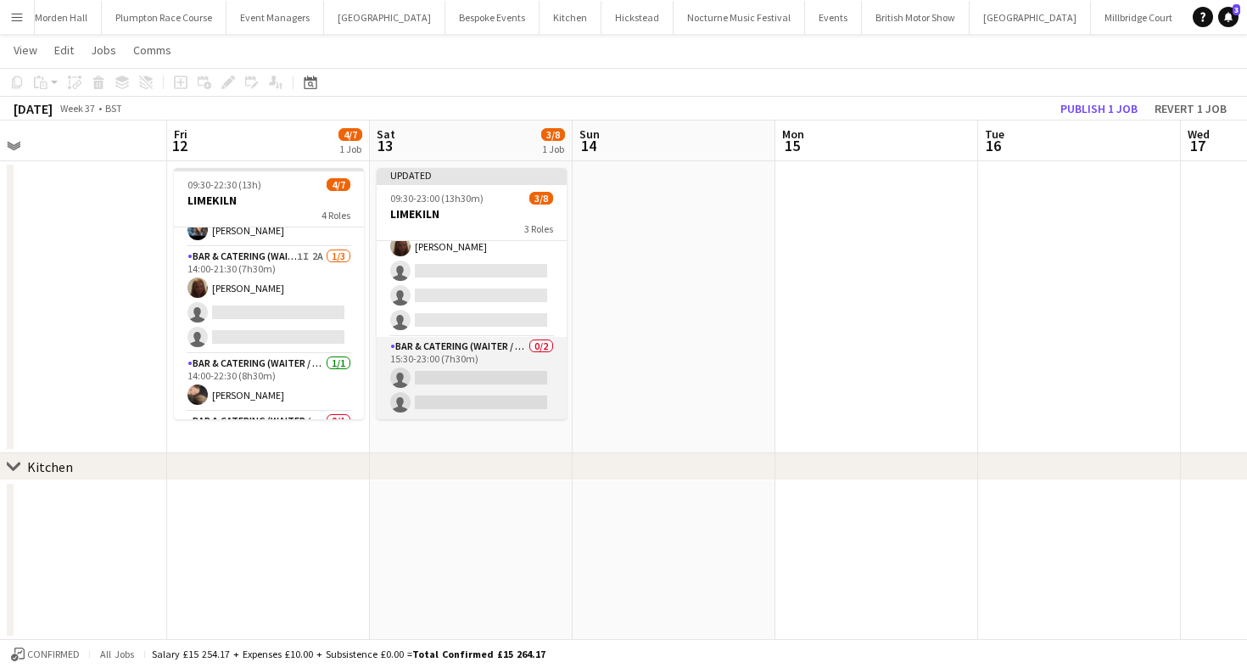
scroll to position [0, 646]
click at [532, 362] on app-card-role "Bar & Catering (Waiter / waitress) 0/2 15:30-23:00 (7h30m) single-neutral-actio…" at bounding box center [470, 378] width 190 height 82
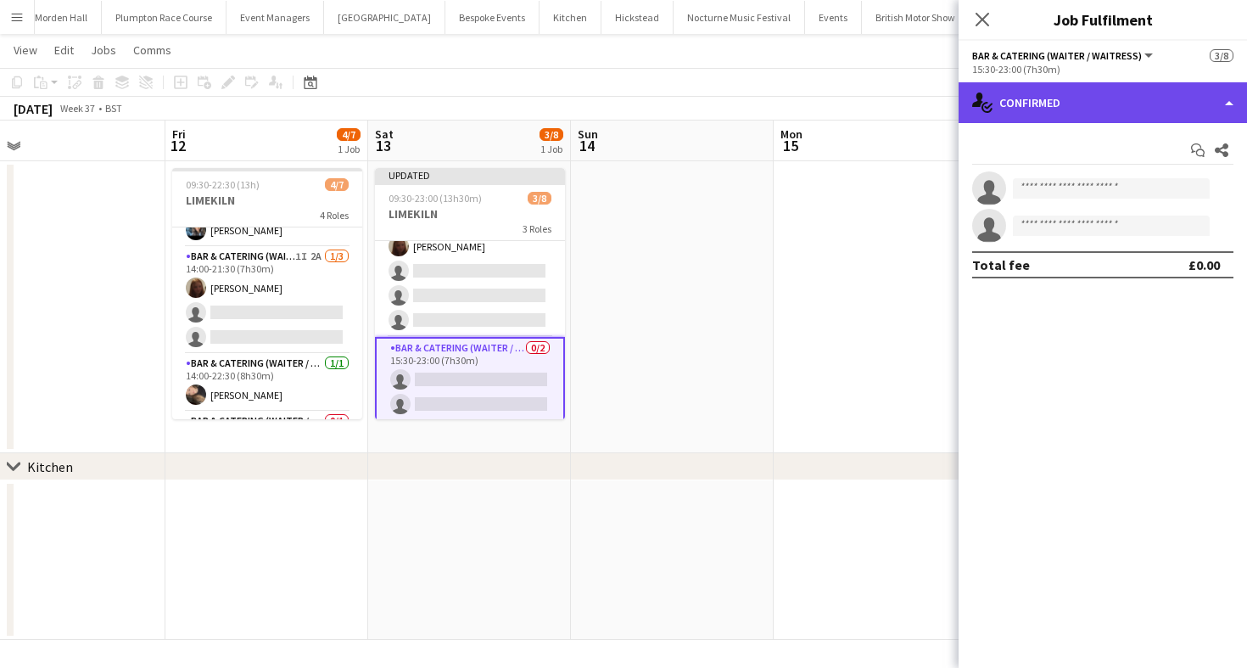
click at [1072, 119] on div "single-neutral-actions-check-2 Confirmed" at bounding box center [1103, 102] width 288 height 41
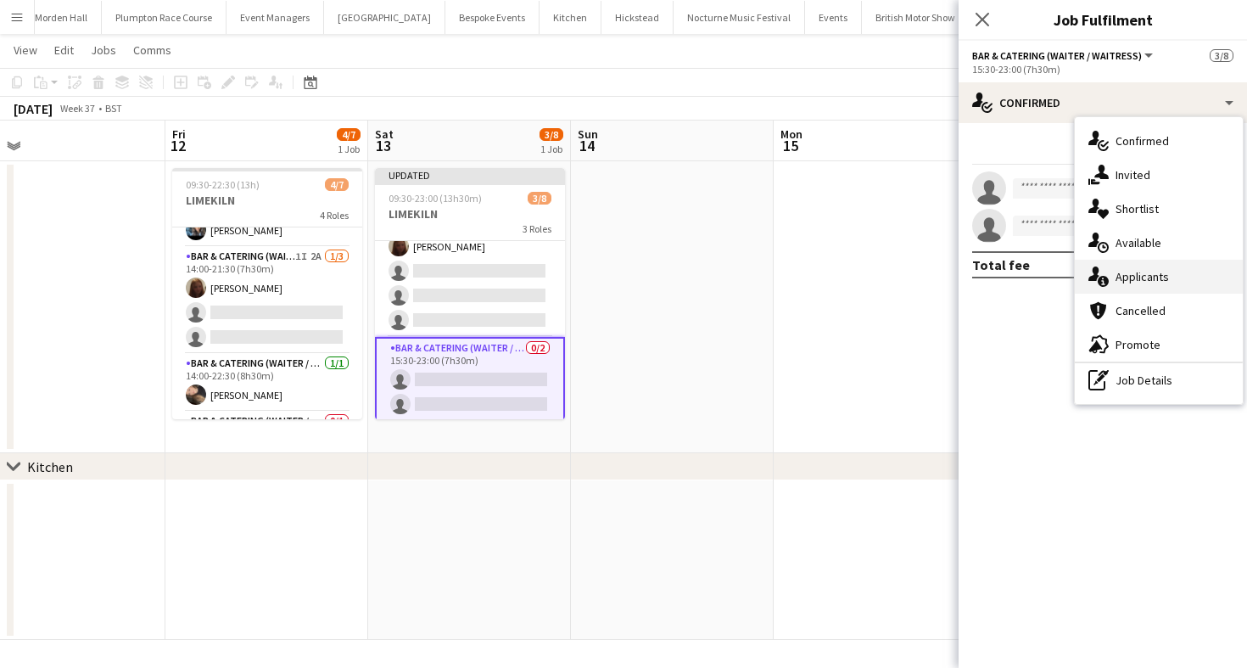
click at [1155, 276] on div "single-neutral-actions-information Applicants" at bounding box center [1159, 277] width 168 height 34
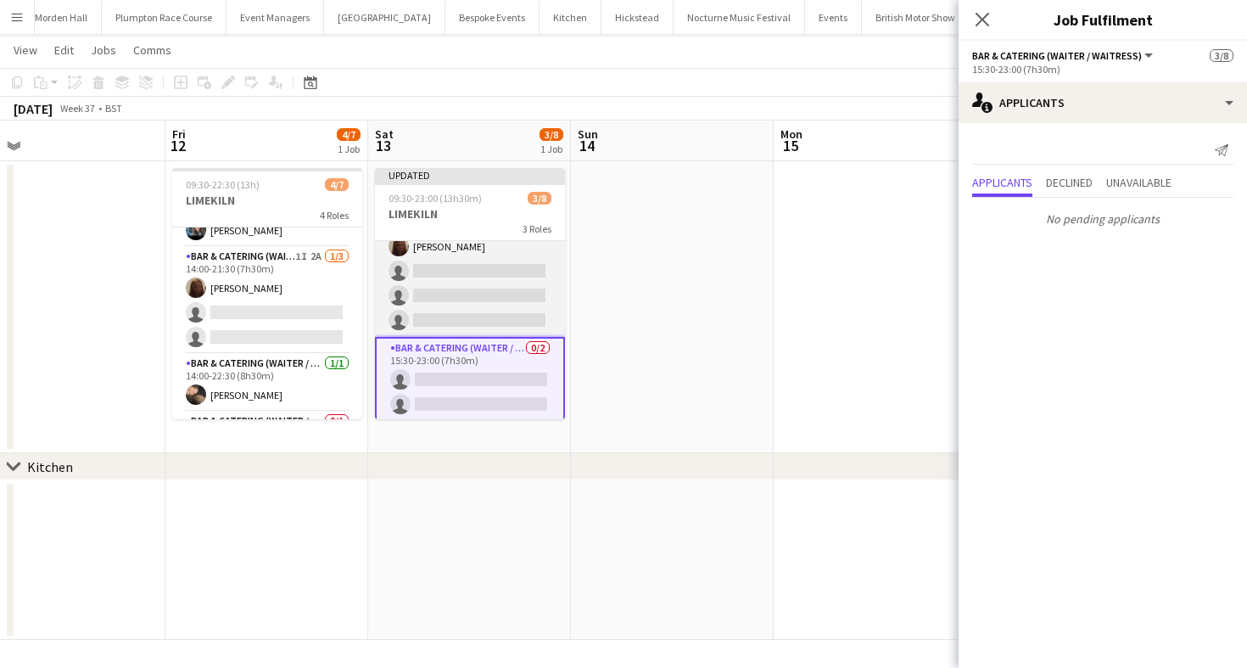
click at [501, 292] on app-card-role "Bar & Catering (Waiter / waitress) 2A [DATE] 13:30-21:30 (8h) [PERSON_NAME] sin…" at bounding box center [470, 271] width 190 height 132
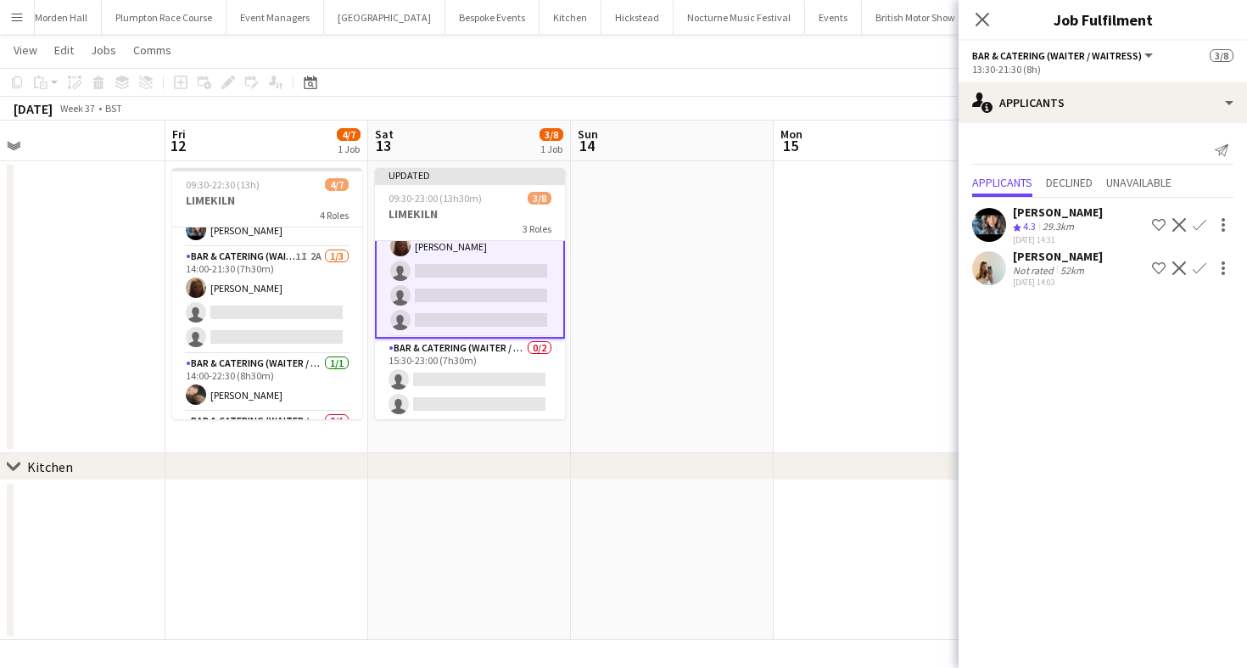
scroll to position [0, 0]
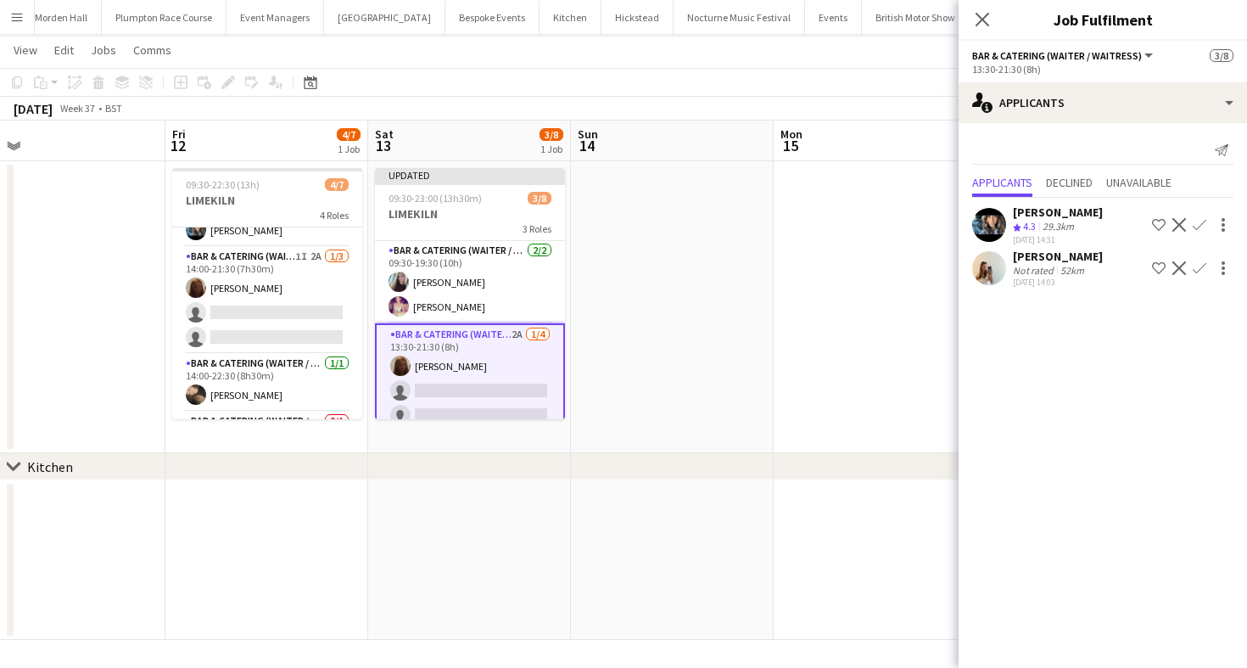
click at [1201, 270] on app-icon "Confirm" at bounding box center [1200, 268] width 14 height 14
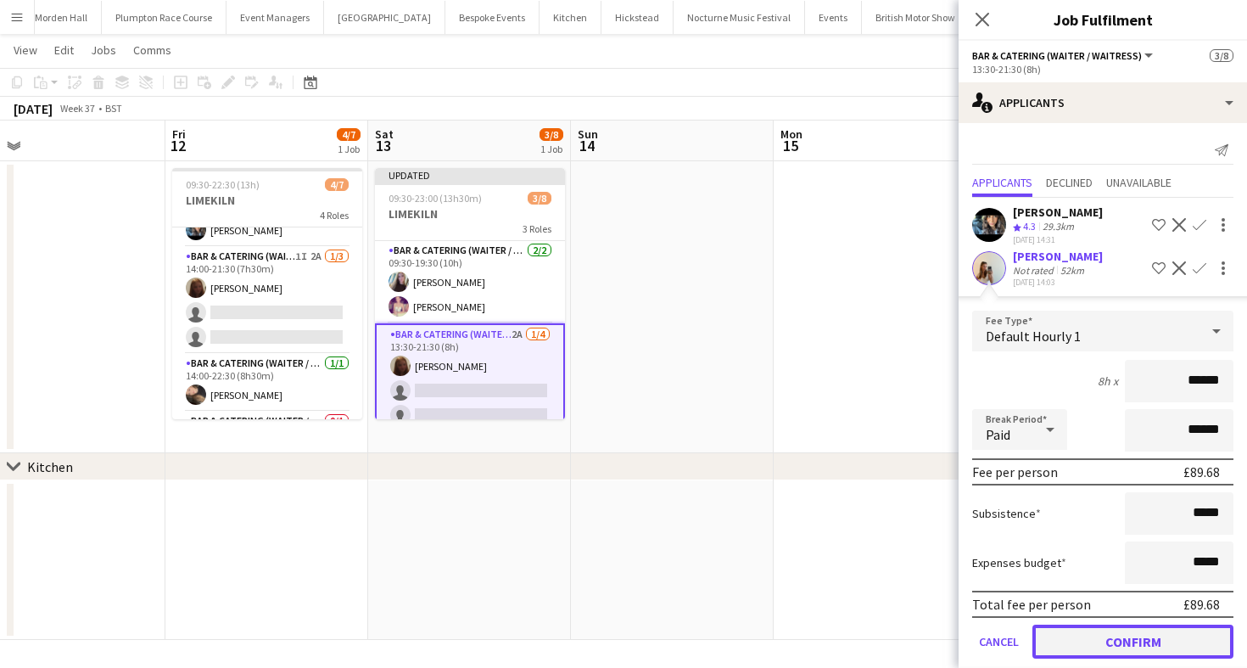
click at [1072, 639] on button "Confirm" at bounding box center [1133, 641] width 201 height 34
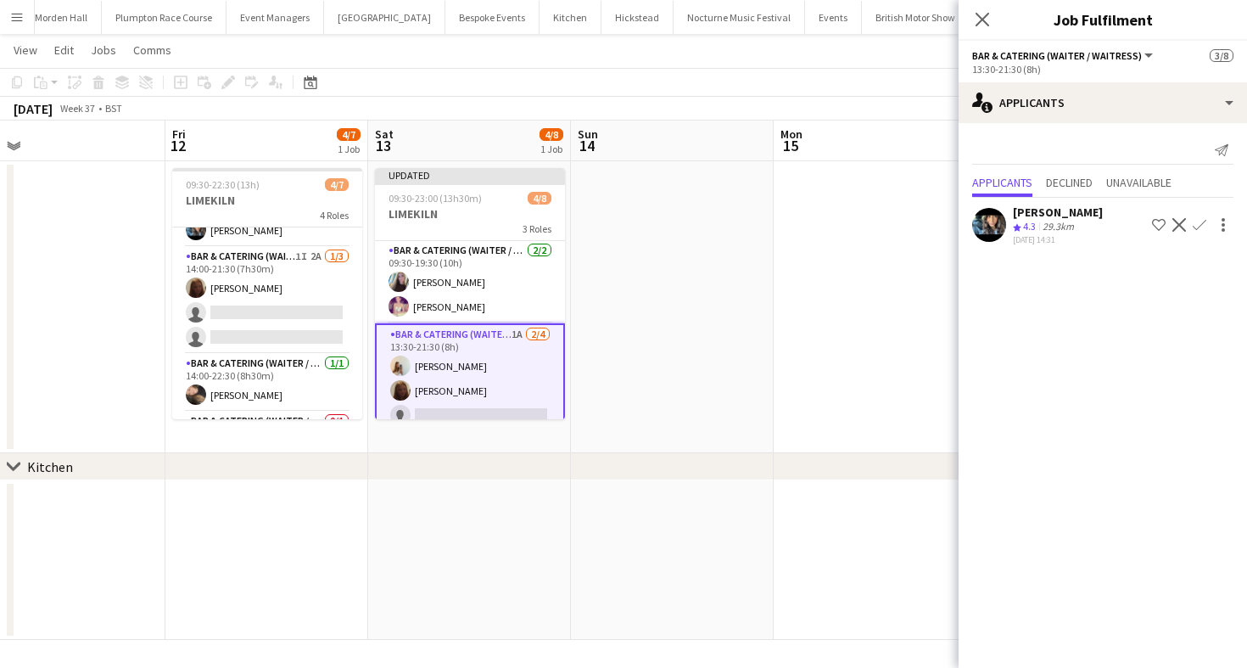
click at [1198, 227] on app-icon "Confirm" at bounding box center [1200, 225] width 14 height 14
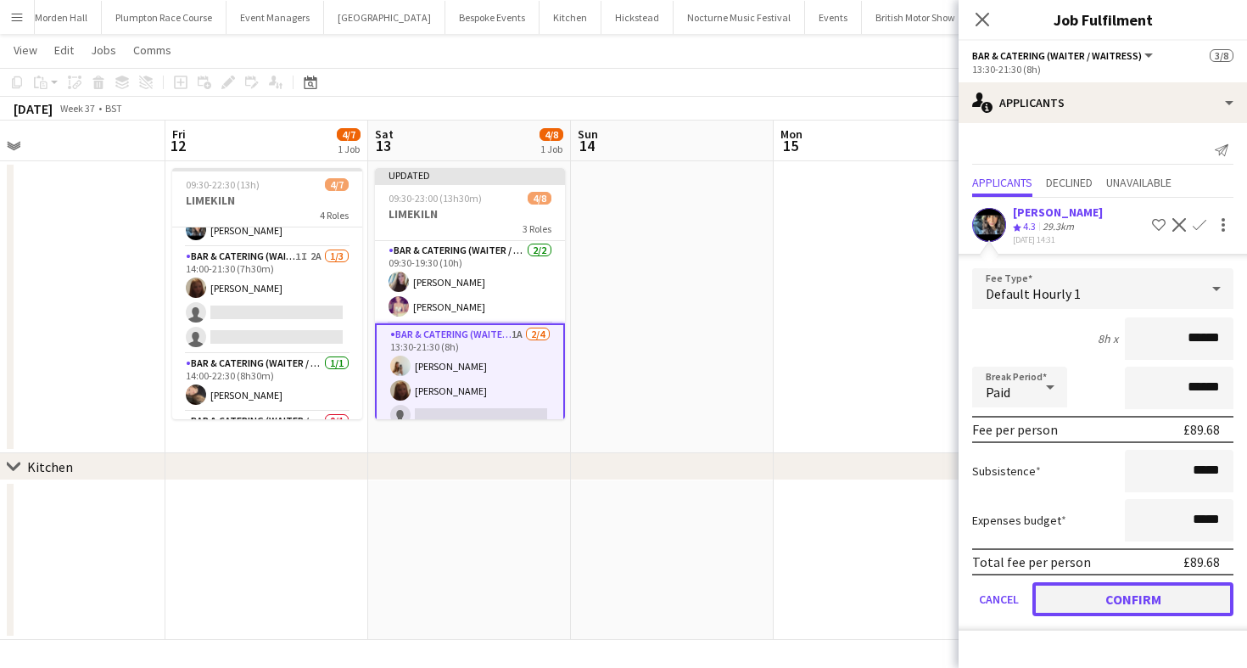
click at [1086, 590] on button "Confirm" at bounding box center [1133, 599] width 201 height 34
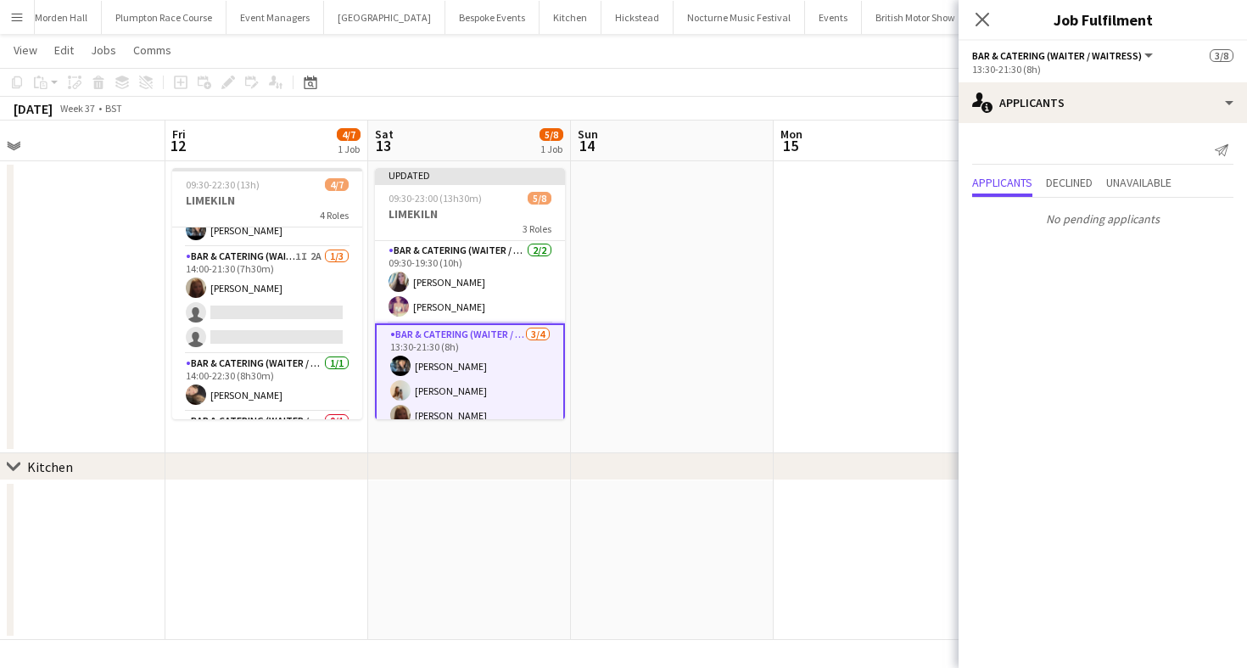
scroll to position [121, 0]
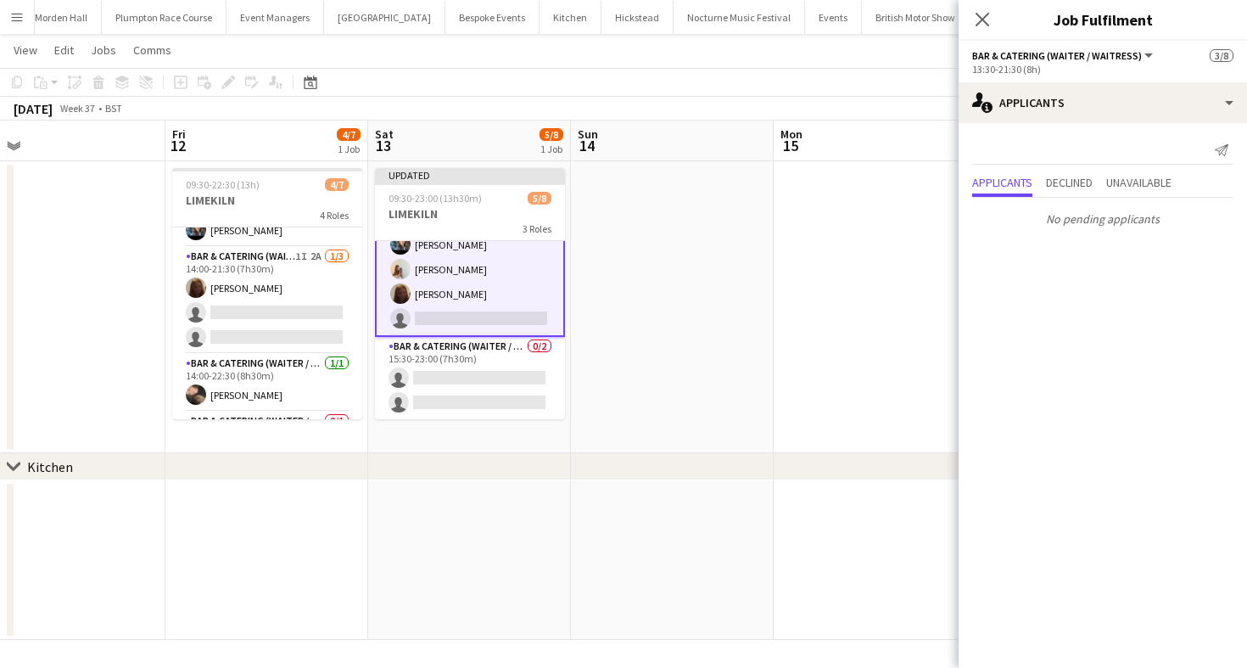
click at [859, 58] on app-page-menu "View Day view expanded Day view collapsed Month view Date picker Jump to [DATE]…" at bounding box center [623, 52] width 1247 height 32
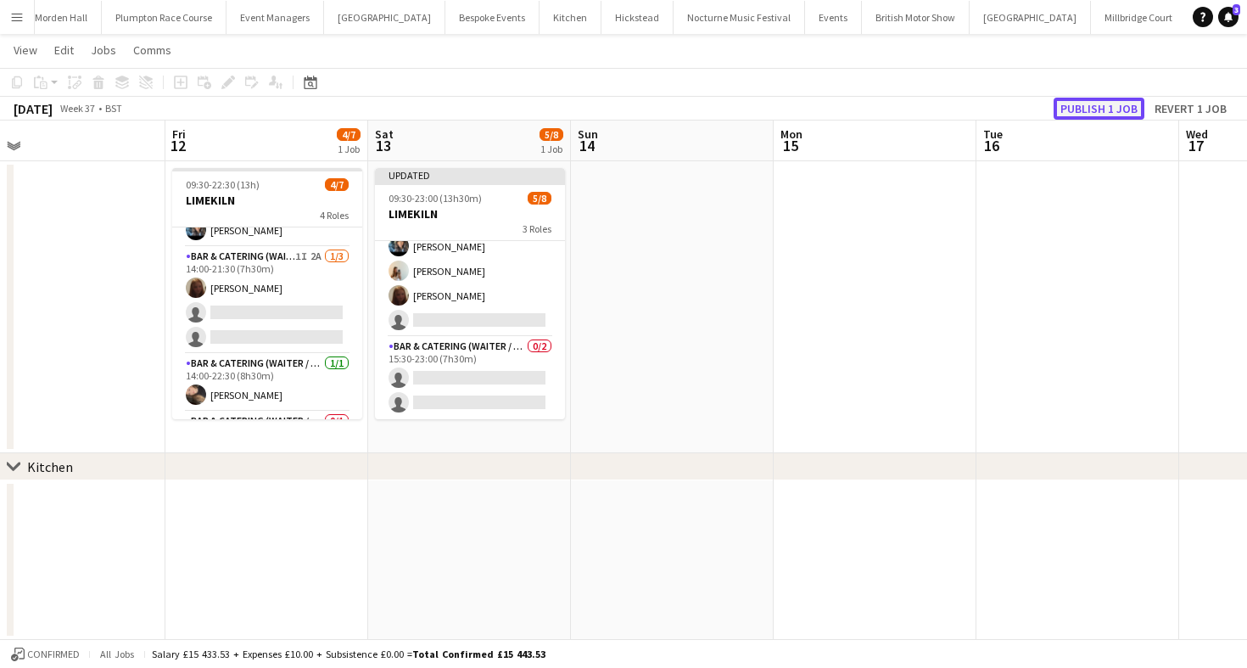
click at [1089, 117] on button "Publish 1 job" at bounding box center [1099, 109] width 91 height 22
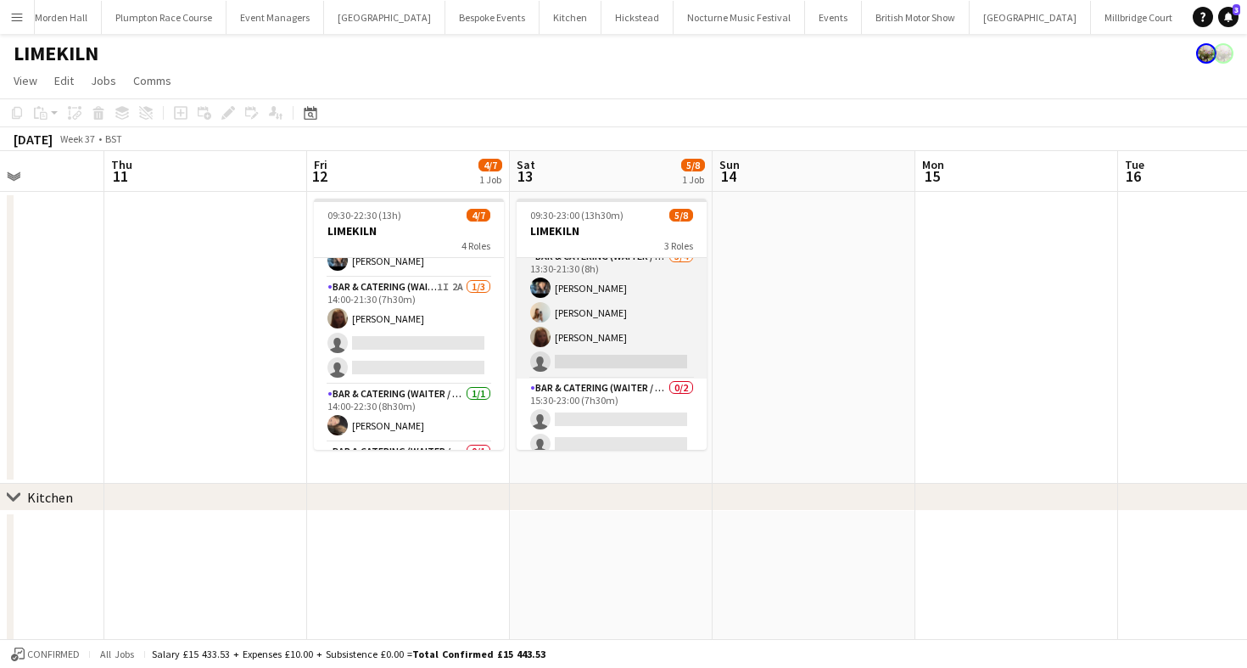
scroll to position [104, 0]
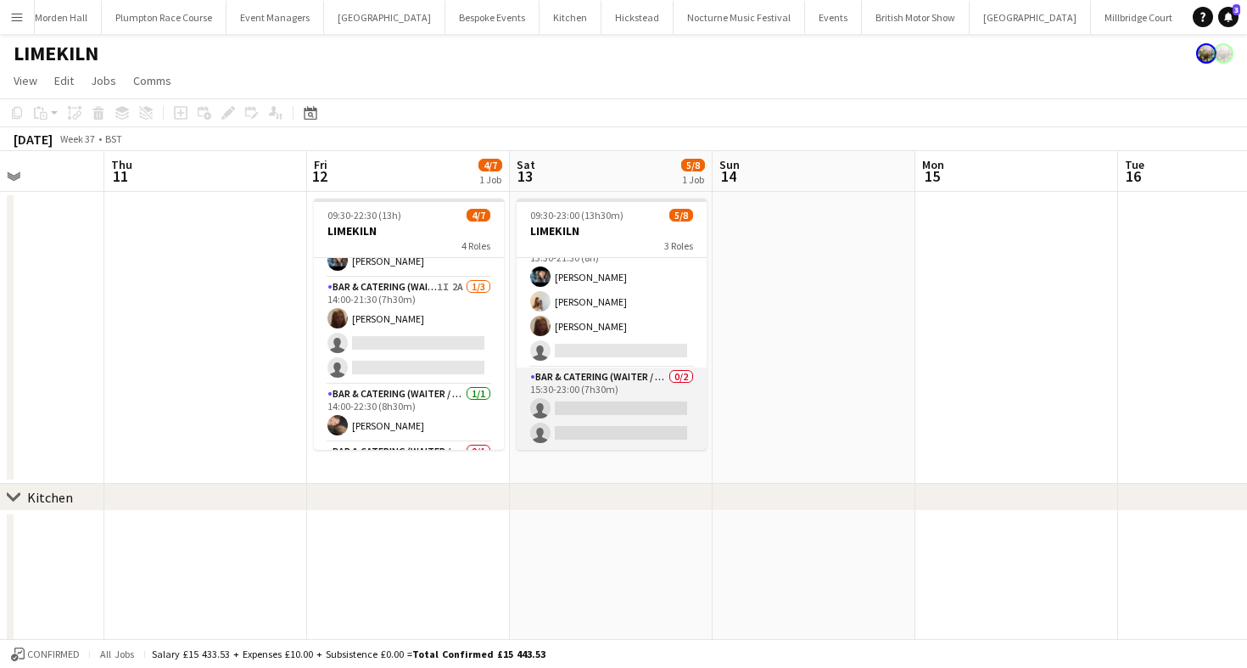
click at [631, 400] on app-card-role "Bar & Catering (Waiter / waitress) 0/2 15:30-23:00 (7h30m) single-neutral-actio…" at bounding box center [612, 408] width 190 height 82
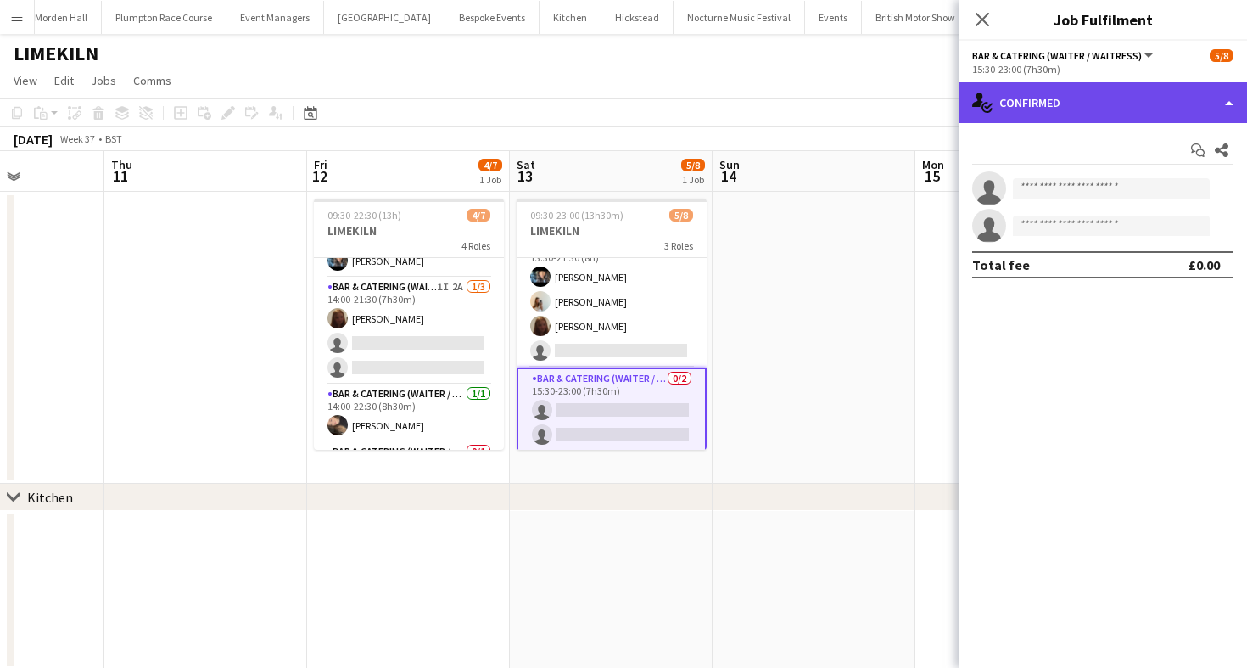
click at [1111, 114] on div "single-neutral-actions-check-2 Confirmed" at bounding box center [1103, 102] width 288 height 41
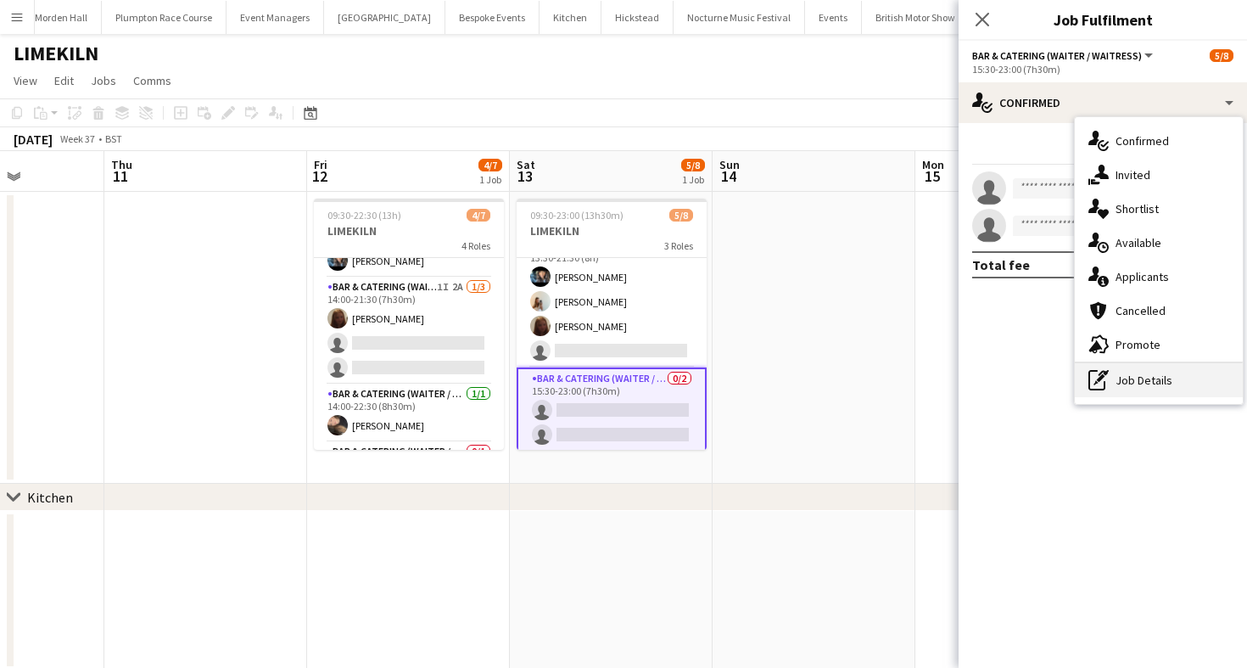
click at [1117, 384] on div "pen-write Job Details" at bounding box center [1159, 380] width 168 height 34
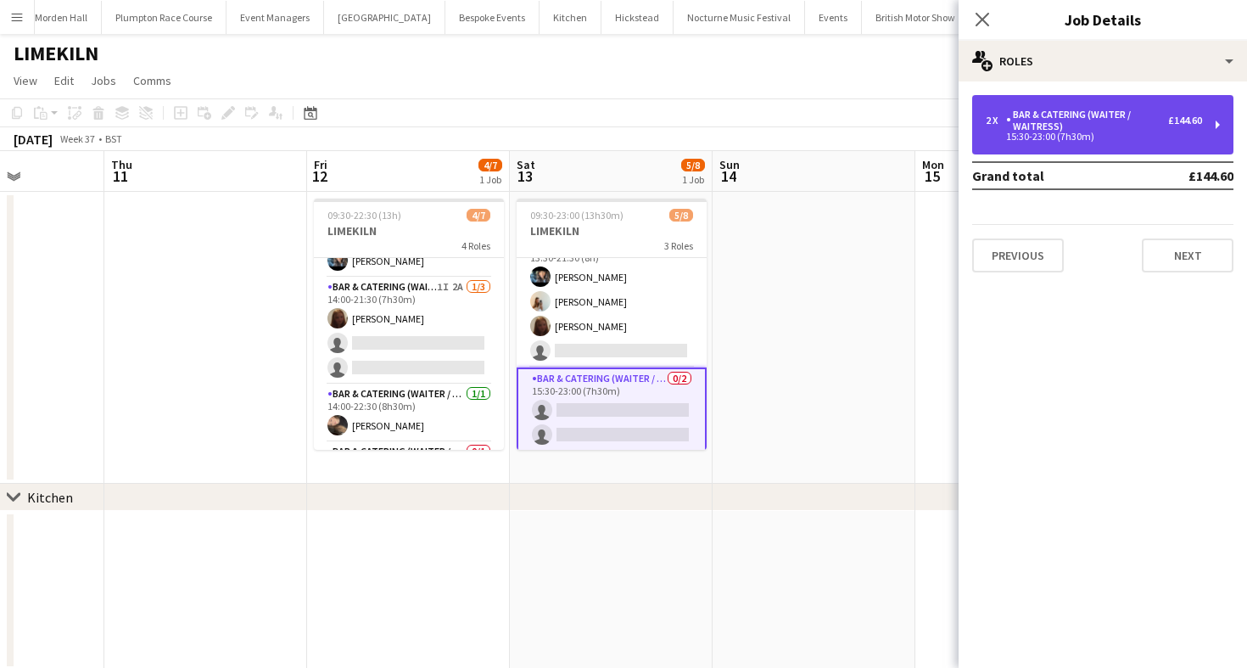
click at [1109, 126] on div "Bar & Catering (Waiter / waitress)" at bounding box center [1087, 121] width 162 height 24
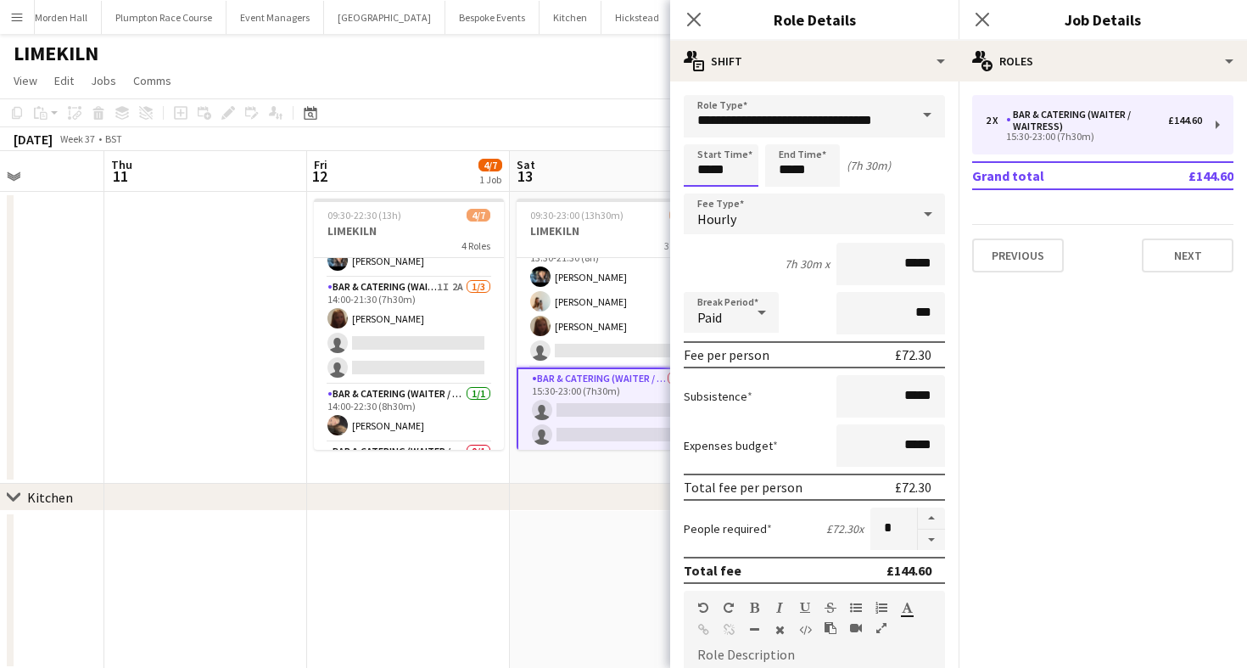
click at [729, 171] on input "*****" at bounding box center [721, 165] width 75 height 42
click at [708, 191] on div at bounding box center [704, 195] width 34 height 17
click at [708, 135] on div at bounding box center [704, 135] width 34 height 17
type input "*****"
click at [741, 195] on div at bounding box center [738, 195] width 34 height 17
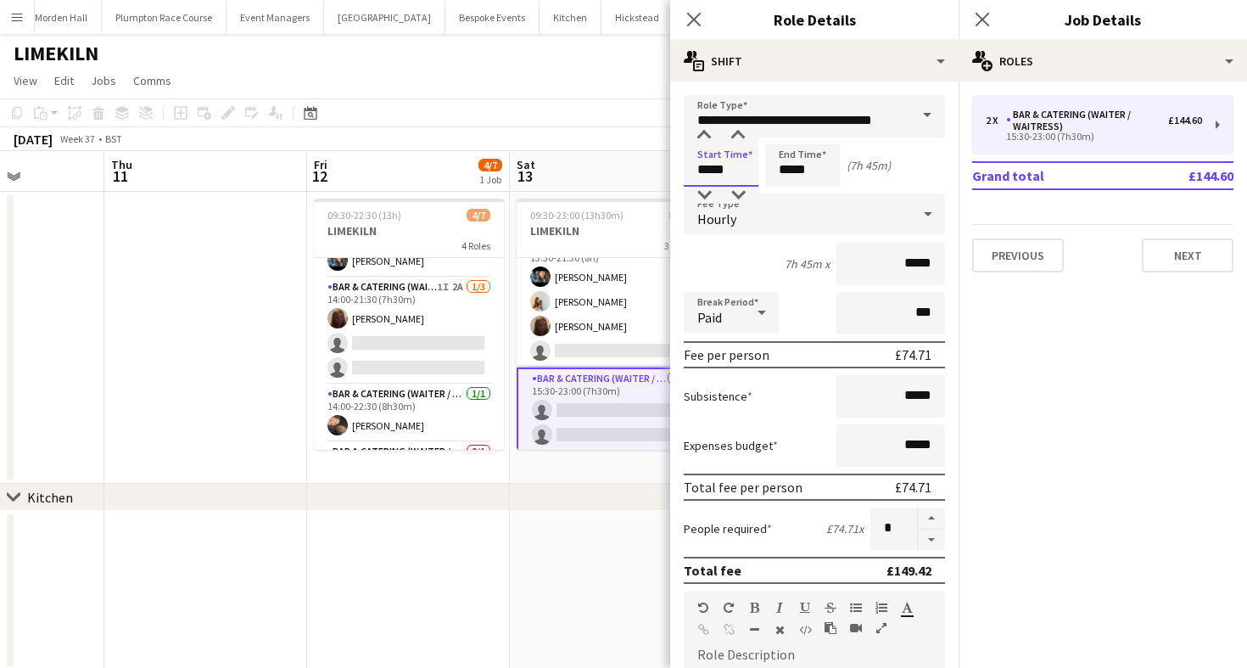
scroll to position [481, 0]
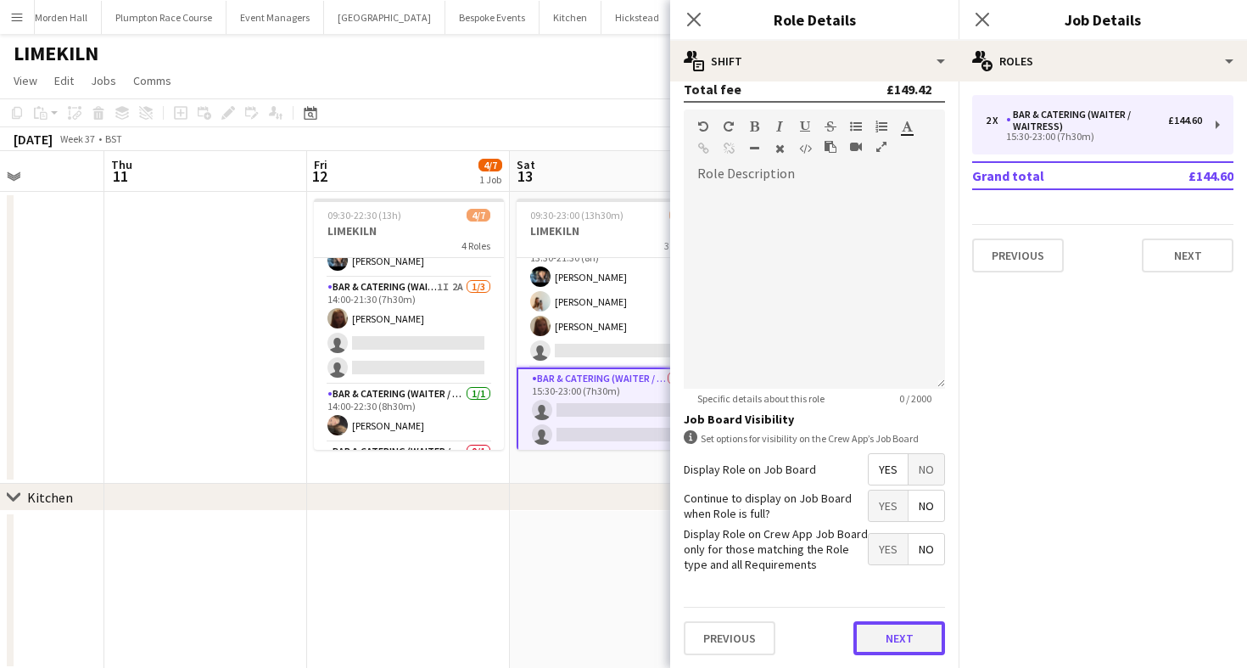
click at [907, 630] on button "Next" at bounding box center [900, 638] width 92 height 34
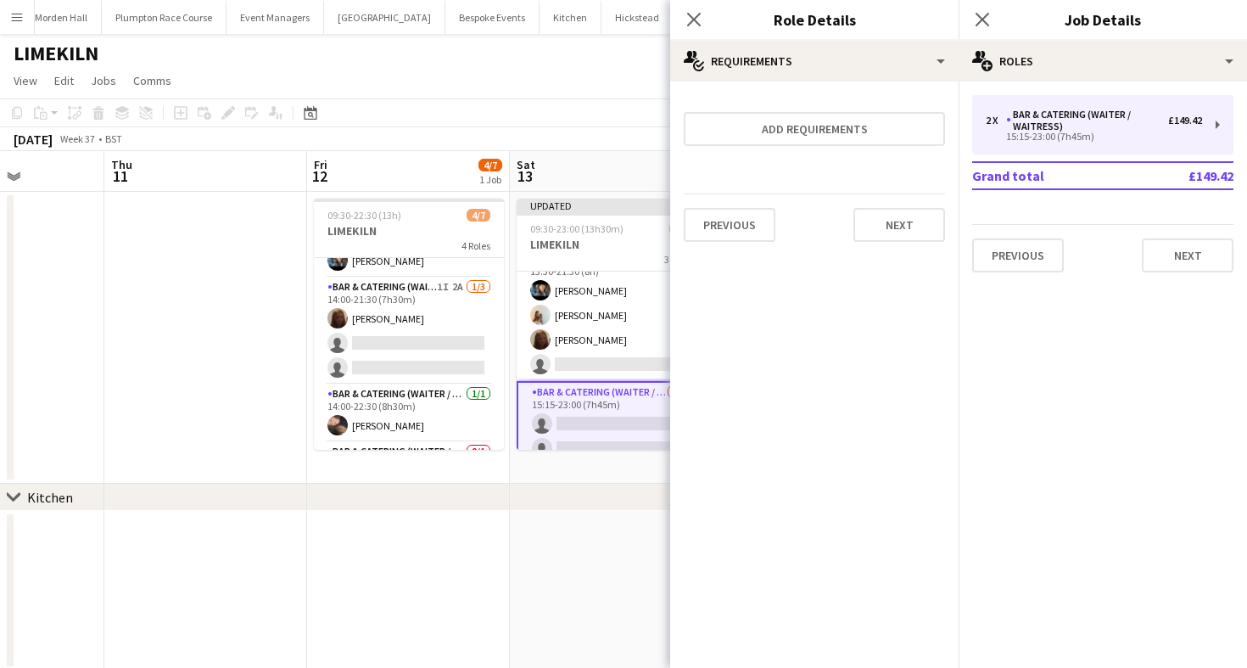
scroll to position [0, 0]
click at [596, 147] on div "[DATE] Week 37 • BST Publish 1 job Revert 1 job" at bounding box center [623, 139] width 1247 height 24
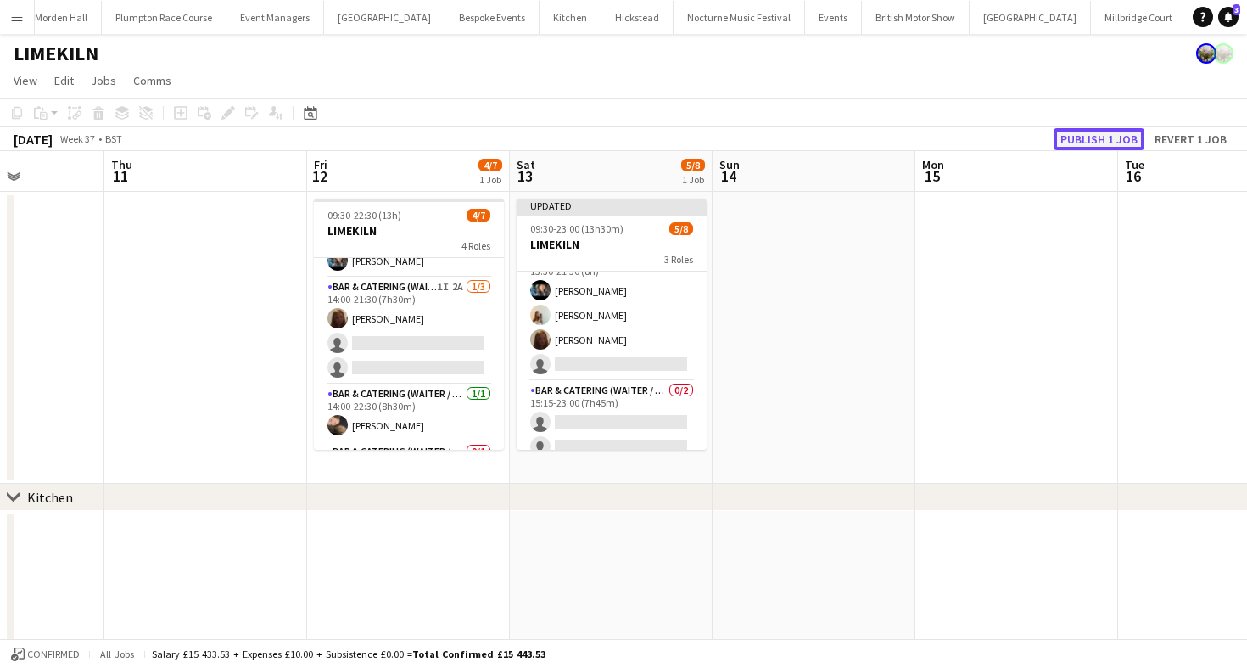
click at [1110, 137] on button "Publish 1 job" at bounding box center [1099, 139] width 91 height 22
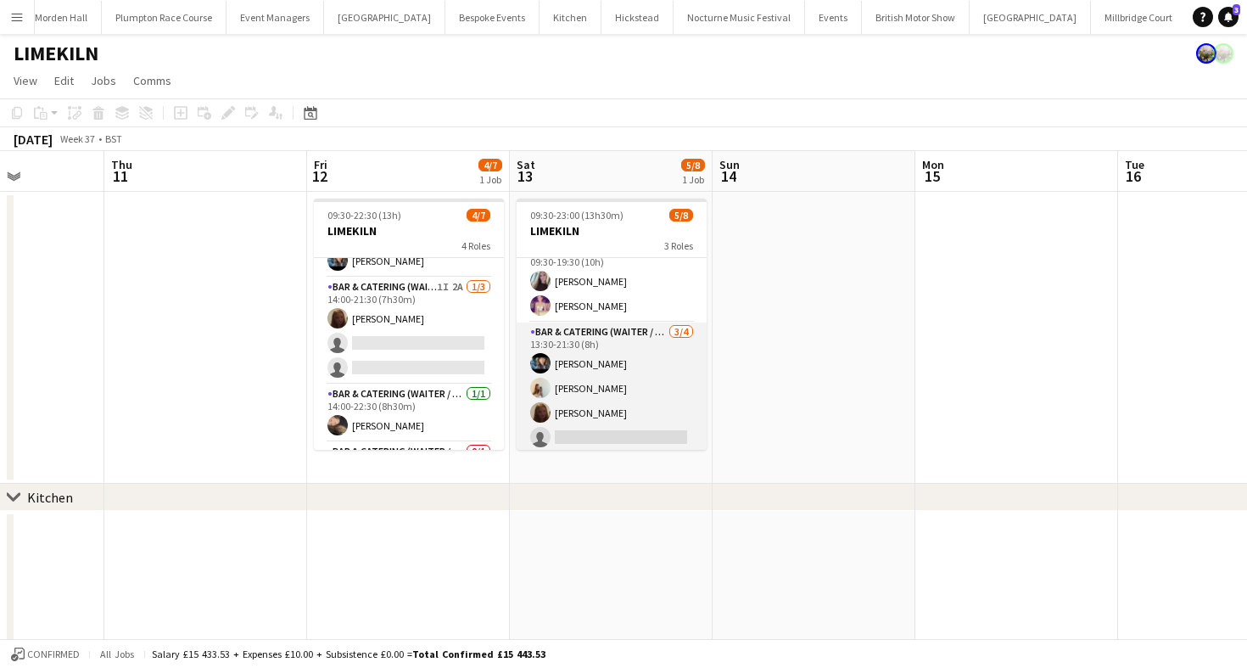
scroll to position [23, 0]
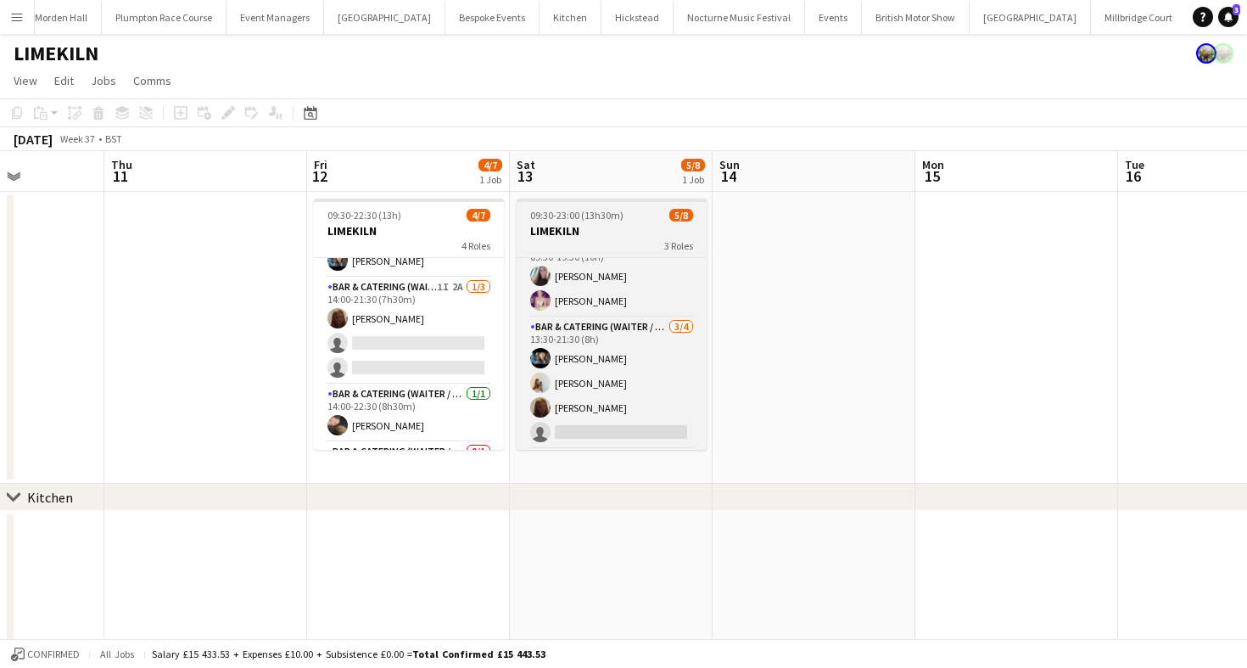
click at [578, 231] on h3 "LIMEKILN" at bounding box center [612, 230] width 190 height 15
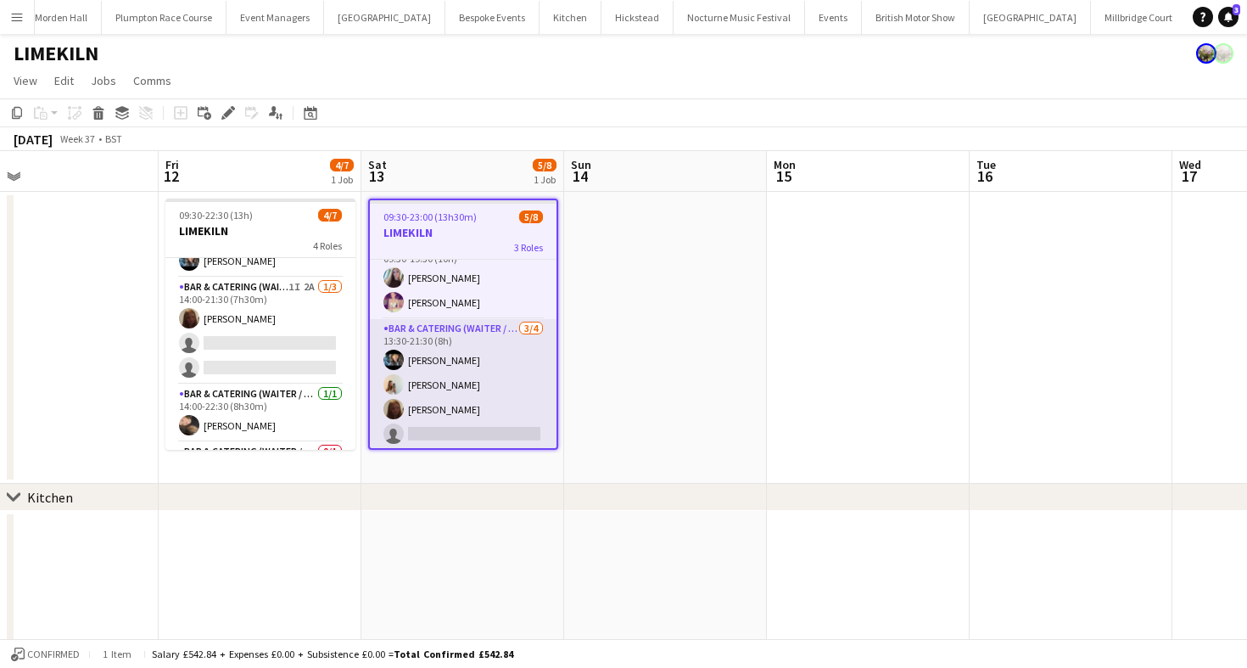
scroll to position [0, 0]
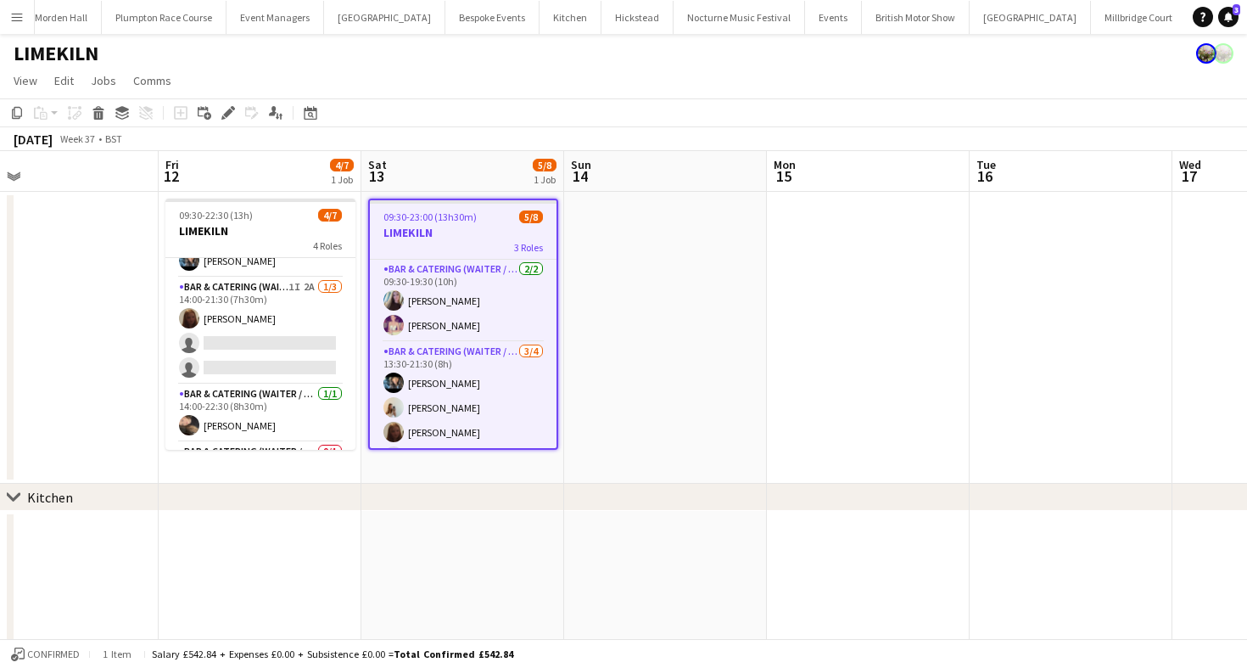
click at [448, 231] on h3 "LIMEKILN" at bounding box center [463, 232] width 187 height 15
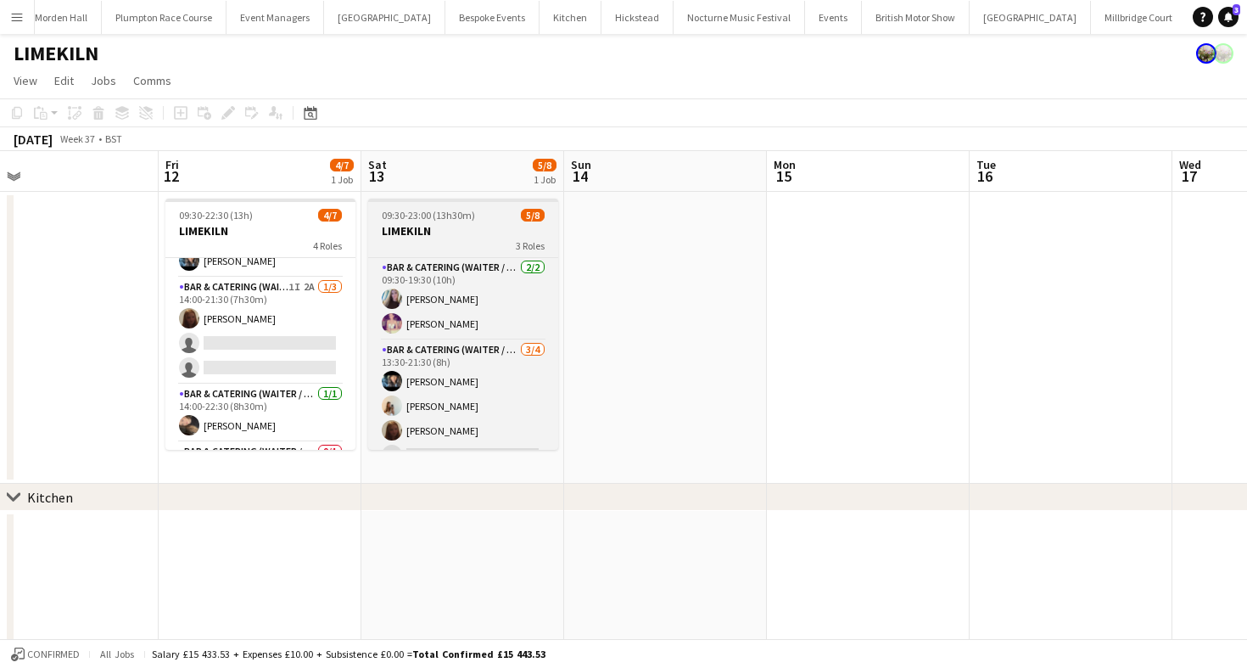
click at [448, 232] on h3 "LIMEKILN" at bounding box center [463, 230] width 190 height 15
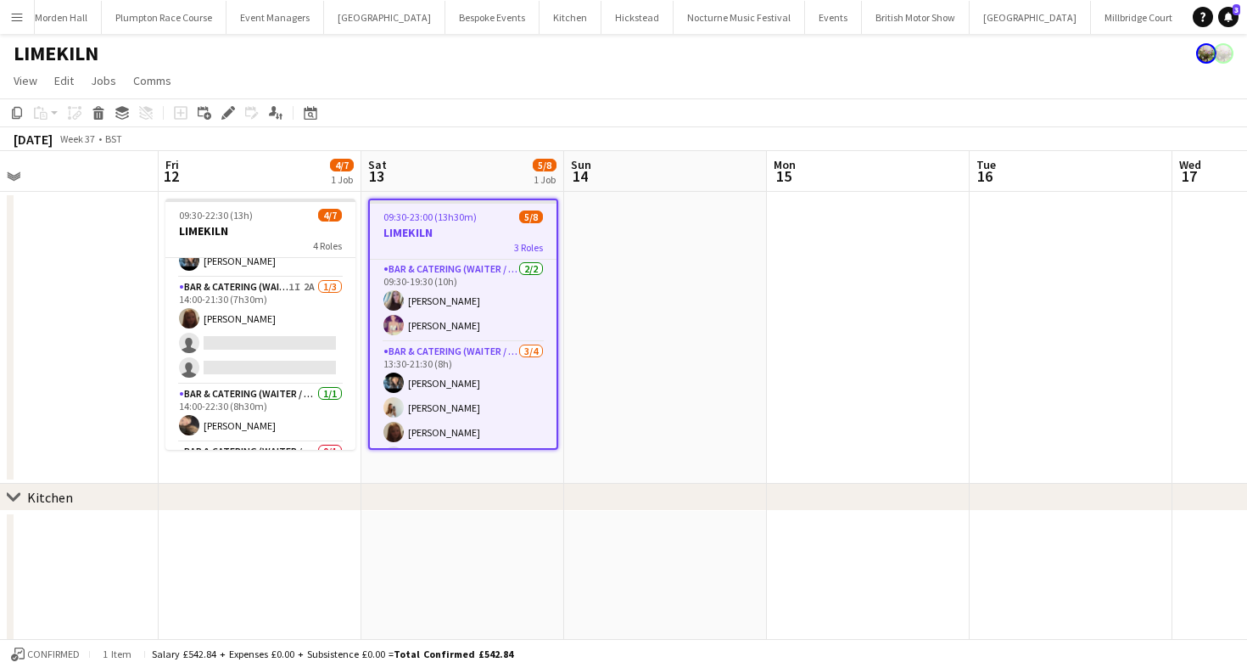
click at [462, 119] on app-toolbar "Copy Paste Paste Command V Paste with crew Command Shift V Paste linked Job [GE…" at bounding box center [623, 112] width 1247 height 29
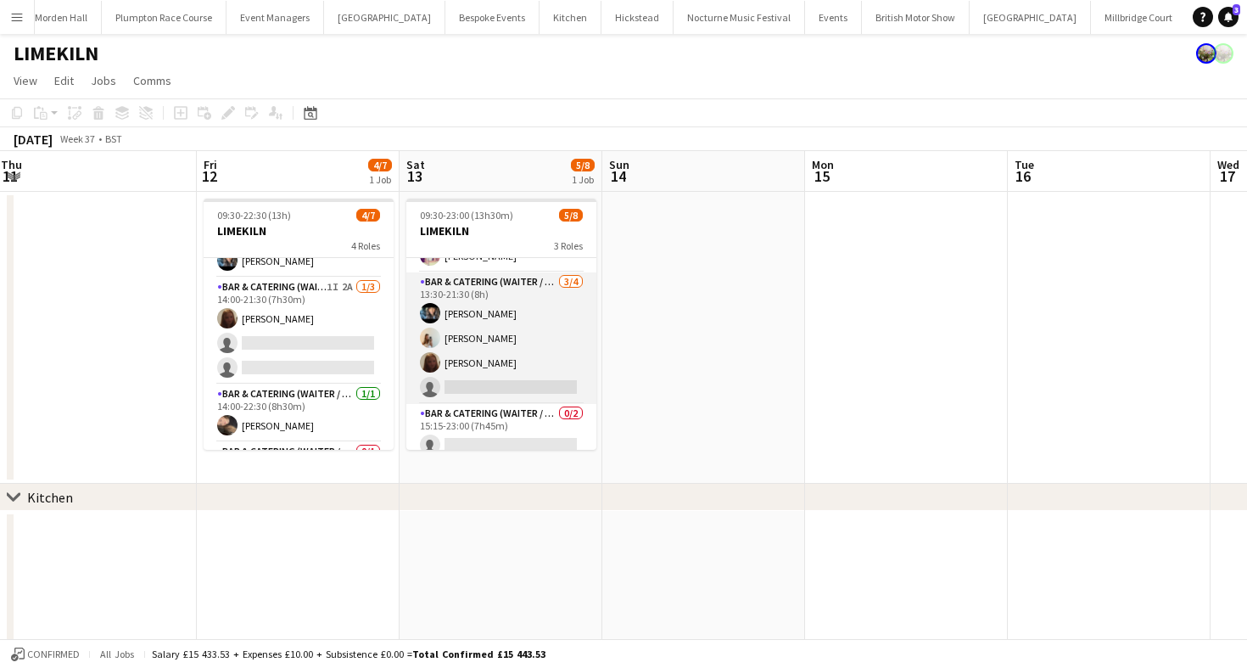
scroll to position [104, 0]
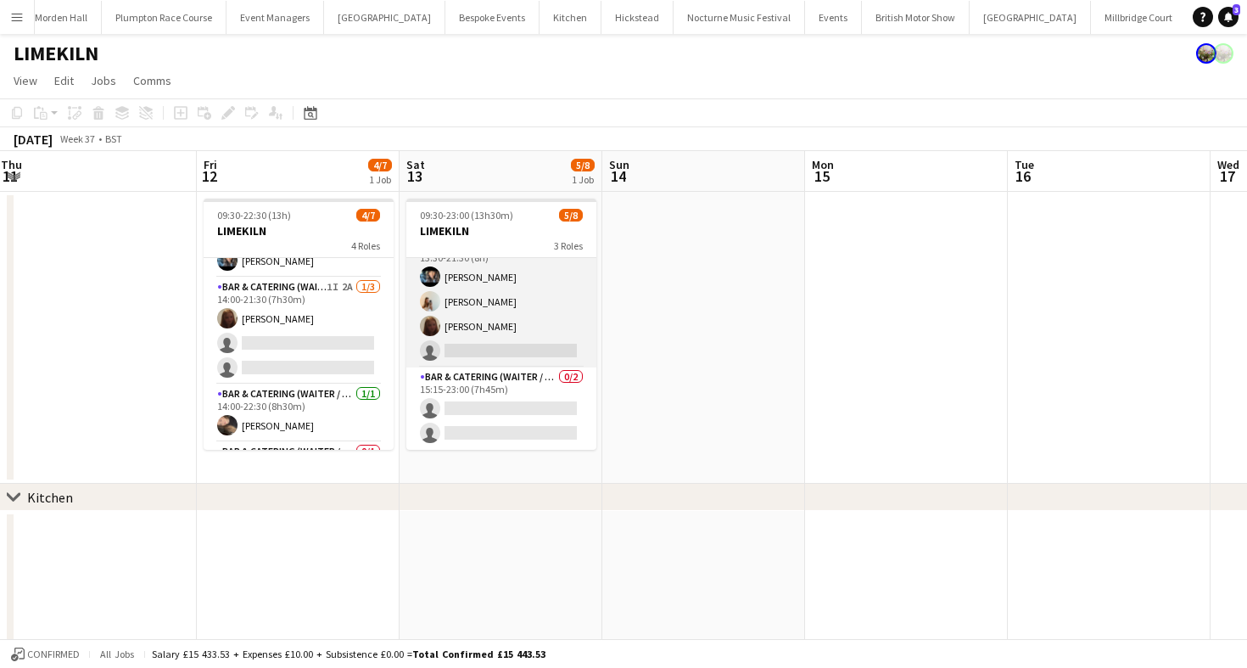
click at [529, 403] on app-card-role "Bar & Catering (Waiter / waitress) 0/2 15:15-23:00 (7h45m) single-neutral-actio…" at bounding box center [501, 408] width 190 height 82
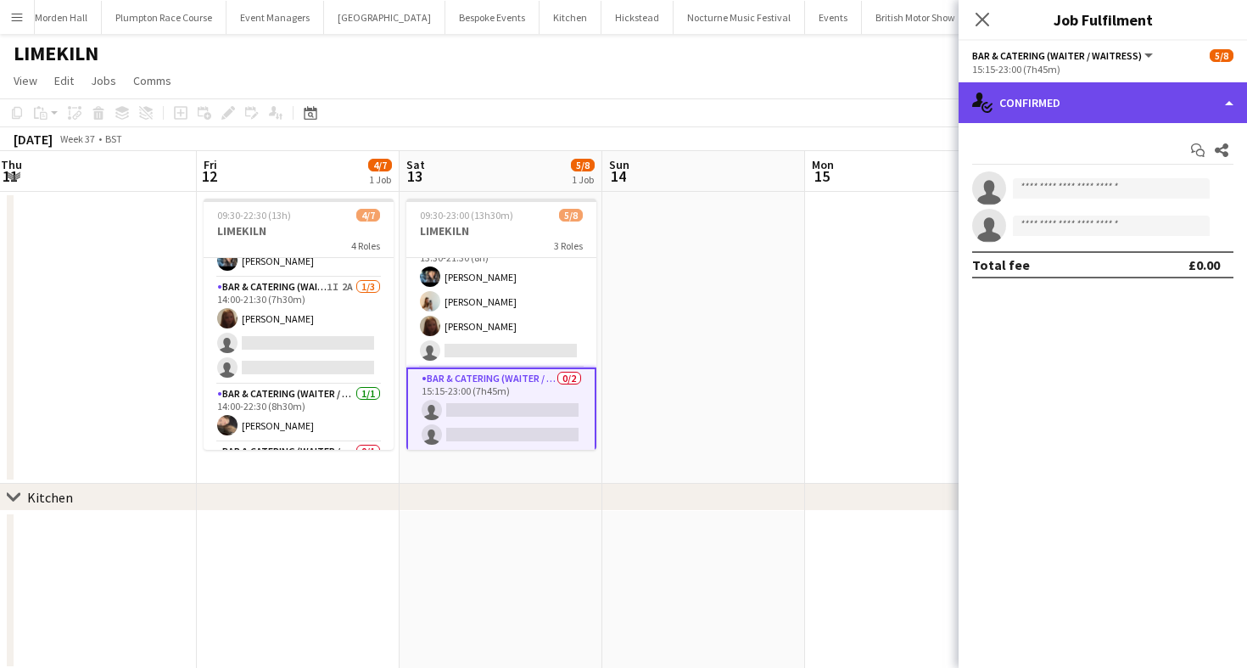
click at [1122, 102] on div "single-neutral-actions-check-2 Confirmed" at bounding box center [1103, 102] width 288 height 41
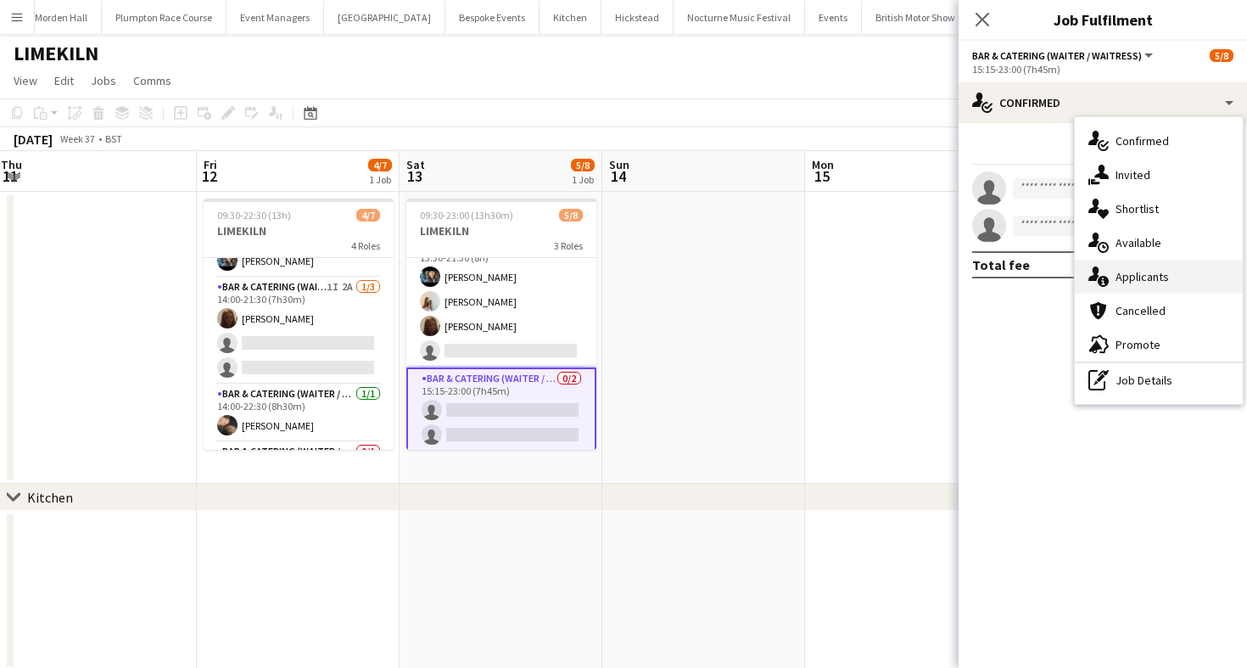
click at [1151, 275] on div "single-neutral-actions-information Applicants" at bounding box center [1159, 277] width 168 height 34
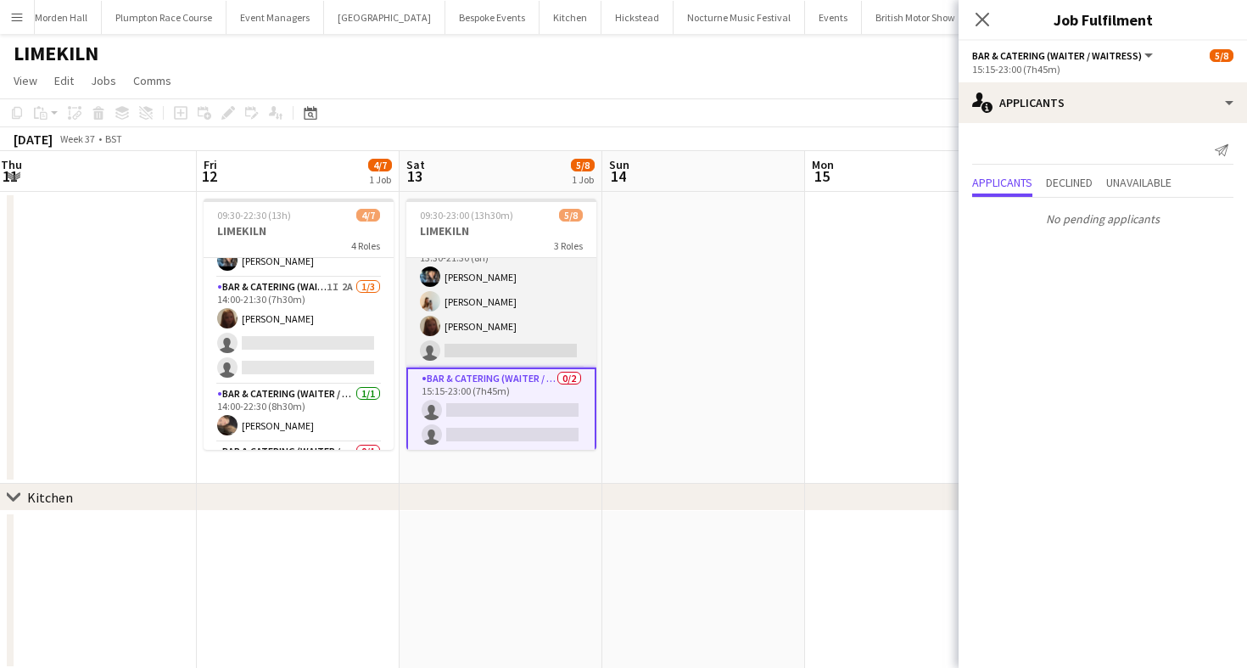
click at [506, 342] on app-card-role "Bar & Catering (Waiter / waitress) [DATE] 13:30-21:30 (8h) [PERSON_NAME] [PERSO…" at bounding box center [501, 302] width 190 height 132
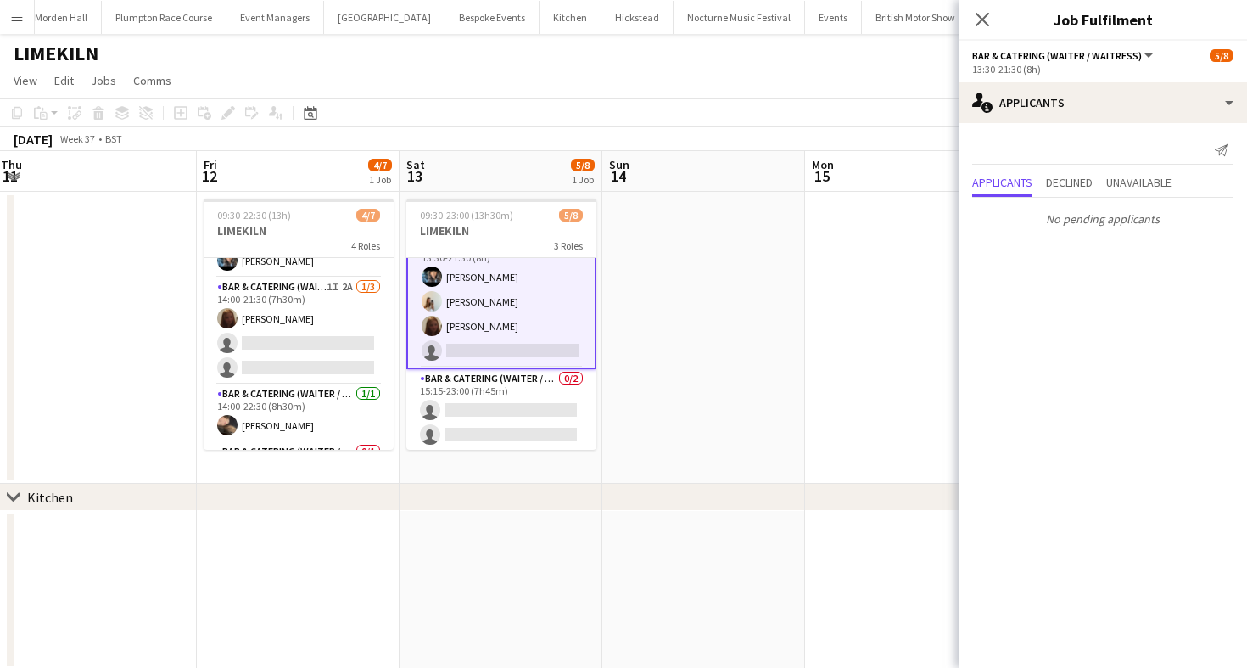
scroll to position [0, 0]
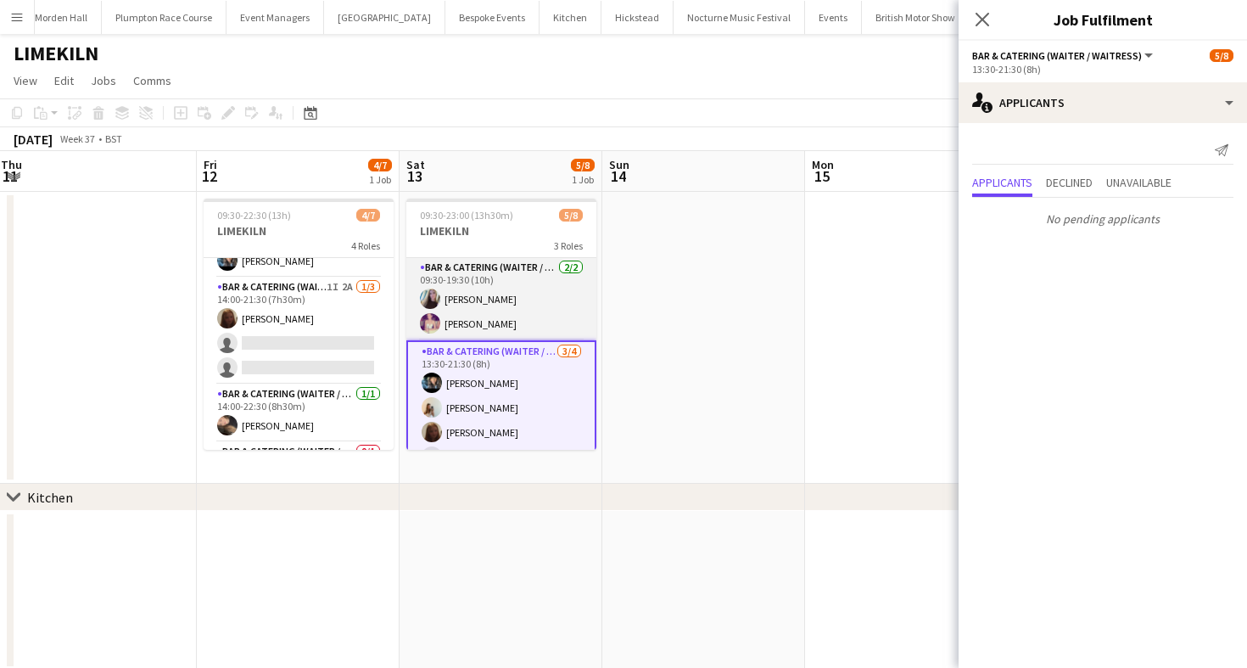
click at [495, 316] on app-card-role "Bar & Catering (Waiter / waitress) [DATE] 09:30-19:30 (10h) [PERSON_NAME] [PERS…" at bounding box center [501, 299] width 190 height 82
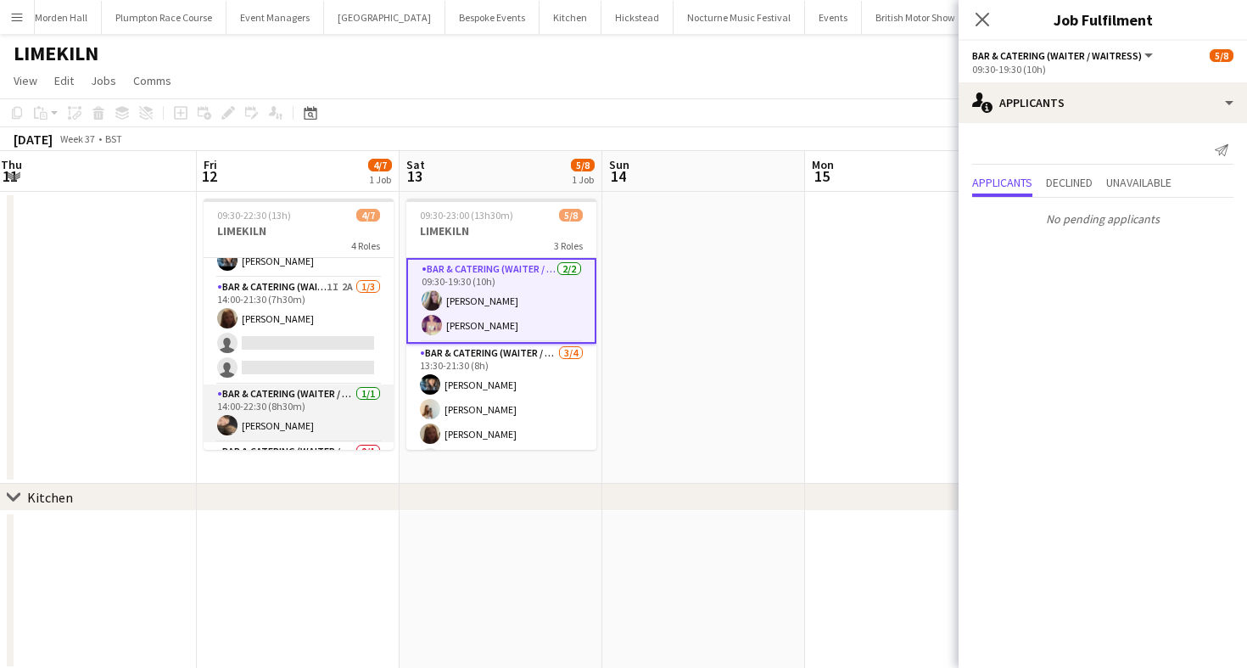
click at [281, 385] on app-card-role "Bar & Catering (Waiter / waitress) [DATE] 14:00-22:30 (8h30m) [PERSON_NAME]" at bounding box center [299, 413] width 190 height 58
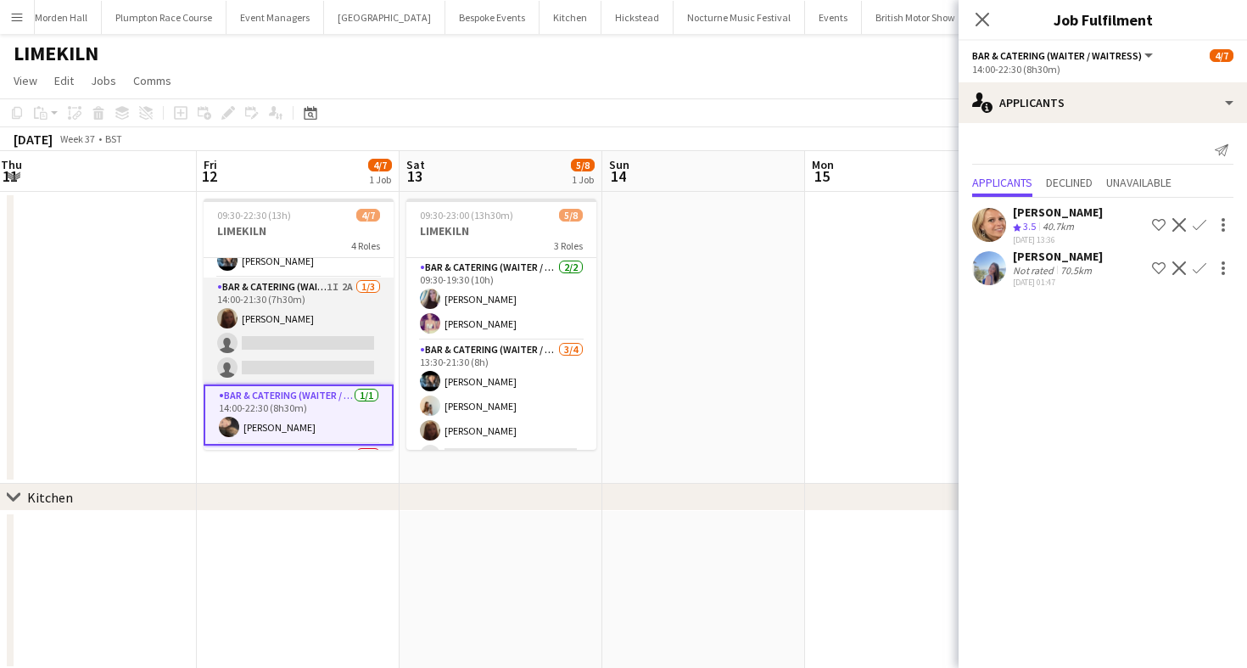
click at [280, 343] on app-card-role "Bar & Catering (Waiter / waitress) 1I 2A [DATE] 14:00-21:30 (7h30m) [PERSON_NAM…" at bounding box center [299, 330] width 190 height 107
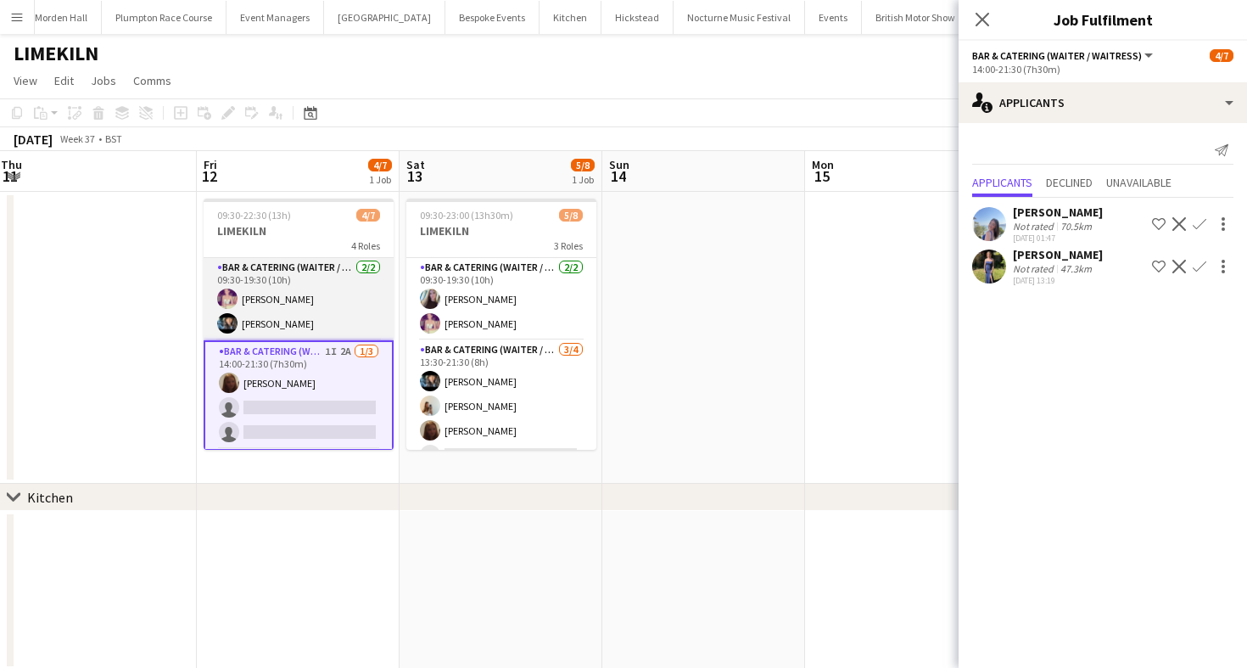
click at [280, 310] on app-card-role "Bar & Catering (Waiter / waitress) [DATE] 09:30-19:30 (10h) [PERSON_NAME] [PERS…" at bounding box center [299, 299] width 190 height 82
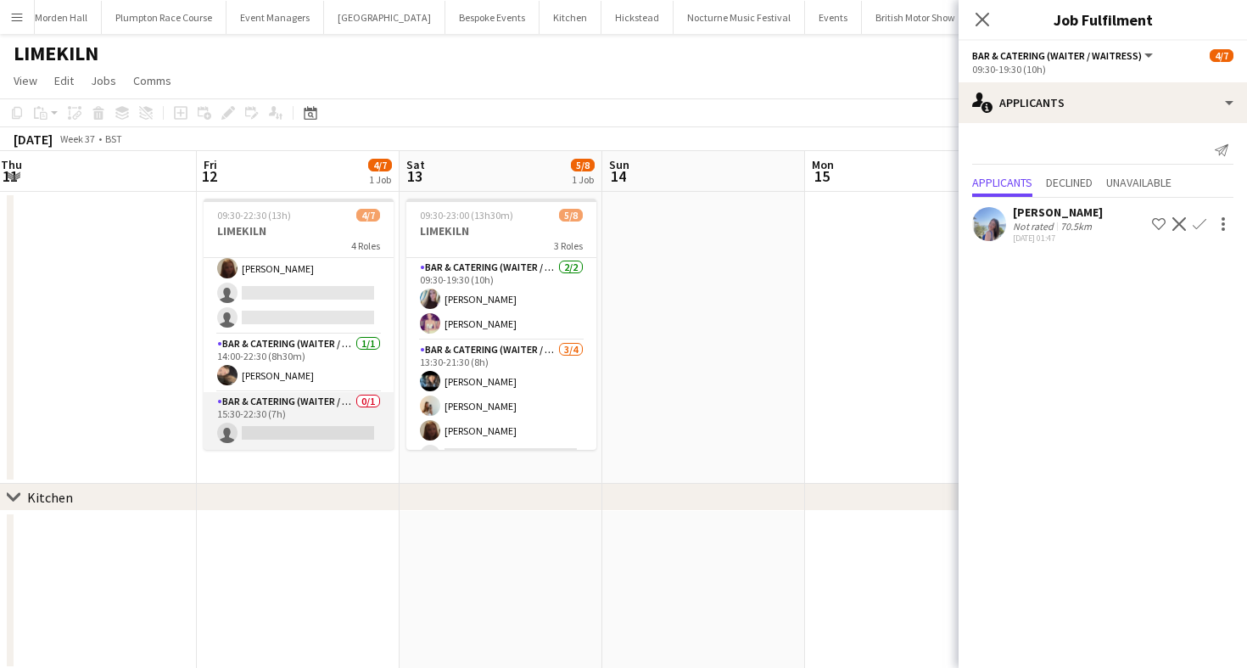
click at [293, 411] on app-card-role "Bar & Catering (Waiter / waitress) 0/1 15:30-22:30 (7h) single-neutral-actions" at bounding box center [299, 421] width 190 height 58
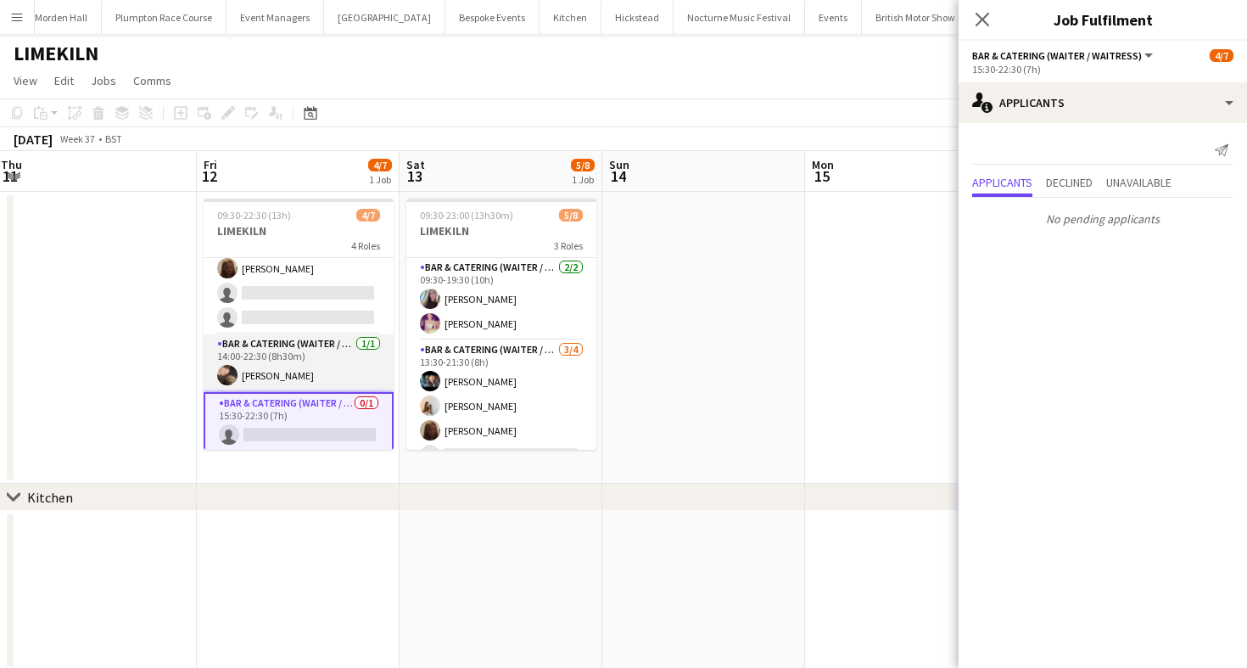
click at [281, 363] on app-card-role "Bar & Catering (Waiter / waitress) [DATE] 14:00-22:30 (8h30m) [PERSON_NAME]" at bounding box center [299, 363] width 190 height 58
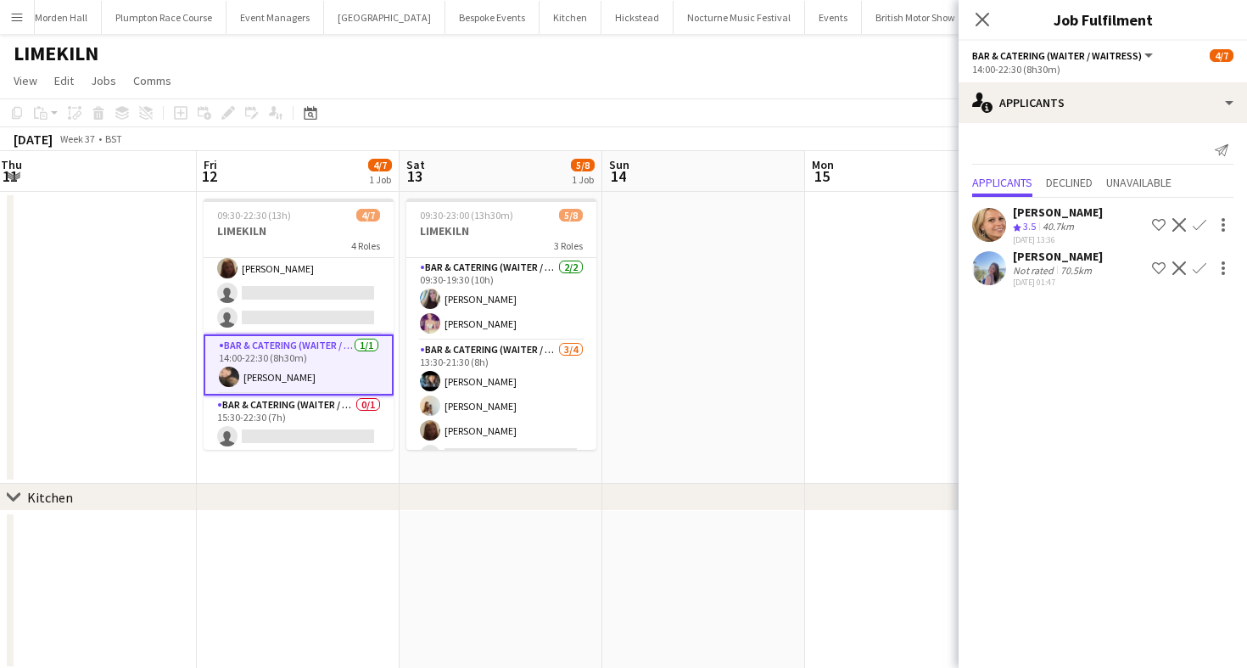
click at [624, 142] on div "[DATE] Week 37 • BST" at bounding box center [623, 139] width 1247 height 24
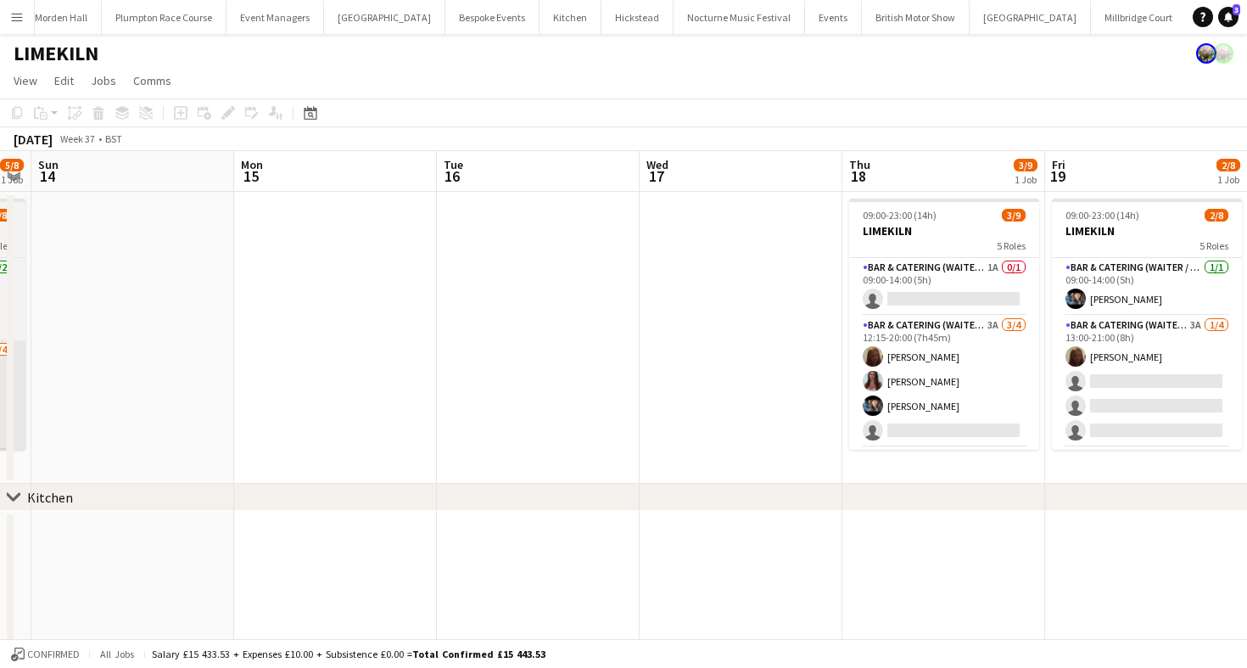
scroll to position [0, 771]
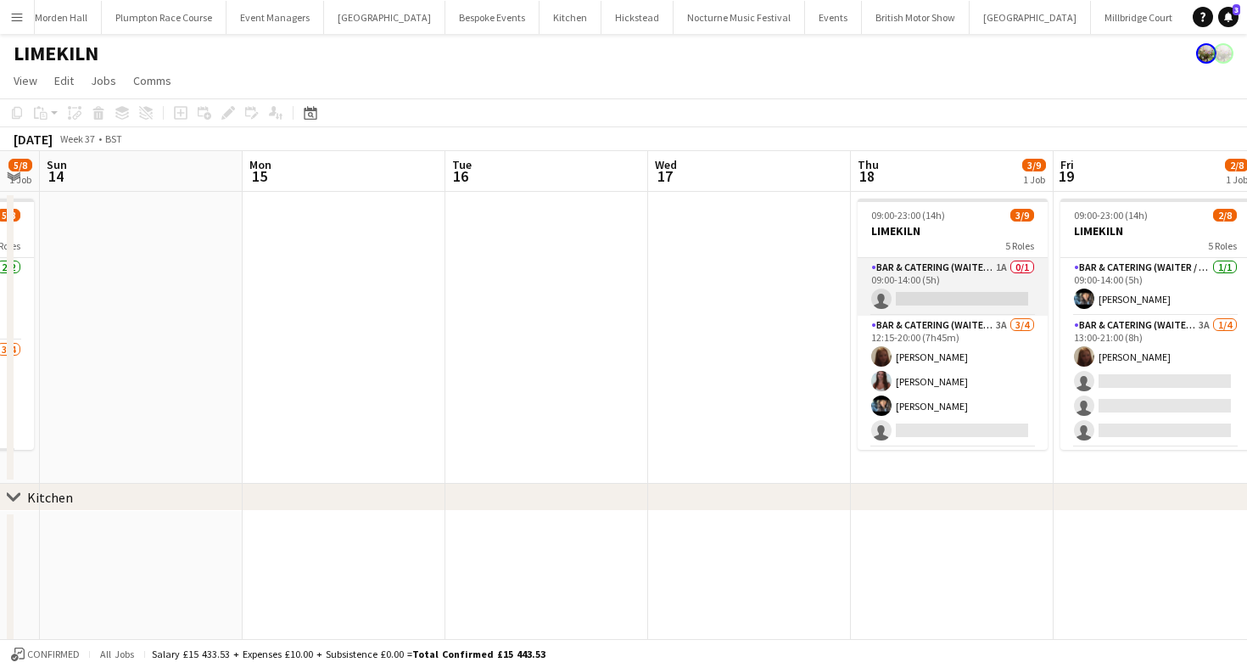
click at [913, 299] on app-card-role "Bar & Catering (Waiter / waitress) 1A 0/1 09:00-14:00 (5h) single-neutral-actio…" at bounding box center [953, 287] width 190 height 58
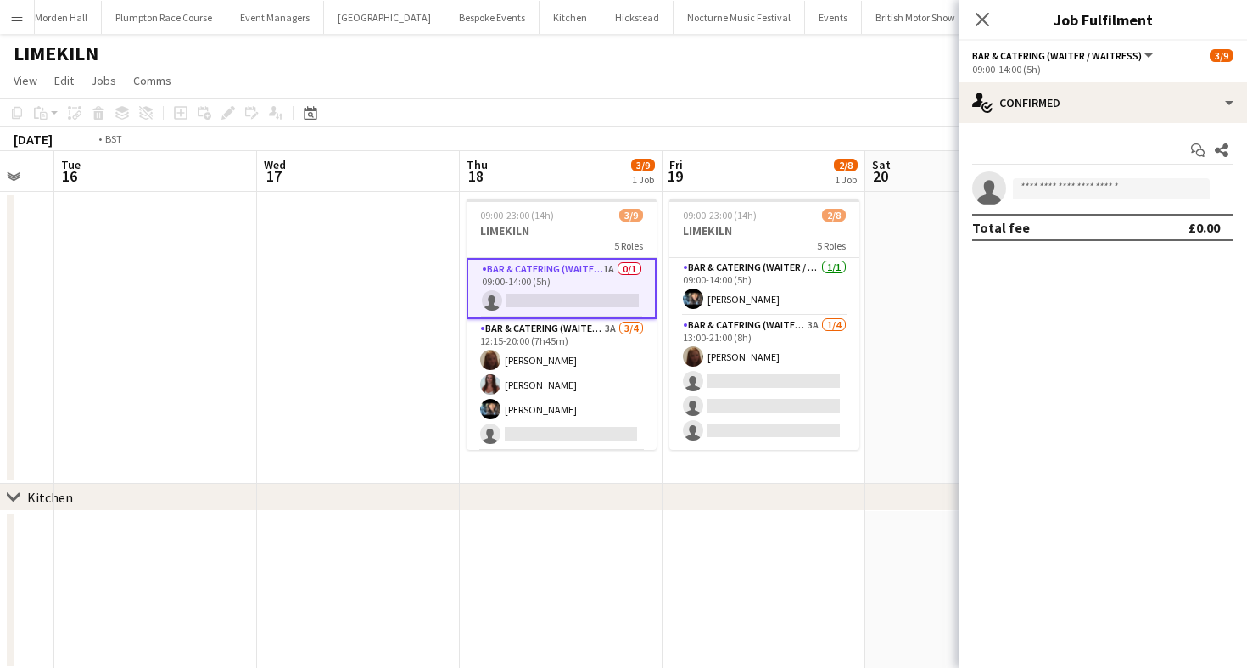
scroll to position [0, 807]
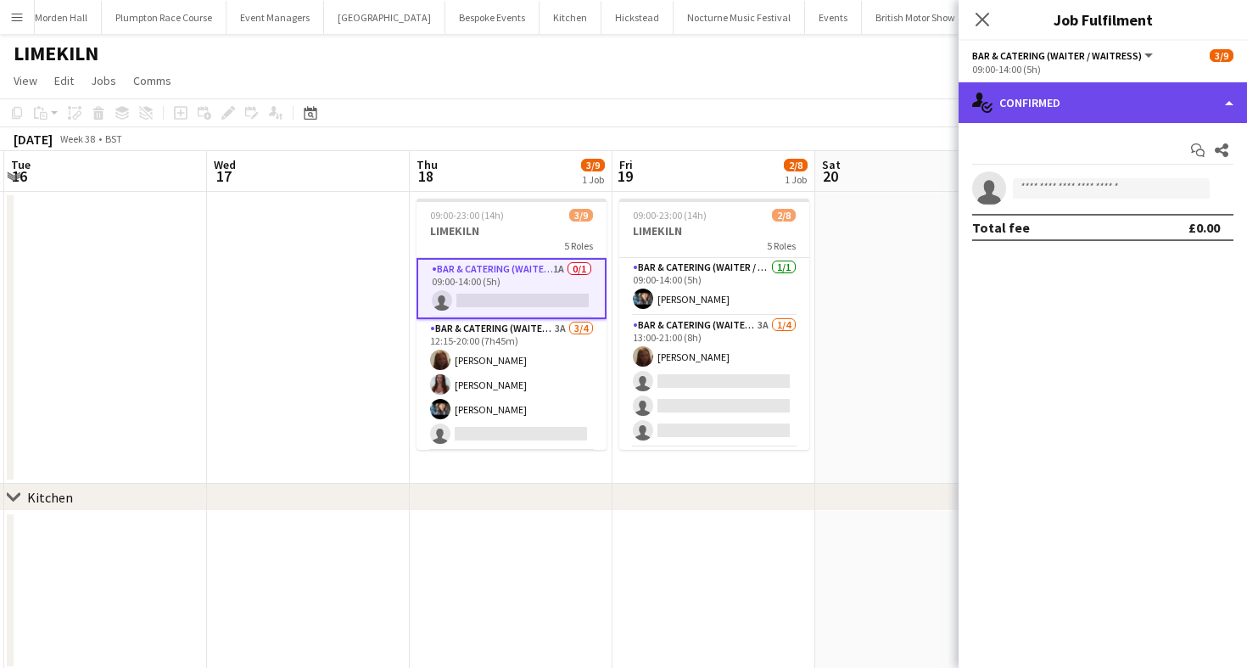
click at [1075, 119] on div "single-neutral-actions-check-2 Confirmed" at bounding box center [1103, 102] width 288 height 41
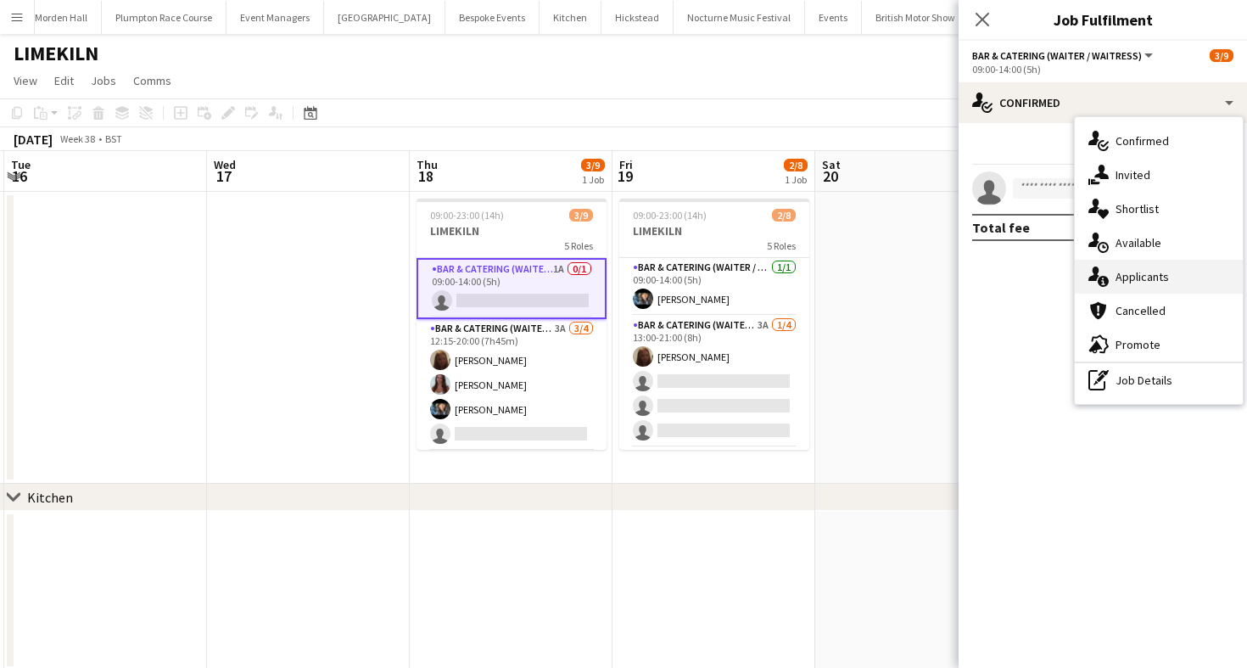
click at [1128, 272] on div "single-neutral-actions-information Applicants" at bounding box center [1159, 277] width 168 height 34
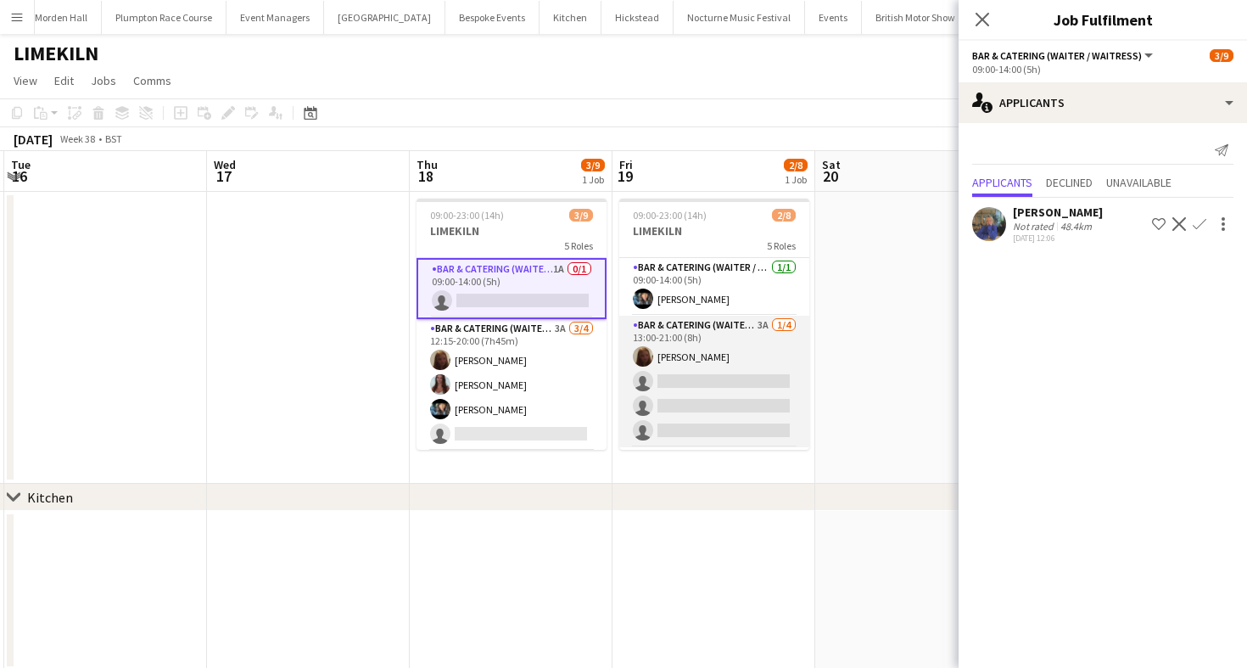
click at [732, 344] on app-card-role "Bar & Catering (Waiter / waitress) 3A [DATE] 13:00-21:00 (8h) Maddie Leader sin…" at bounding box center [714, 382] width 190 height 132
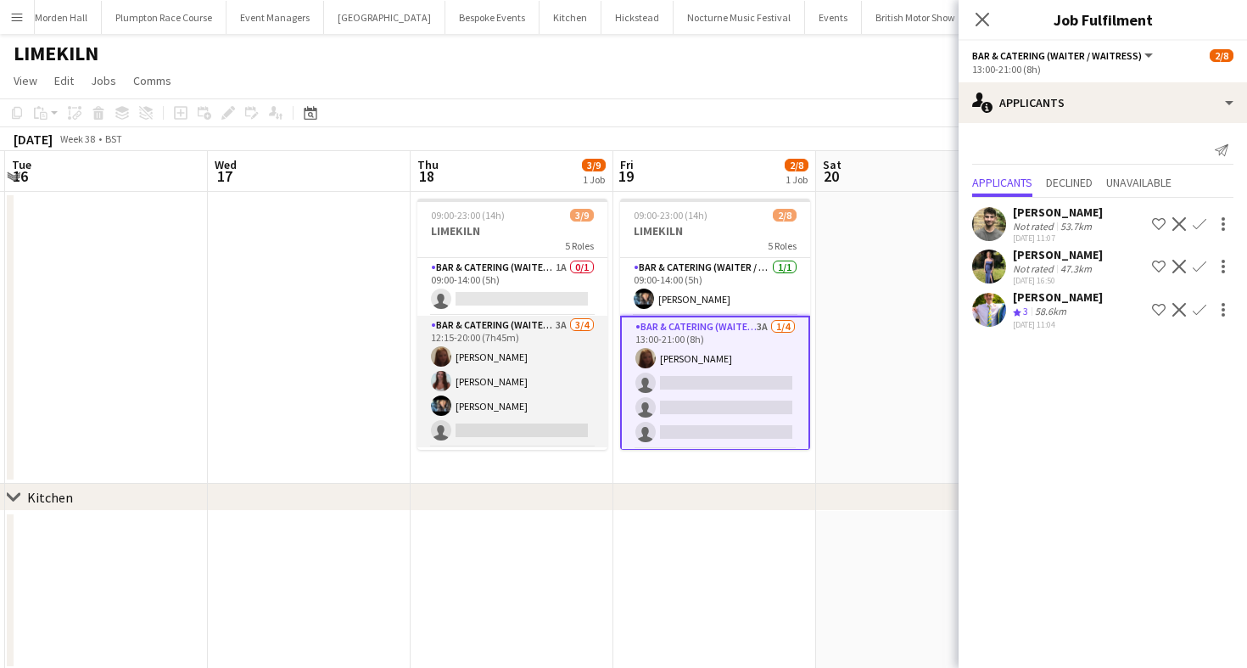
click at [513, 377] on app-card-role "Bar & Catering (Waiter / waitress) 3A [DATE] 12:15-20:00 (7h45m) Maddie Leader …" at bounding box center [512, 382] width 190 height 132
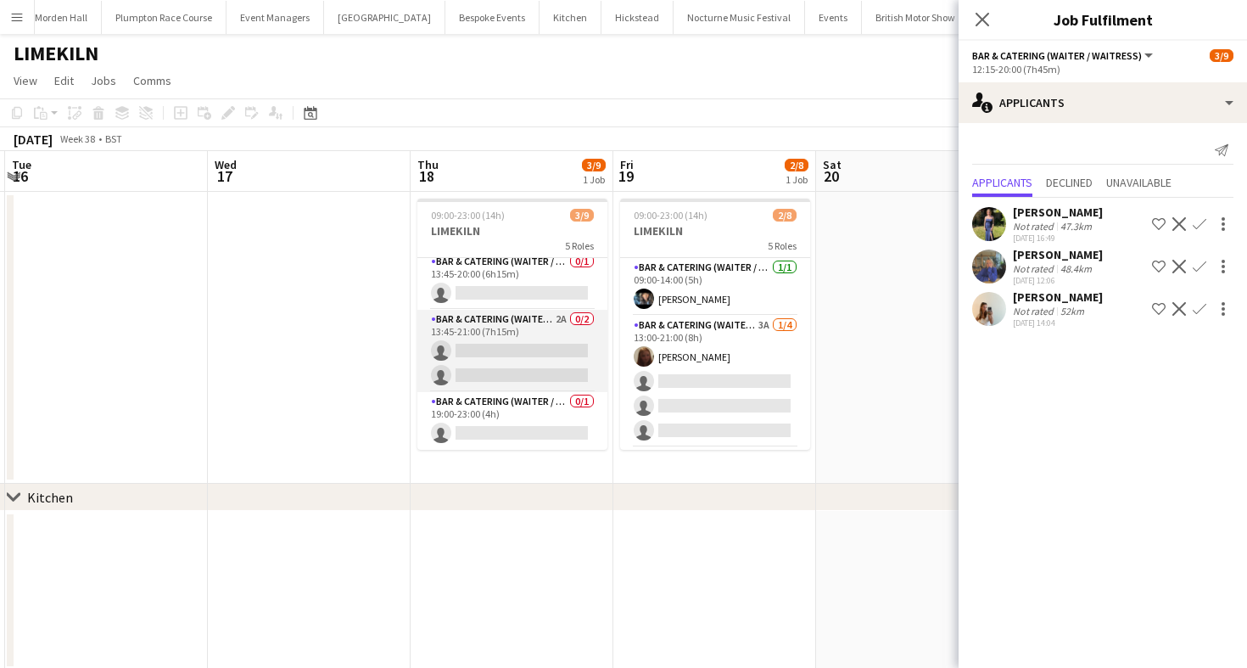
scroll to position [0, 0]
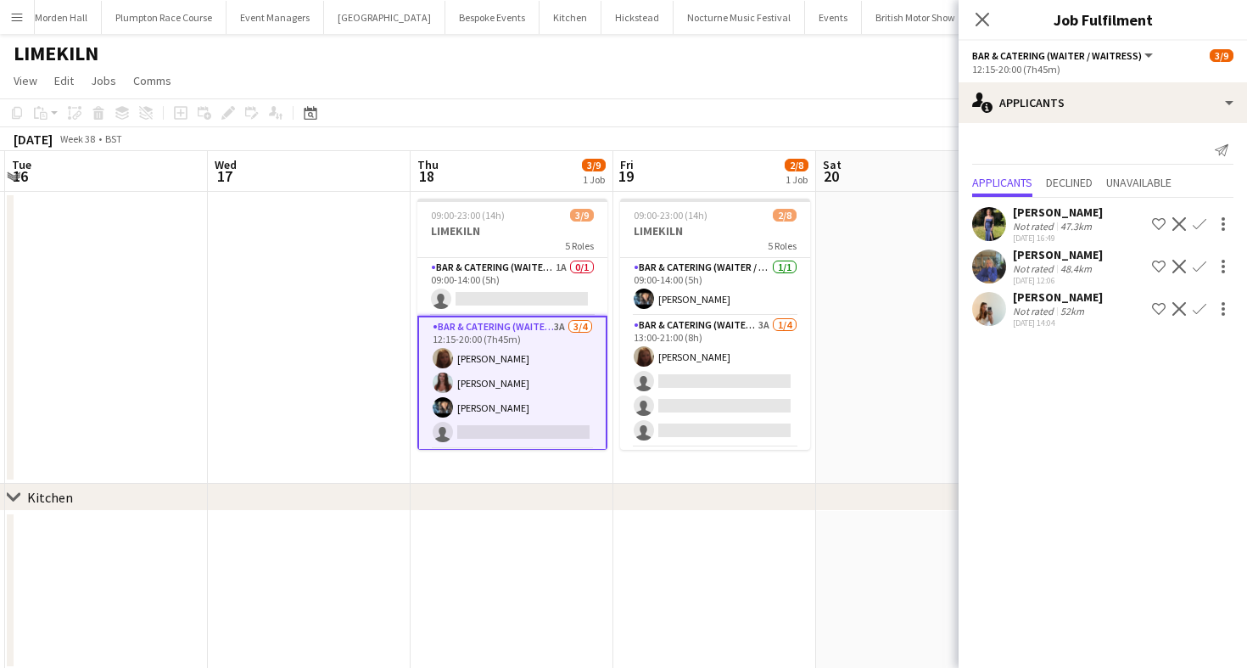
click at [1199, 316] on button "Confirm" at bounding box center [1199, 309] width 20 height 20
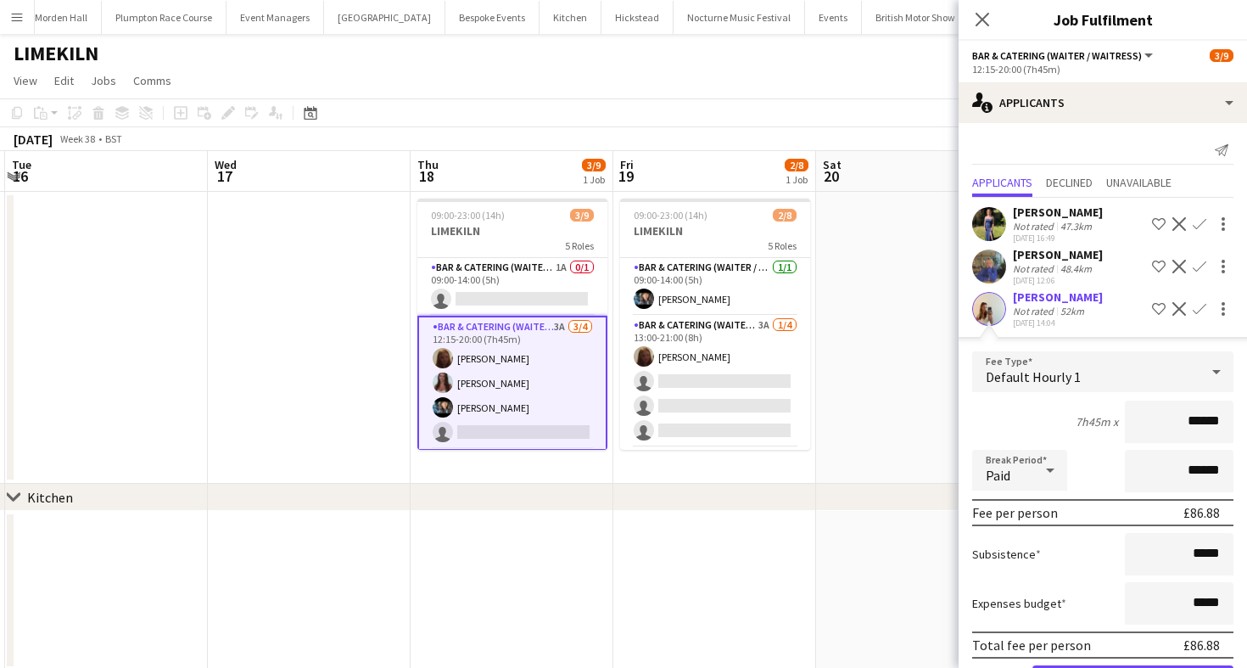
click at [1041, 609] on label "Expenses budget" at bounding box center [1019, 603] width 94 height 15
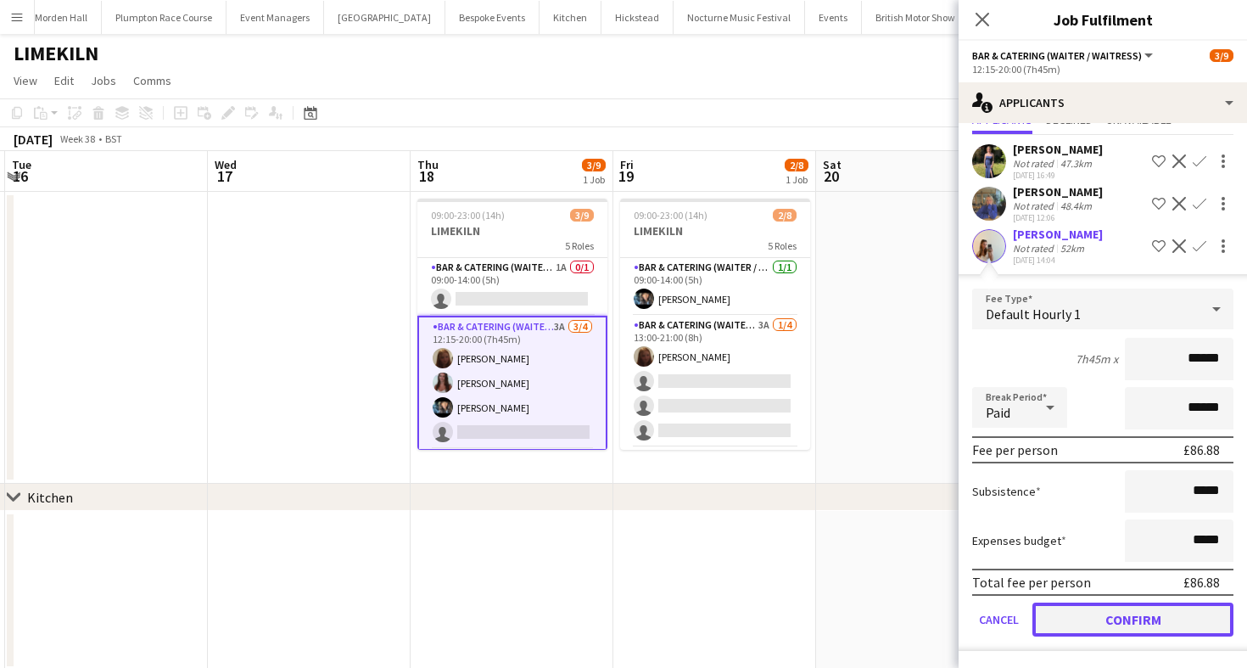
click at [1074, 624] on button "Confirm" at bounding box center [1133, 619] width 201 height 34
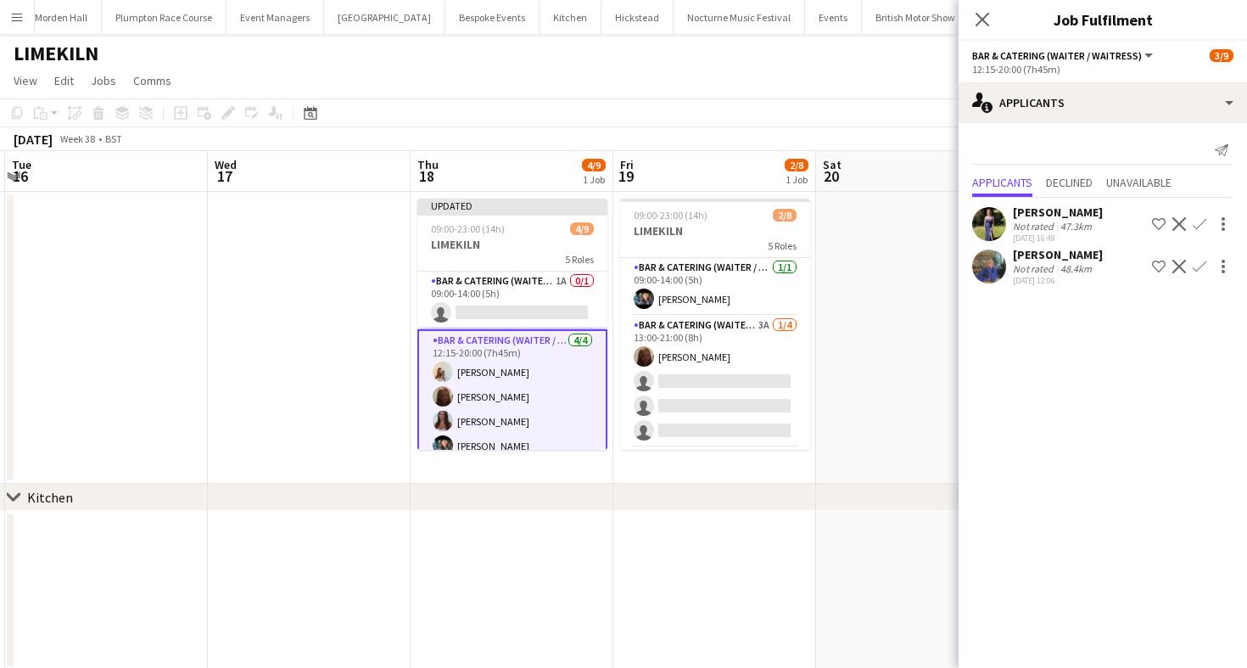
scroll to position [0, 0]
click at [827, 80] on app-page-menu "View Day view expanded Day view collapsed Month view Date picker Jump to [DATE]…" at bounding box center [623, 82] width 1247 height 32
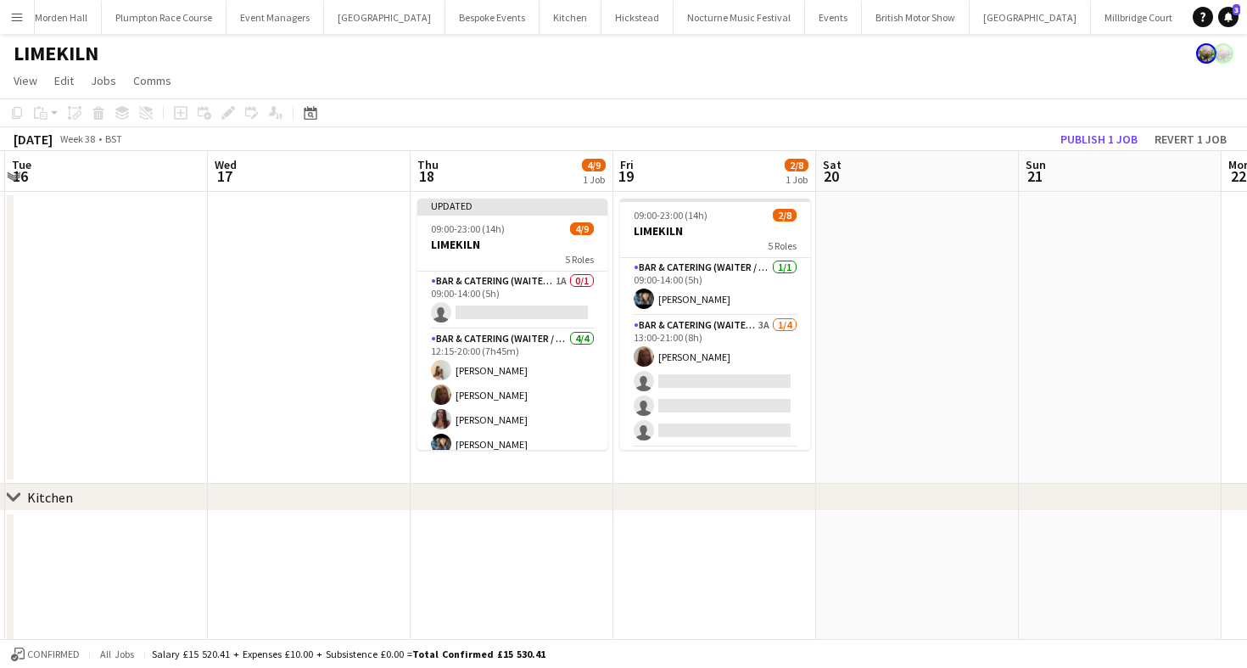
click at [1075, 157] on app-board-header-date "Sun 21" at bounding box center [1120, 171] width 203 height 41
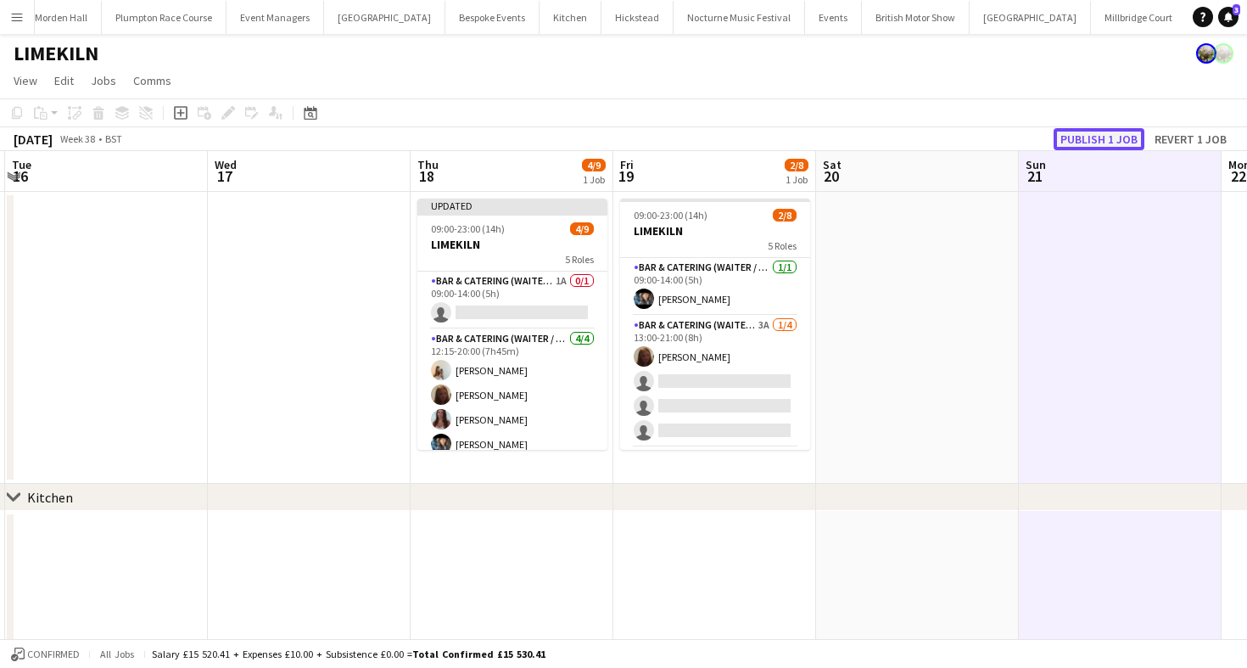
click at [1075, 128] on button "Publish 1 job" at bounding box center [1099, 139] width 91 height 22
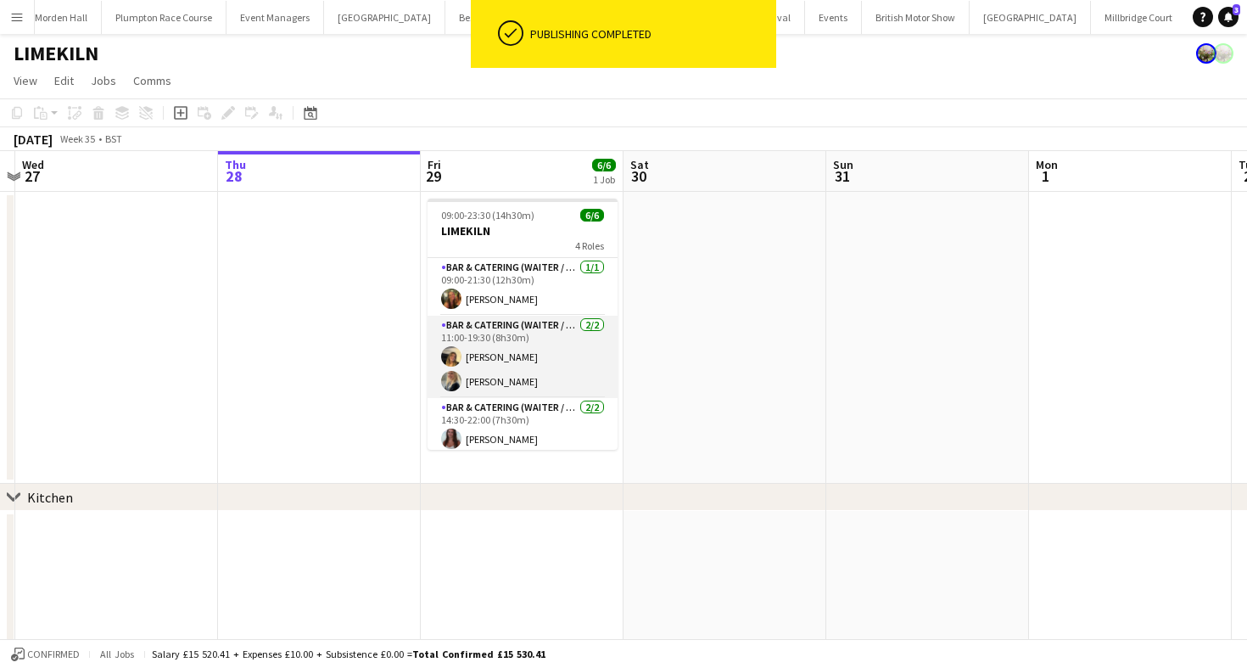
scroll to position [88, 0]
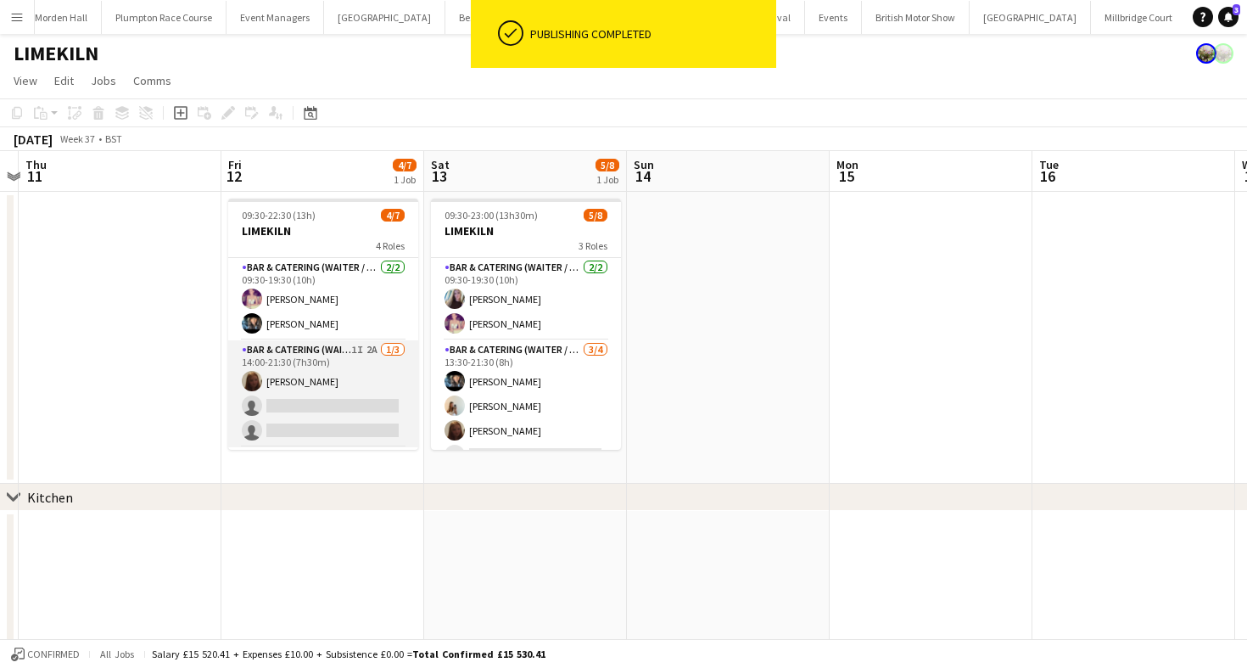
click at [283, 388] on app-card-role "Bar & Catering (Waiter / waitress) 1I 2A [DATE] 14:00-21:30 (7h30m) [PERSON_NAM…" at bounding box center [323, 393] width 190 height 107
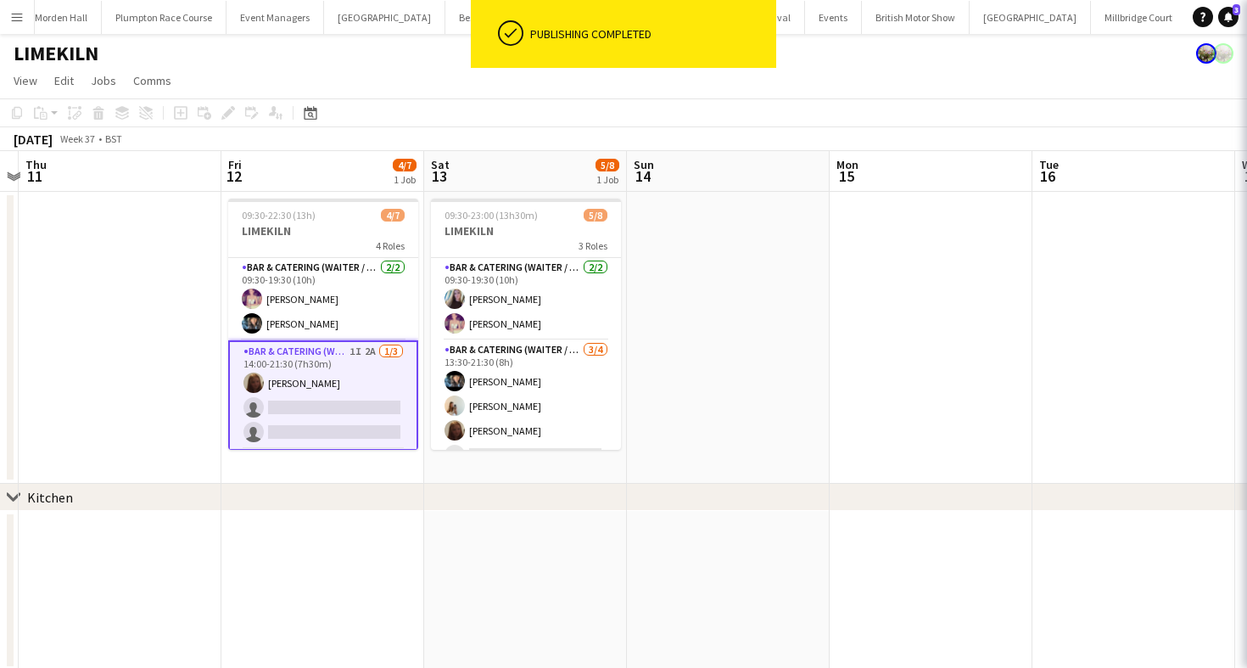
scroll to position [0, 589]
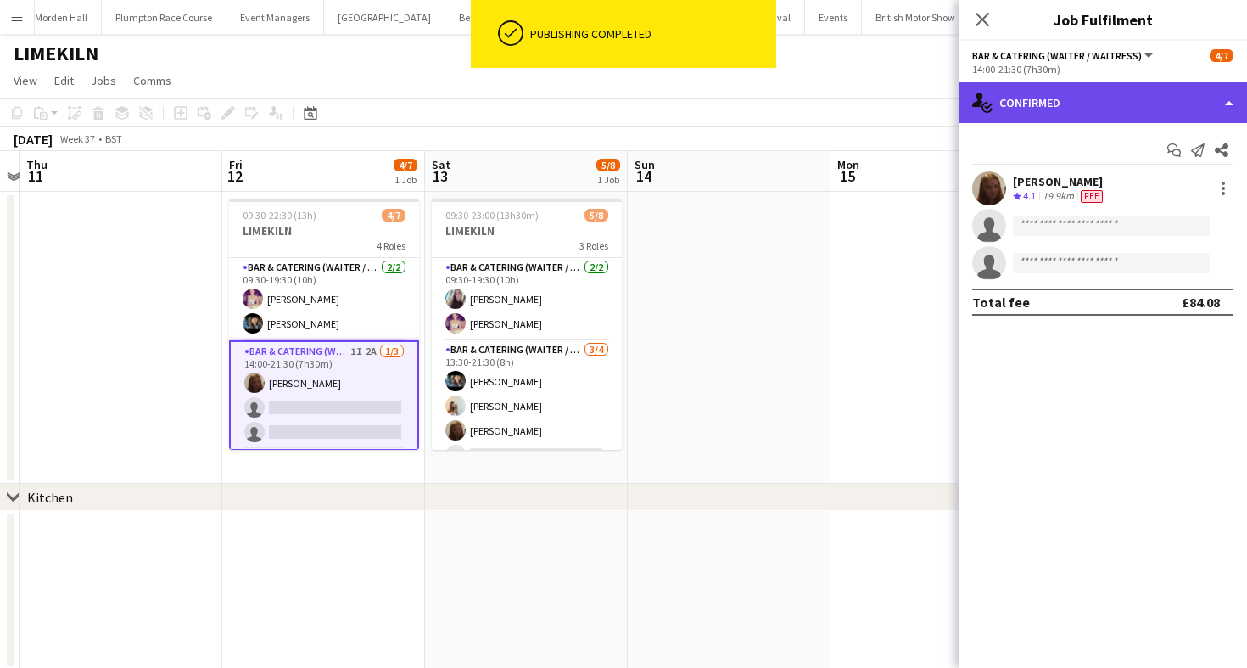
click at [1108, 101] on div "single-neutral-actions-check-2 Confirmed" at bounding box center [1103, 102] width 288 height 41
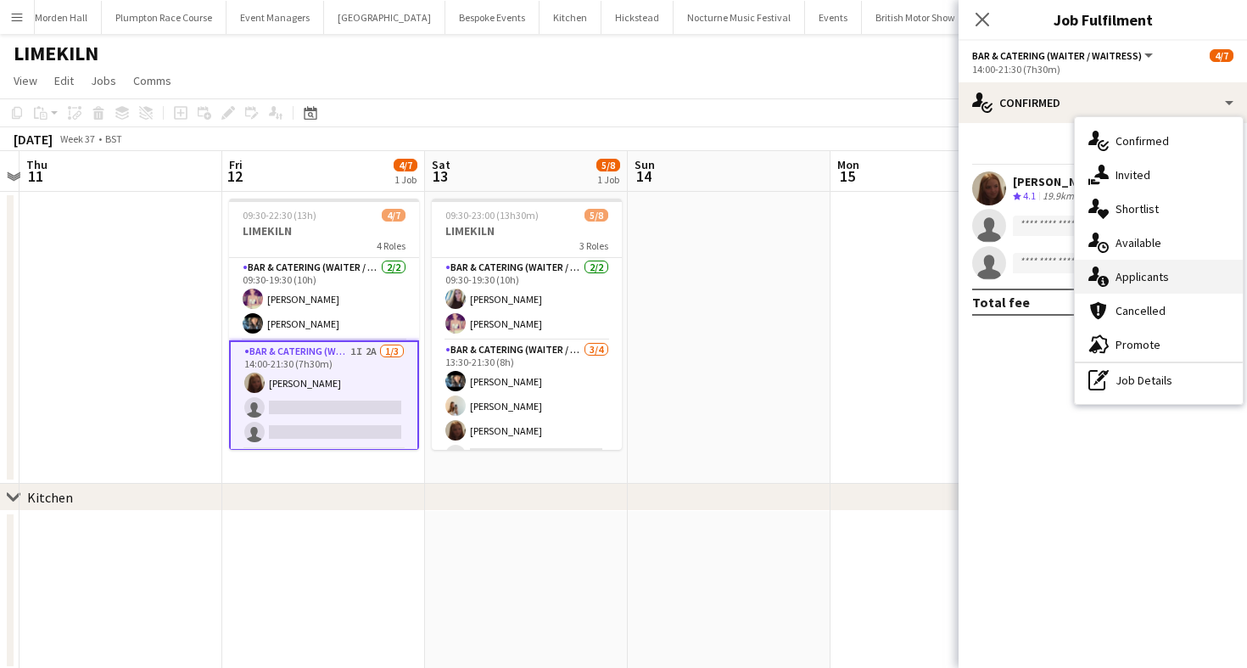
click at [1173, 271] on div "single-neutral-actions-information Applicants" at bounding box center [1159, 277] width 168 height 34
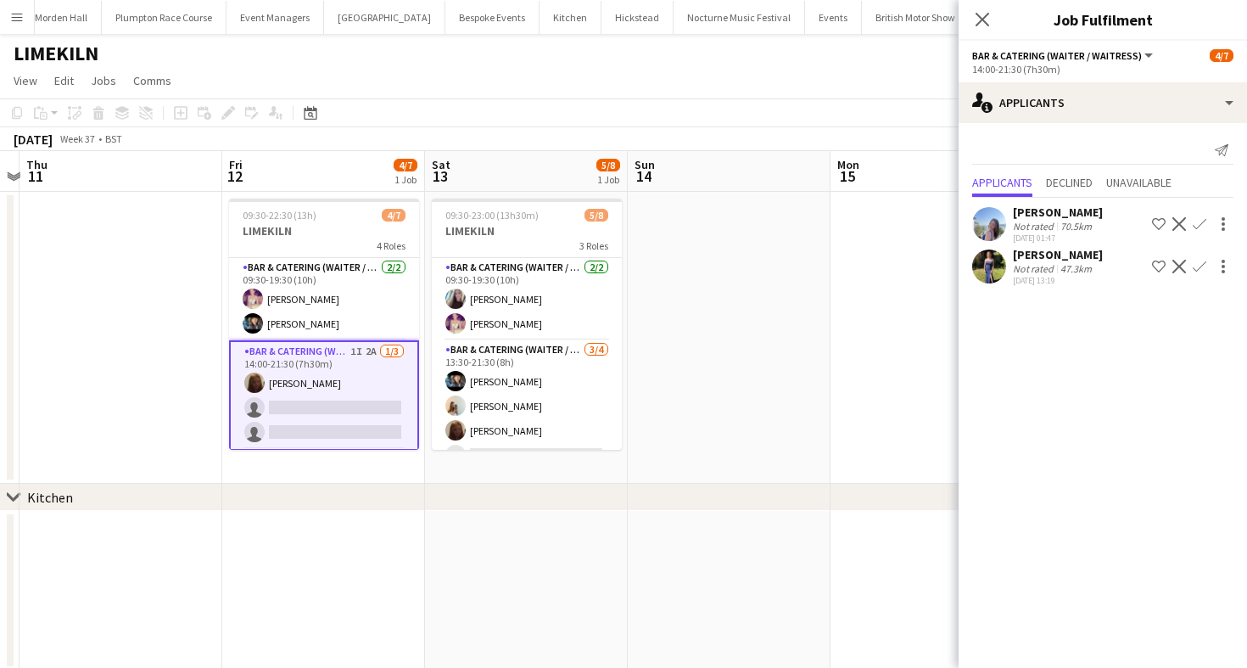
click at [1004, 266] on app-user-avatar at bounding box center [989, 266] width 34 height 34
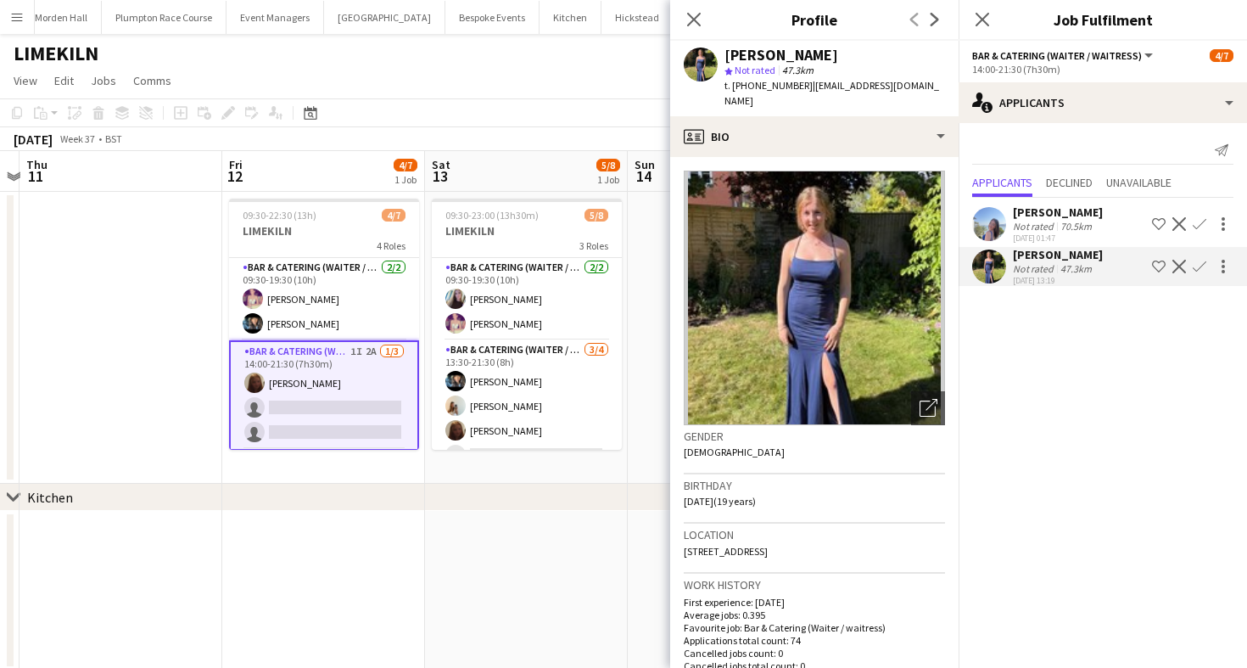
drag, startPoint x: 859, startPoint y: 538, endPoint x: 911, endPoint y: 537, distance: 52.6
click at [912, 538] on div "Location [STREET_ADDRESS]" at bounding box center [814, 547] width 261 height 49
copy span "Rh14 0rp"
